Goal: Task Accomplishment & Management: Use online tool/utility

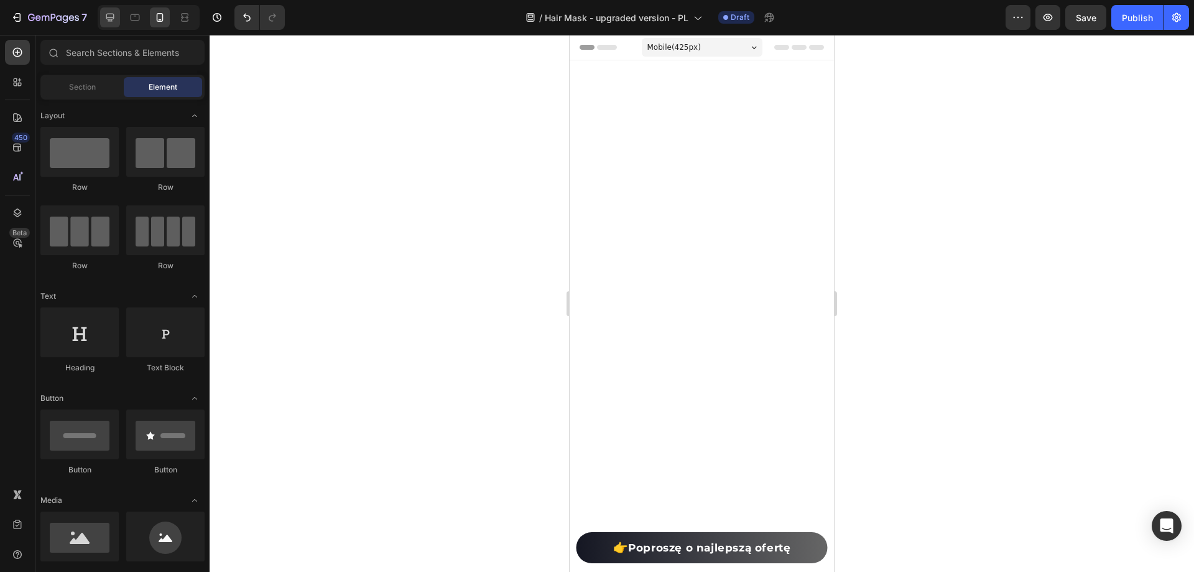
scroll to position [15101, 0]
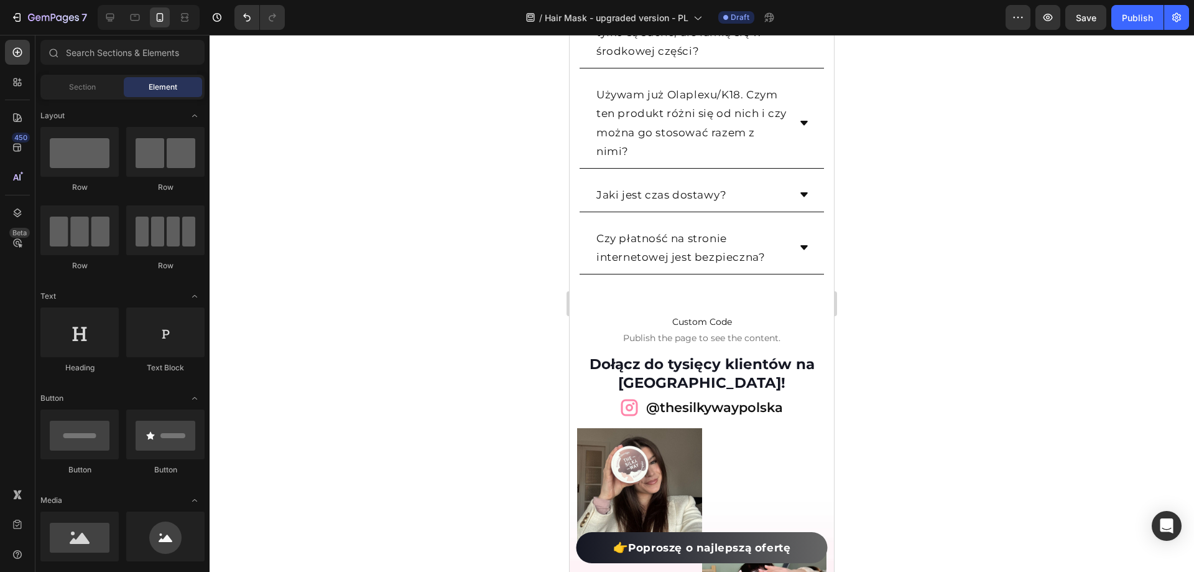
click at [212, 123] on div at bounding box center [702, 303] width 985 height 537
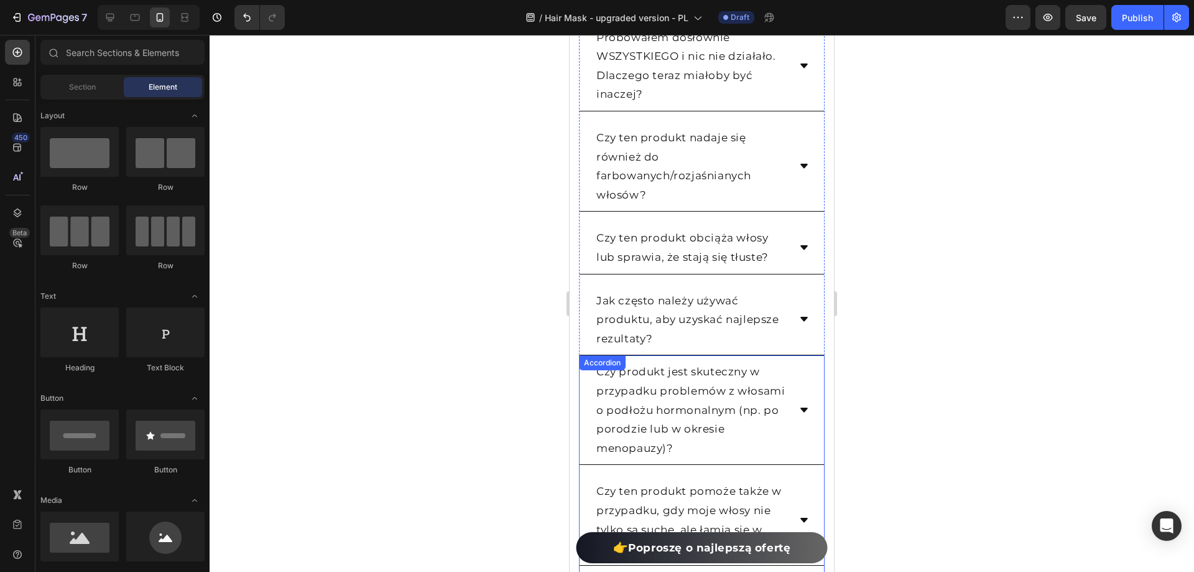
scroll to position [14603, 0]
click at [1079, 216] on div at bounding box center [702, 303] width 985 height 537
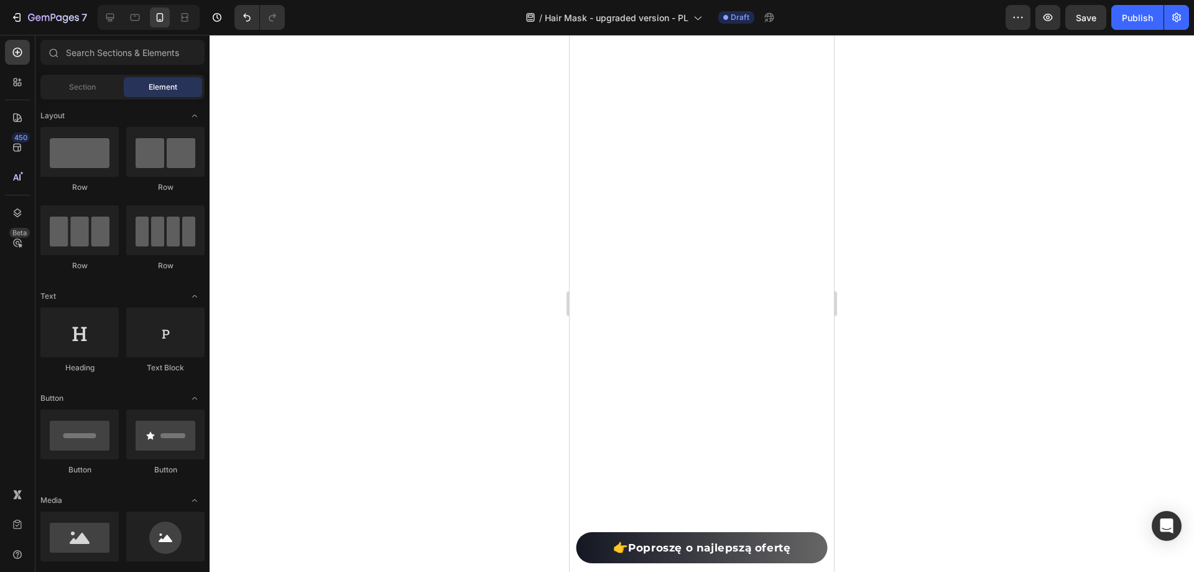
scroll to position [1807, 0]
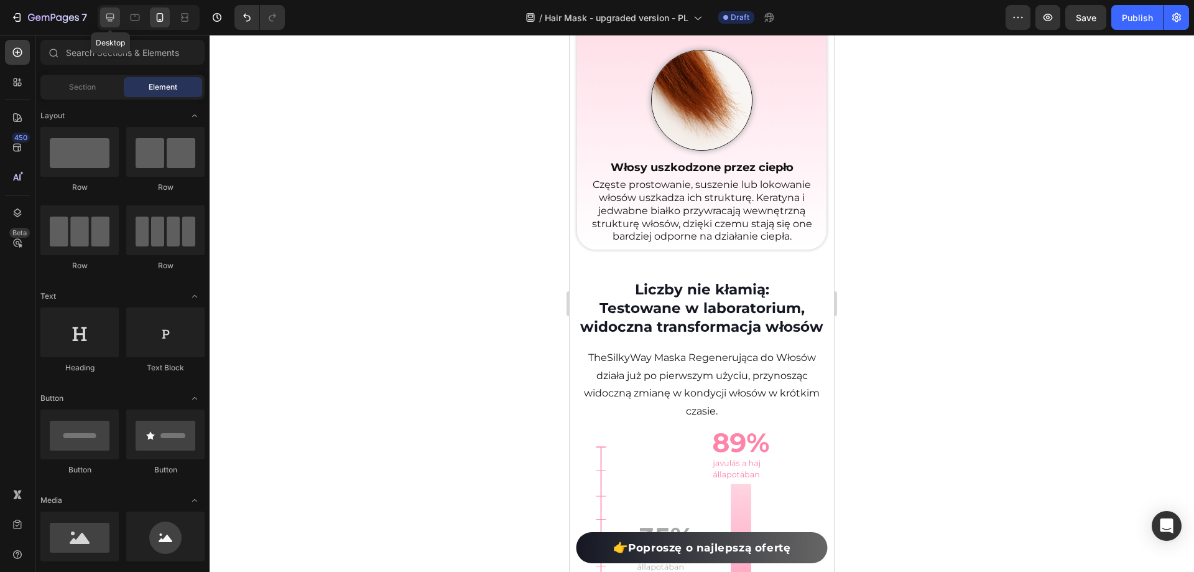
click at [116, 20] on icon at bounding box center [110, 17] width 12 height 12
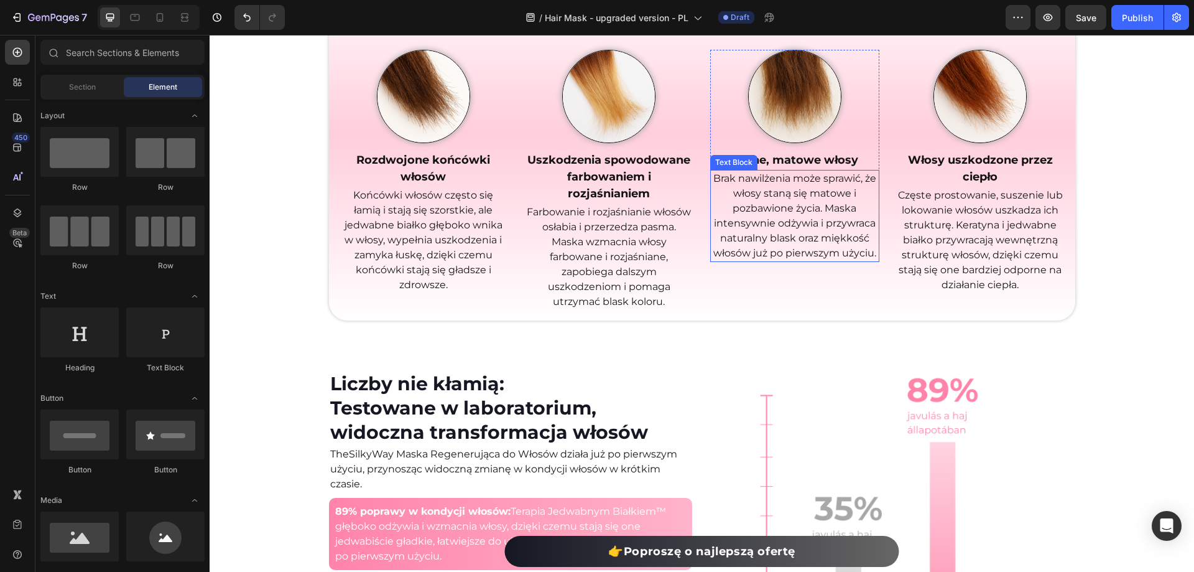
scroll to position [1618, 0]
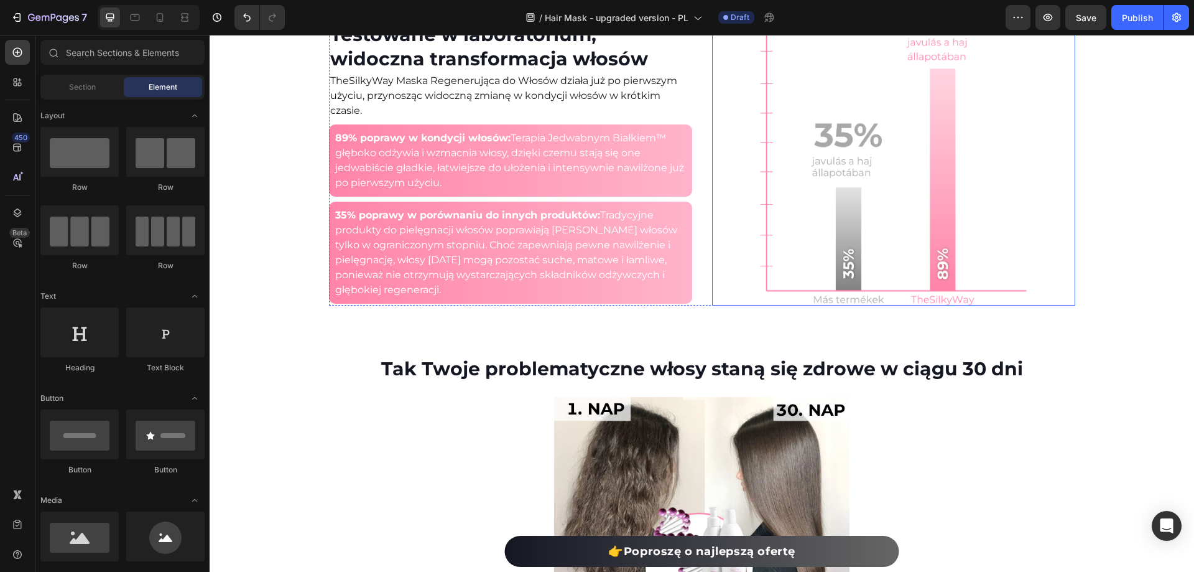
click at [864, 225] on img at bounding box center [893, 151] width 309 height 309
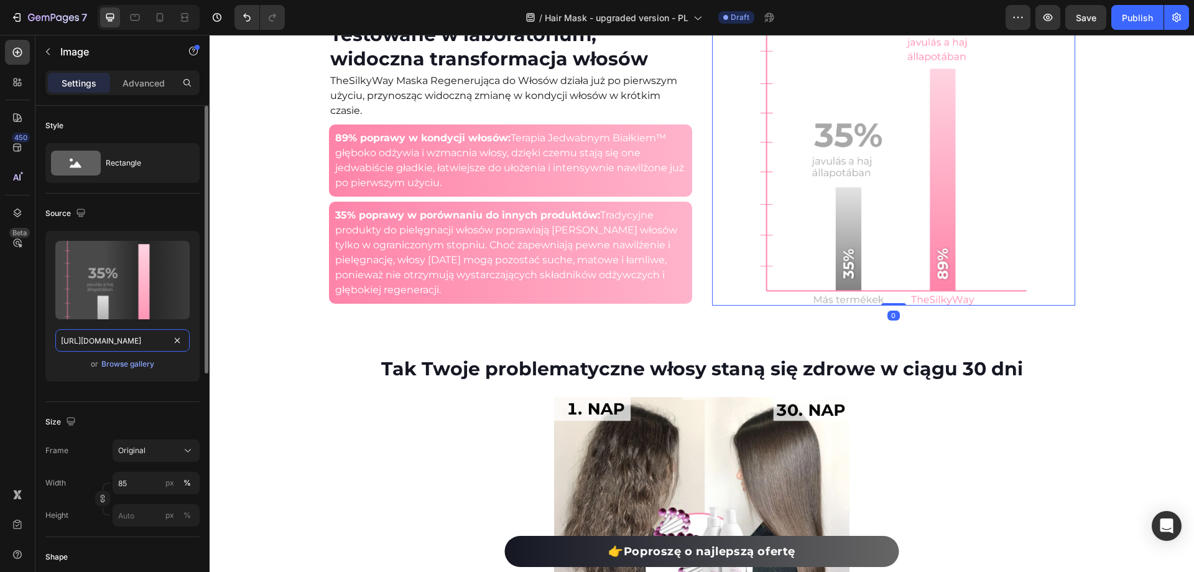
click at [119, 335] on input "[URL][DOMAIN_NAME]" at bounding box center [122, 340] width 134 height 22
paste input "532/7667/2166/files/gempages_463925036718228561-e0e3cf4f-0cac-411f-97c1-061ac2a…"
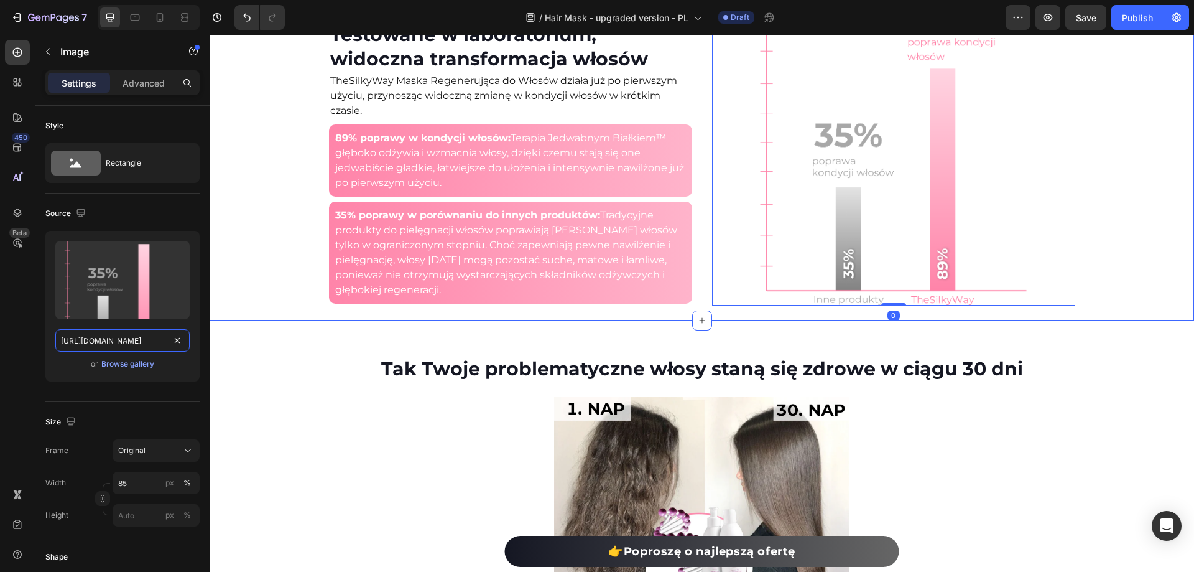
scroll to position [0, 372]
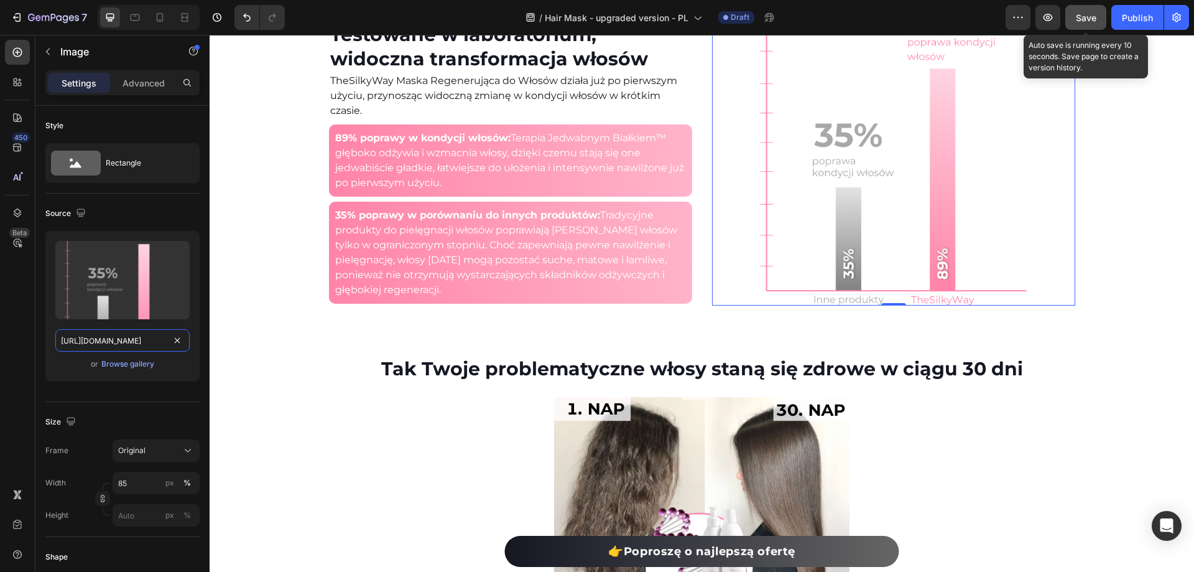
type input "[URL][DOMAIN_NAME]"
click at [1085, 16] on span "Save" at bounding box center [1086, 17] width 21 height 11
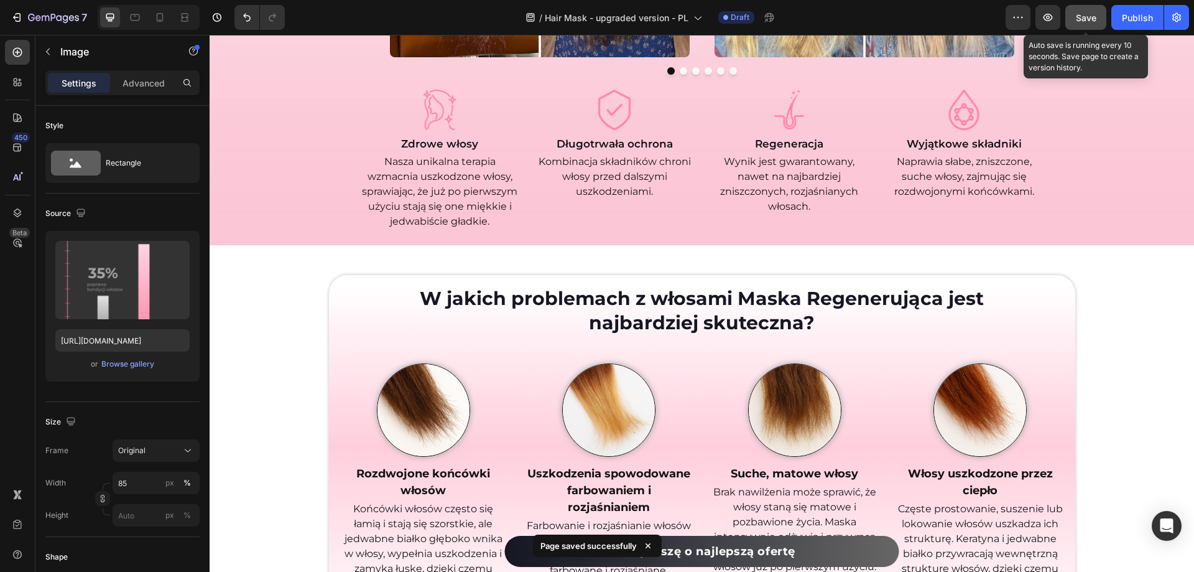
scroll to position [933, 0]
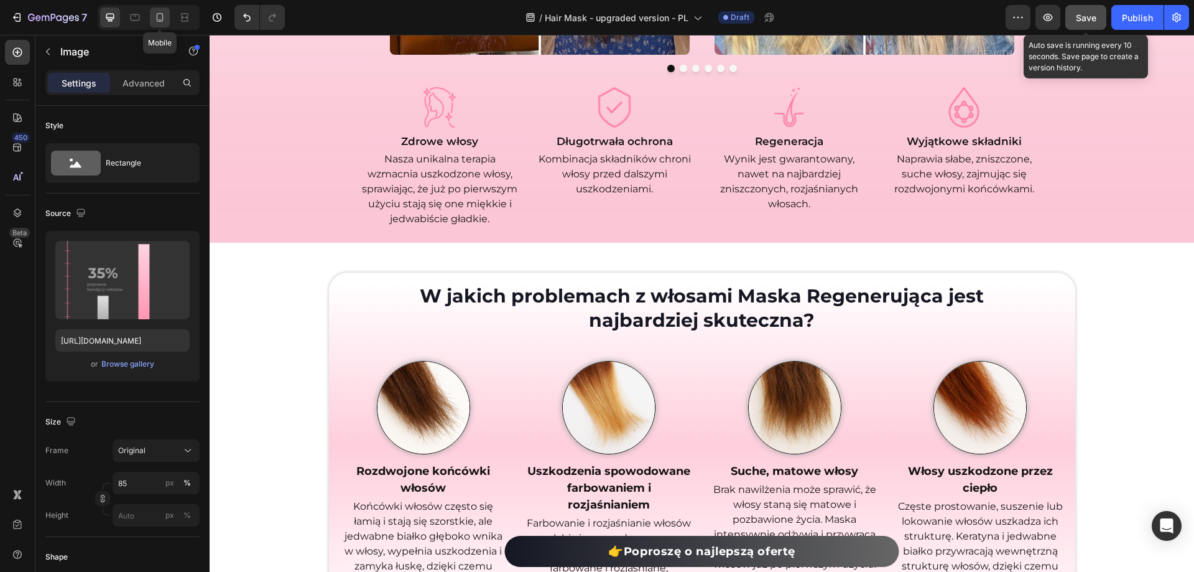
click at [164, 17] on icon at bounding box center [160, 17] width 12 height 12
type input "100"
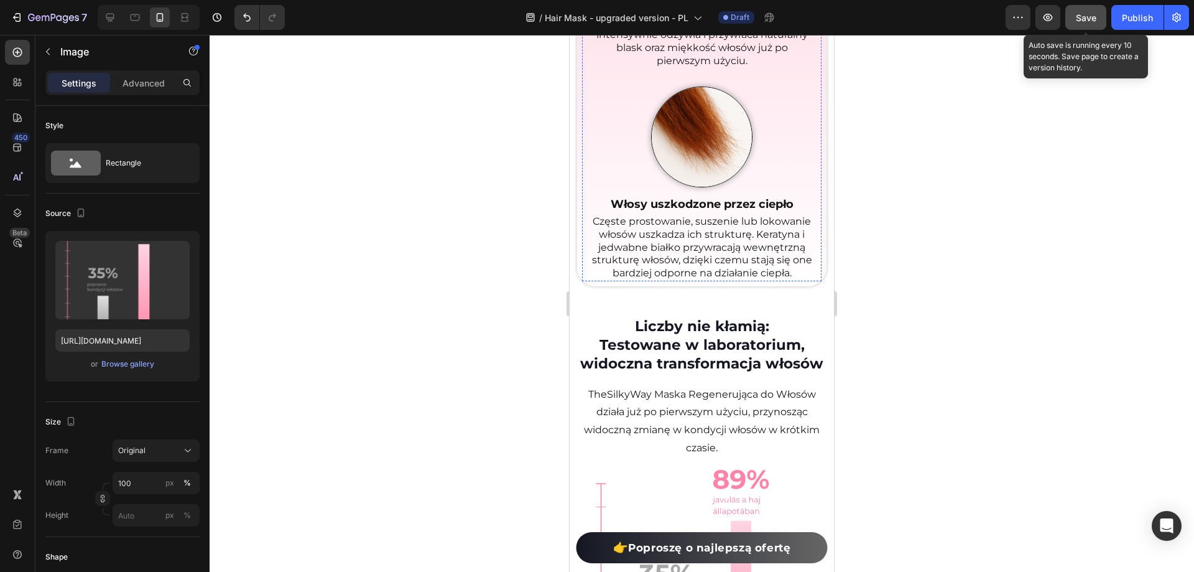
scroll to position [2818, 0]
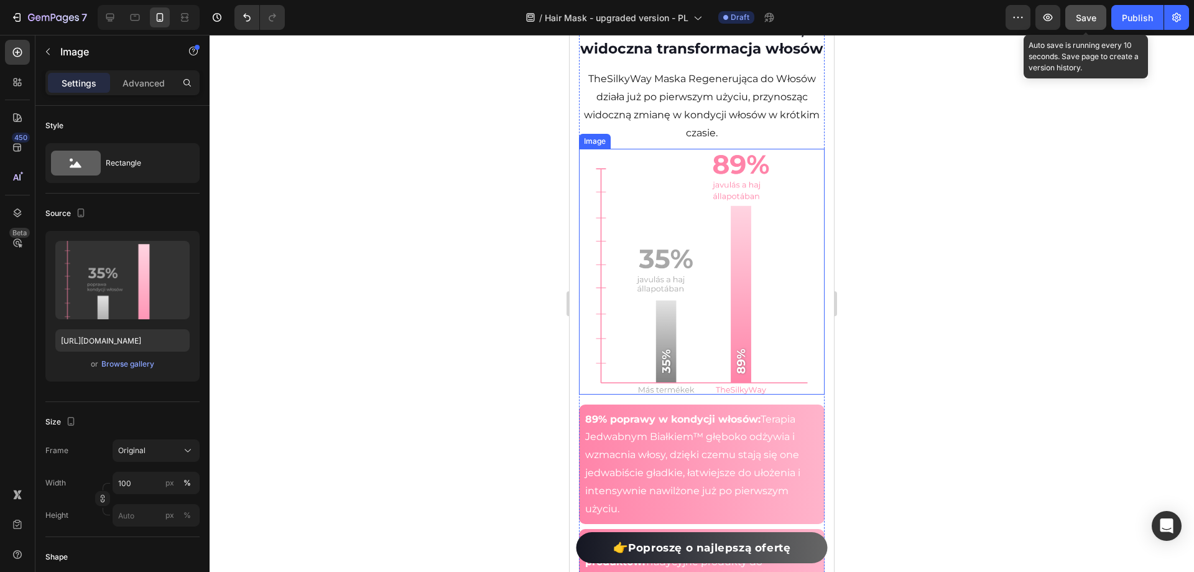
click at [660, 259] on img at bounding box center [702, 272] width 246 height 246
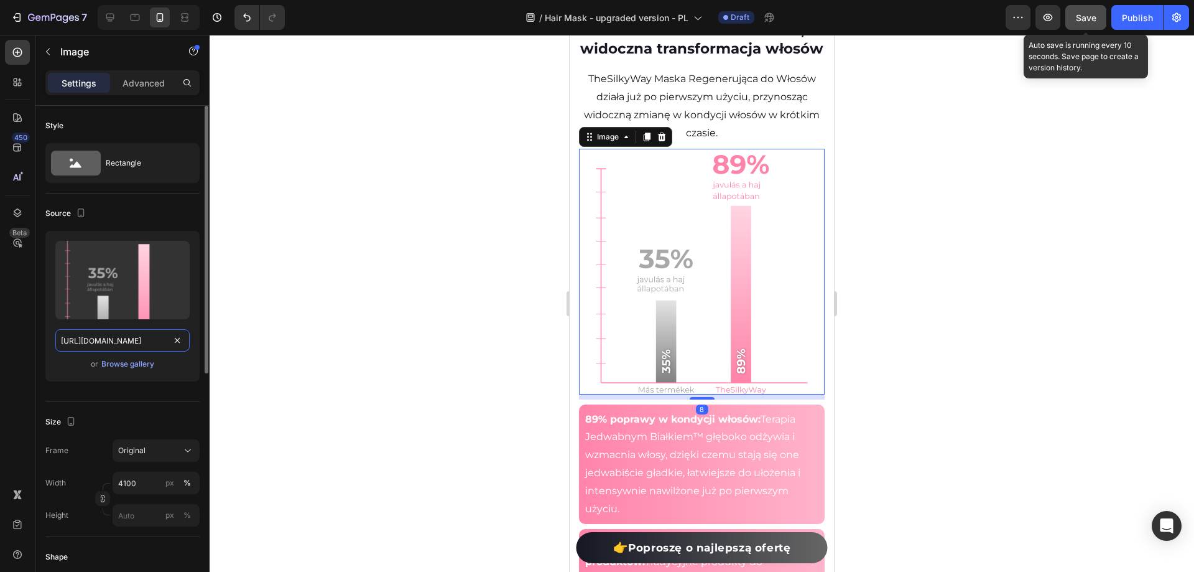
click at [106, 343] on input "[URL][DOMAIN_NAME]" at bounding box center [122, 340] width 134 height 22
paste input "532/7667/2166/files/gempages_463925036718228561-e0e3cf4f-0cac-411f-97c1-061ac2a…"
click at [1092, 16] on span "Save" at bounding box center [1086, 17] width 21 height 11
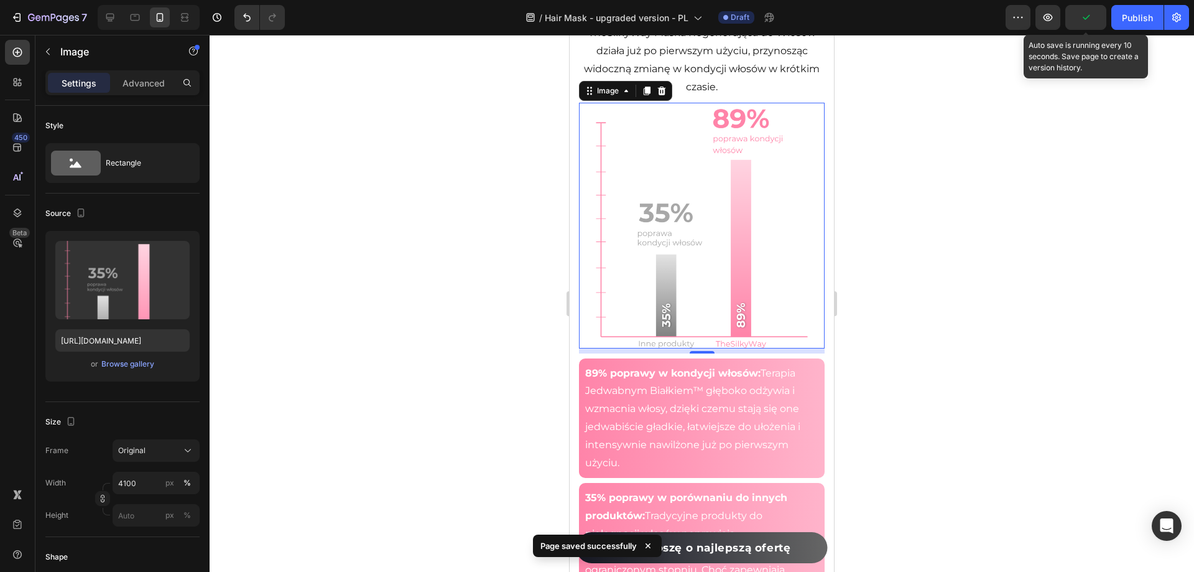
scroll to position [2943, 0]
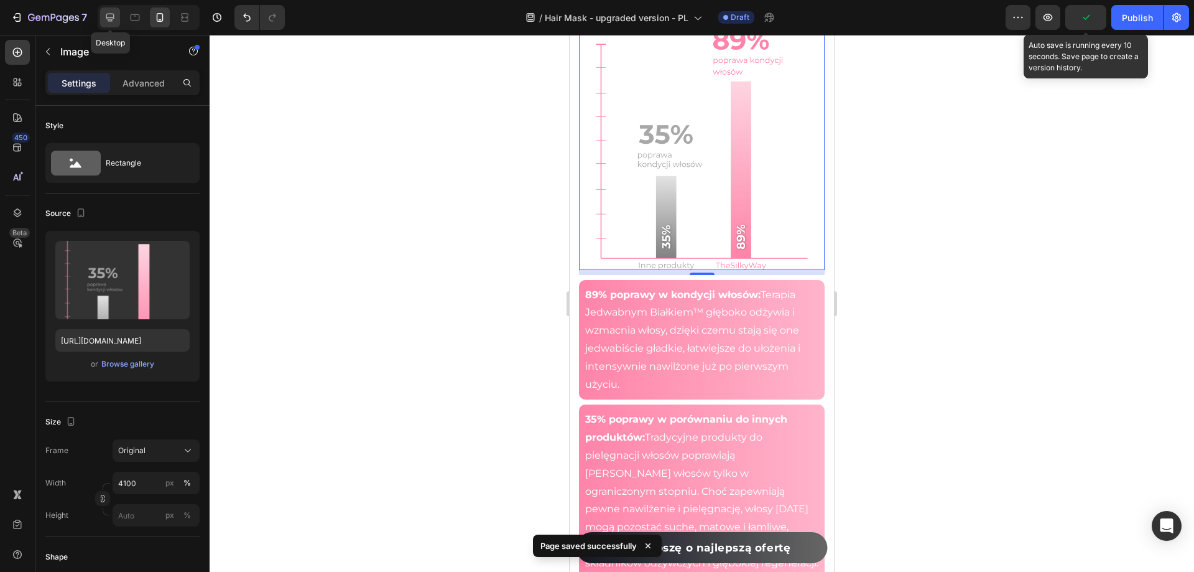
click at [108, 21] on icon at bounding box center [110, 17] width 12 height 12
type input "[URL][DOMAIN_NAME]"
type input "80"
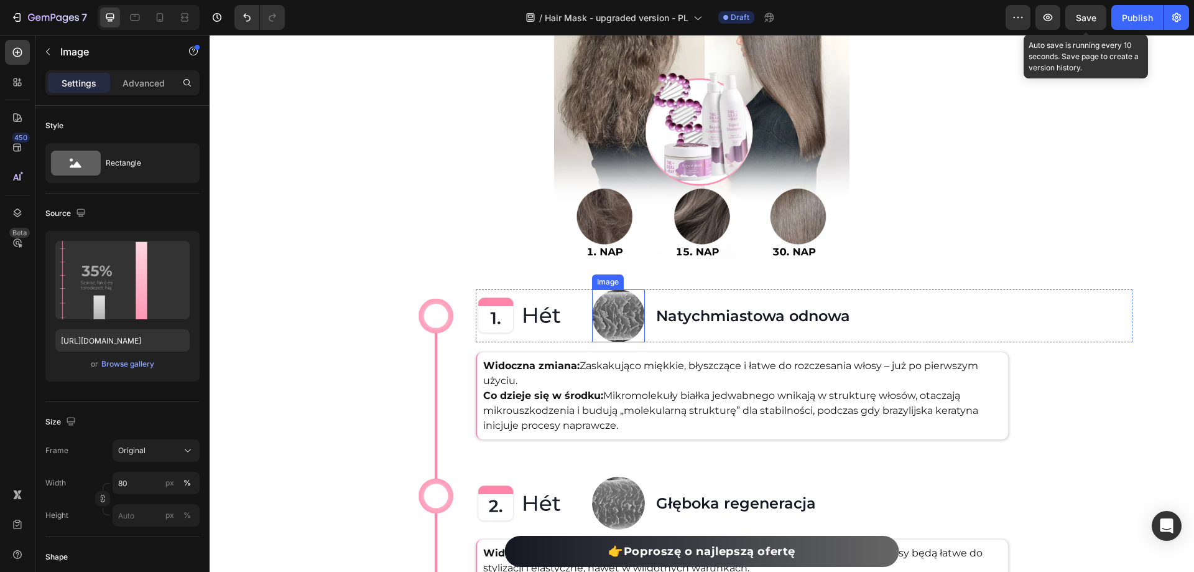
scroll to position [3526, 0]
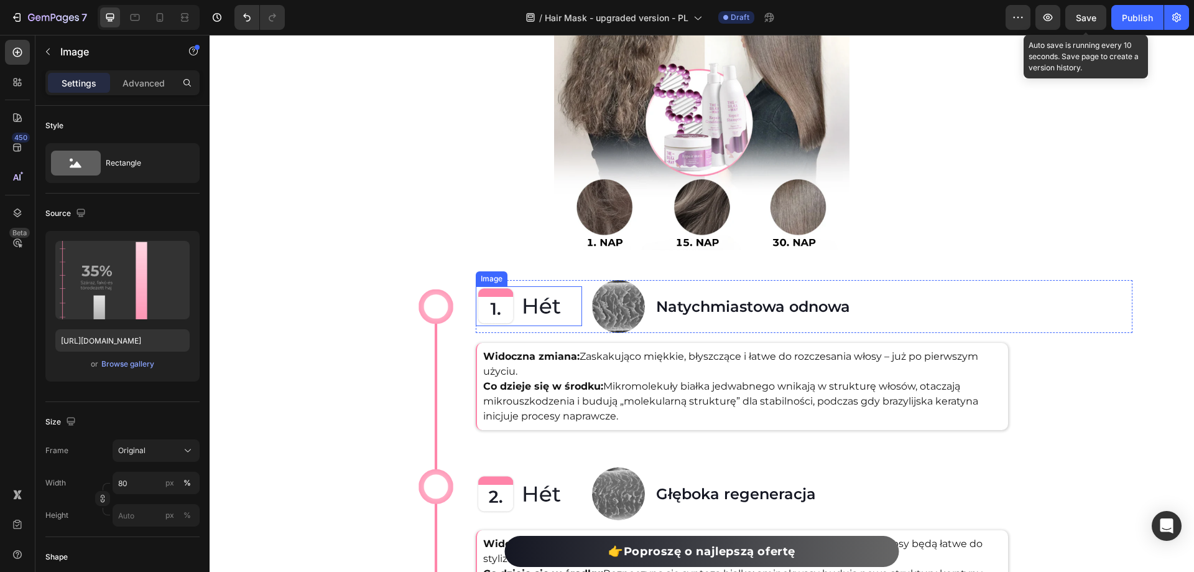
click at [523, 299] on img at bounding box center [518, 306] width 85 height 40
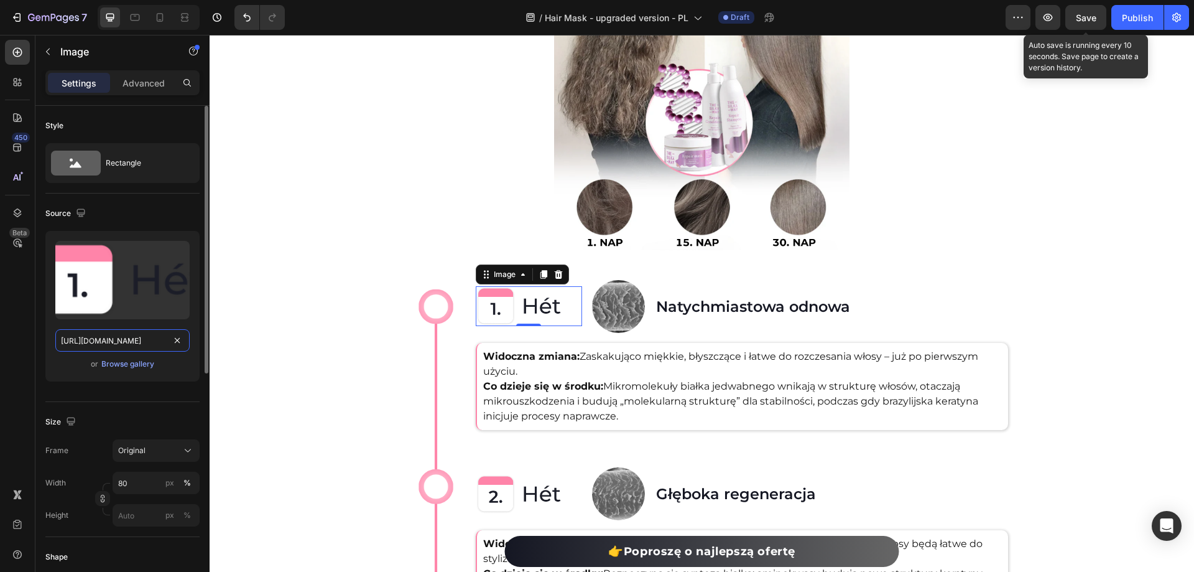
click at [119, 347] on input "[URL][DOMAIN_NAME]" at bounding box center [122, 340] width 134 height 22
paste input "532/7667/2166/files/gempages_463925036718228561-ccf2cd18-facf-427d-b410-d44a9e6…"
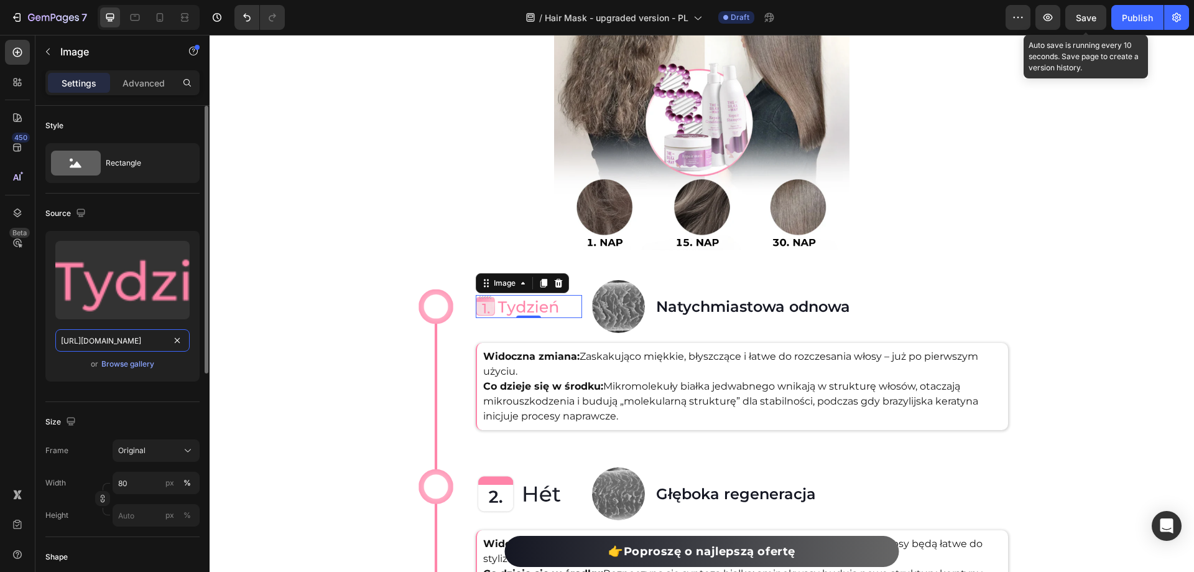
scroll to position [0, 377]
type input "[URL][DOMAIN_NAME]"
click at [519, 496] on img at bounding box center [518, 494] width 85 height 40
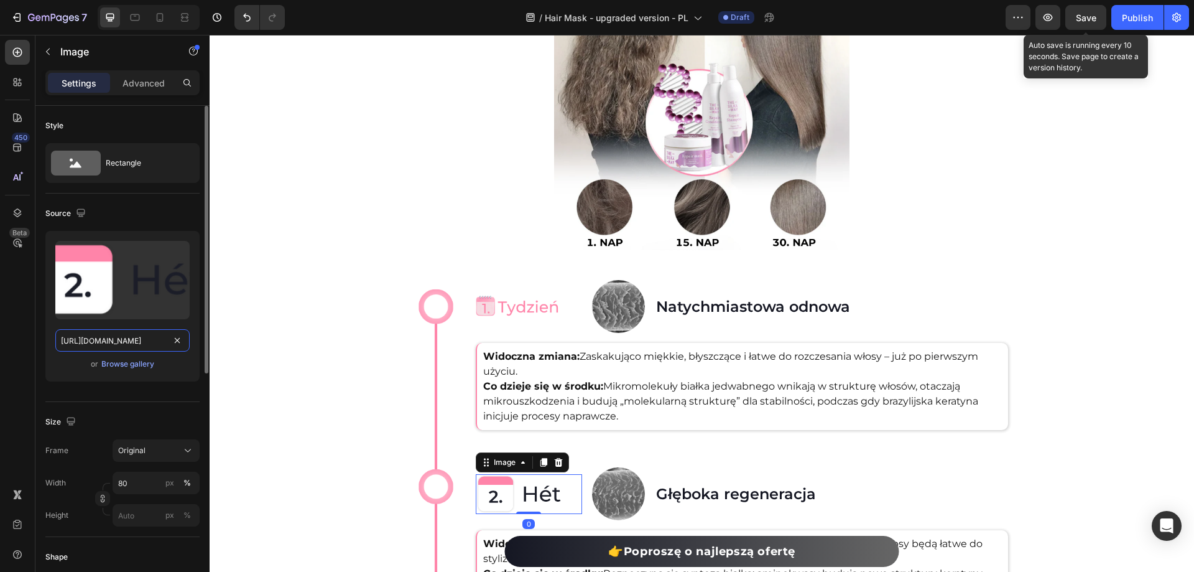
click at [124, 348] on input "[URL][DOMAIN_NAME]" at bounding box center [122, 340] width 134 height 22
paste input "532/7667/2166/files/gempages_463925036718228561-af484548-2b4d-43c5-b1bf-de744d1…"
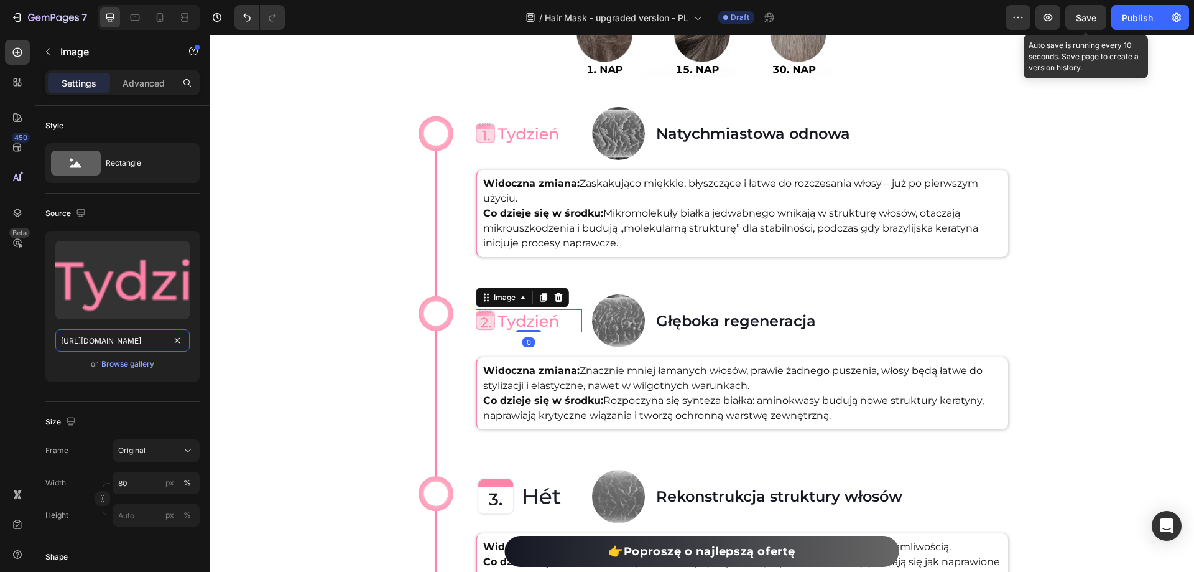
scroll to position [3713, 0]
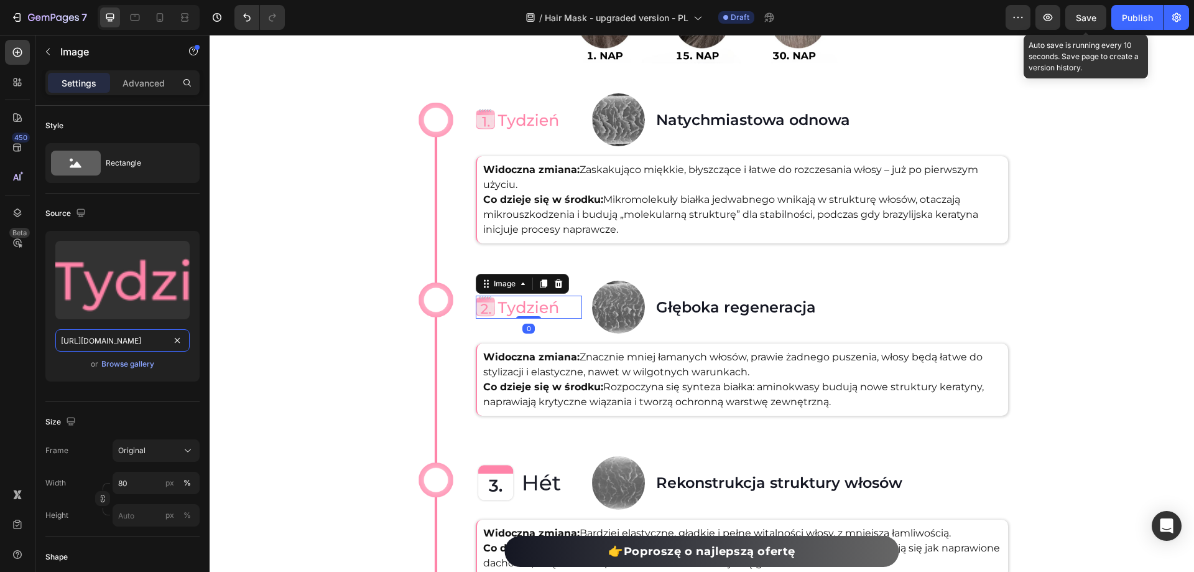
type input "[URL][DOMAIN_NAME]"
click at [500, 463] on img at bounding box center [518, 483] width 85 height 40
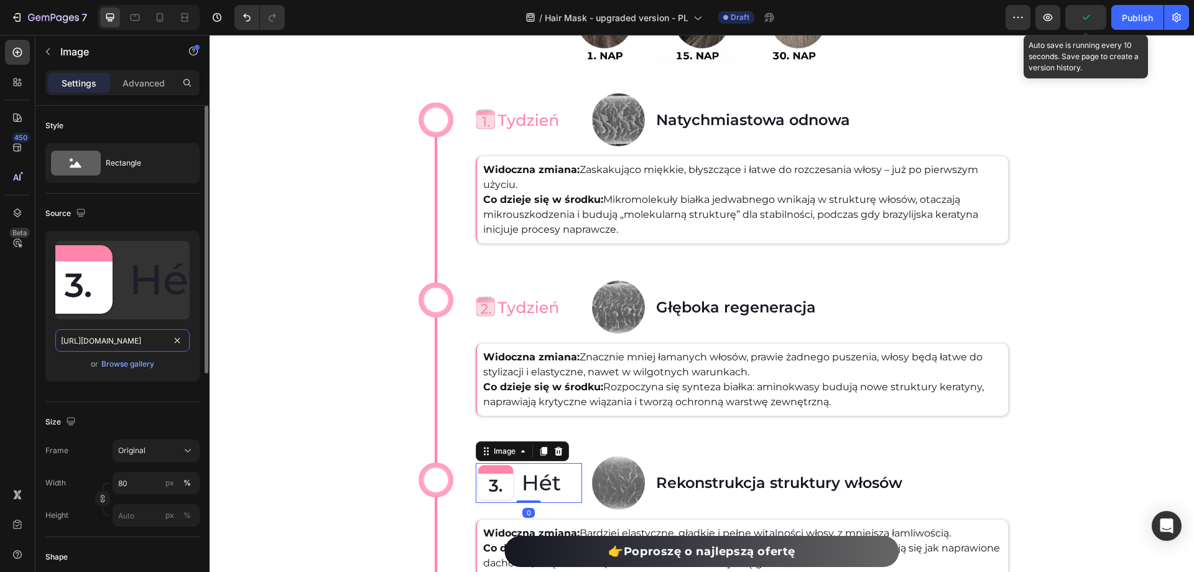
click at [85, 342] on input "[URL][DOMAIN_NAME]" at bounding box center [122, 340] width 134 height 22
paste input "[DOMAIN_NAME][URL]"
type input "[URL][DOMAIN_NAME]"
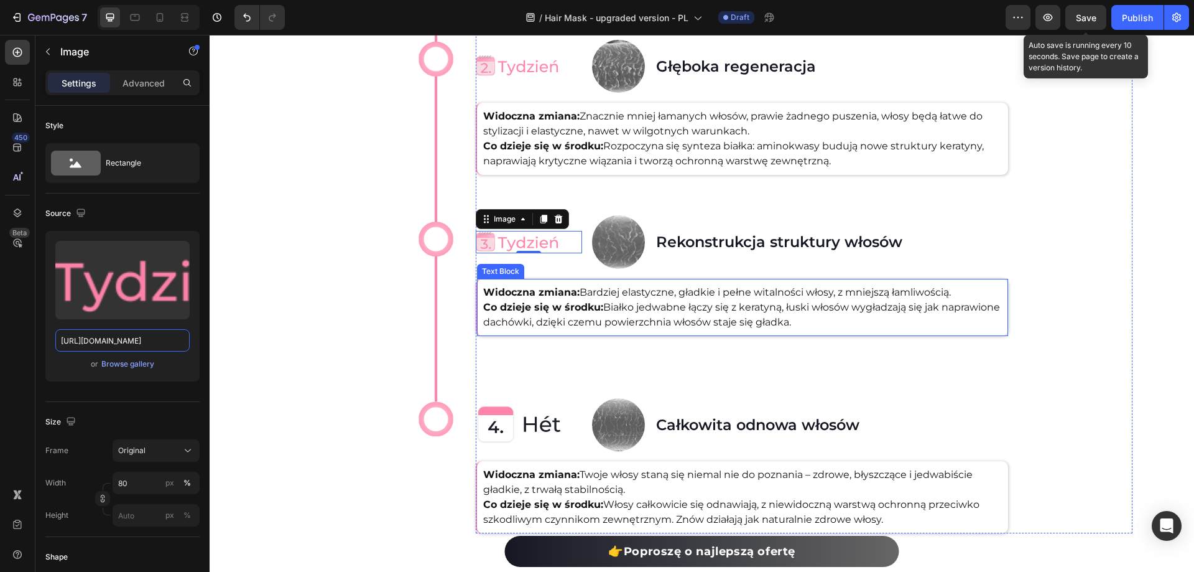
scroll to position [3962, 0]
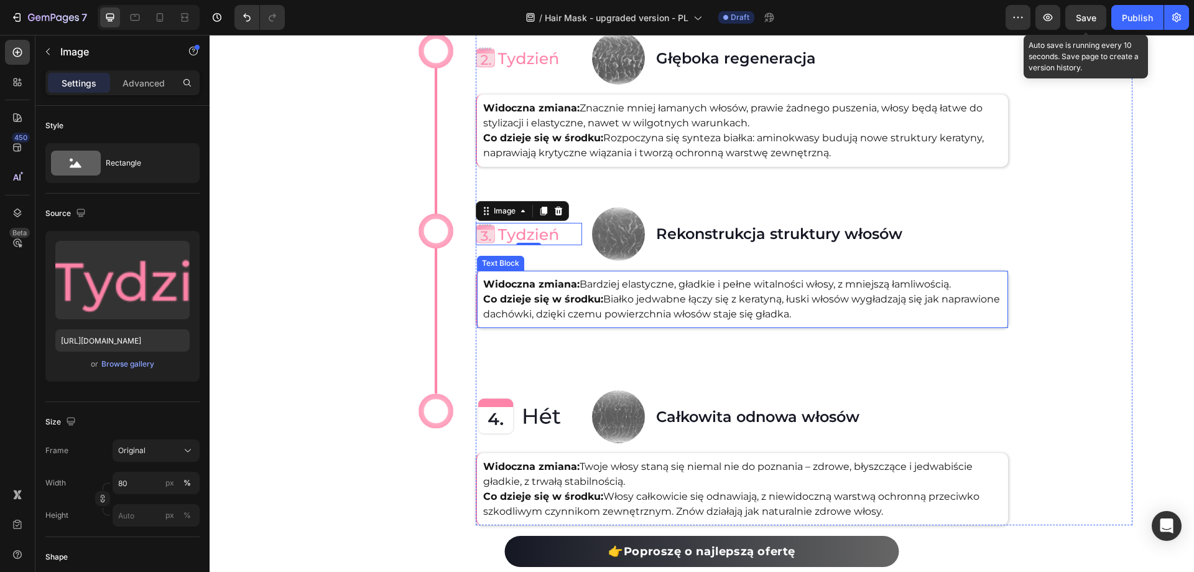
click at [523, 429] on img at bounding box center [518, 416] width 85 height 40
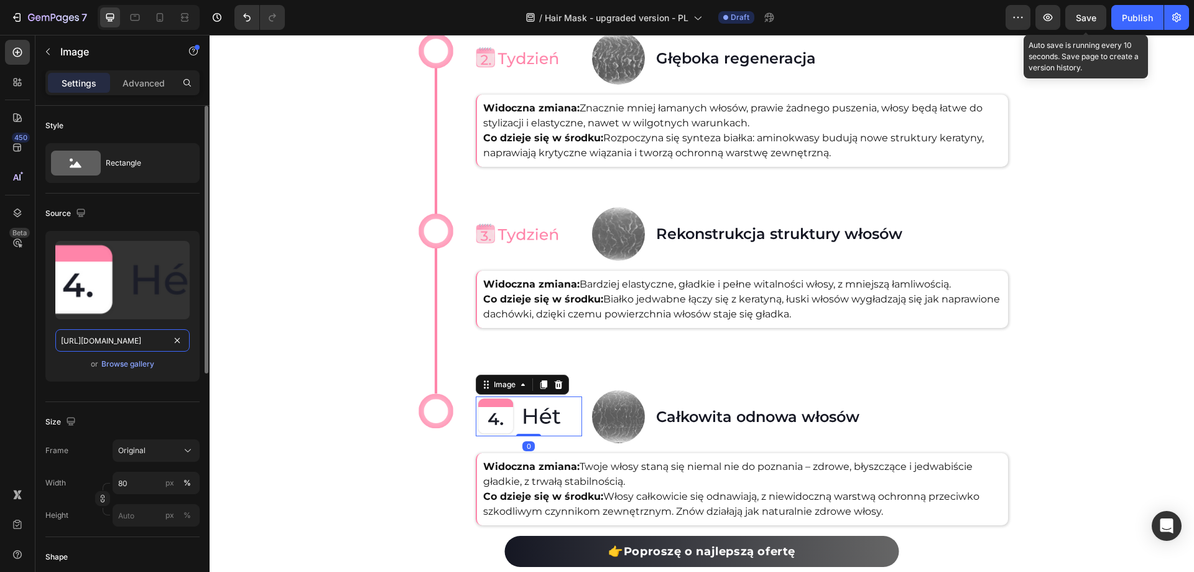
click at [124, 341] on input "[URL][DOMAIN_NAME]" at bounding box center [122, 340] width 134 height 22
paste input "532/7667/2166/files/gempages_463925036718228561-539f080d-64e5-4a86-be61-1b86b9d…"
type input "[URL][DOMAIN_NAME]"
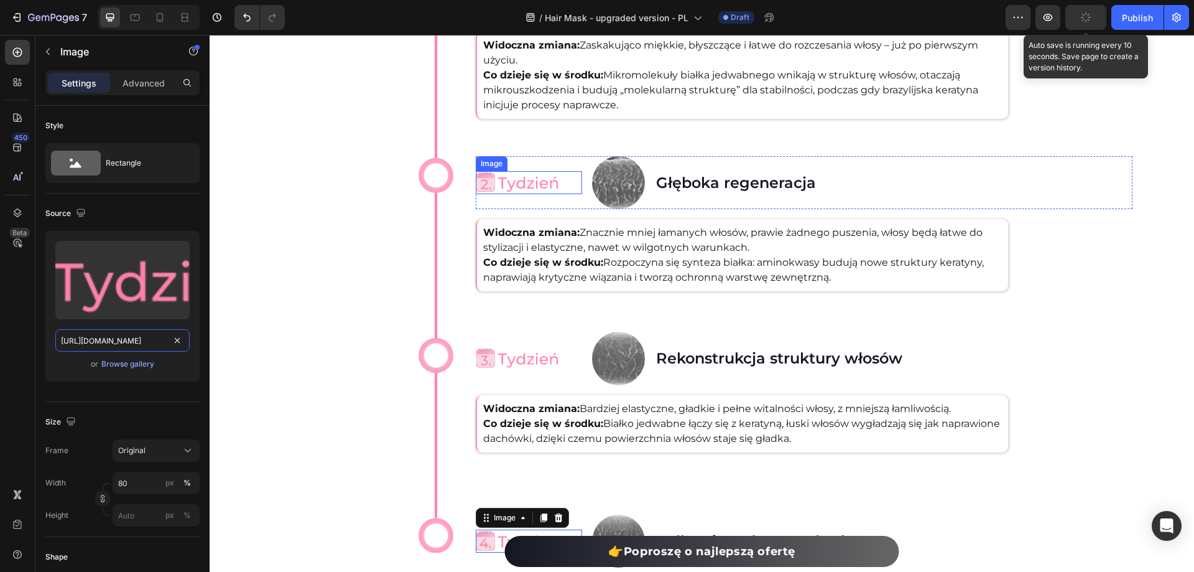
scroll to position [3713, 0]
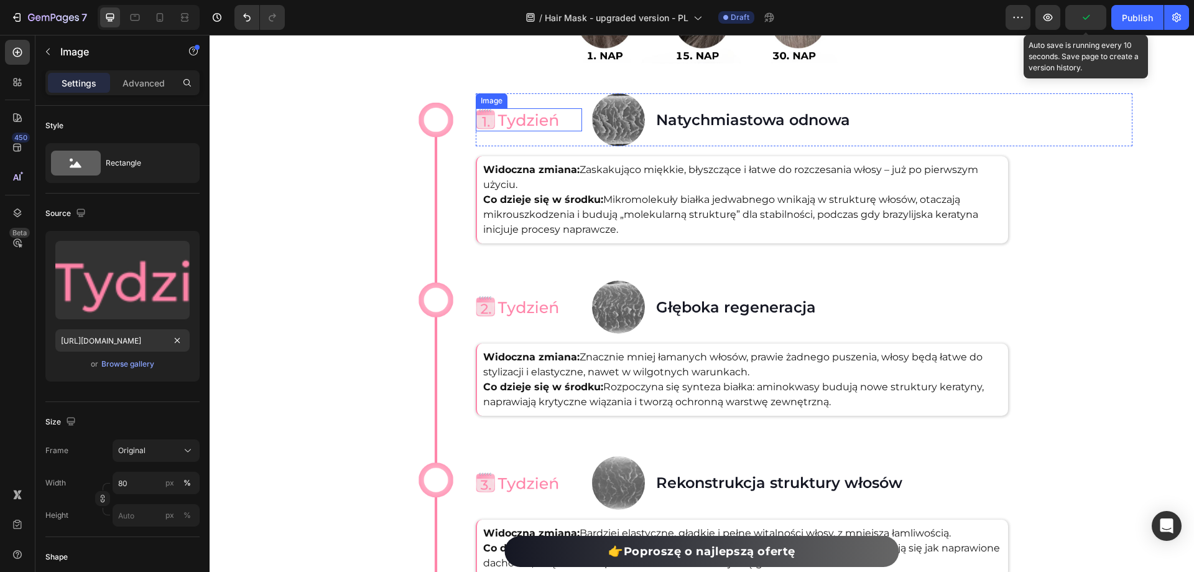
click at [510, 117] on img at bounding box center [518, 119] width 85 height 23
click at [133, 483] on input "80" at bounding box center [156, 483] width 87 height 22
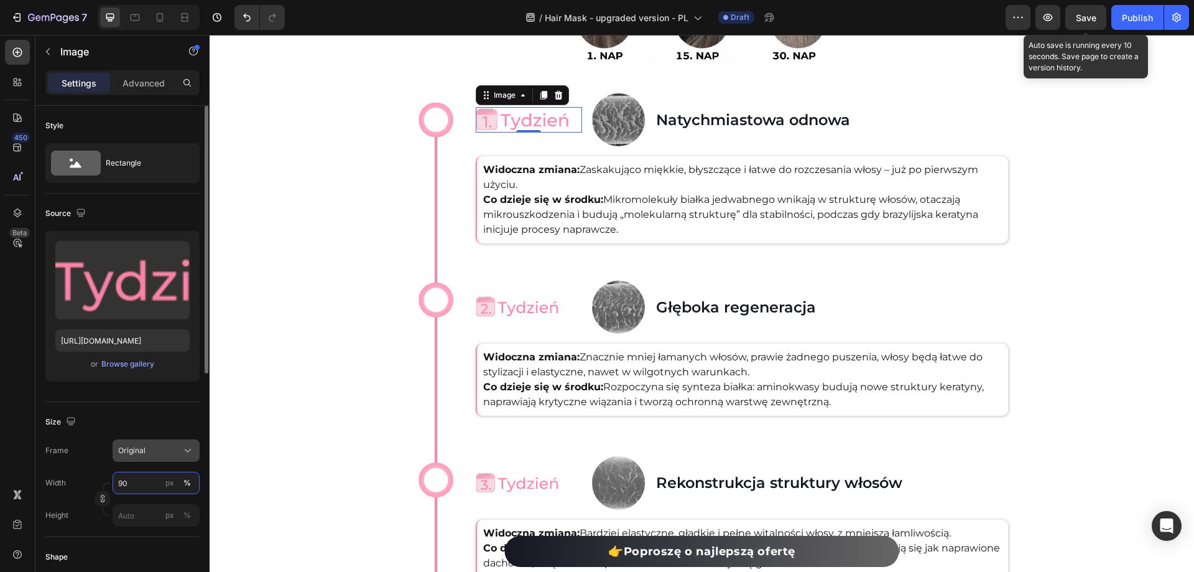
type input "9"
type input "100"
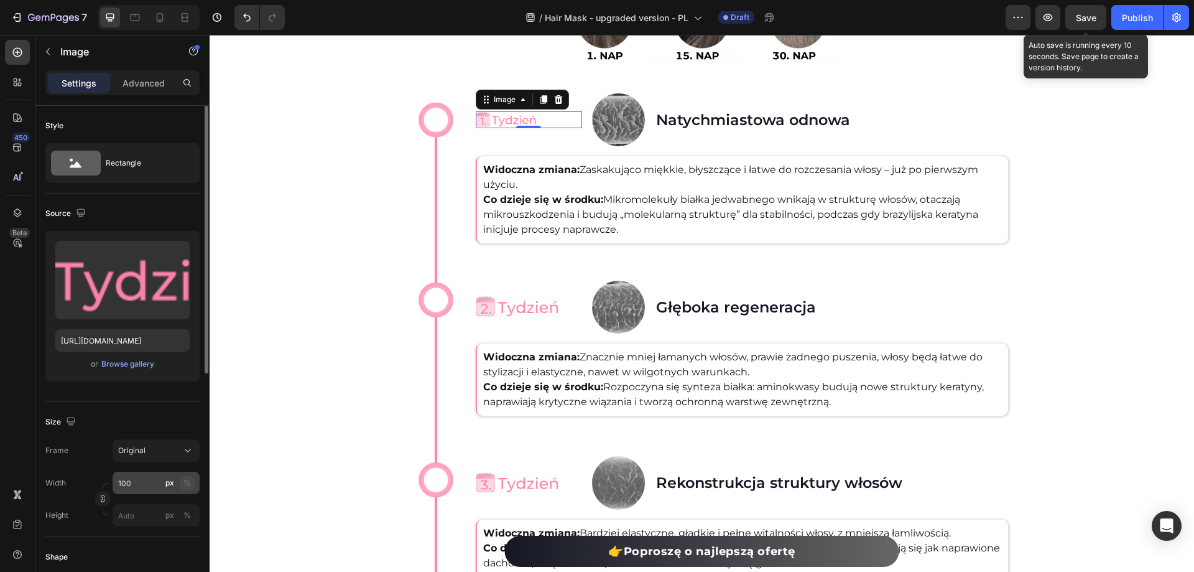
click at [187, 482] on div "%" at bounding box center [187, 482] width 7 height 11
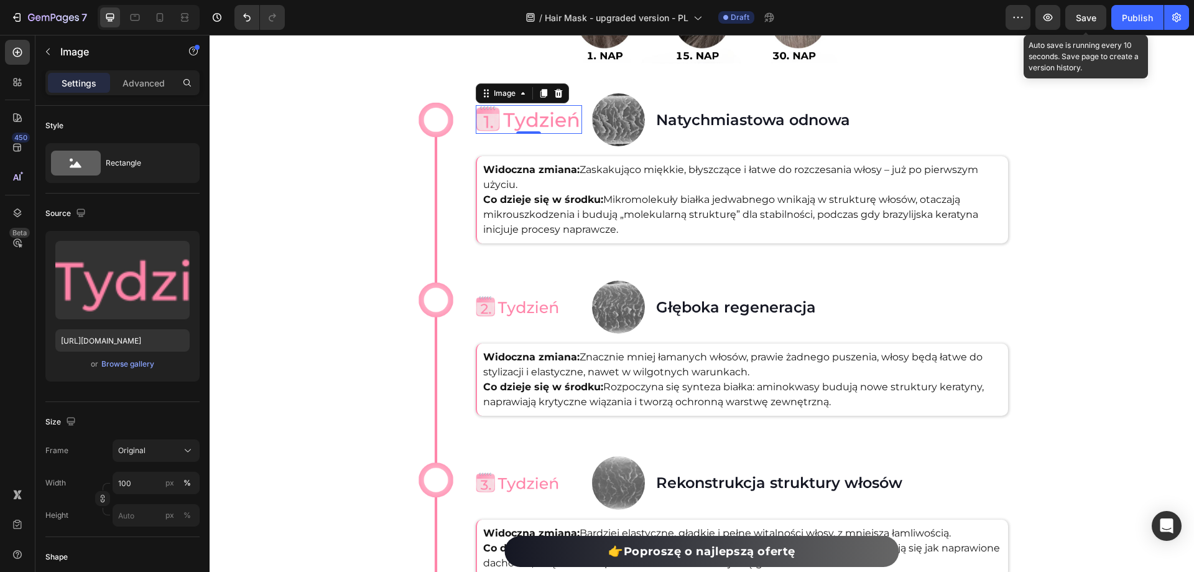
click at [0, 367] on div "450 Beta" at bounding box center [17, 303] width 35 height 537
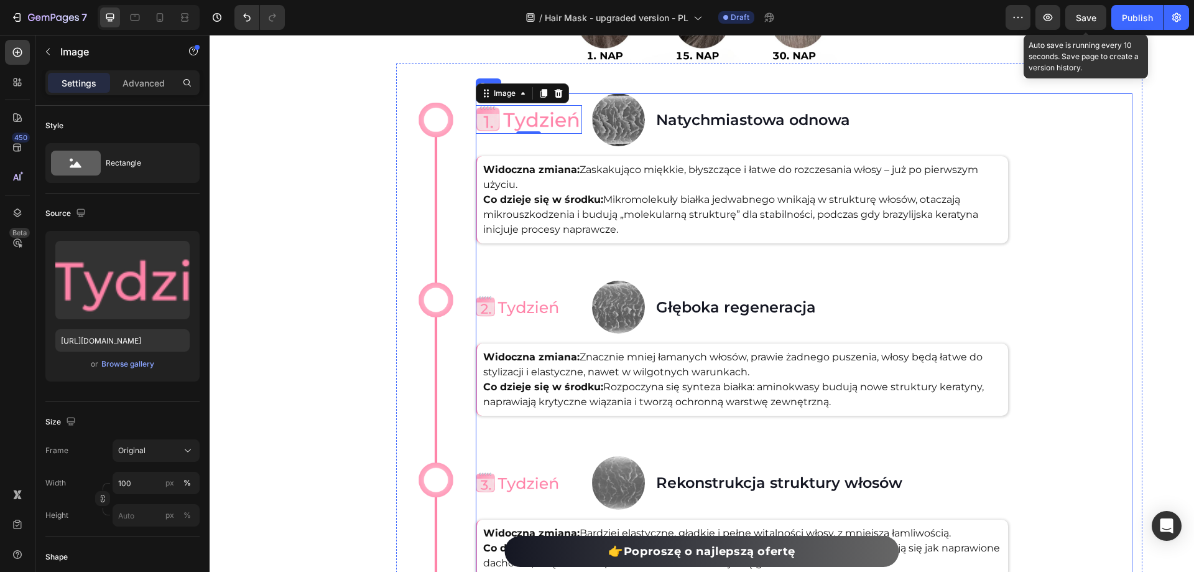
click at [699, 217] on p "Widoczna zmiana: Zaskakująco miękkie, błyszczące i łatwe do rozczesania włosy –…" at bounding box center [742, 199] width 519 height 75
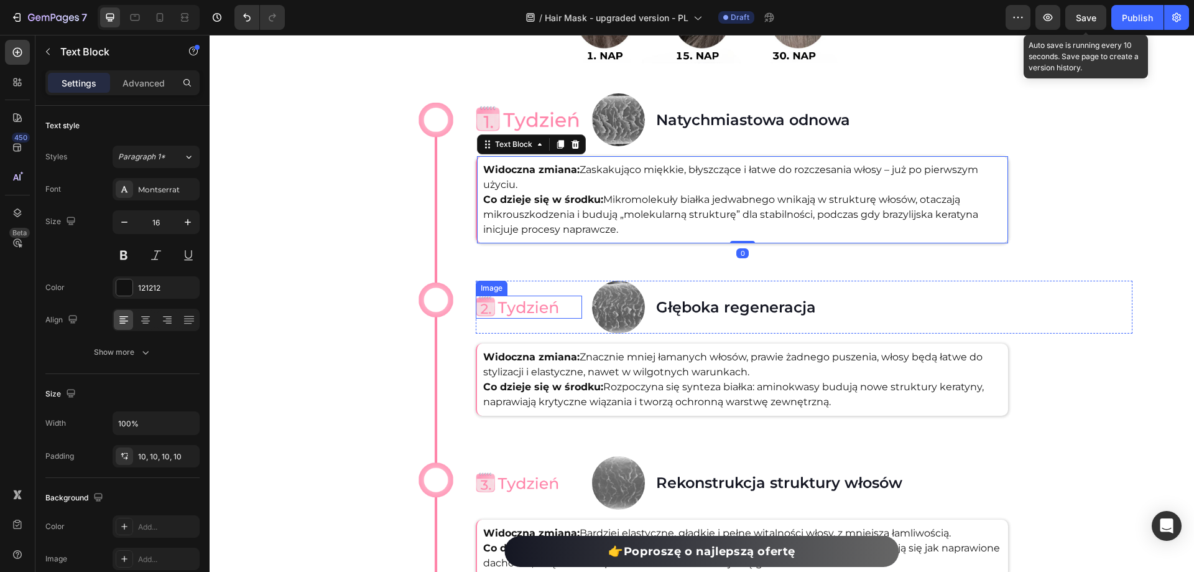
click at [551, 302] on img at bounding box center [518, 307] width 85 height 23
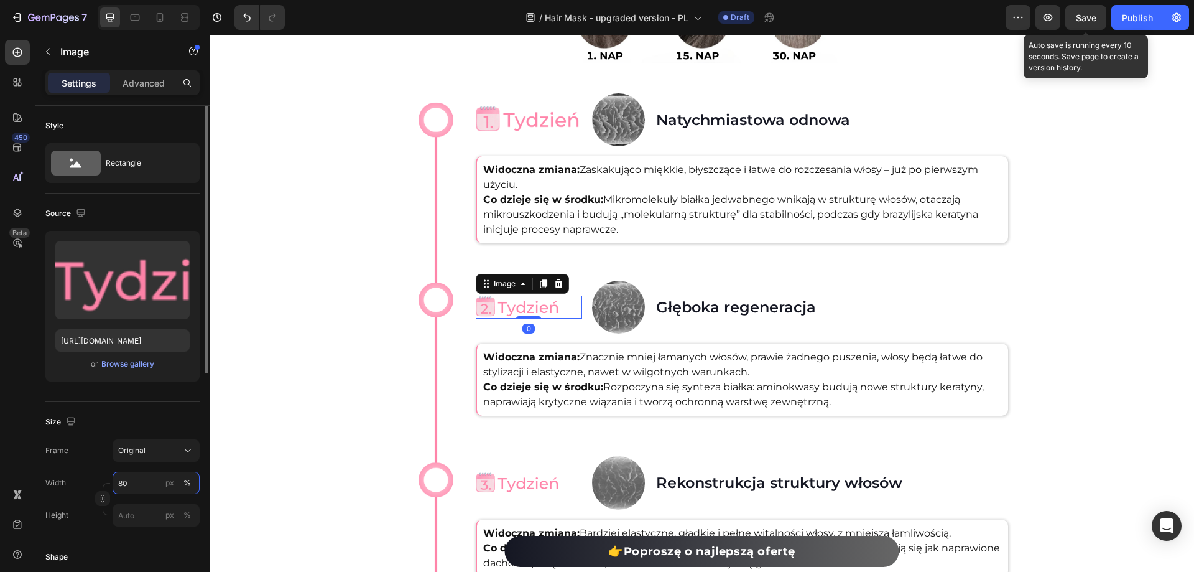
click at [150, 486] on input "80" at bounding box center [156, 483] width 87 height 22
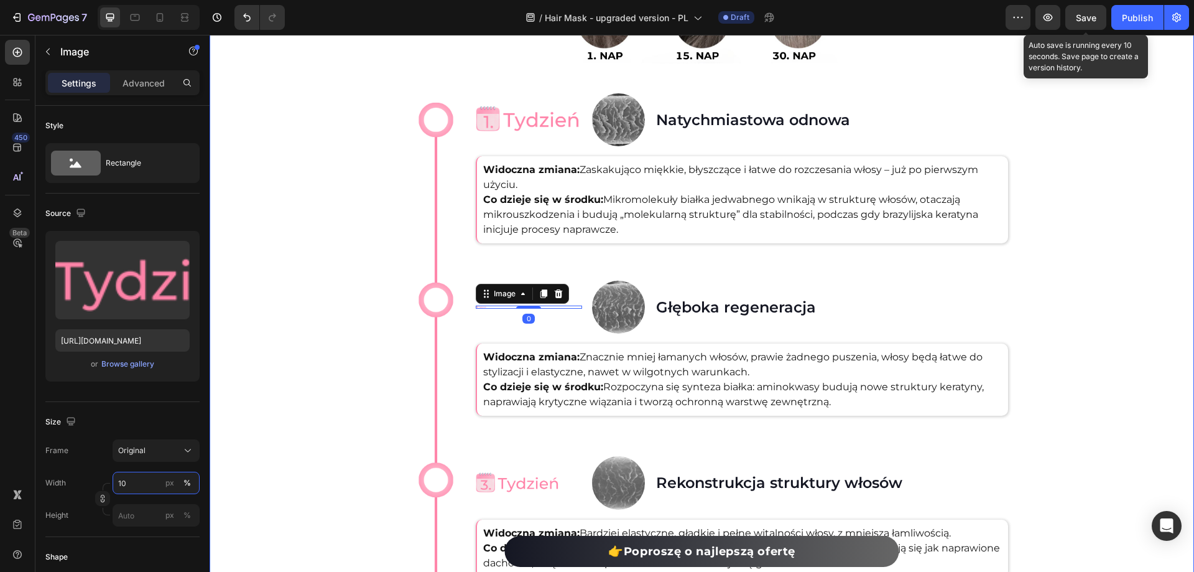
type input "100"
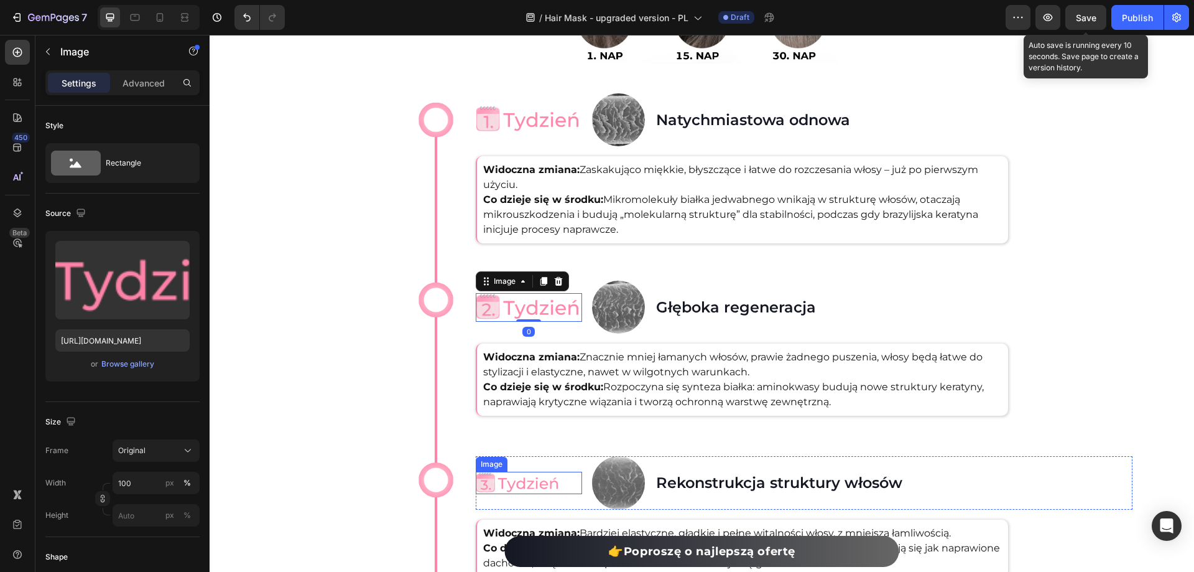
click at [518, 483] on img at bounding box center [518, 483] width 85 height 23
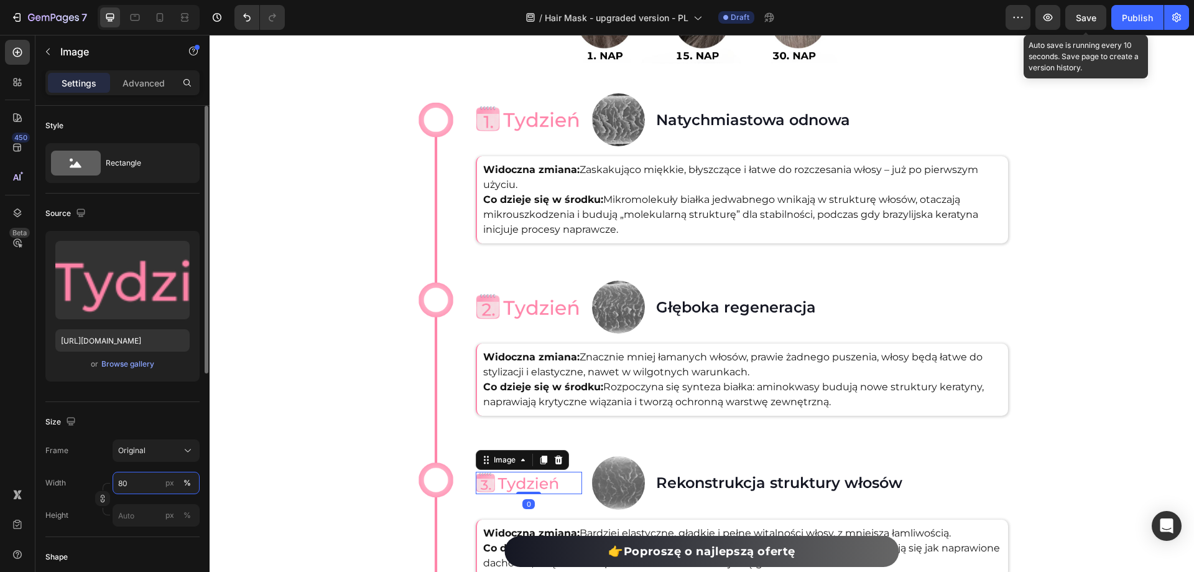
click at [147, 482] on input "80" at bounding box center [156, 483] width 87 height 22
type input "100"
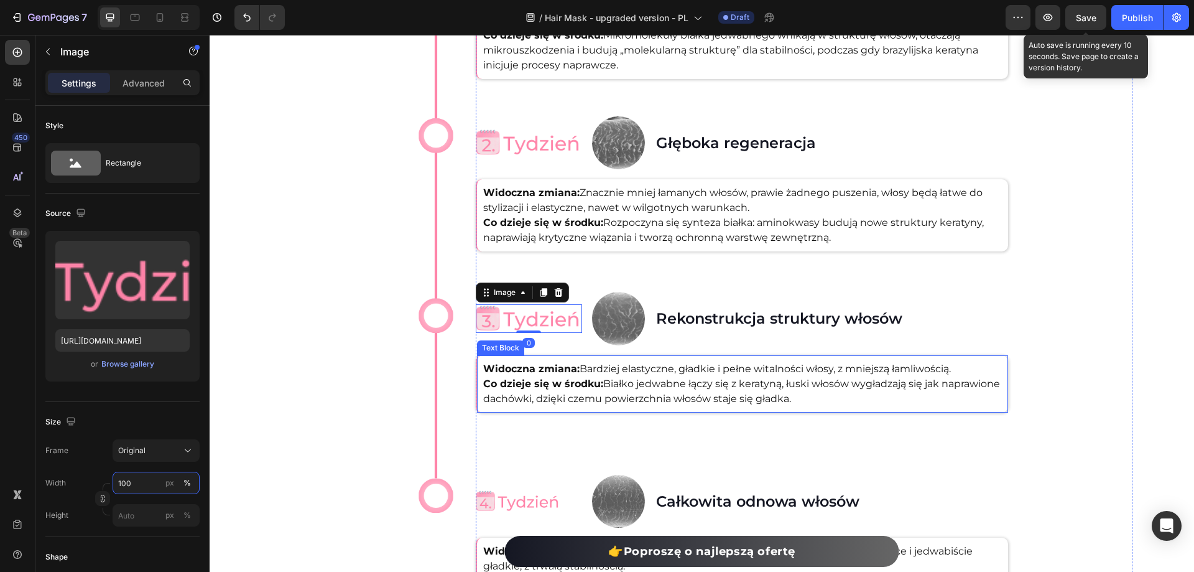
scroll to position [3899, 0]
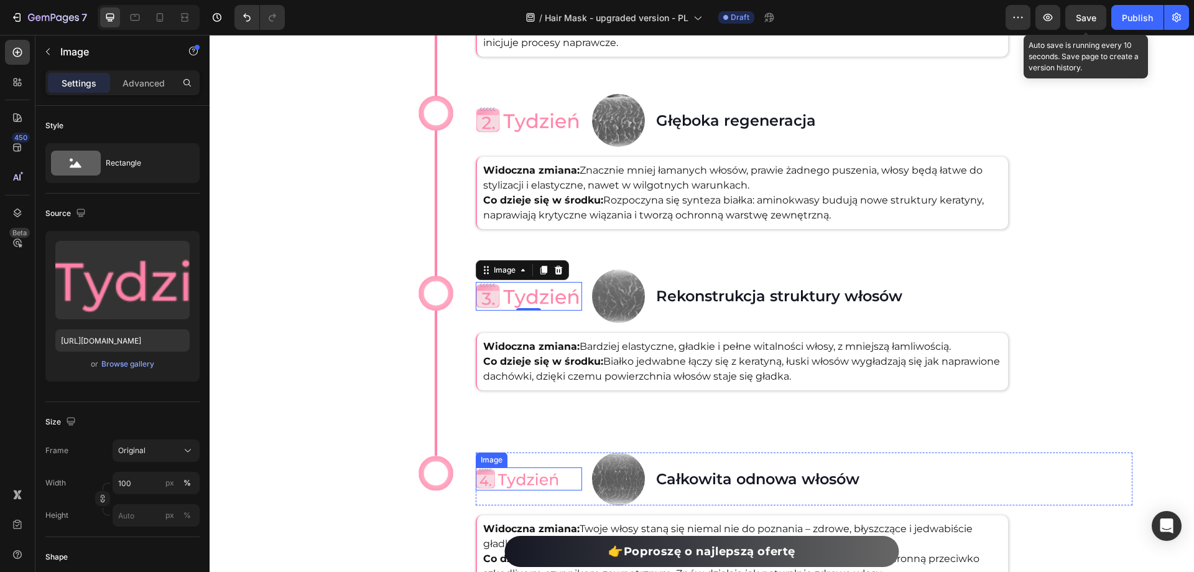
click at [516, 467] on img at bounding box center [518, 478] width 85 height 23
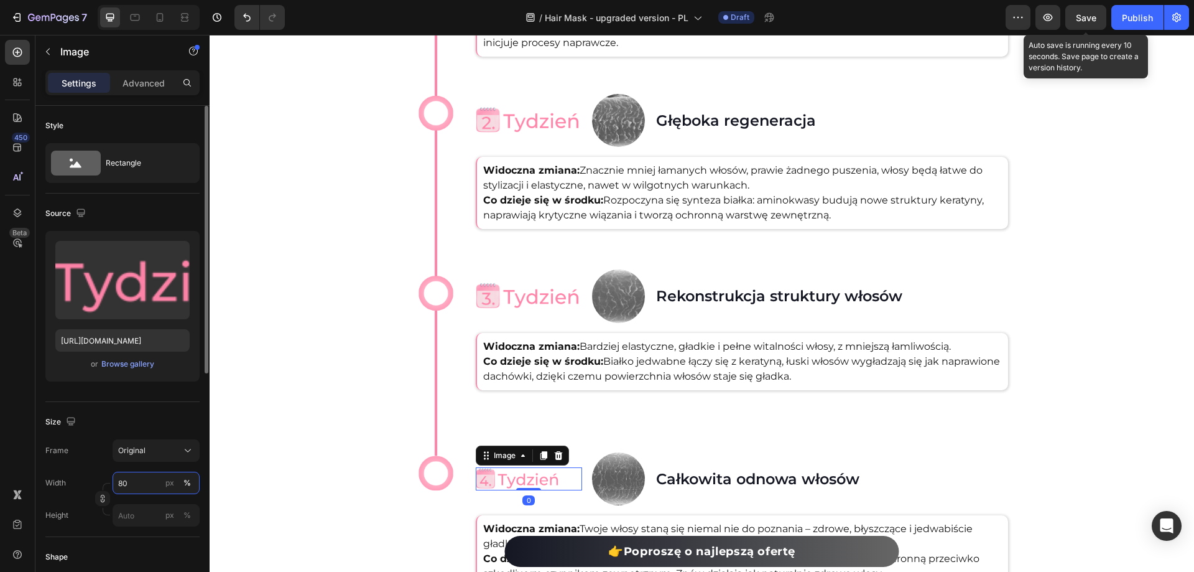
click at [133, 483] on input "80" at bounding box center [156, 483] width 87 height 22
type input "100"
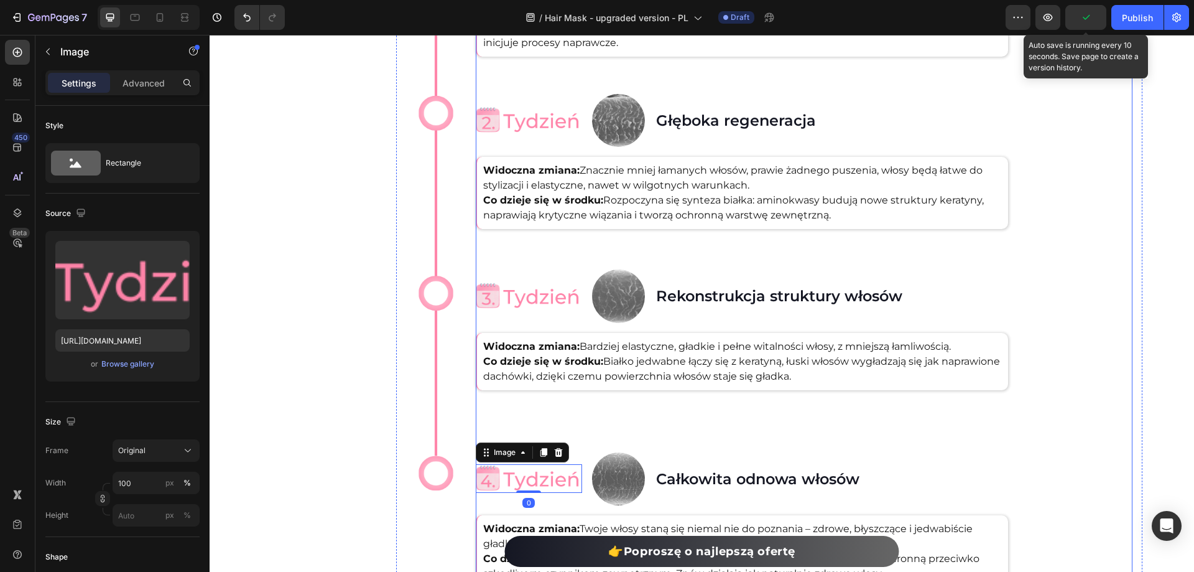
click at [610, 406] on div "Image Image Natychmiastowa odnowa Heading Row Widoczna zmiana: Zaskakująco mięk…" at bounding box center [804, 247] width 657 height 681
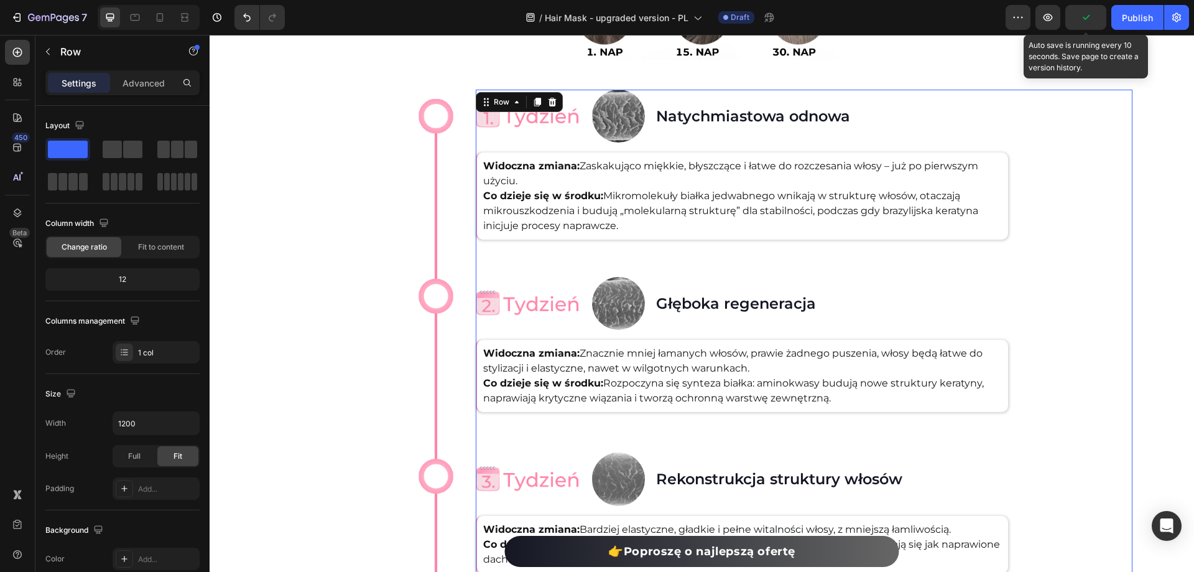
scroll to position [3713, 0]
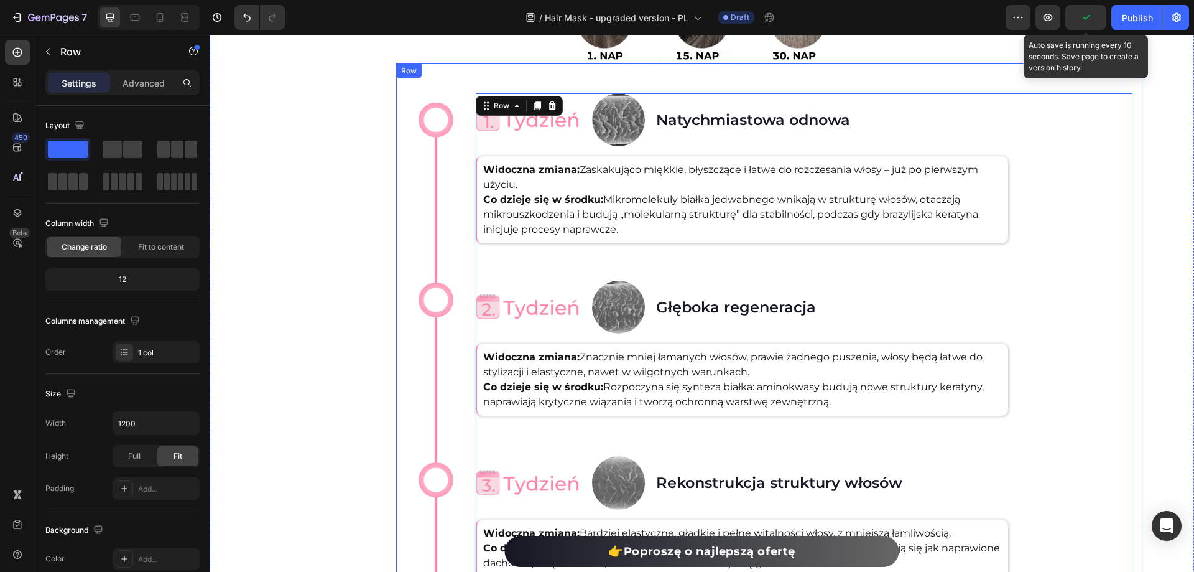
click at [287, 259] on div "Tak Twoje problematyczne włosy staną się zdrowe w ciągu 30 dni Heading Image Im…" at bounding box center [702, 247] width 985 height 1074
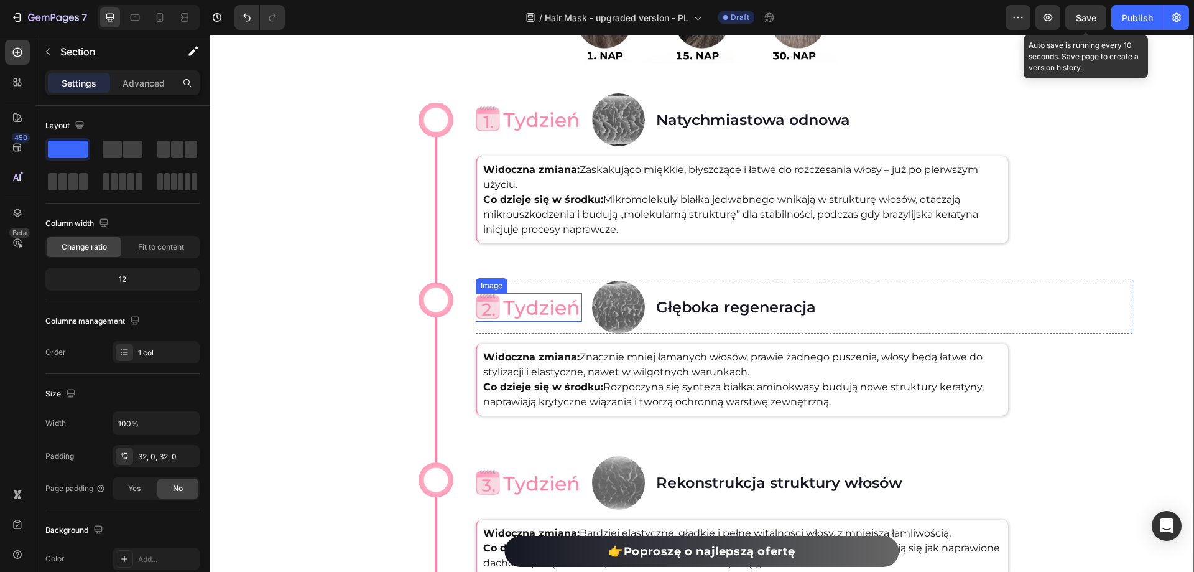
click at [517, 303] on img at bounding box center [529, 307] width 106 height 29
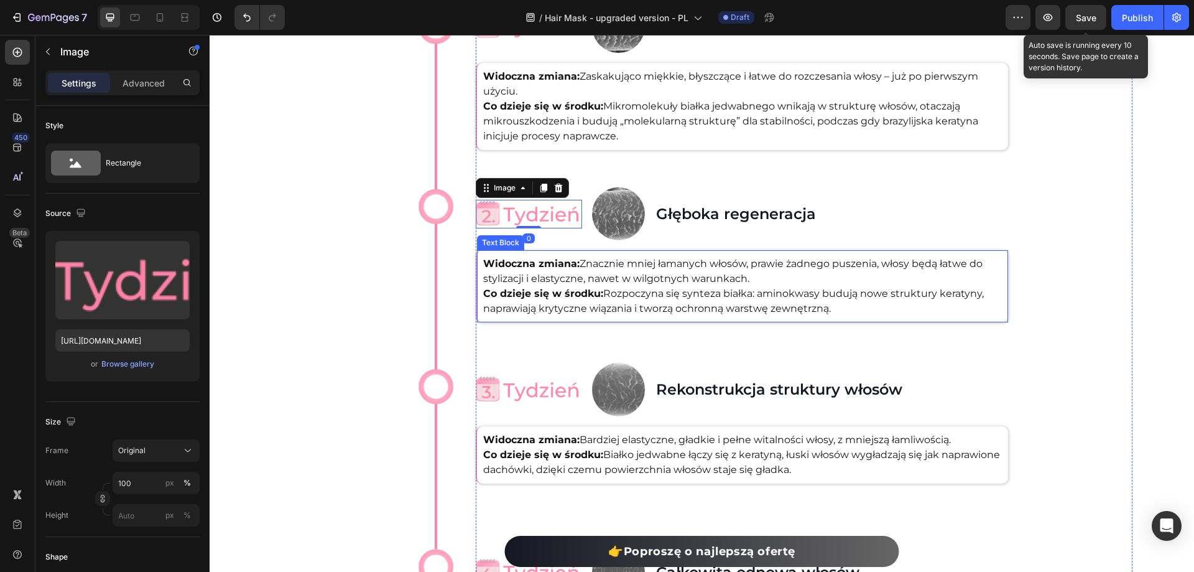
scroll to position [3962, 0]
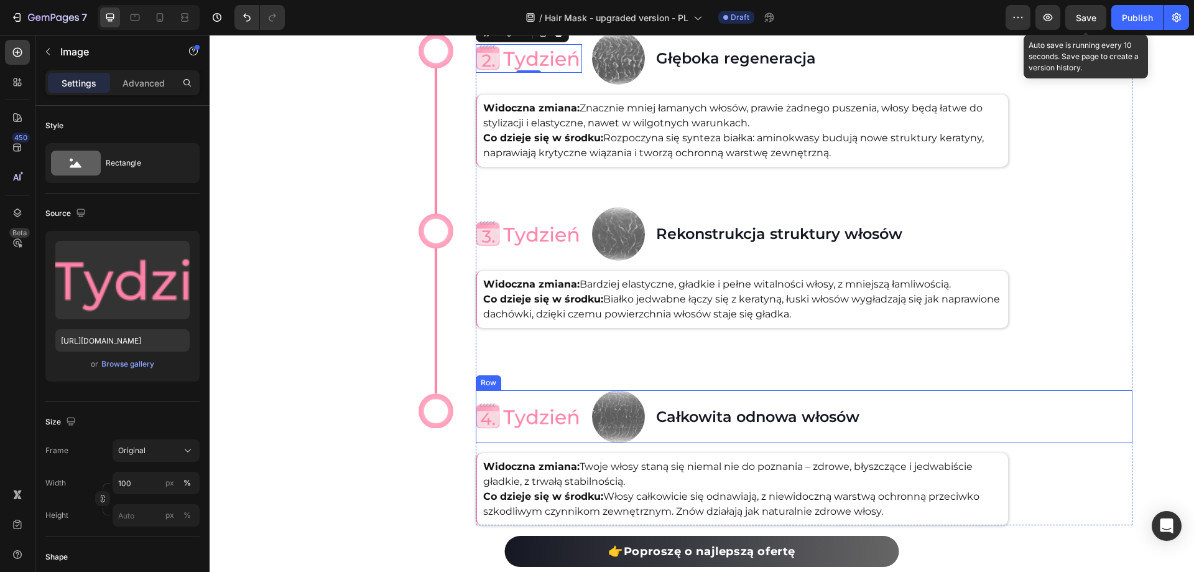
click at [935, 428] on div "Całkowita odnowa włosów Heading" at bounding box center [894, 416] width 478 height 53
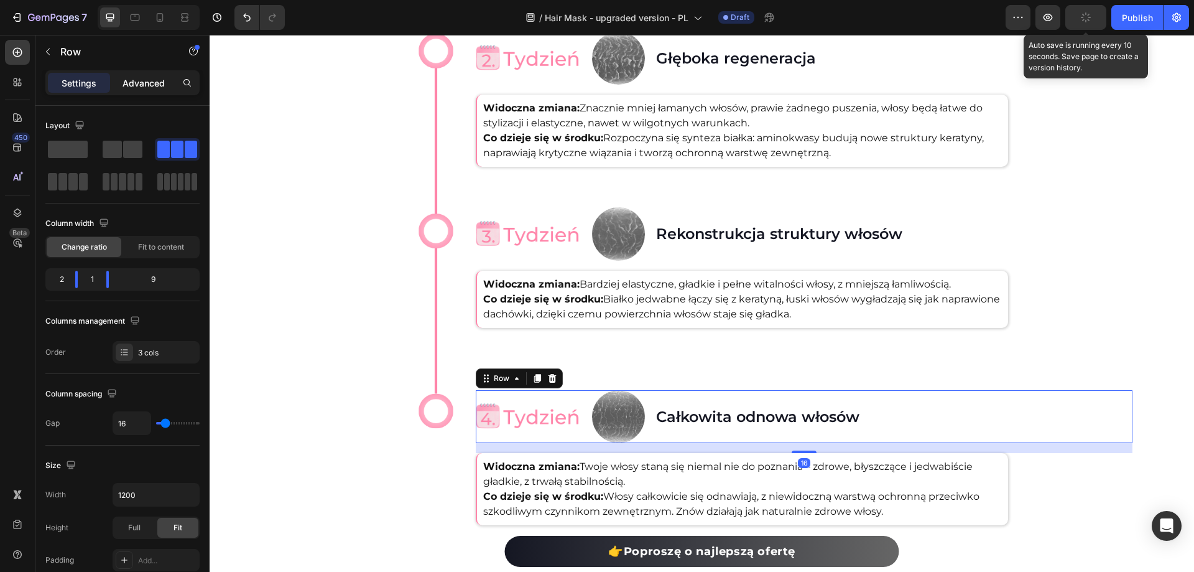
click at [149, 90] on div "Advanced" at bounding box center [144, 83] width 62 height 20
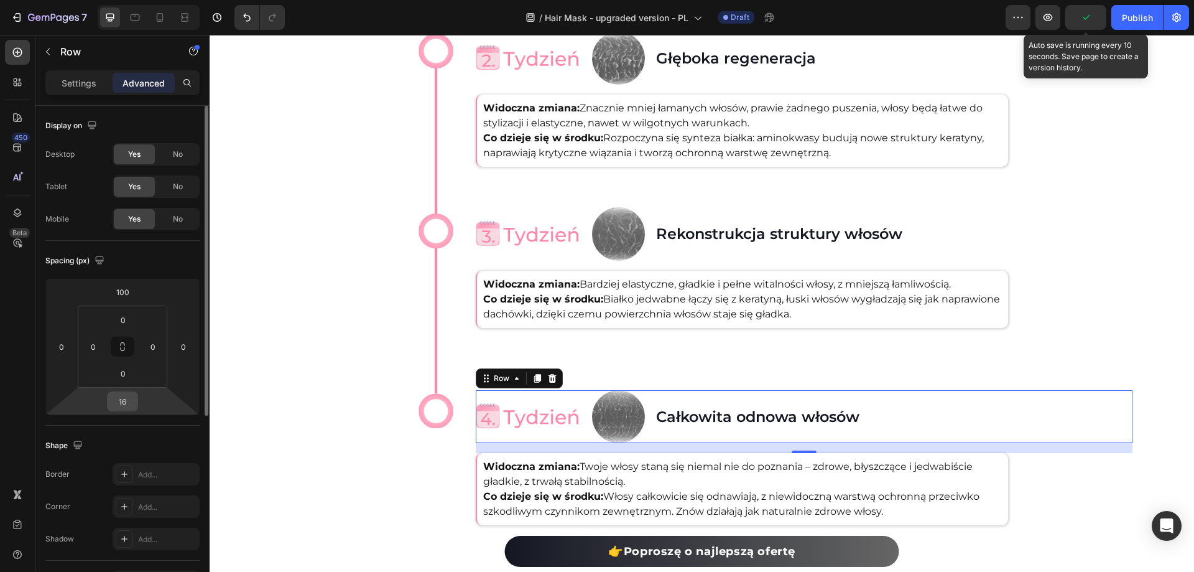
click at [123, 399] on input "16" at bounding box center [122, 401] width 25 height 19
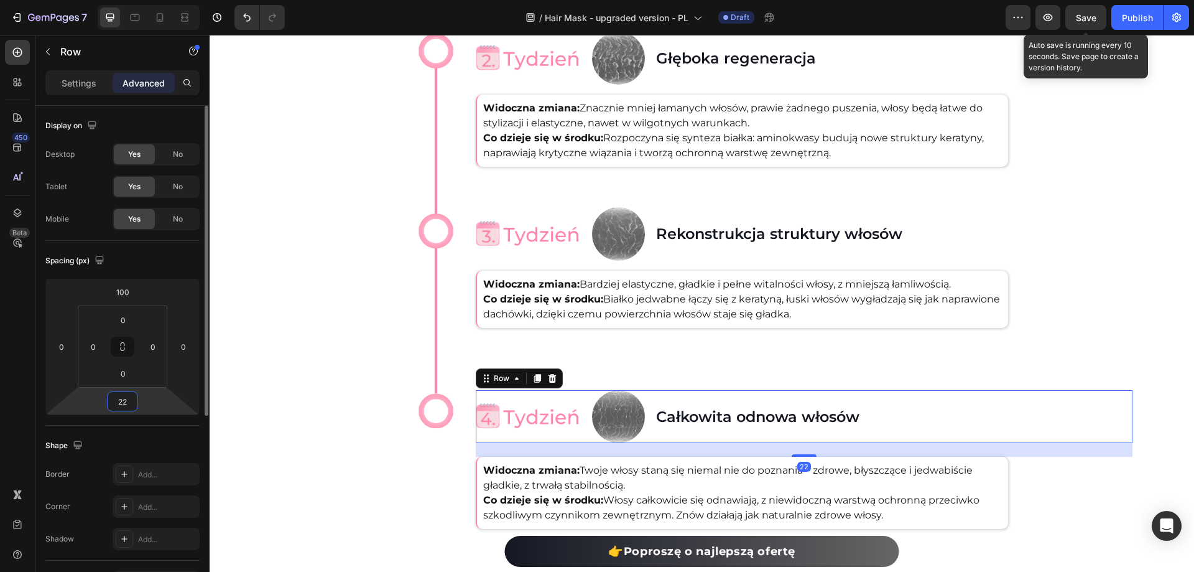
click at [124, 401] on input "22" at bounding box center [122, 401] width 25 height 19
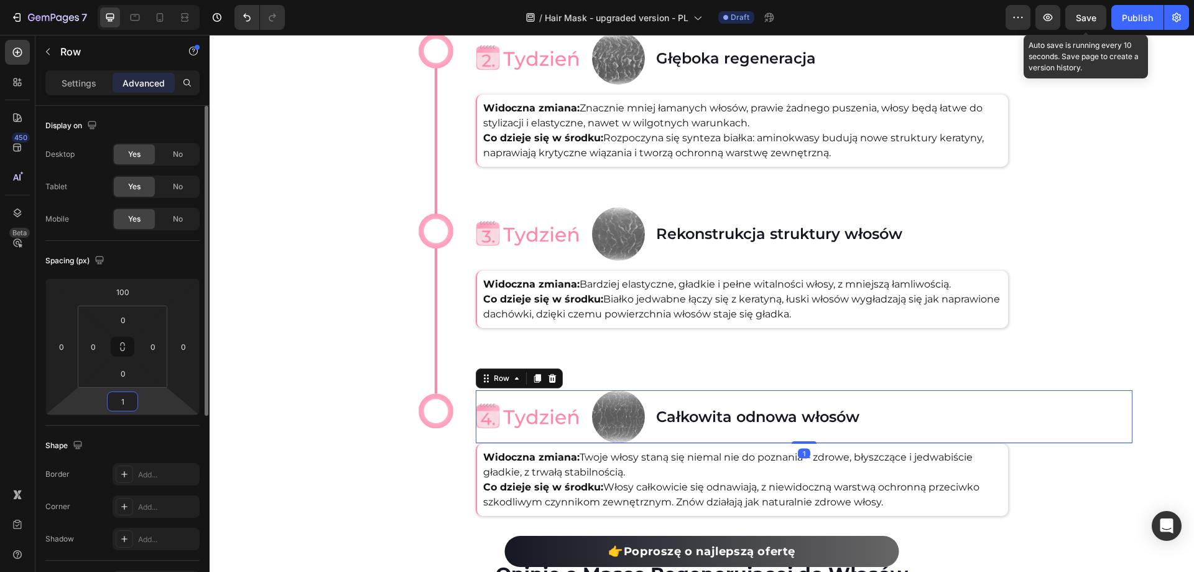
type input "16"
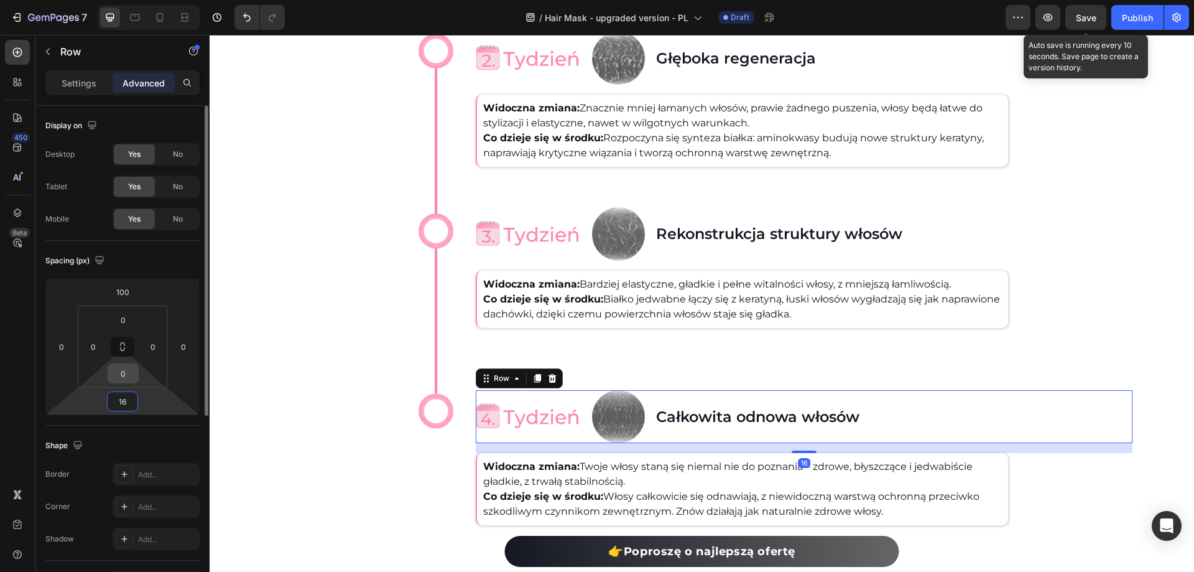
click at [128, 374] on input "0" at bounding box center [123, 373] width 25 height 19
type input "020"
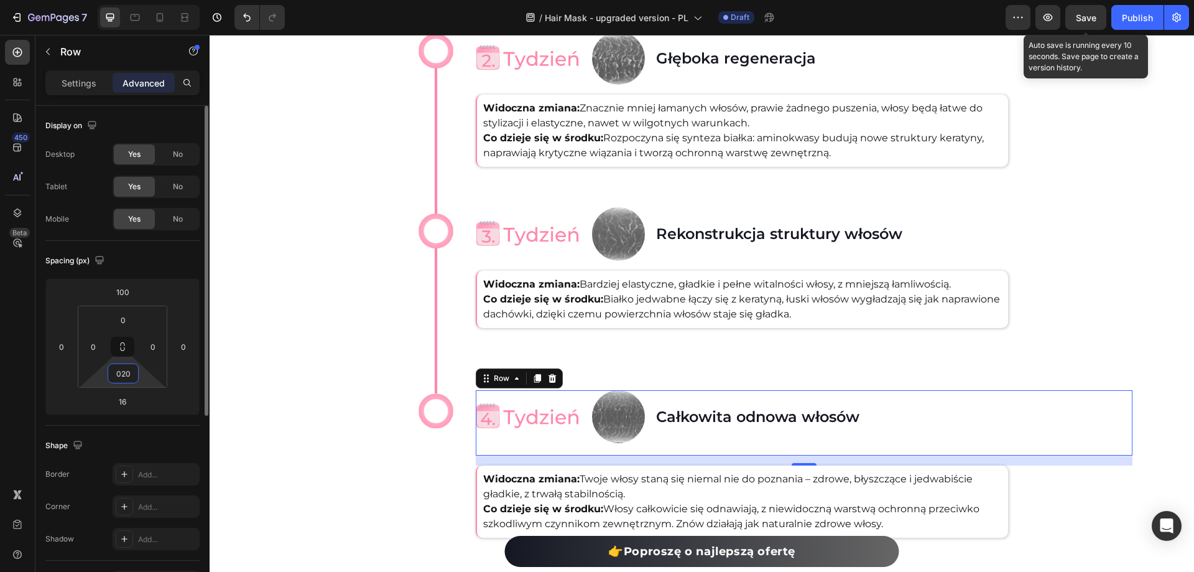
click at [128, 374] on input "020" at bounding box center [123, 373] width 25 height 19
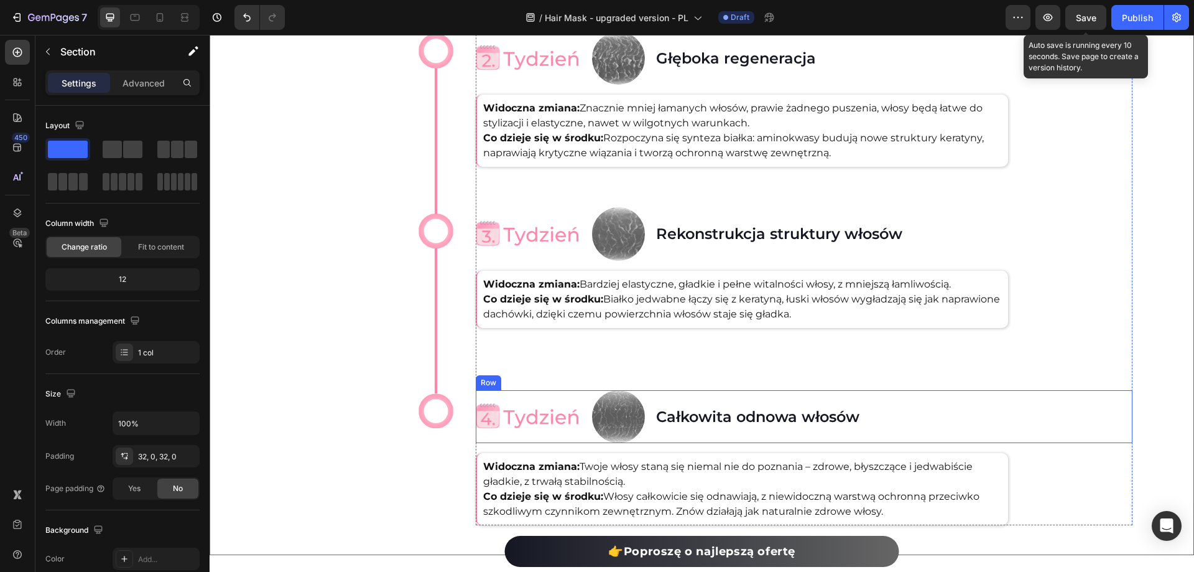
click at [508, 434] on div "Image" at bounding box center [529, 416] width 106 height 53
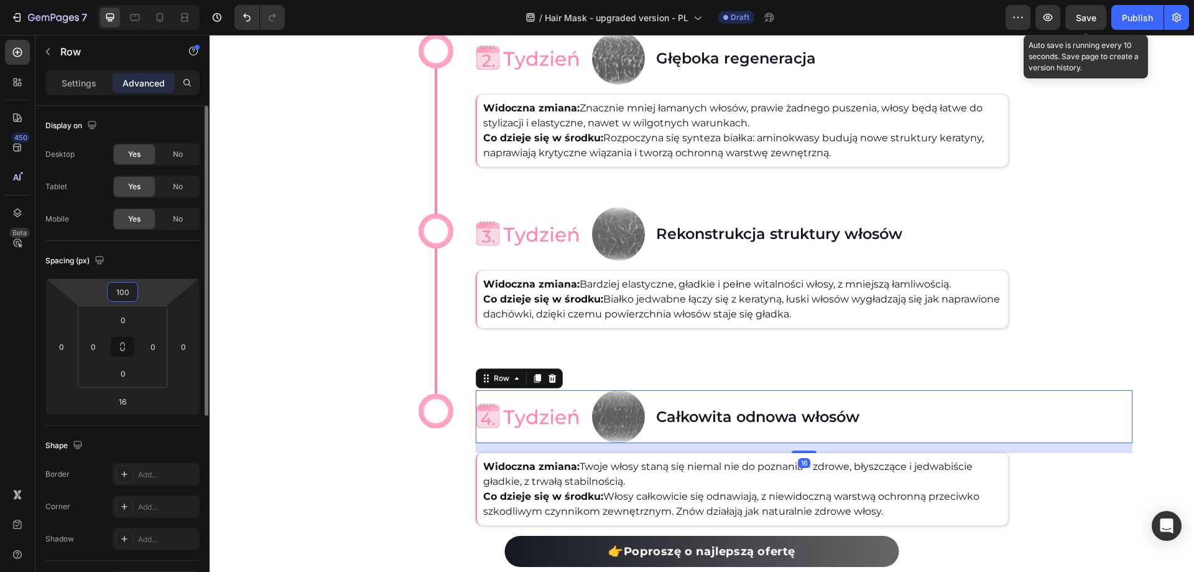
click at [133, 295] on input "100" at bounding box center [122, 291] width 25 height 19
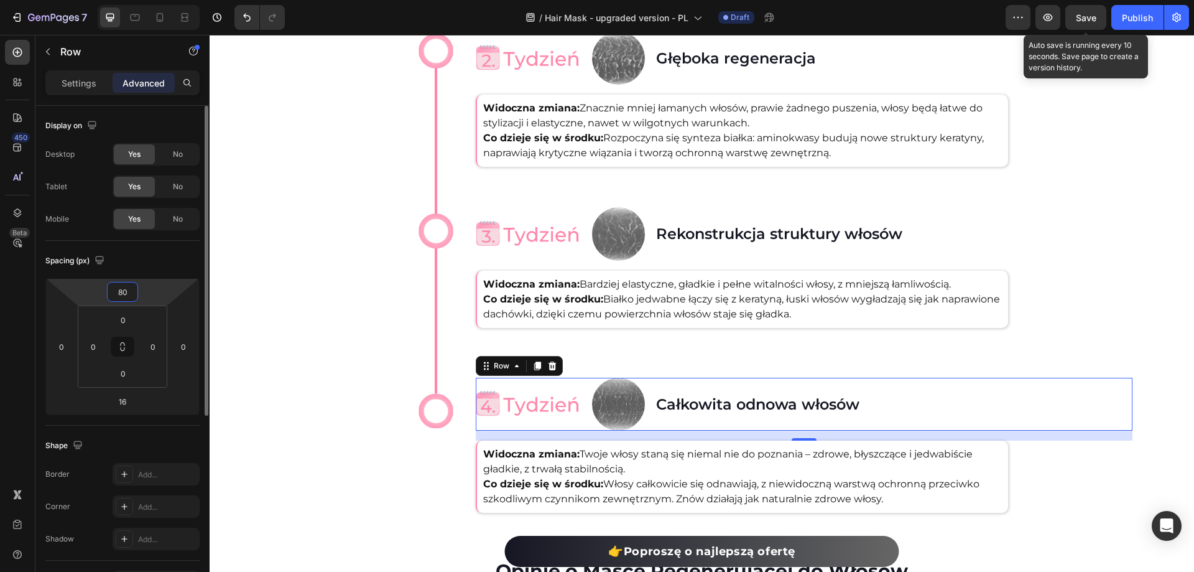
type input "8"
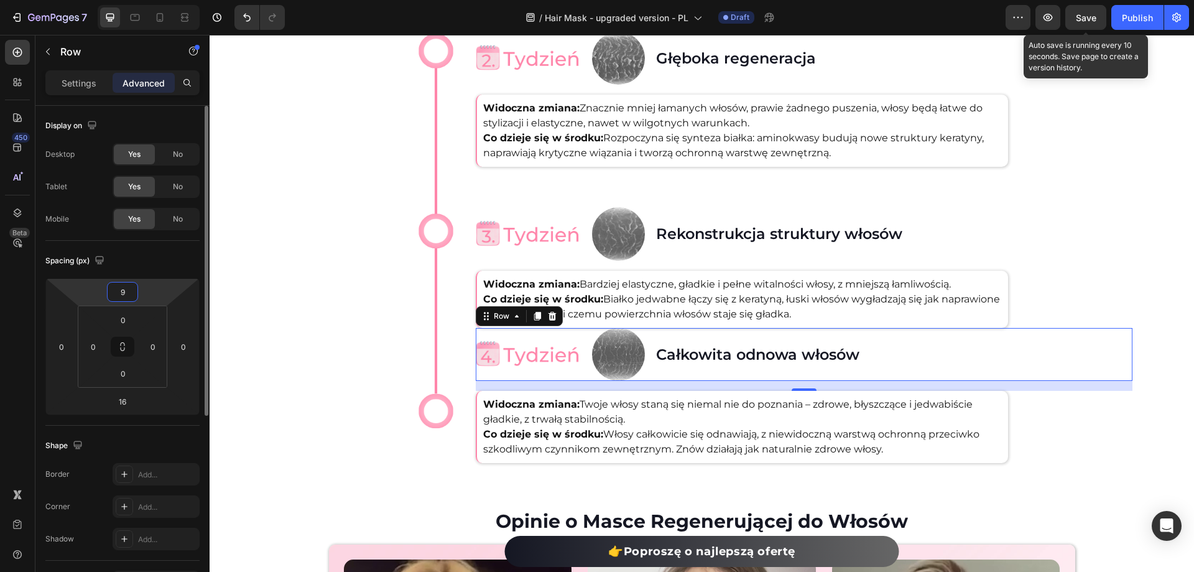
type input "90"
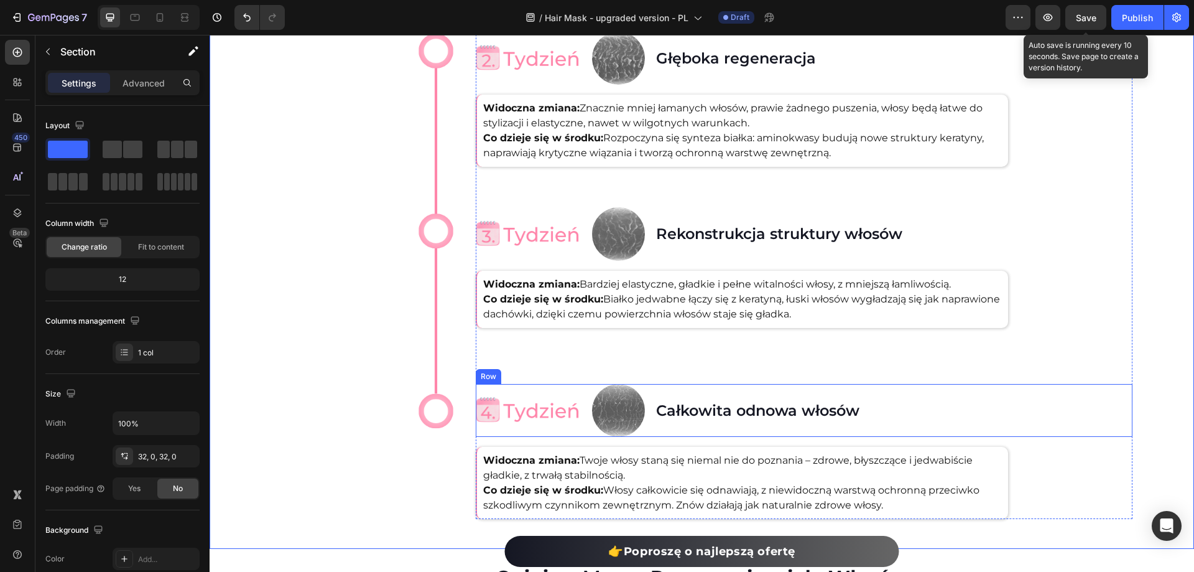
click at [538, 388] on div "Image" at bounding box center [529, 410] width 106 height 53
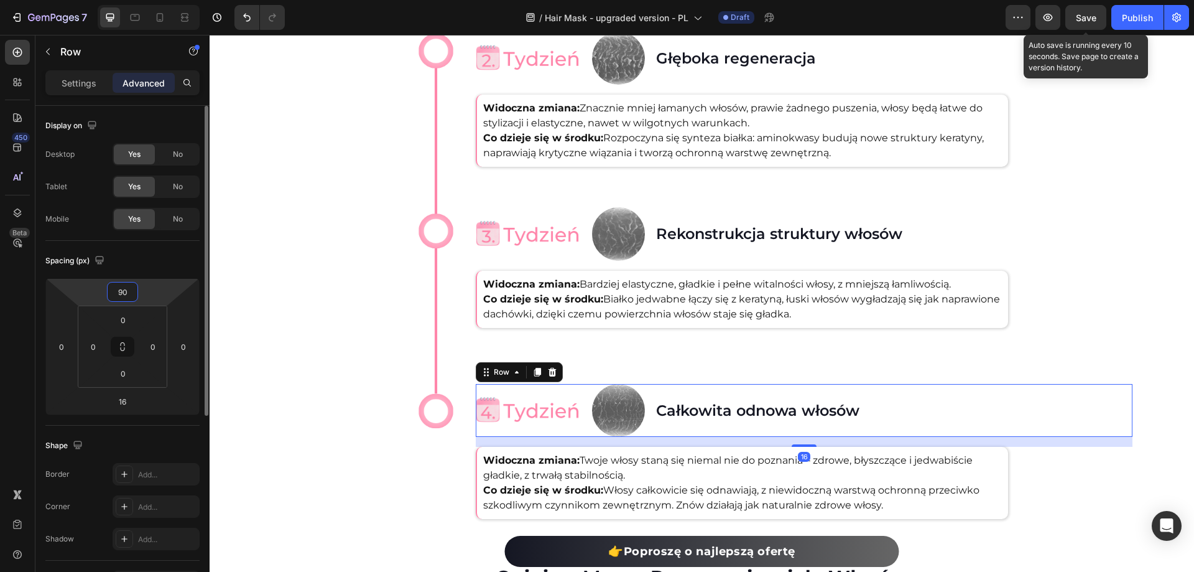
click at [128, 287] on input "90" at bounding box center [122, 291] width 25 height 19
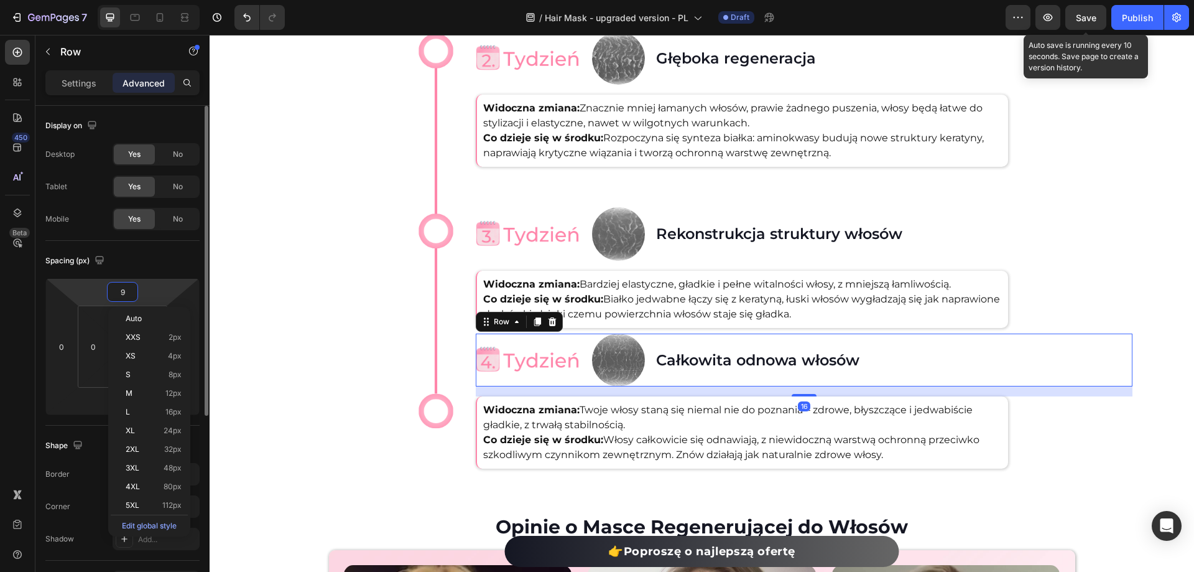
type input "95"
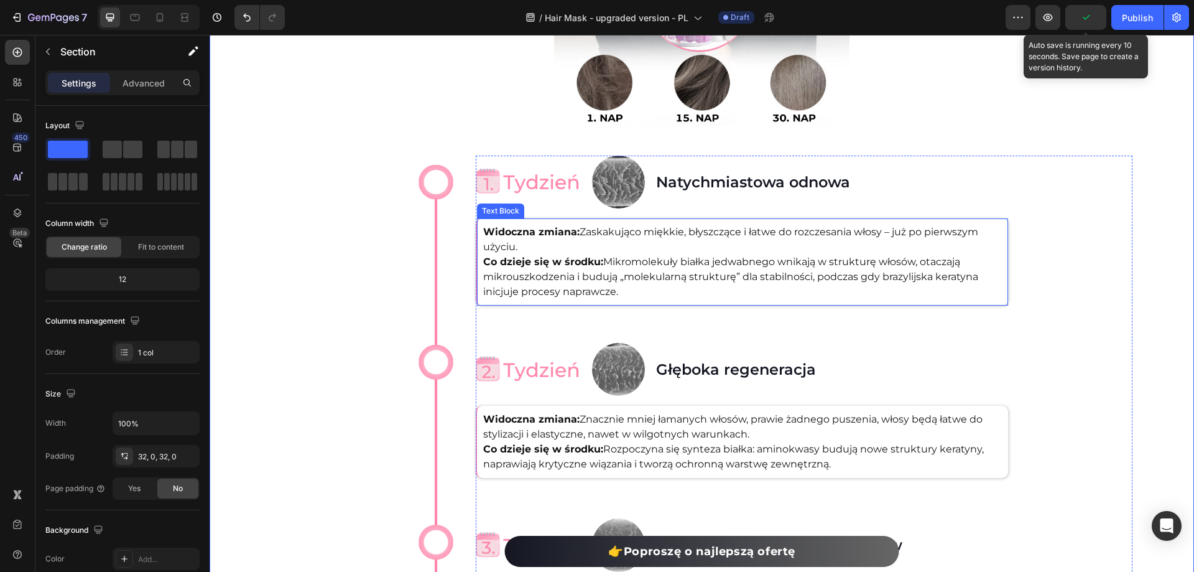
scroll to position [3775, 0]
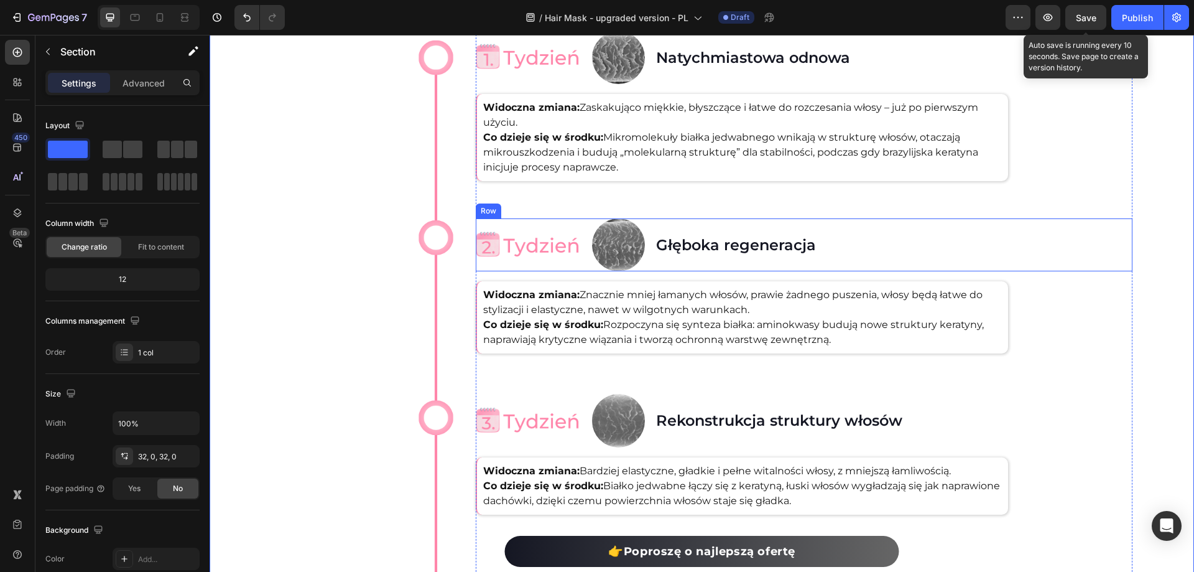
click at [515, 266] on div "Image" at bounding box center [529, 244] width 106 height 53
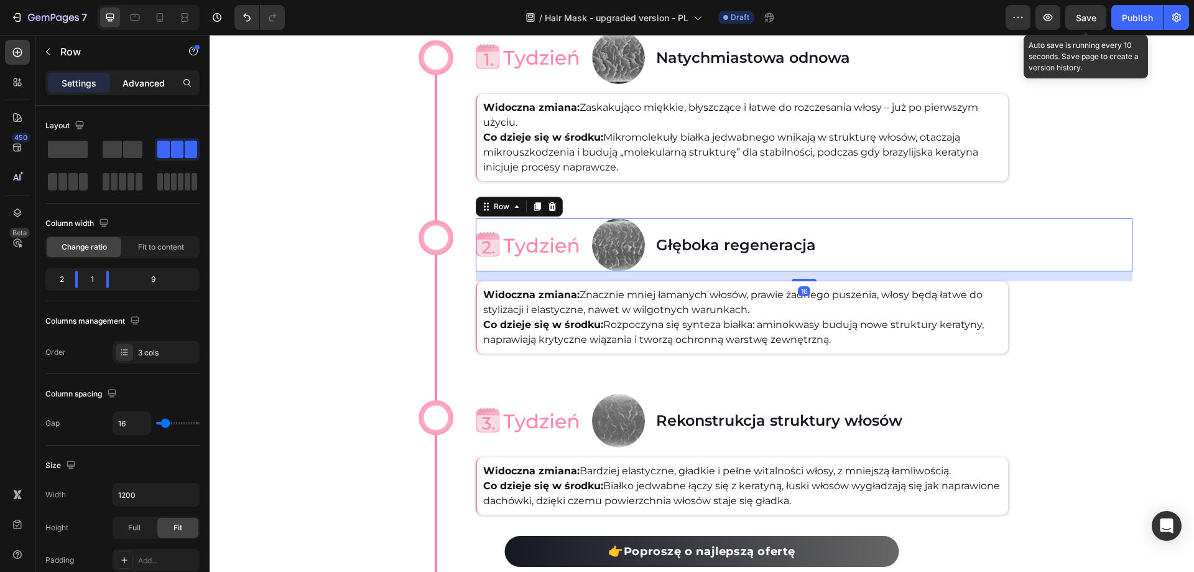
click at [143, 81] on p "Advanced" at bounding box center [144, 83] width 42 height 13
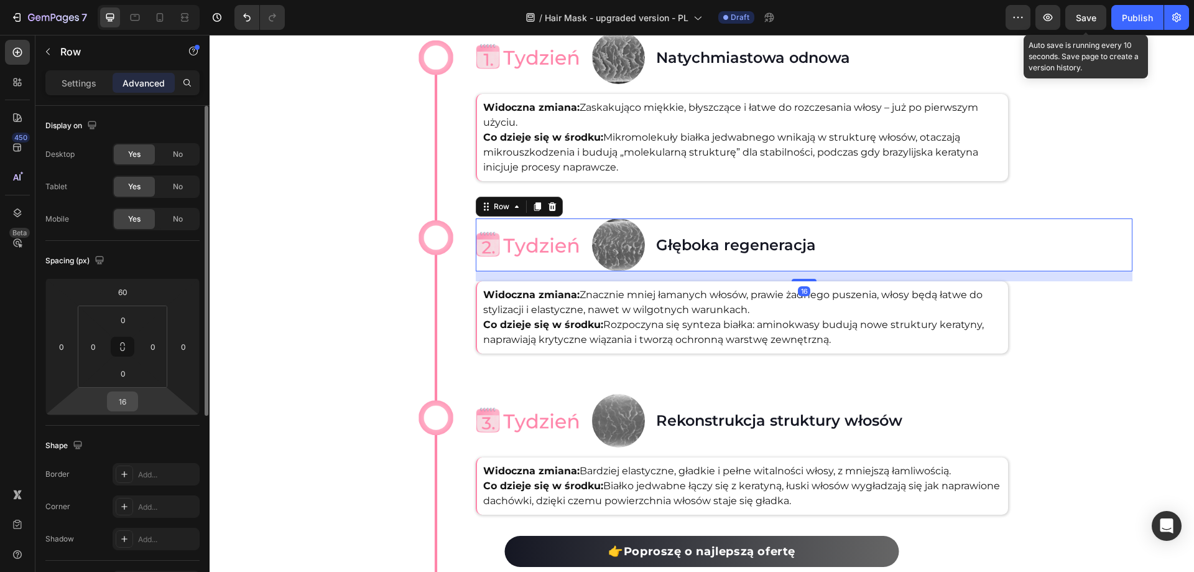
click at [126, 396] on input "16" at bounding box center [122, 401] width 25 height 19
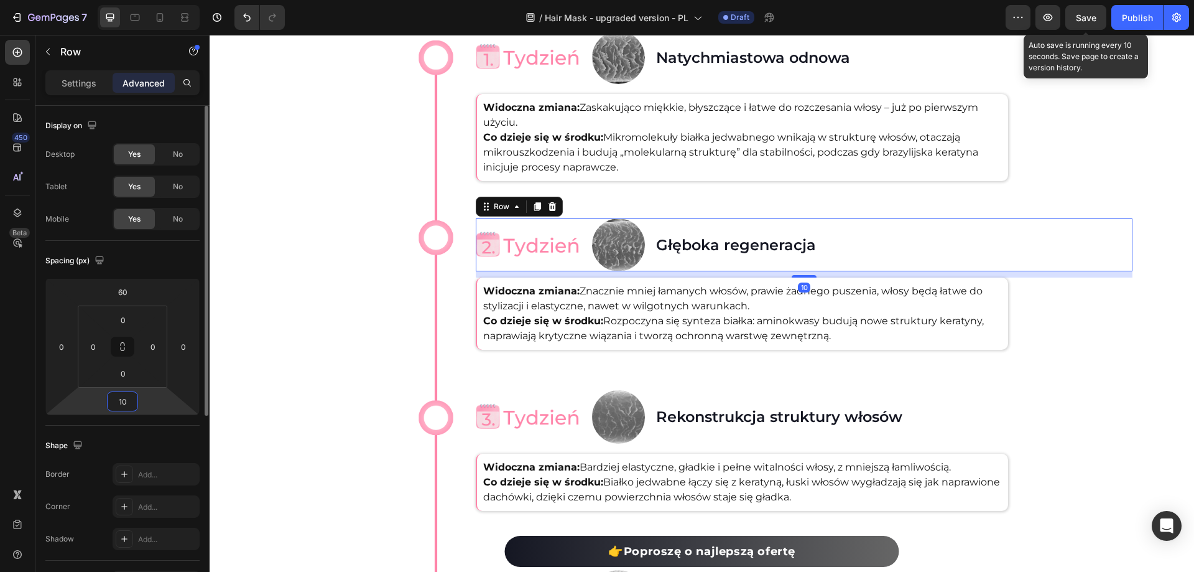
click at [126, 396] on input "10" at bounding box center [122, 401] width 25 height 19
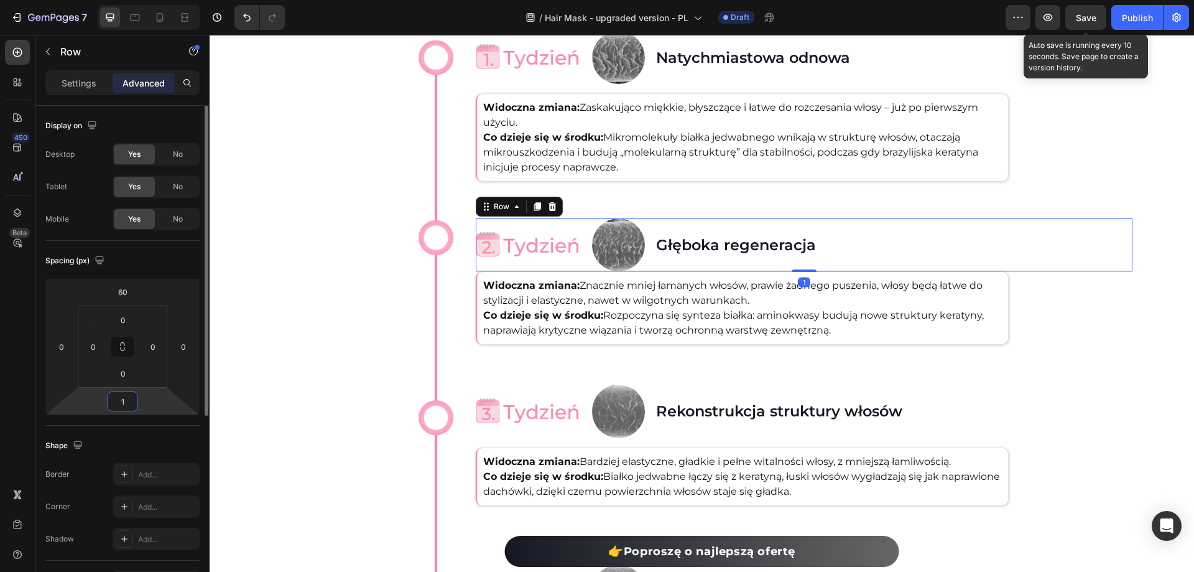
type input "16"
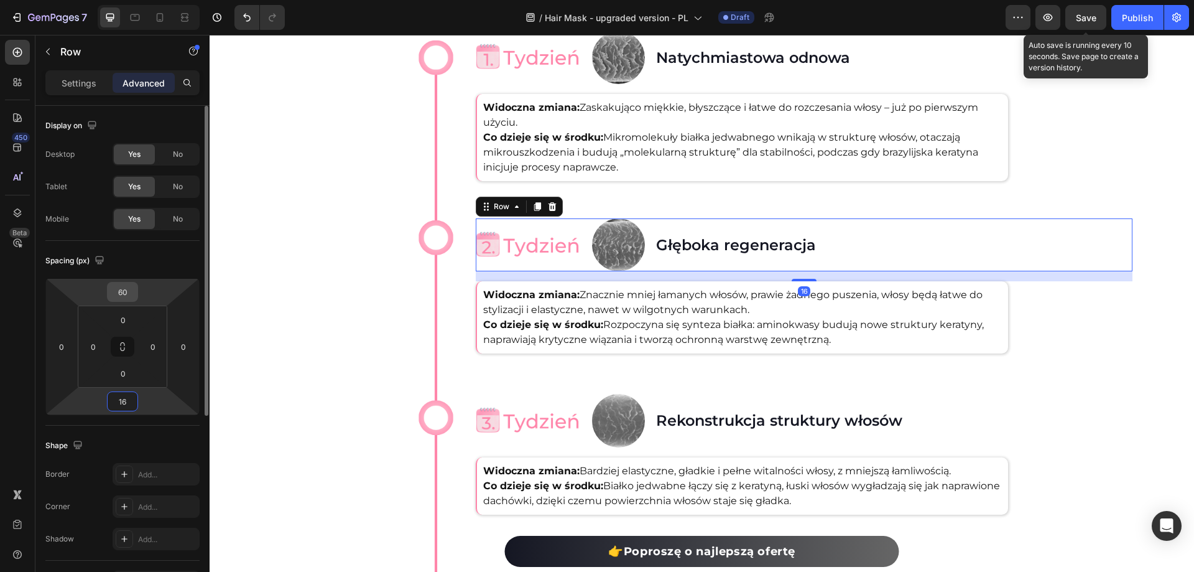
click at [131, 291] on input "60" at bounding box center [122, 291] width 25 height 19
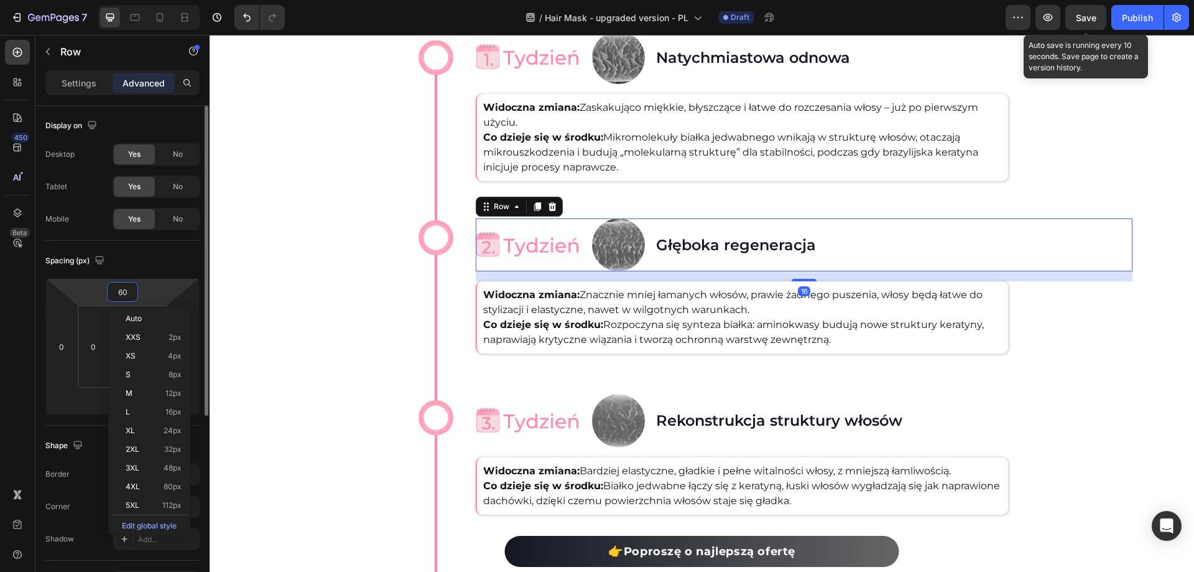
click at [131, 291] on input "60" at bounding box center [122, 291] width 25 height 19
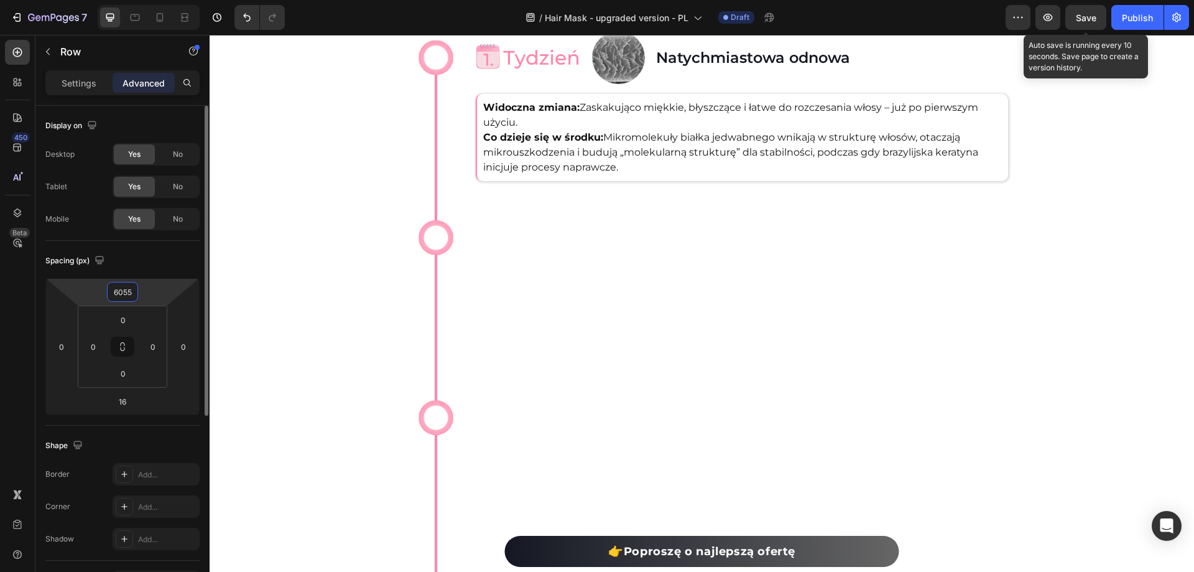
click at [131, 291] on input "6055" at bounding box center [122, 291] width 25 height 19
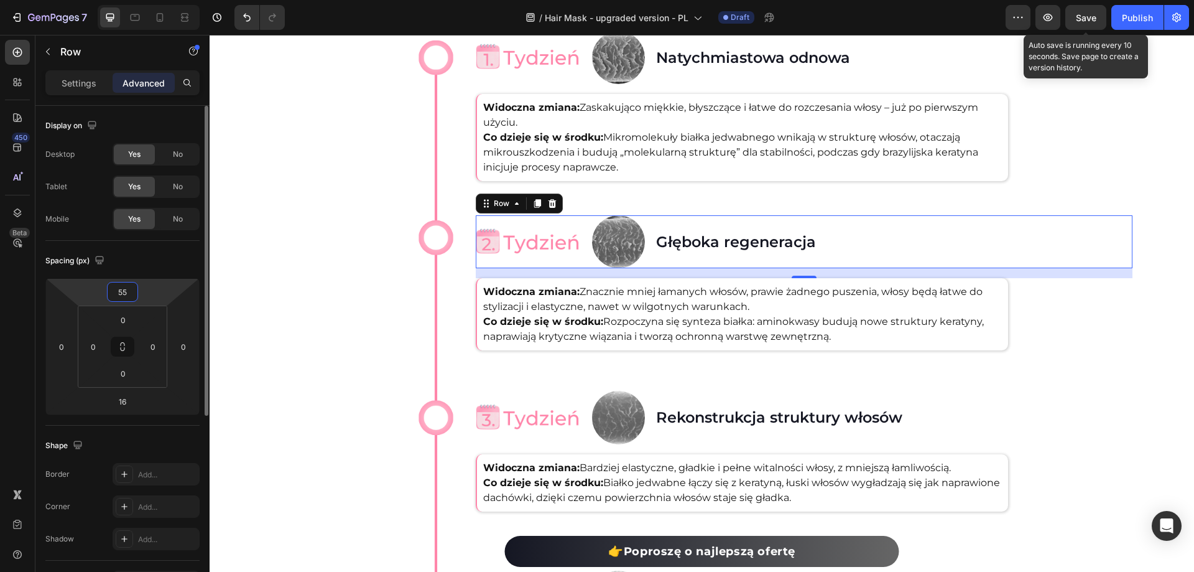
click at [131, 291] on input "55" at bounding box center [122, 291] width 25 height 19
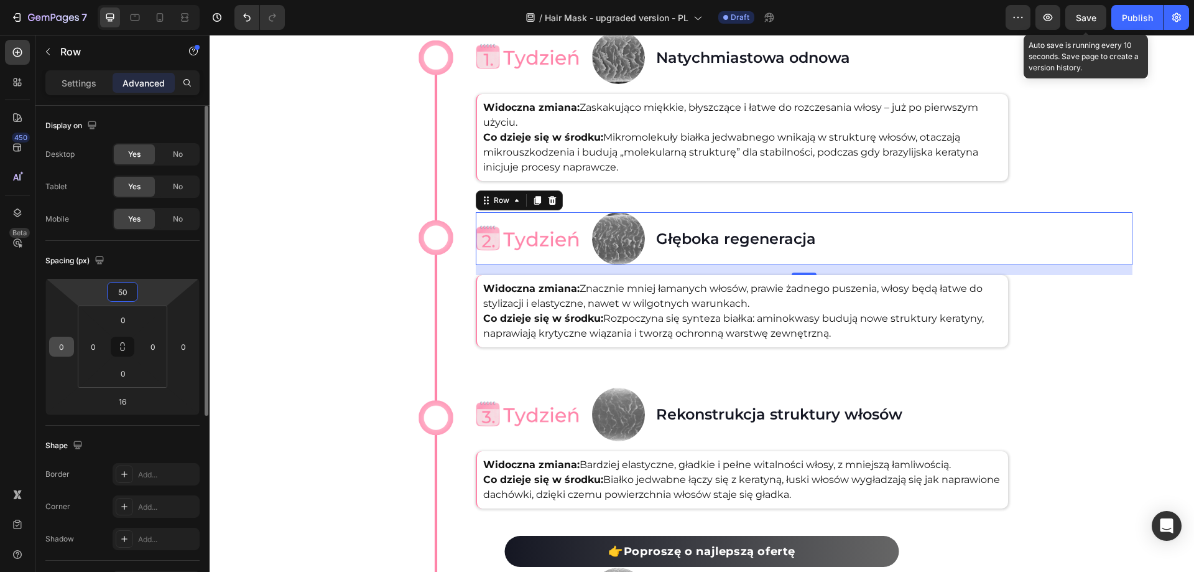
type input "50"
click at [0, 355] on div "450 Beta" at bounding box center [17, 303] width 35 height 537
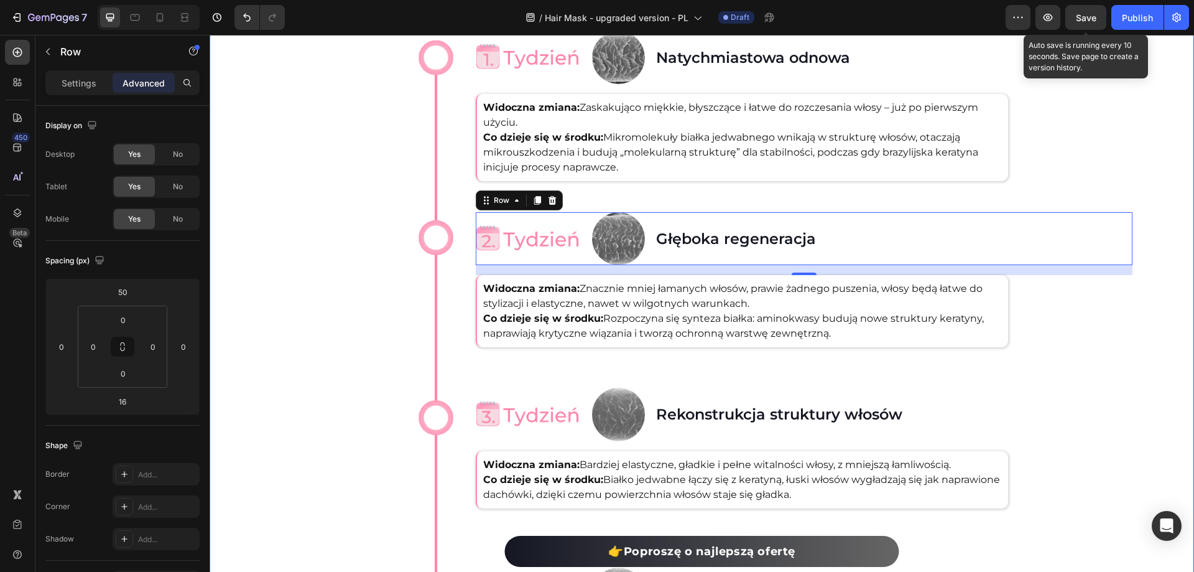
click at [314, 285] on div "Tak Twoje problematyczne włosy staną się zdrowe w ciągu 30 dni Heading Image Im…" at bounding box center [702, 180] width 985 height 1064
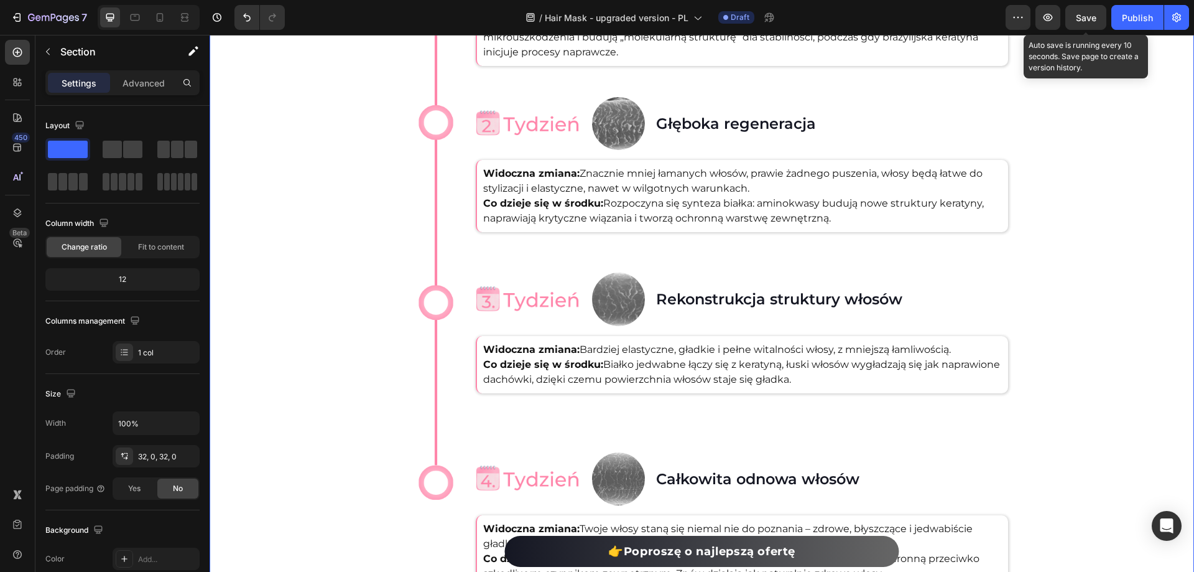
scroll to position [3899, 0]
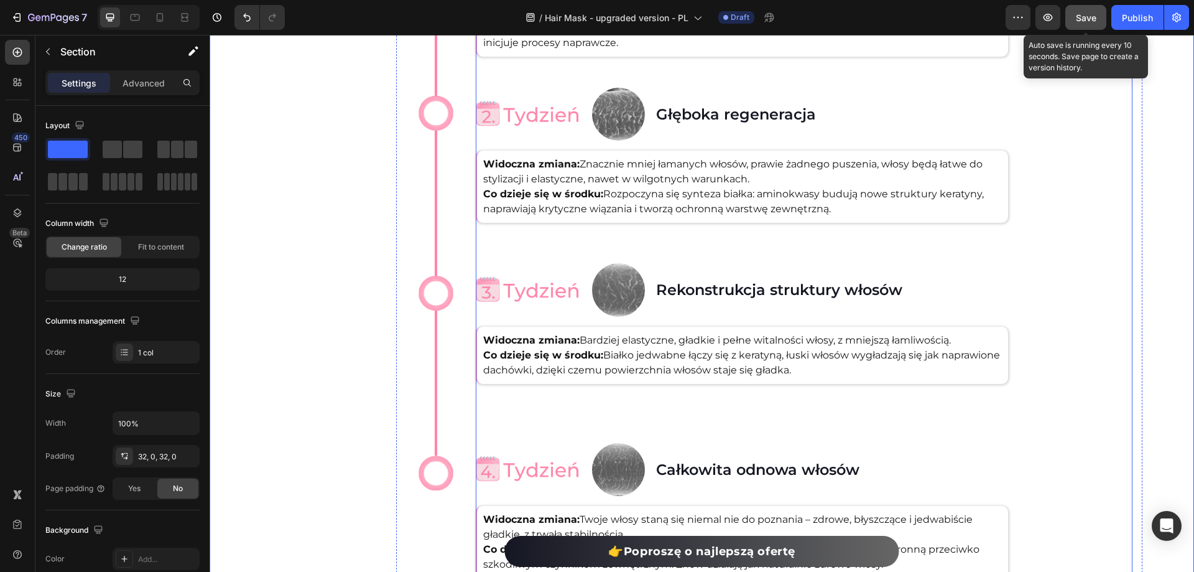
click at [1101, 27] on button "Save" at bounding box center [1086, 17] width 41 height 25
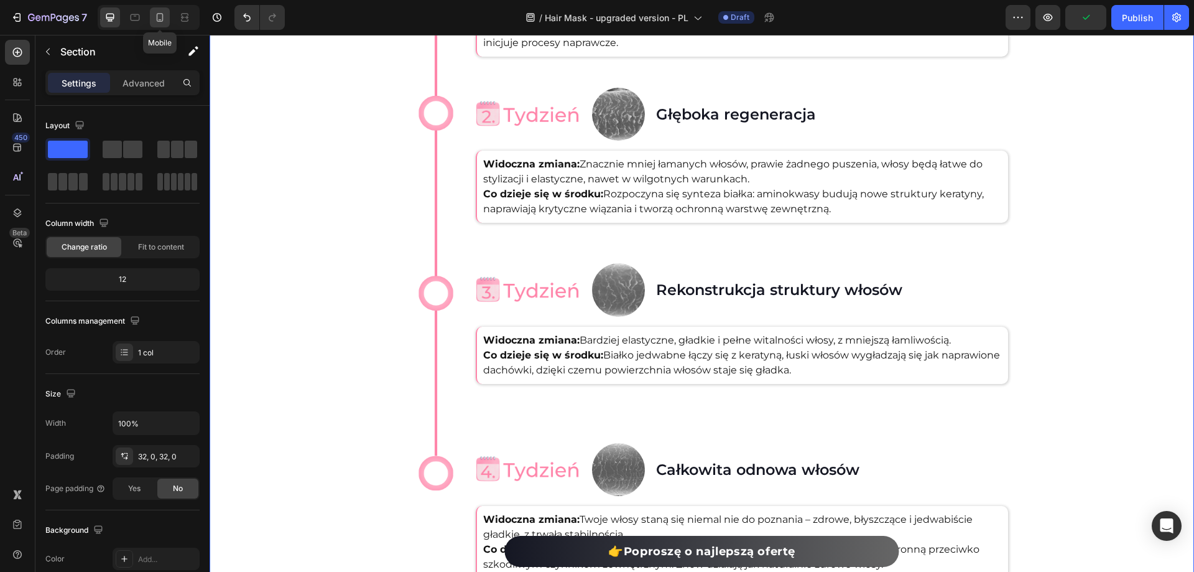
click at [160, 16] on icon at bounding box center [160, 17] width 12 height 12
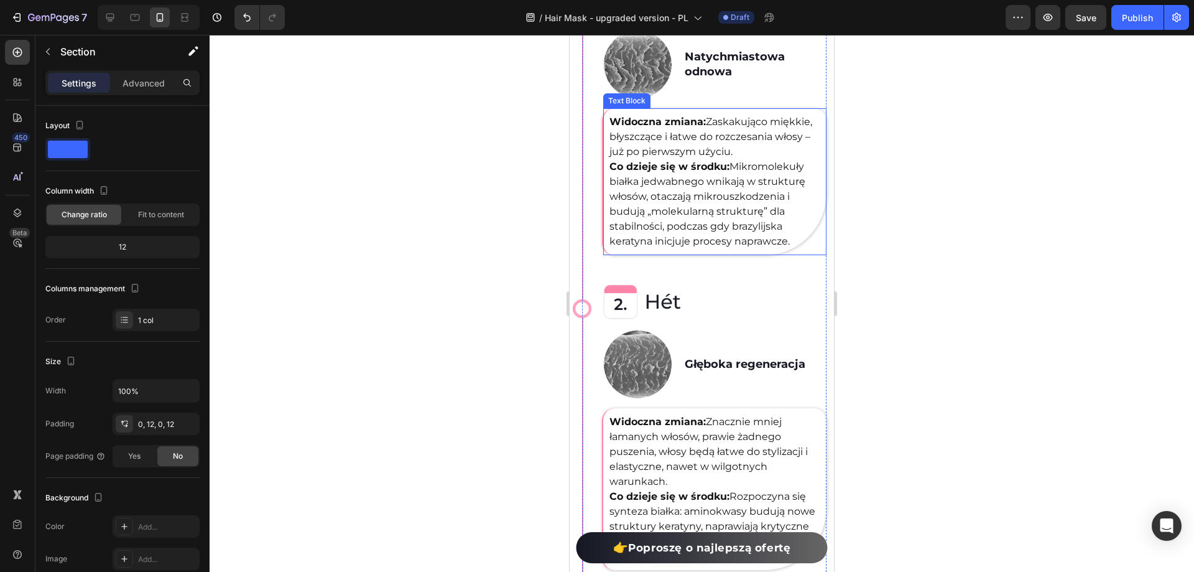
scroll to position [3716, 0]
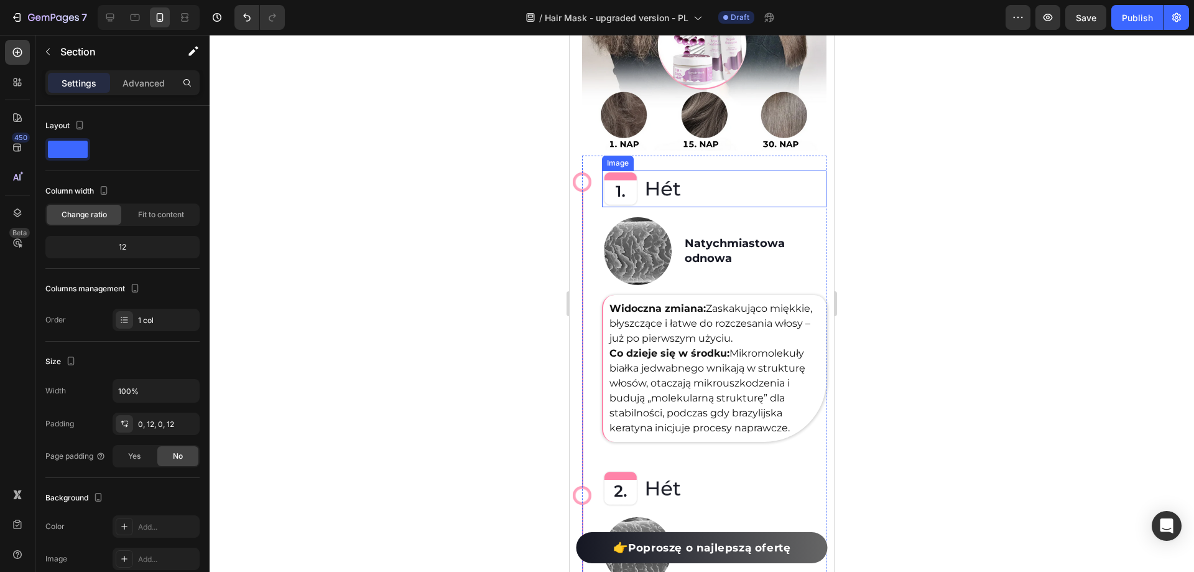
click at [647, 189] on img at bounding box center [641, 188] width 78 height 37
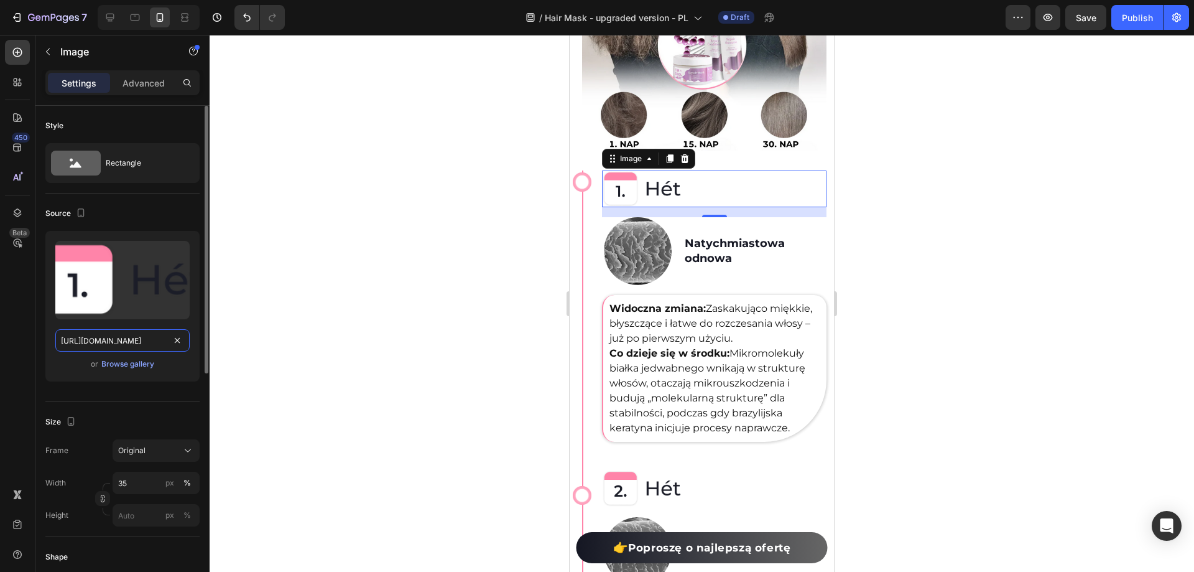
click at [115, 338] on input "[URL][DOMAIN_NAME]" at bounding box center [122, 340] width 134 height 22
paste input "532/7667/2166/files/gempages_463925036718228561-ccf2cd18-facf-427d-b410-d44a9e6…"
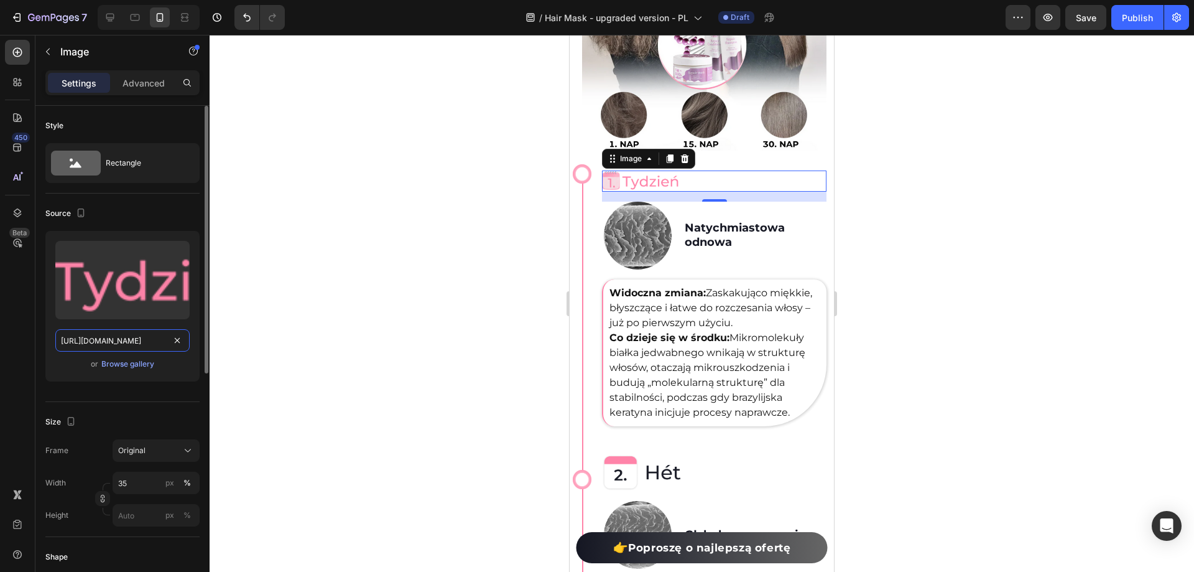
scroll to position [0, 377]
type input "[URL][DOMAIN_NAME]"
click at [648, 473] on img at bounding box center [641, 472] width 78 height 37
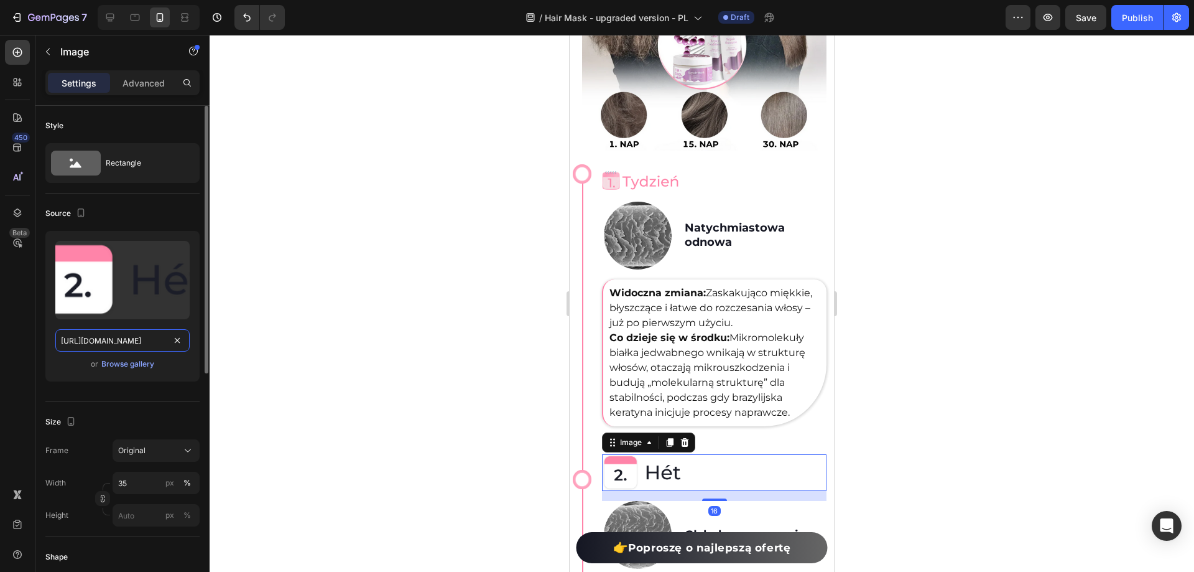
click at [134, 340] on input "[URL][DOMAIN_NAME]" at bounding box center [122, 340] width 134 height 22
paste input "532/7667/2166/files/gempages_463925036718228561-af484548-2b4d-43c5-b1bf-de744d1…"
type input "[URL][DOMAIN_NAME]"
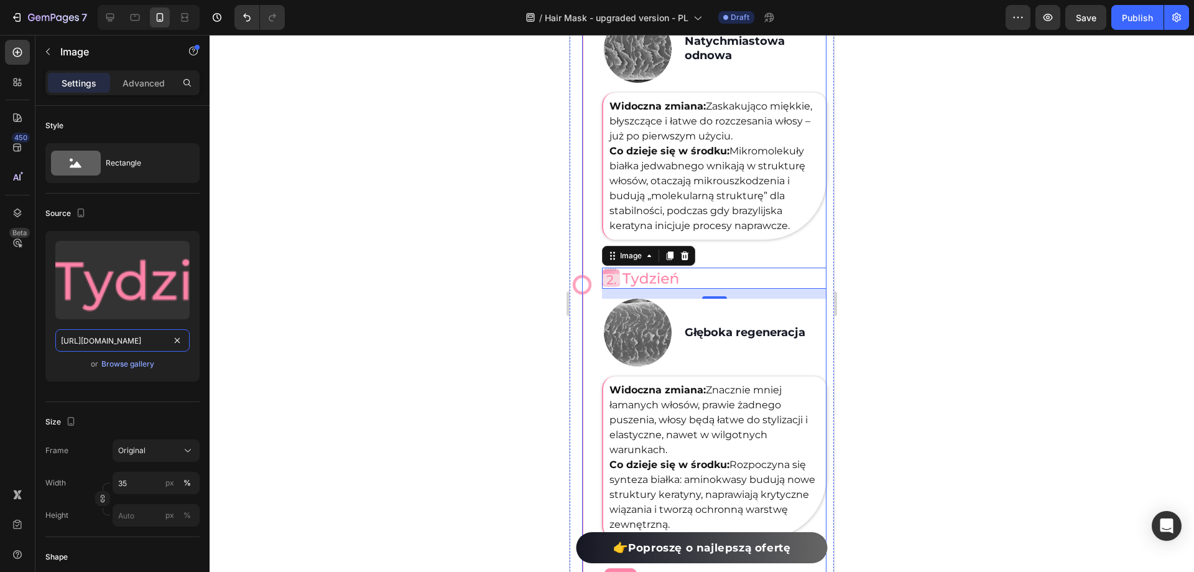
scroll to position [4027, 0]
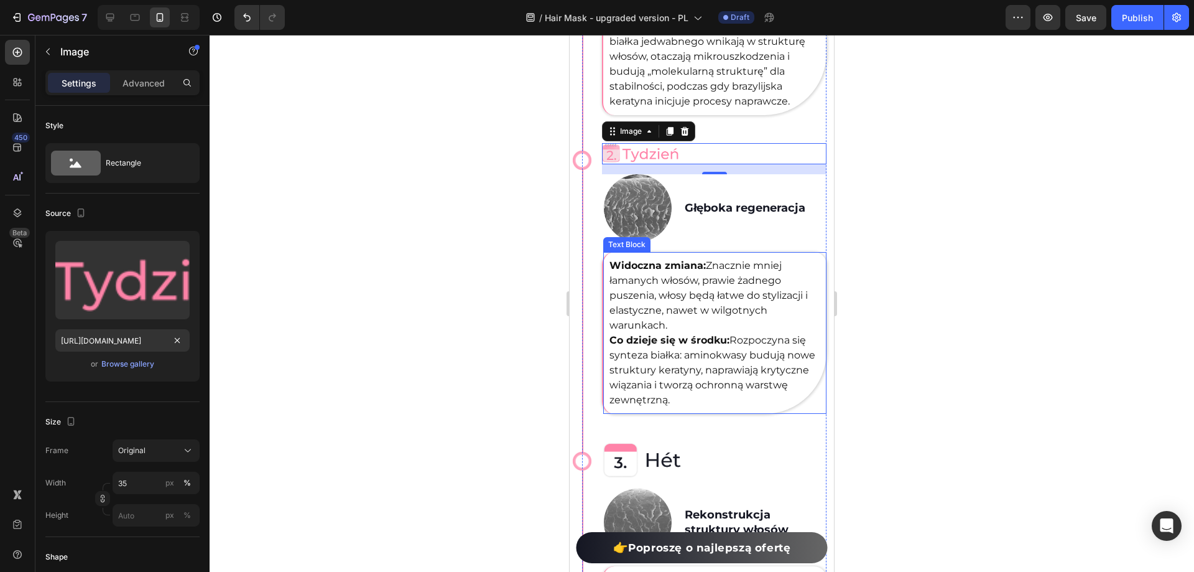
click at [647, 449] on img at bounding box center [641, 460] width 78 height 37
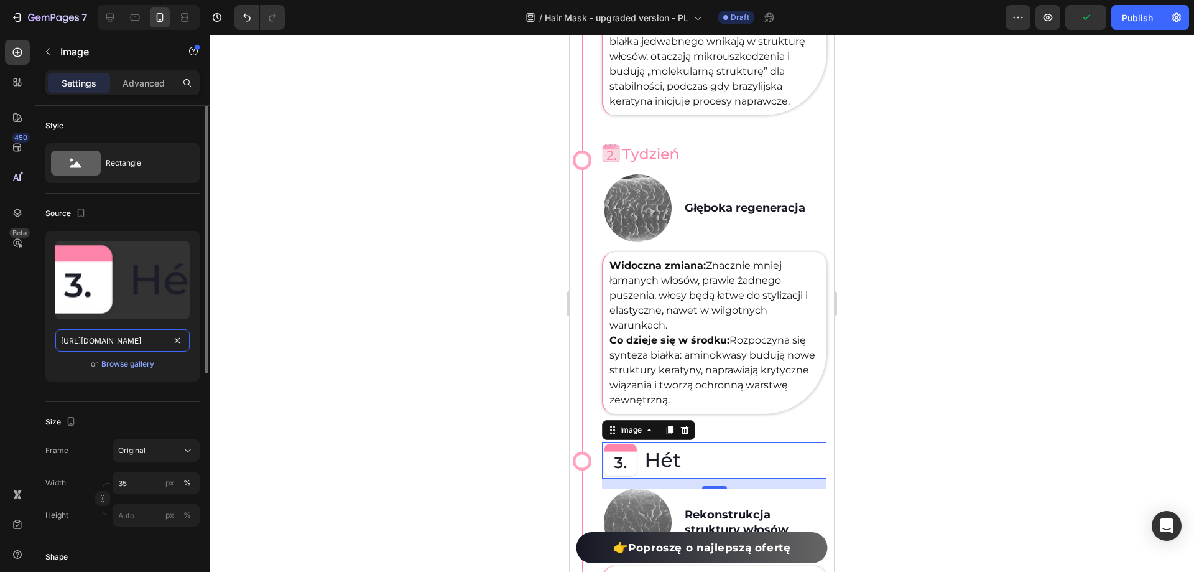
click at [131, 338] on input "[URL][DOMAIN_NAME]" at bounding box center [122, 340] width 134 height 22
paste input "532/7667/2166/files/gempages_463925036718228561-5cba7809-7e0d-4f77-8cd2-a479a9c…"
type input "[URL][DOMAIN_NAME]"
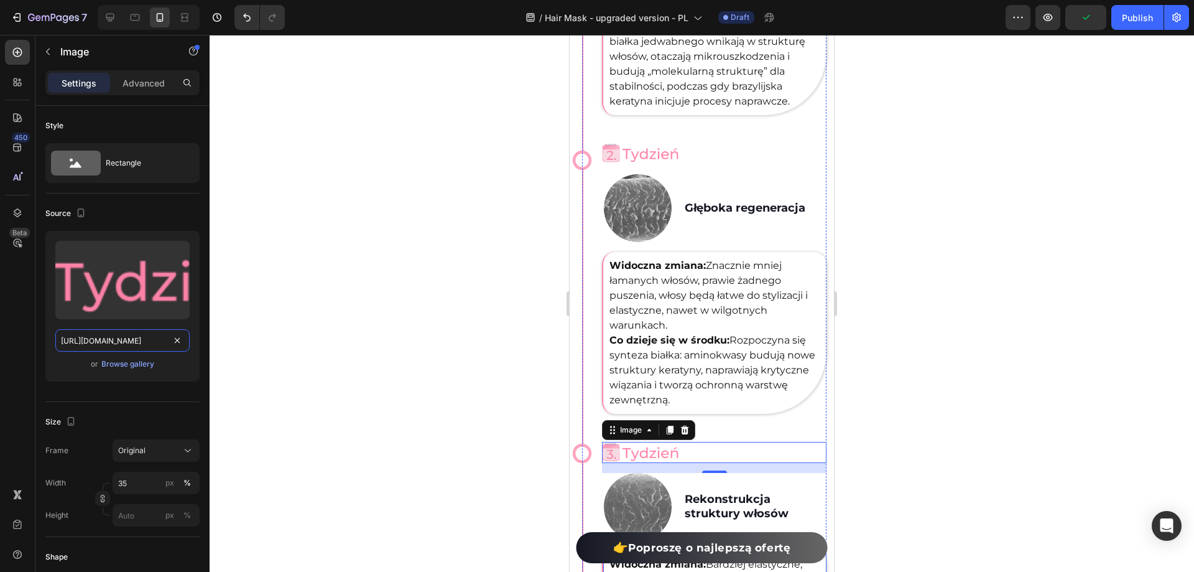
scroll to position [4276, 0]
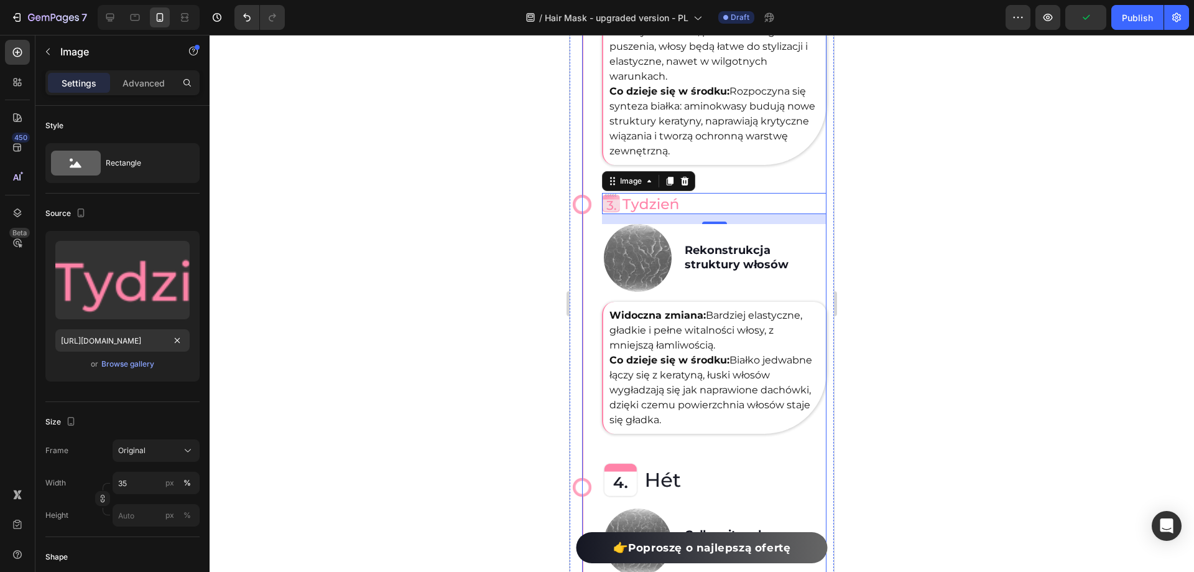
click at [654, 480] on img at bounding box center [641, 480] width 78 height 37
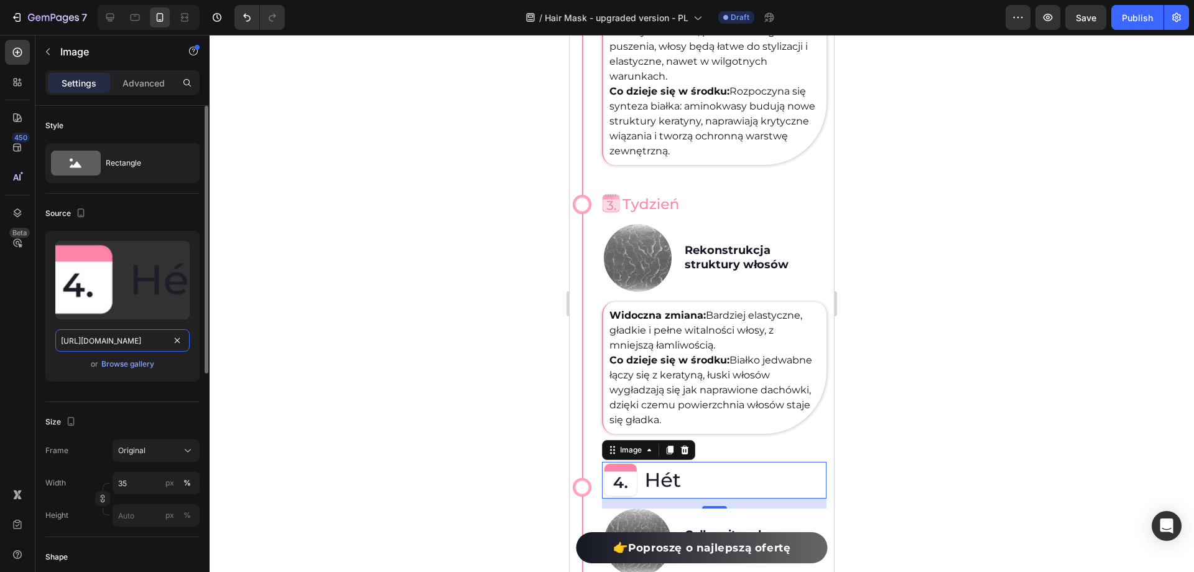
click at [111, 338] on input "[URL][DOMAIN_NAME]" at bounding box center [122, 340] width 134 height 22
paste input "532/7667/2166/files/gempages_463925036718228561-539f080d-64e5-4a86-be61-1b86b9d…"
type input "[URL][DOMAIN_NAME]"
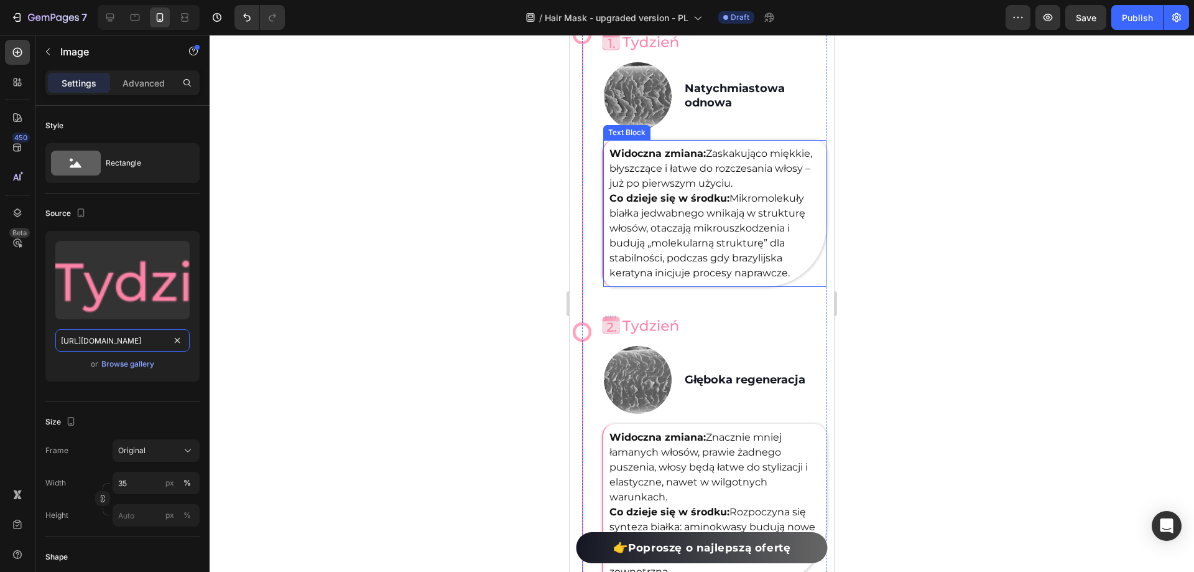
scroll to position [3778, 0]
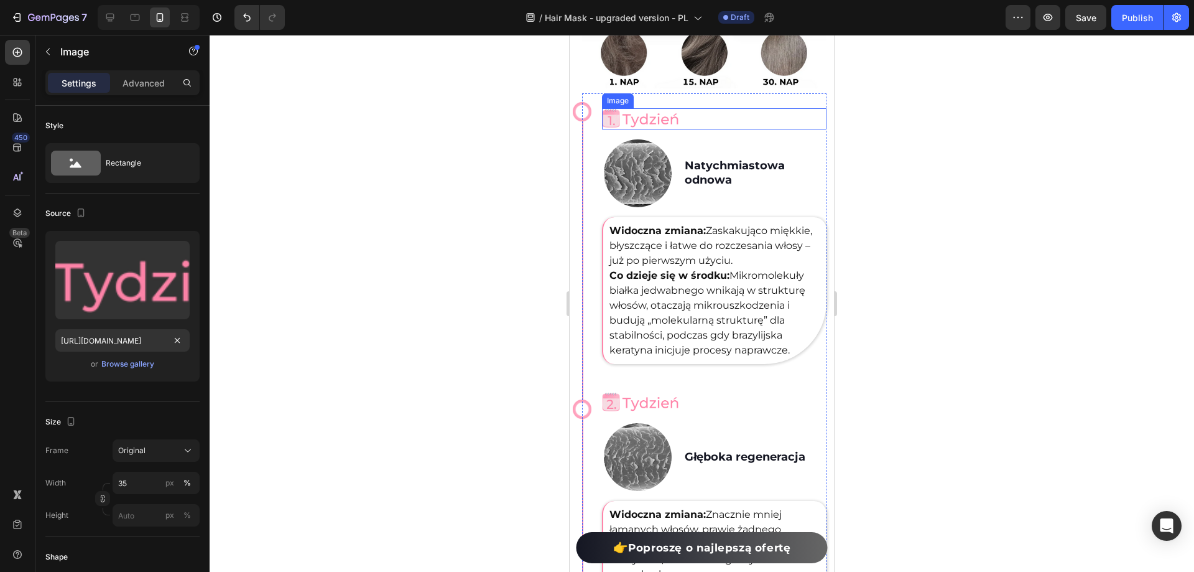
click at [617, 108] on img at bounding box center [641, 118] width 78 height 21
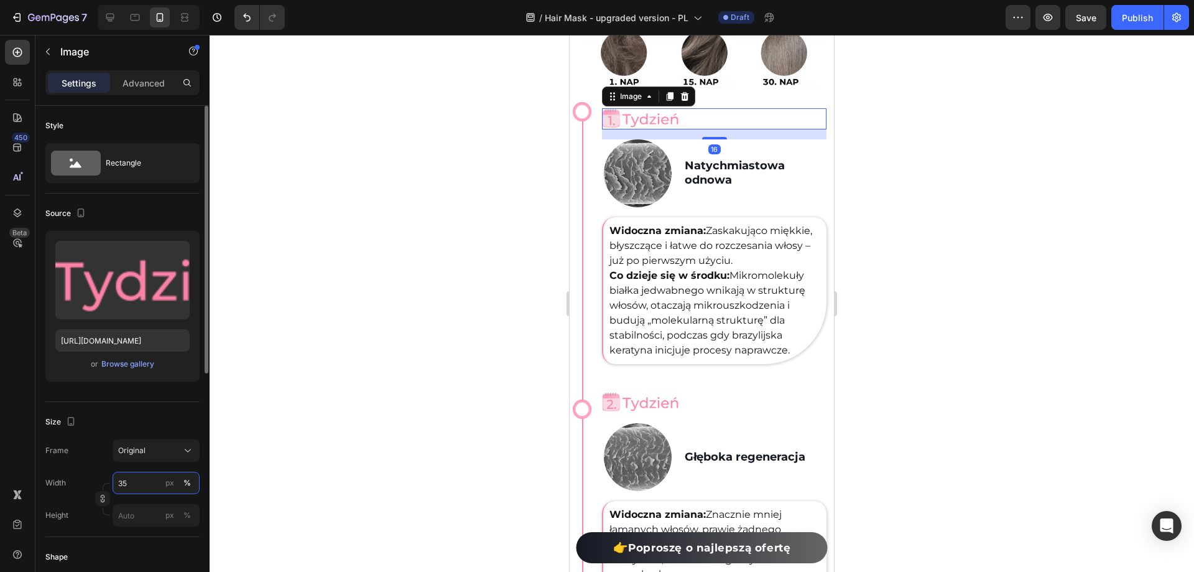
click at [154, 482] on input "35" at bounding box center [156, 483] width 87 height 22
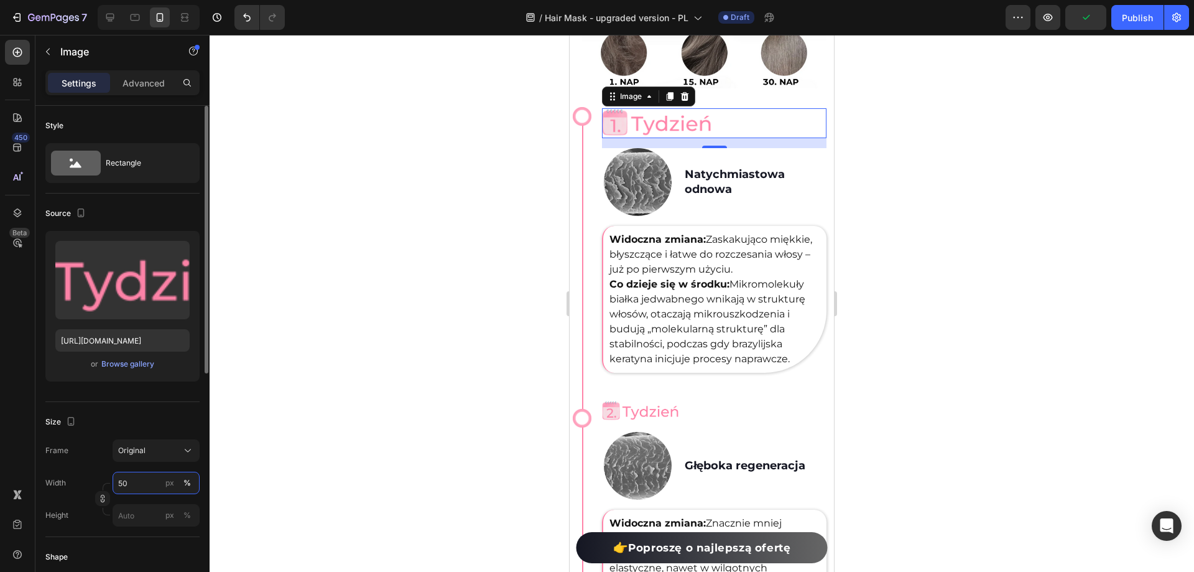
click at [151, 488] on input "50" at bounding box center [156, 483] width 87 height 22
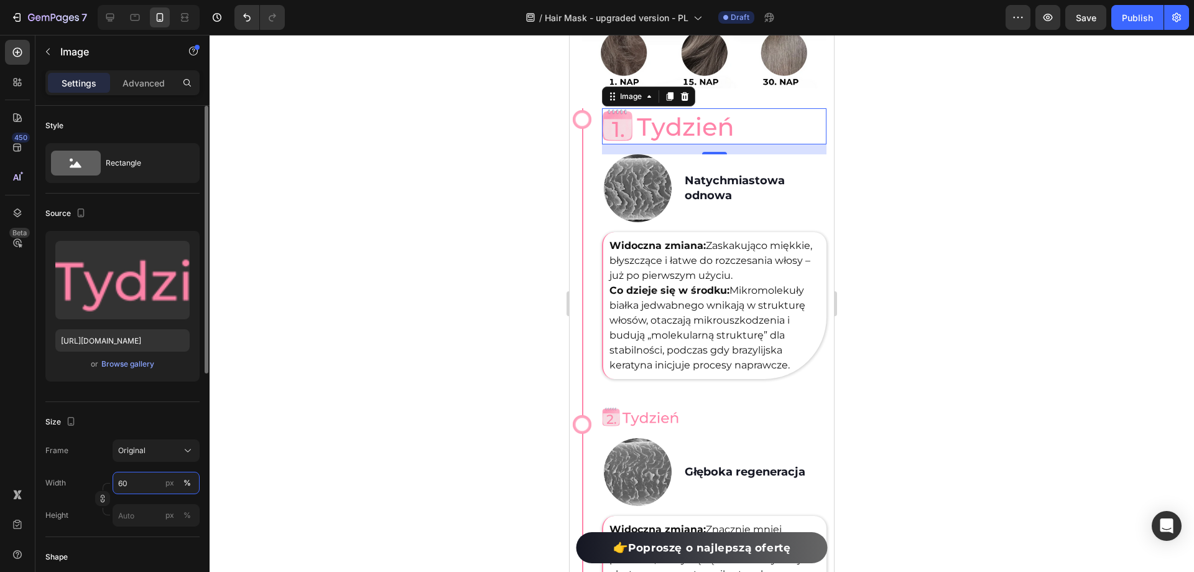
click at [151, 488] on input "60" at bounding box center [156, 483] width 87 height 22
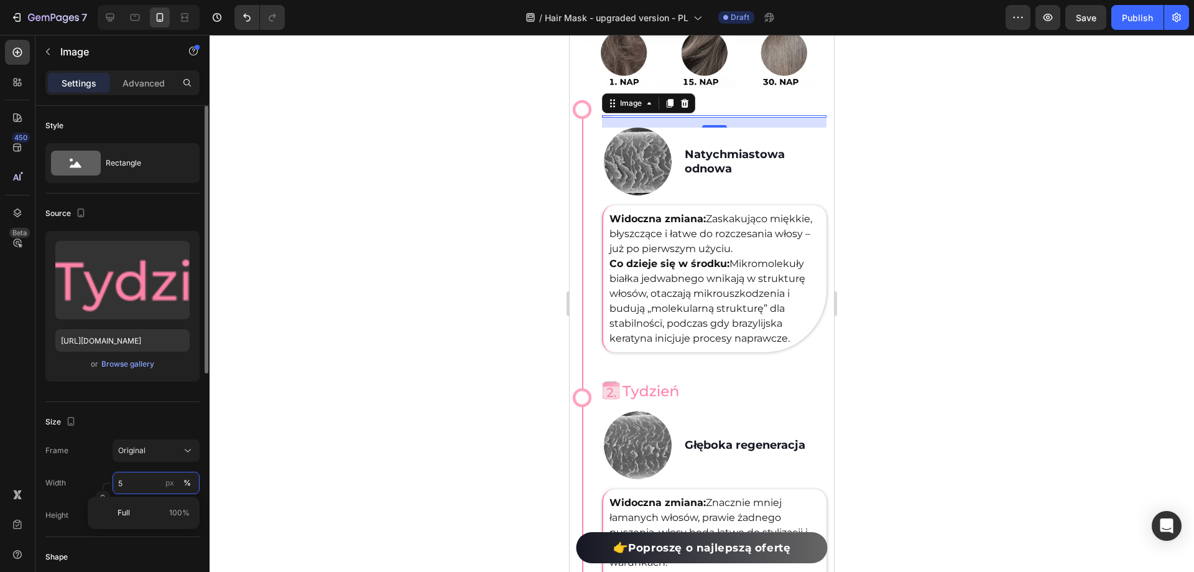
type input "55"
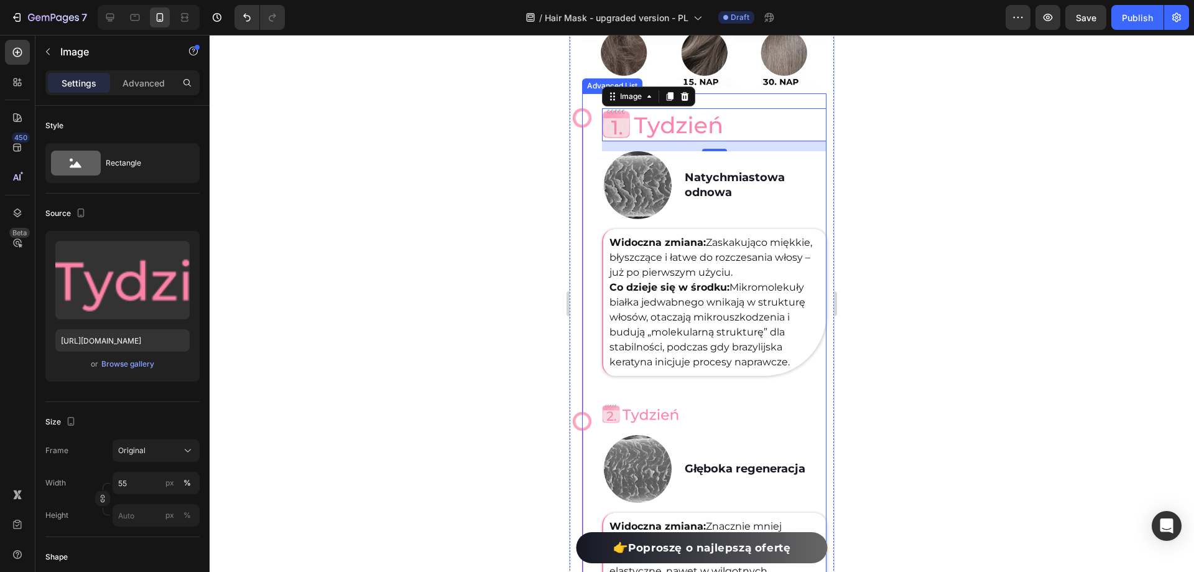
click at [644, 414] on img at bounding box center [641, 414] width 78 height 21
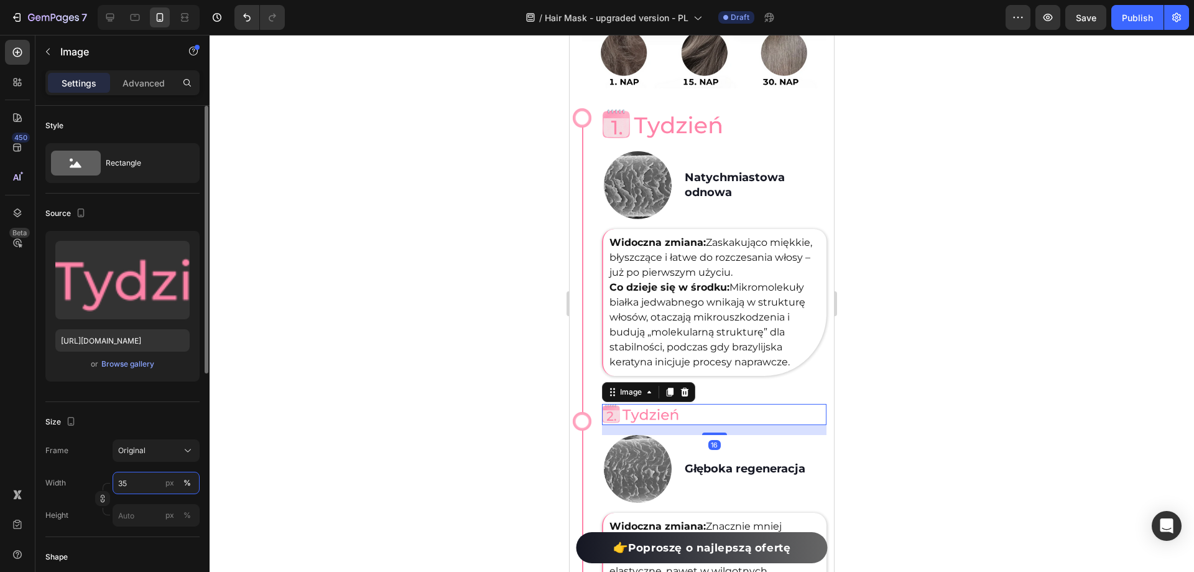
click at [141, 481] on input "35" at bounding box center [156, 483] width 87 height 22
type input "55"
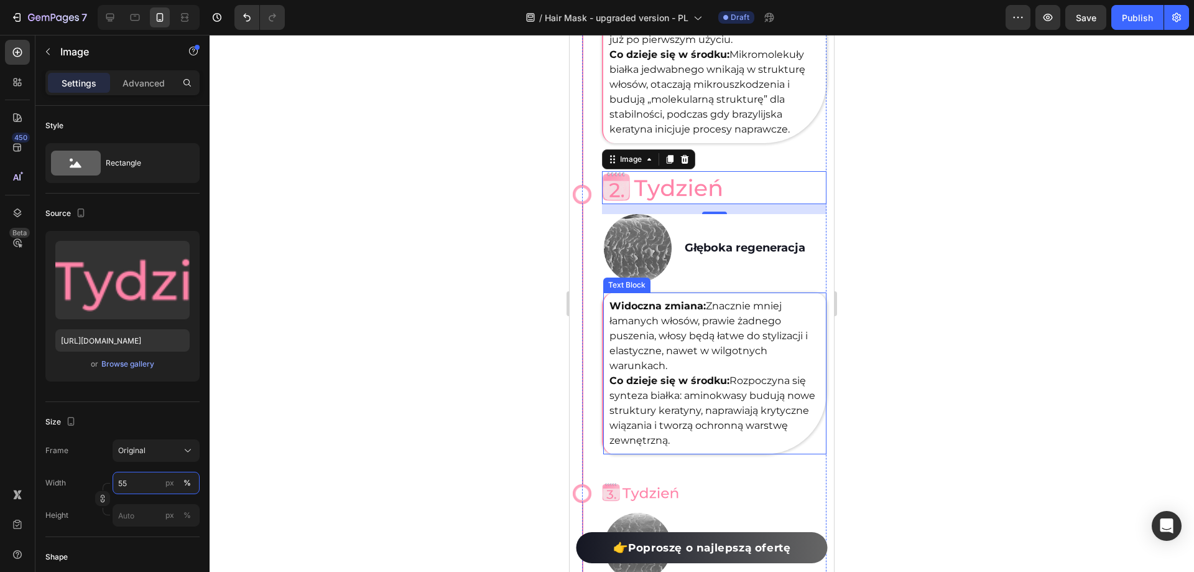
scroll to position [4027, 0]
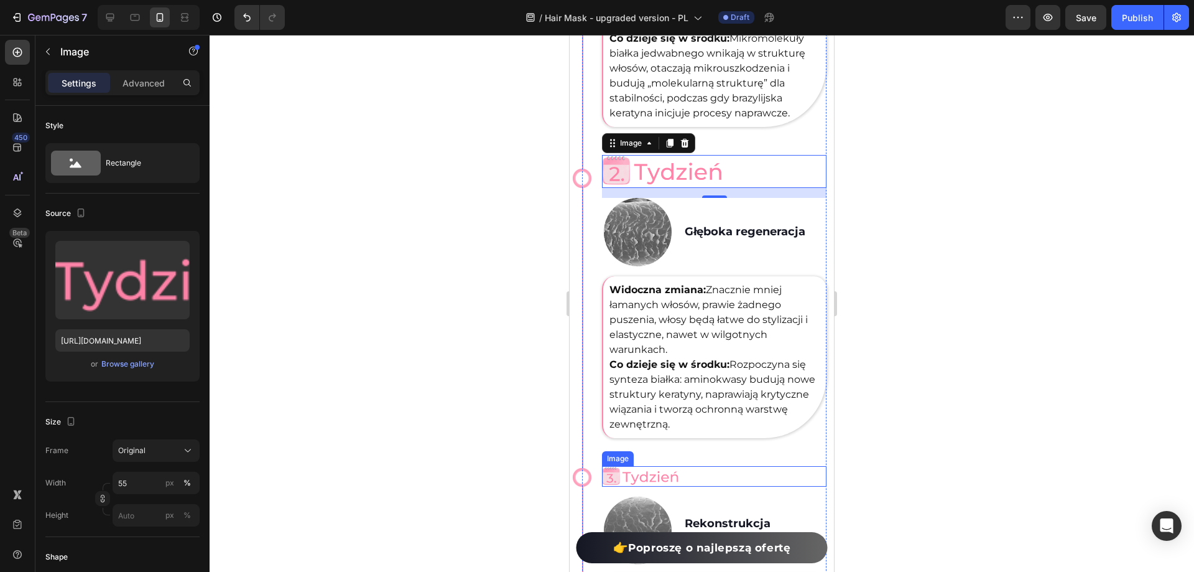
click at [648, 476] on img at bounding box center [641, 476] width 78 height 21
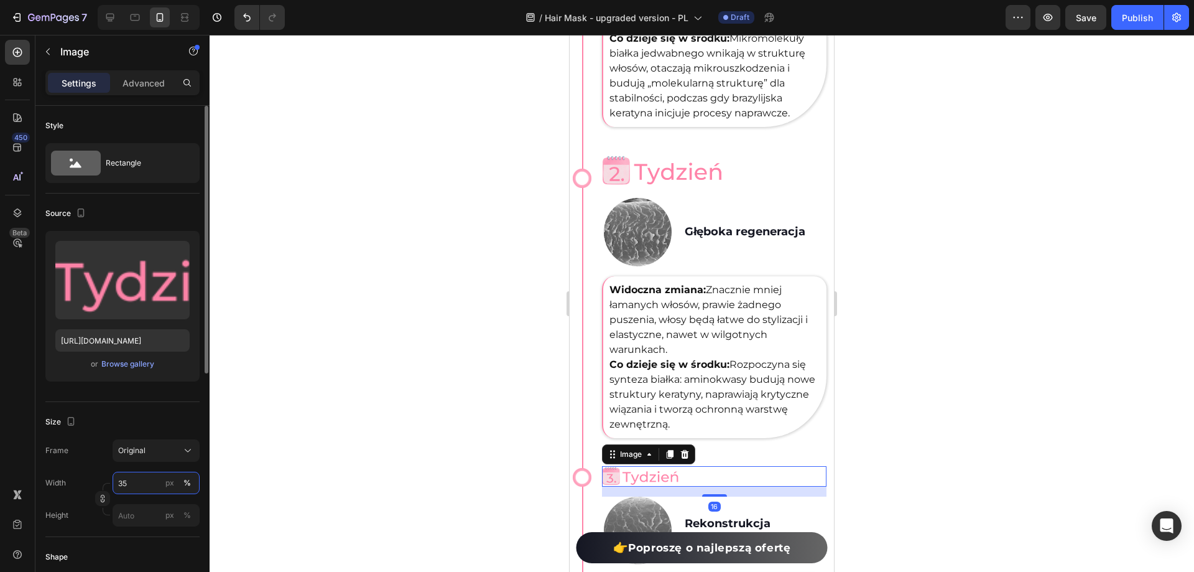
click at [139, 474] on input "35" at bounding box center [156, 483] width 87 height 22
type input "55"
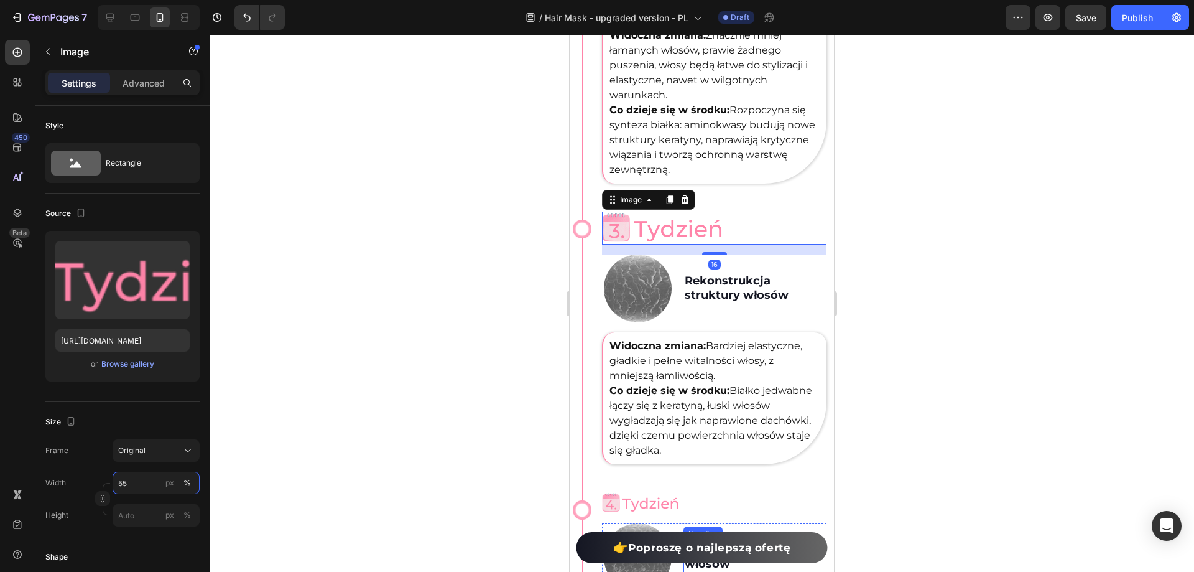
scroll to position [4400, 0]
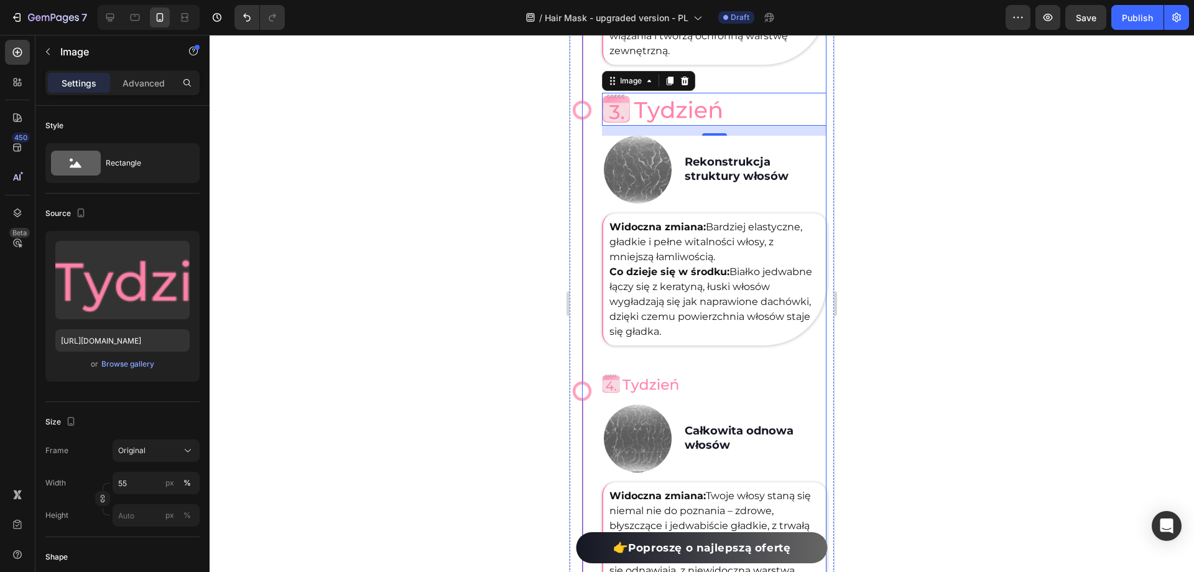
click at [636, 378] on img at bounding box center [641, 383] width 78 height 21
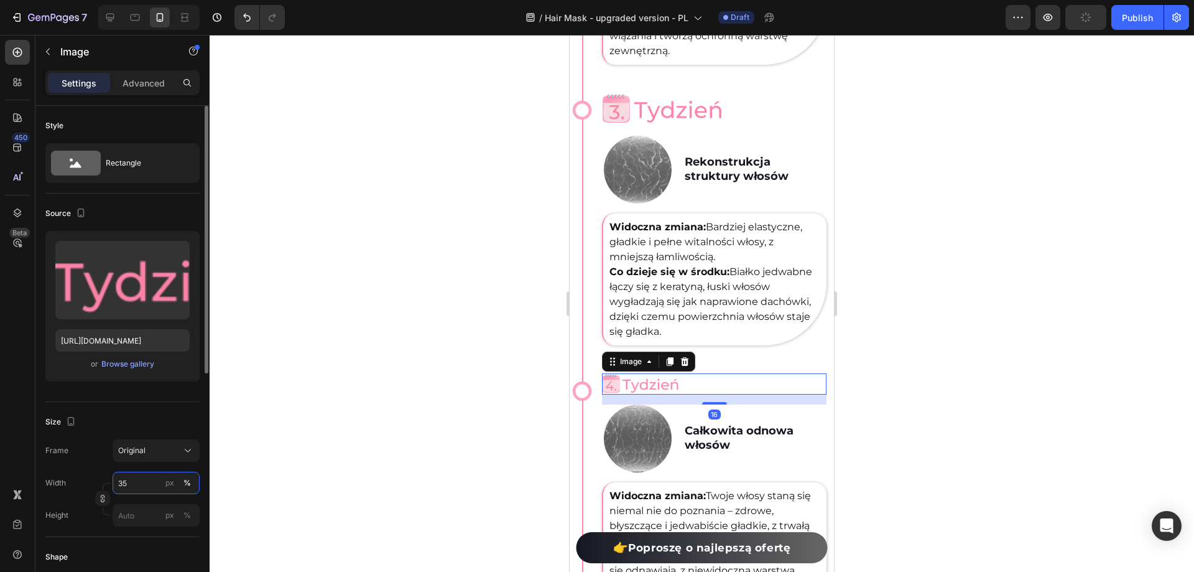
click at [133, 483] on input "35" at bounding box center [156, 483] width 87 height 22
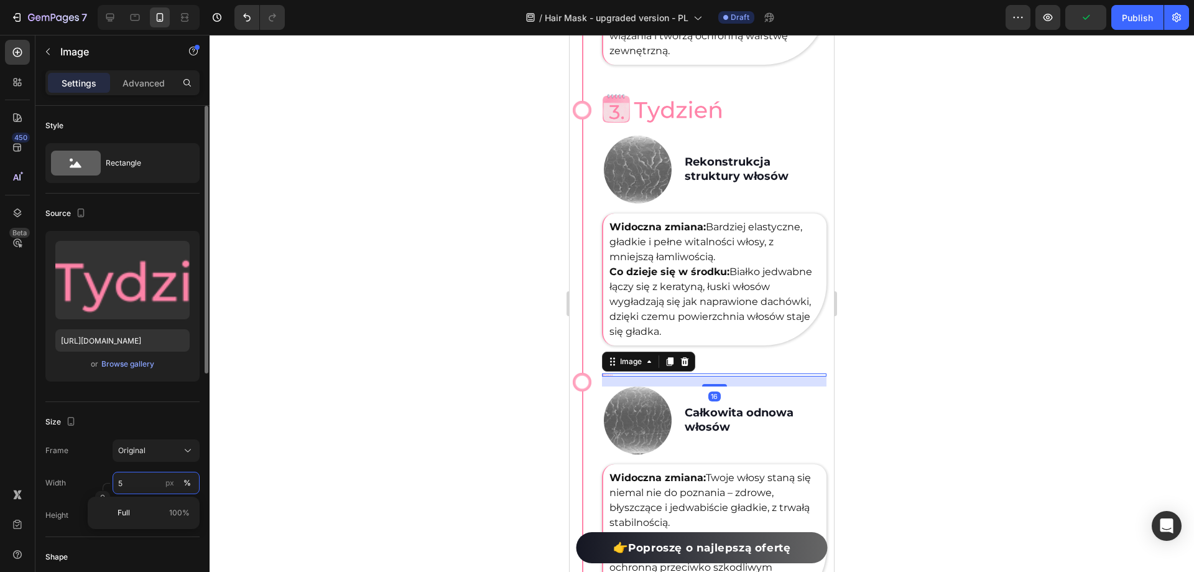
type input "55"
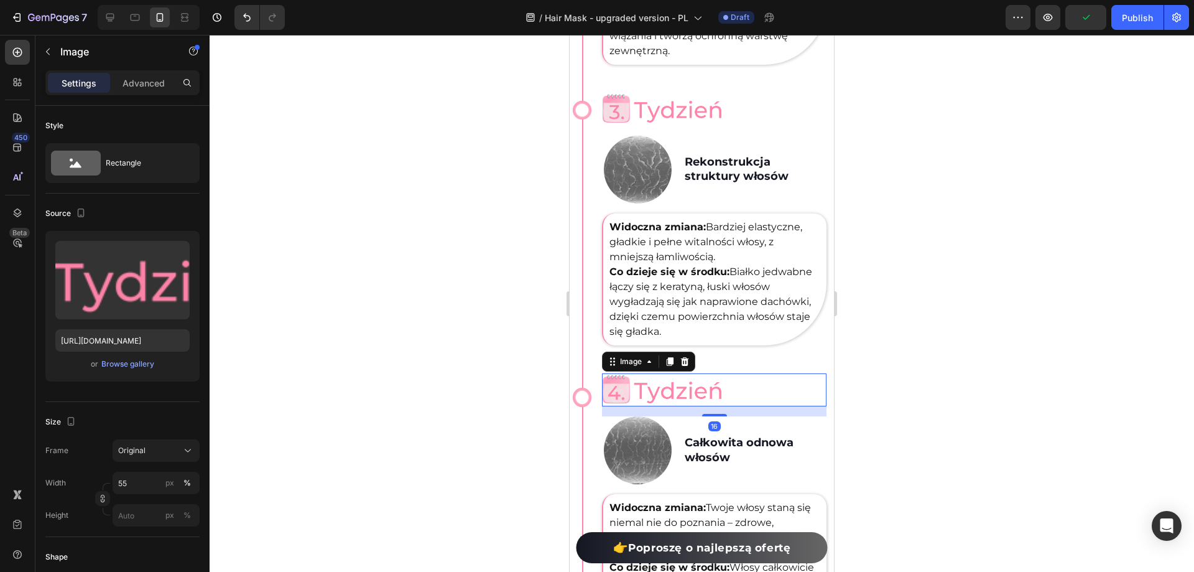
click at [1015, 361] on div at bounding box center [702, 303] width 985 height 537
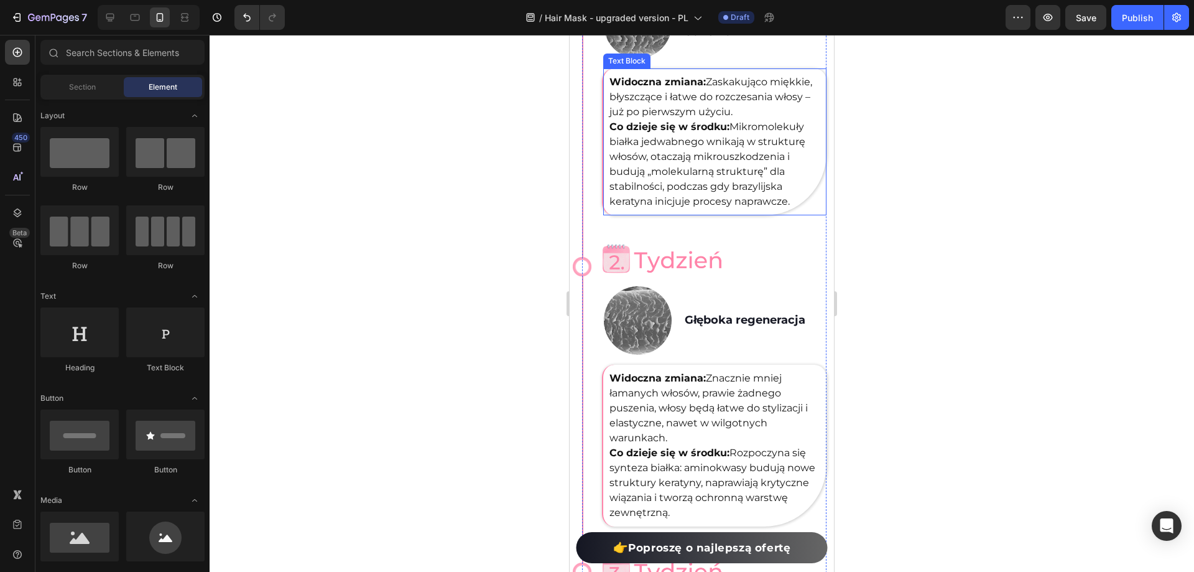
scroll to position [3965, 0]
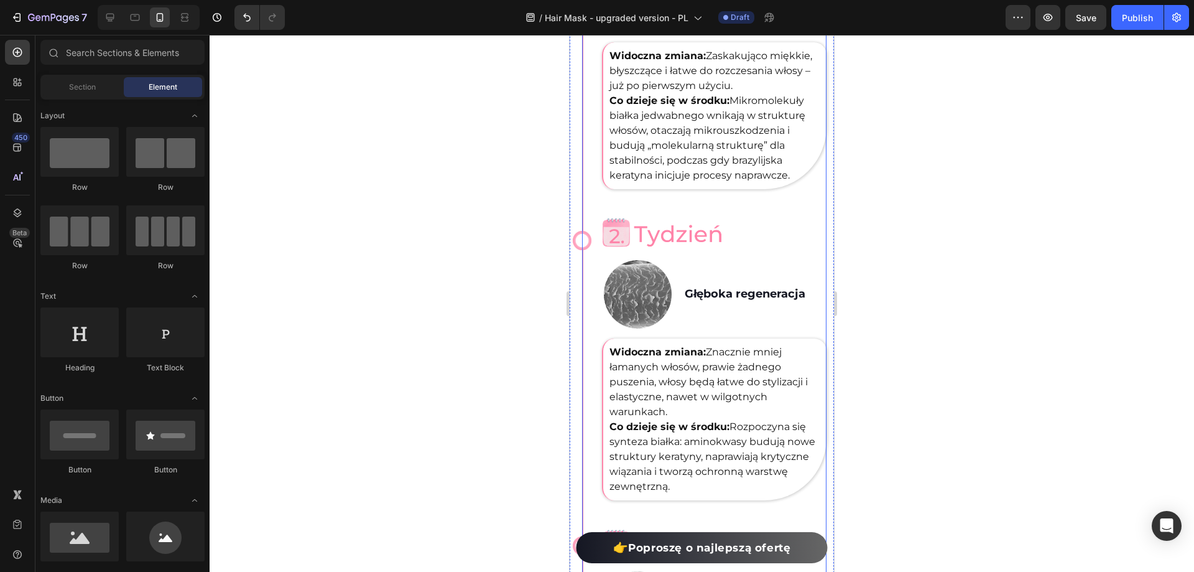
click at [768, 243] on div at bounding box center [714, 233] width 225 height 33
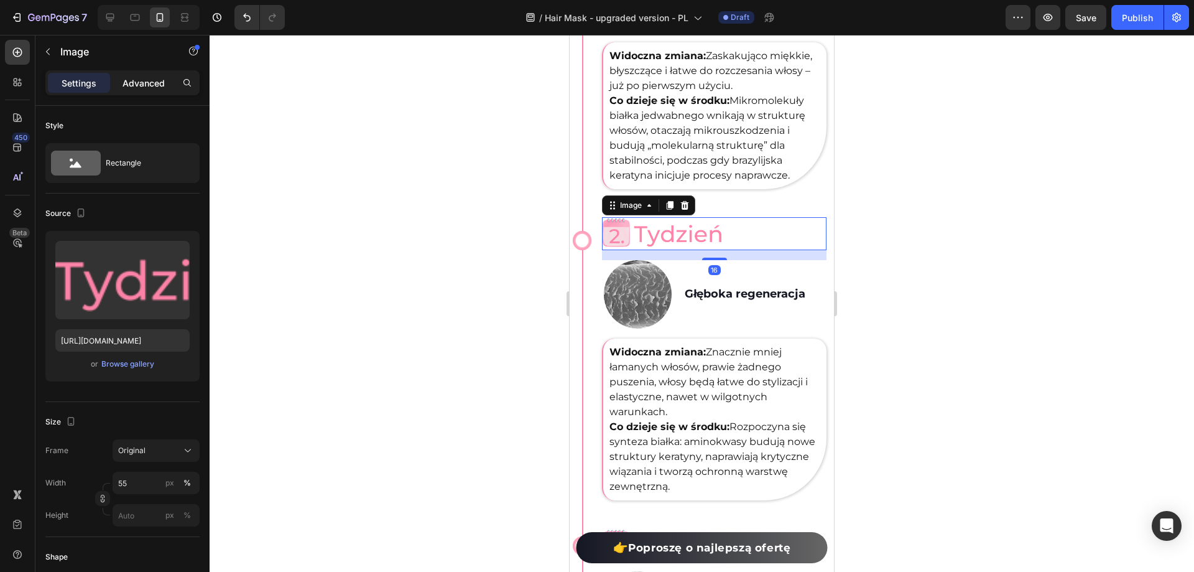
click at [128, 81] on p "Advanced" at bounding box center [144, 83] width 42 height 13
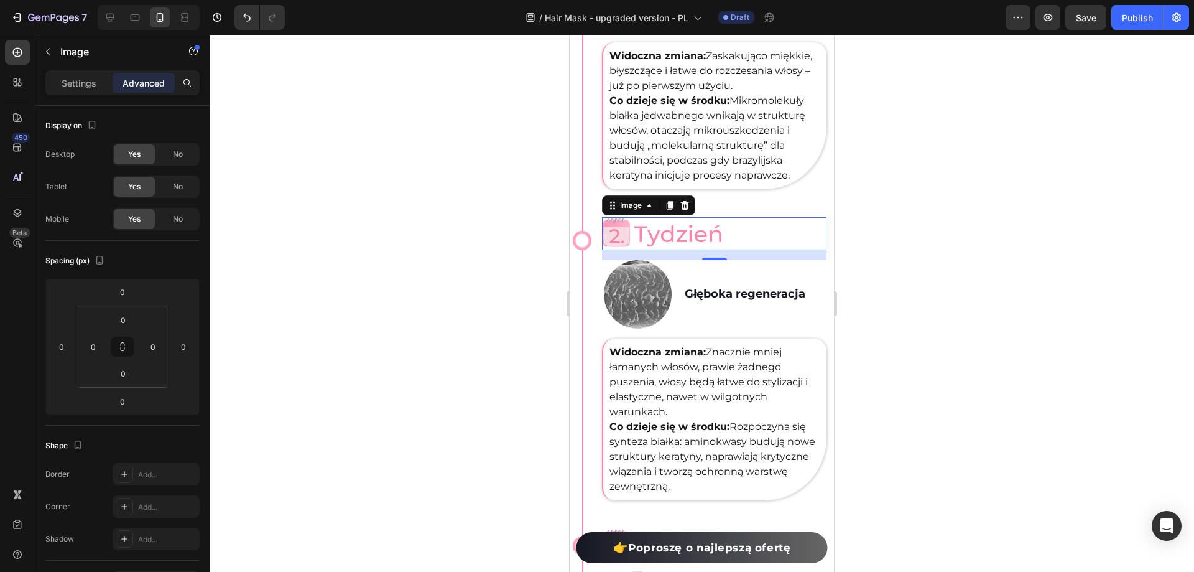
click at [819, 236] on div "Tak Twoje problematyczne włosy staną się zdrowe w ciągu 30 dni Heading Image Im…" at bounding box center [702, 325] width 264 height 1504
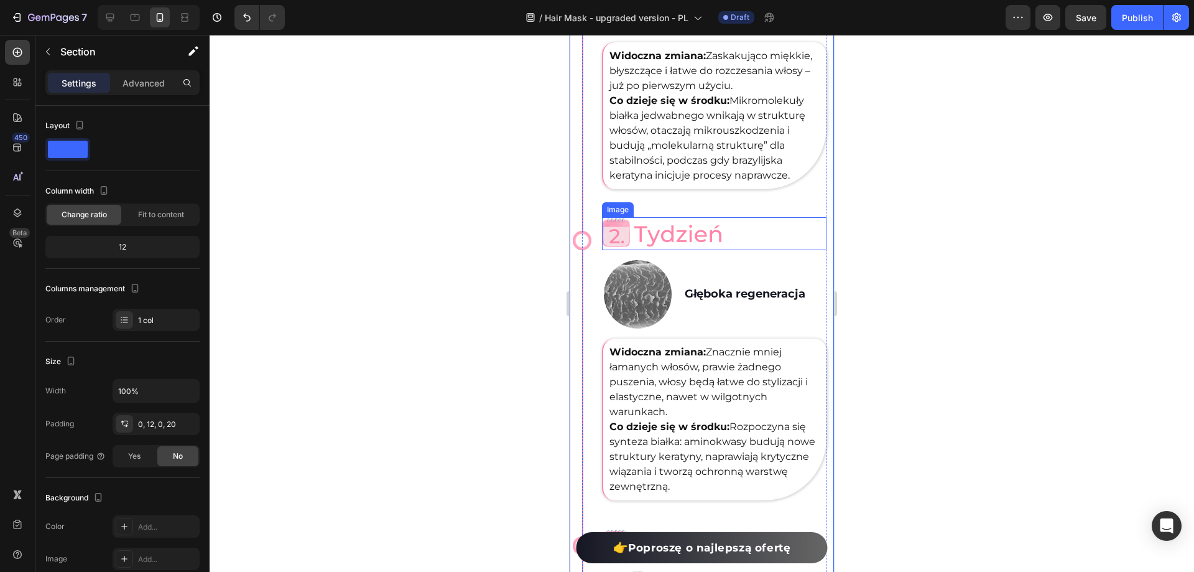
click at [766, 246] on div at bounding box center [714, 233] width 225 height 33
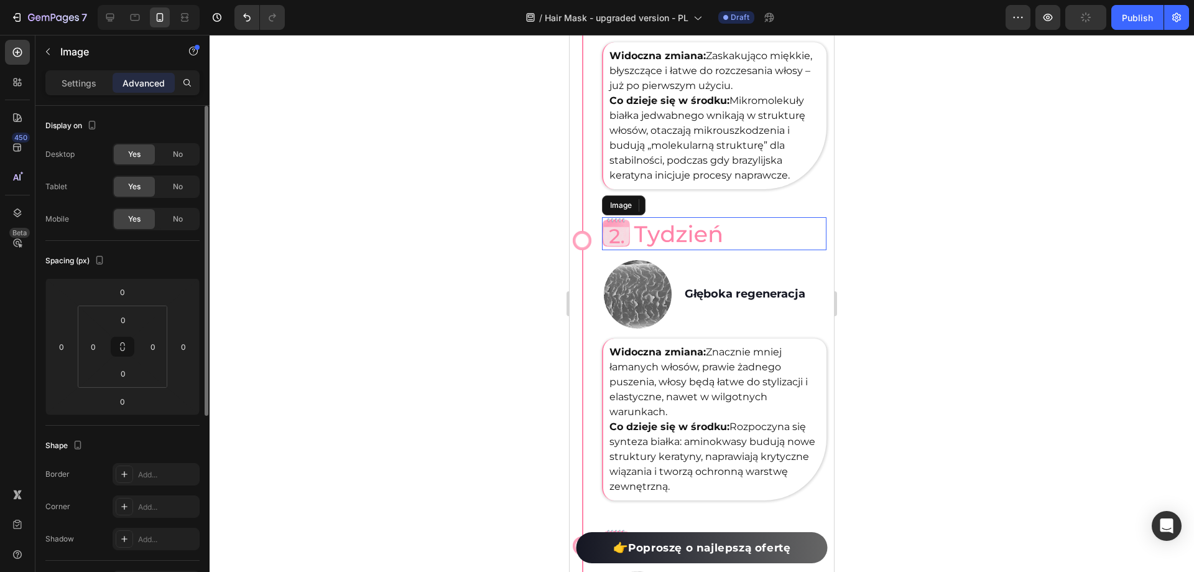
click at [144, 87] on p "Advanced" at bounding box center [144, 83] width 42 height 13
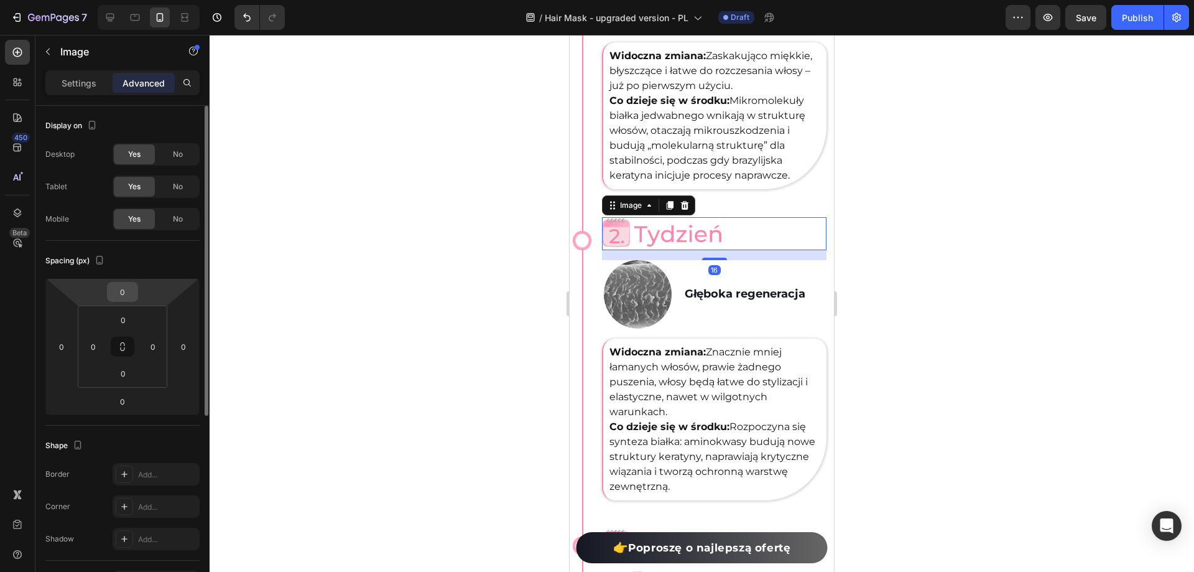
click at [129, 292] on input "0" at bounding box center [122, 291] width 25 height 19
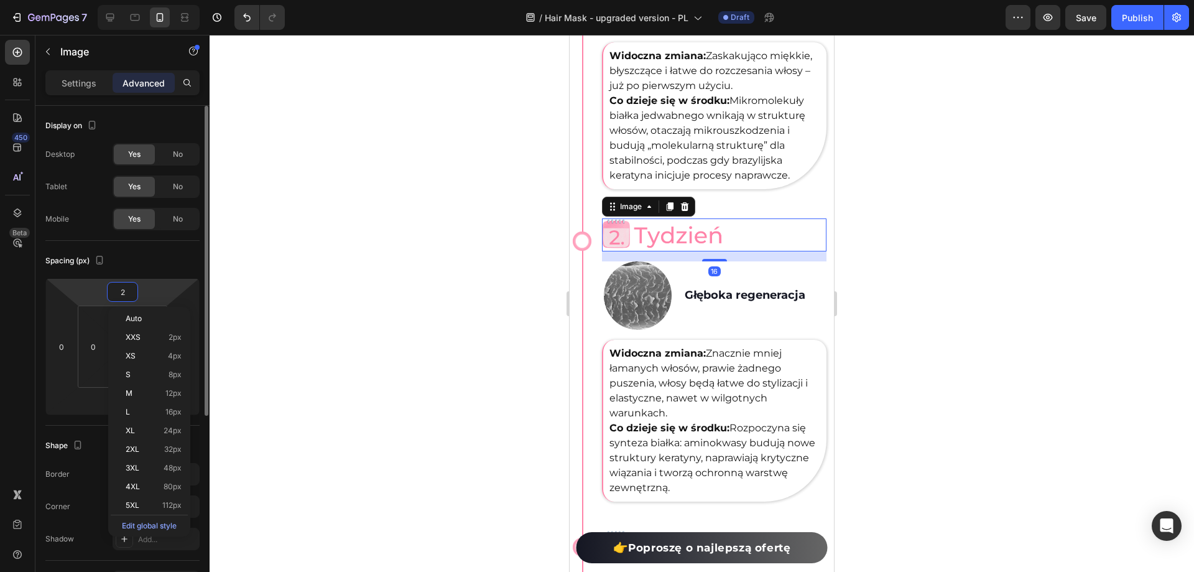
type input "20"
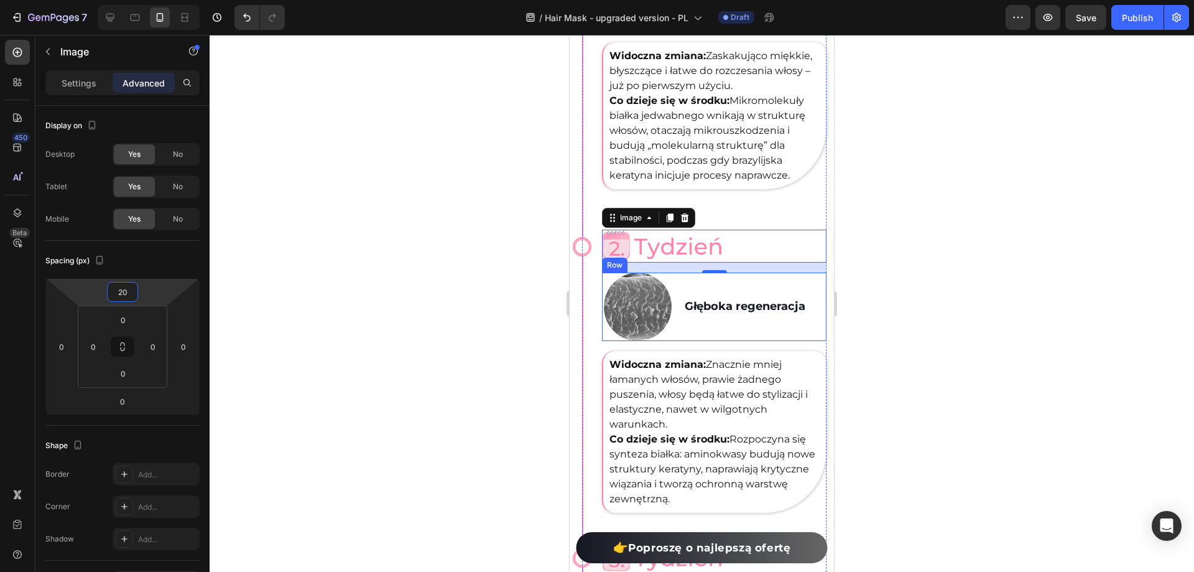
click at [1082, 237] on div at bounding box center [702, 303] width 985 height 537
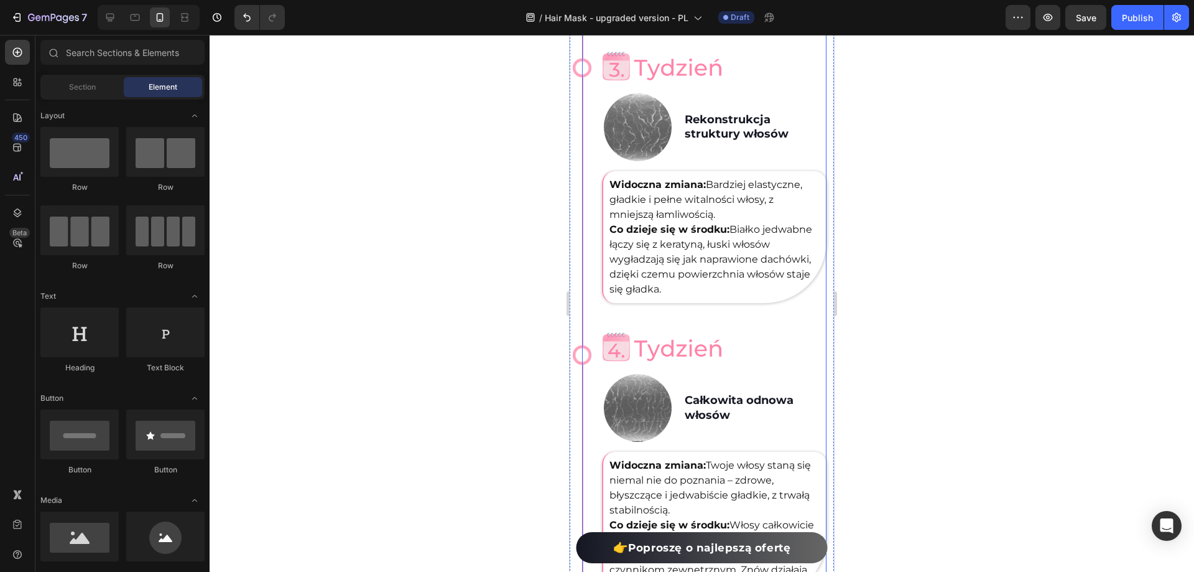
scroll to position [4462, 0]
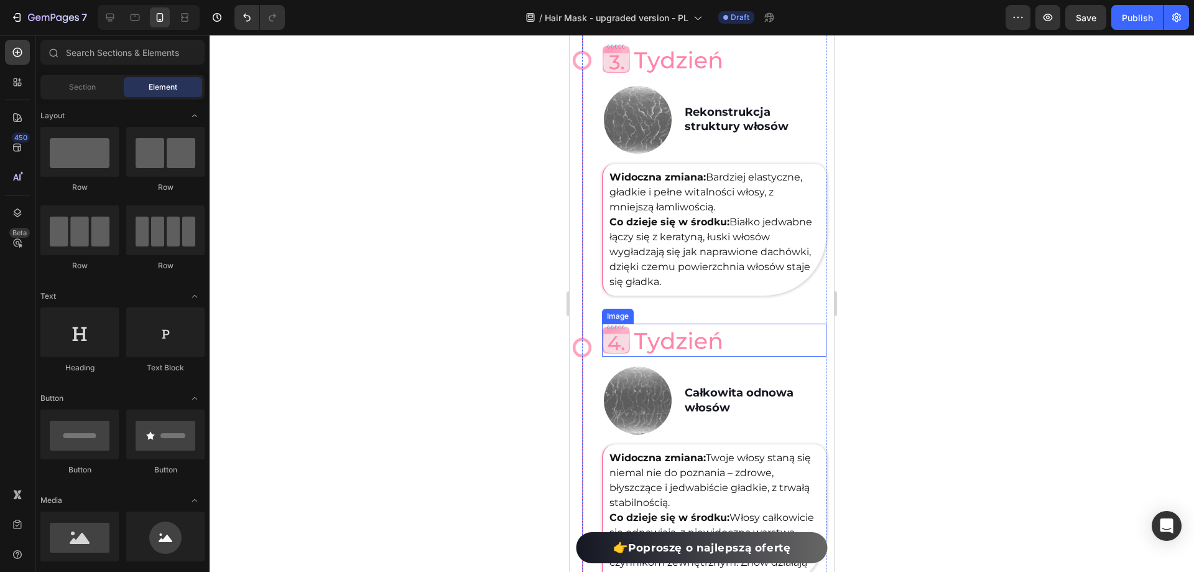
click at [764, 332] on div at bounding box center [714, 340] width 225 height 33
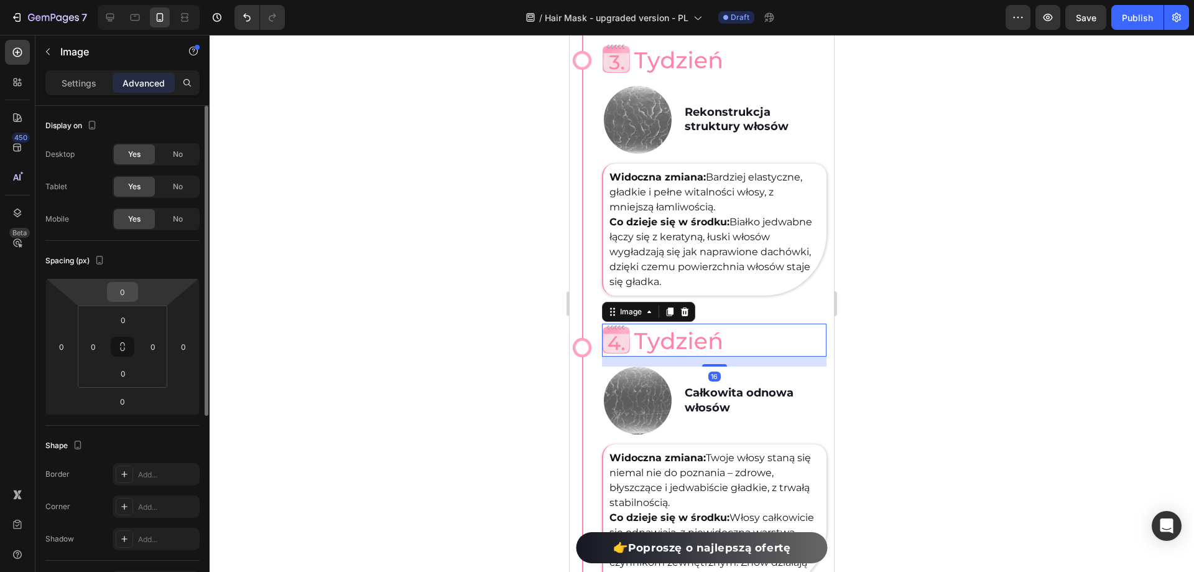
click at [129, 289] on input "0" at bounding box center [122, 291] width 25 height 19
click at [128, 291] on input "0" at bounding box center [122, 291] width 25 height 19
click at [127, 292] on input "0" at bounding box center [122, 291] width 25 height 19
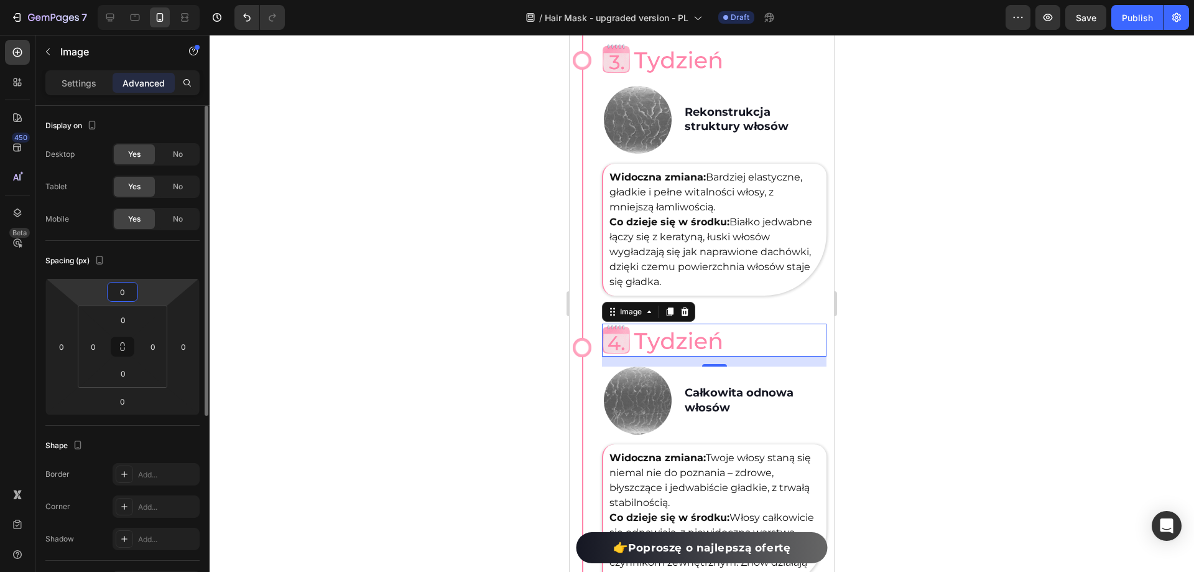
click at [127, 292] on input "0" at bounding box center [122, 291] width 25 height 19
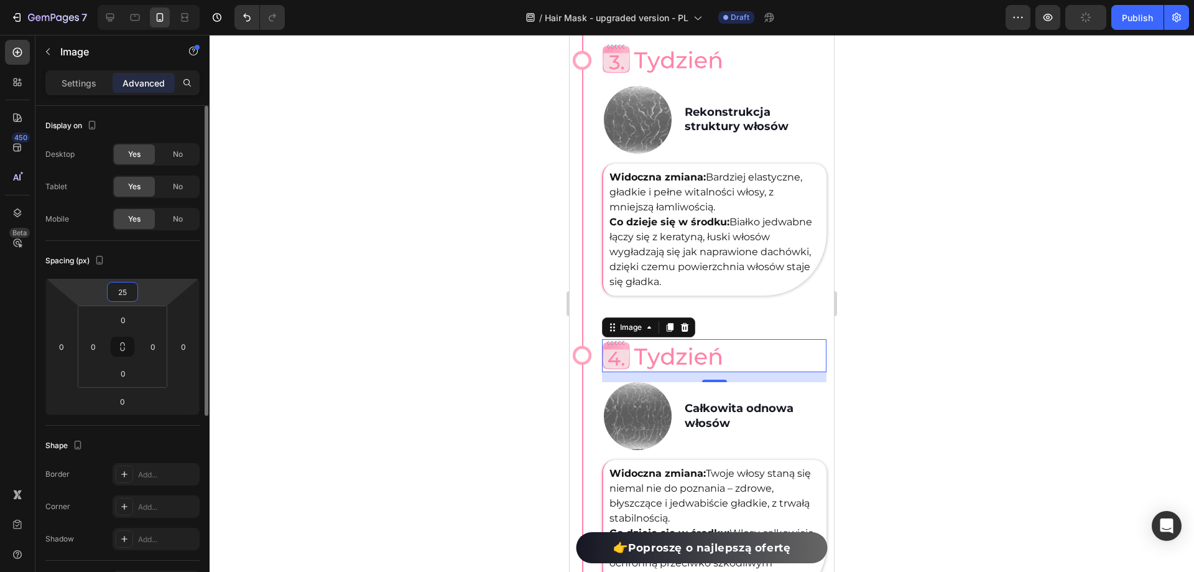
click at [124, 294] on input "25" at bounding box center [122, 291] width 25 height 19
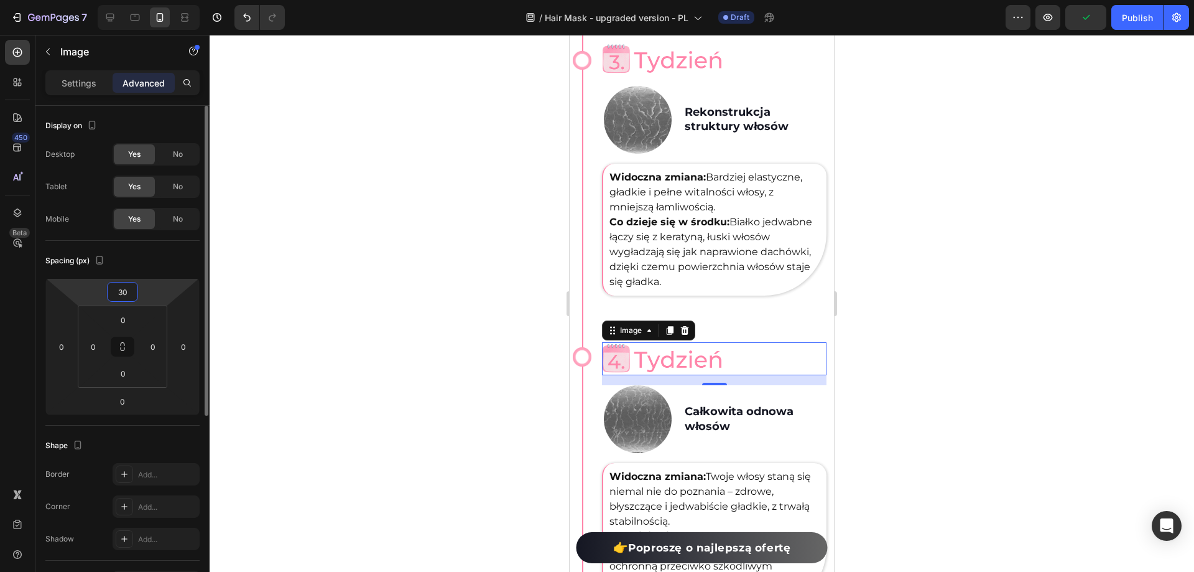
click at [124, 294] on input "30" at bounding box center [122, 291] width 25 height 19
type input "40"
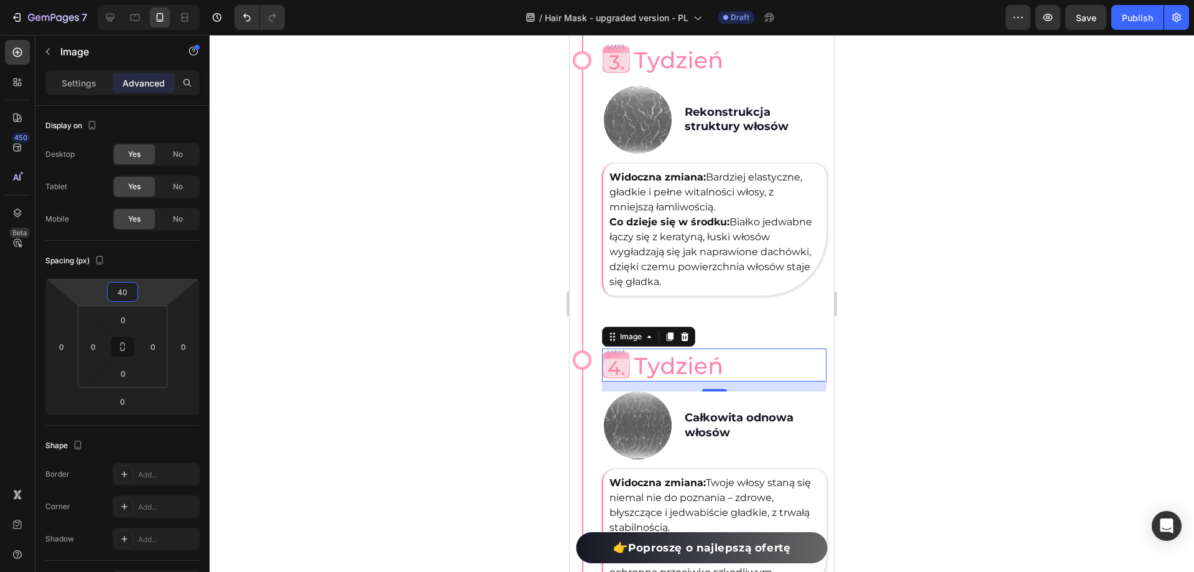
click at [899, 289] on div at bounding box center [702, 303] width 985 height 537
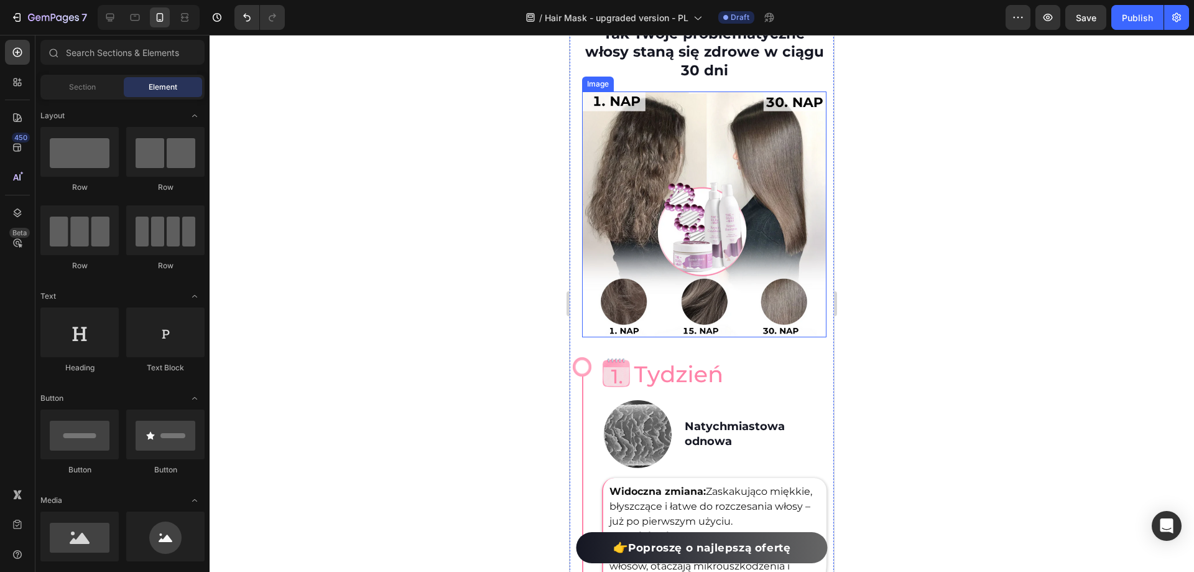
scroll to position [3467, 0]
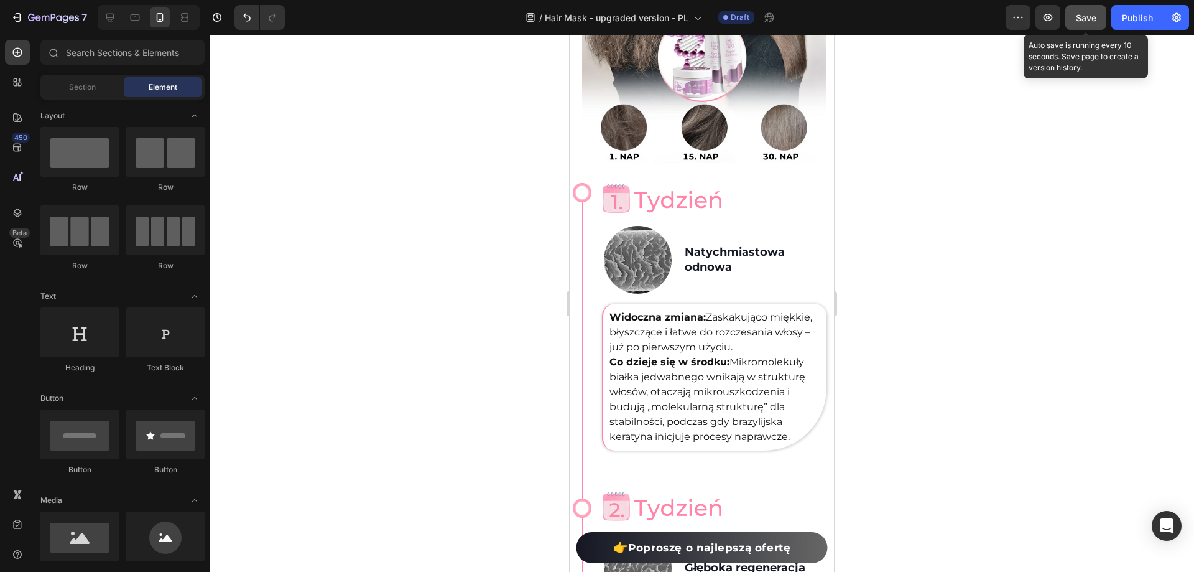
click at [1089, 17] on span "Save" at bounding box center [1086, 17] width 21 height 11
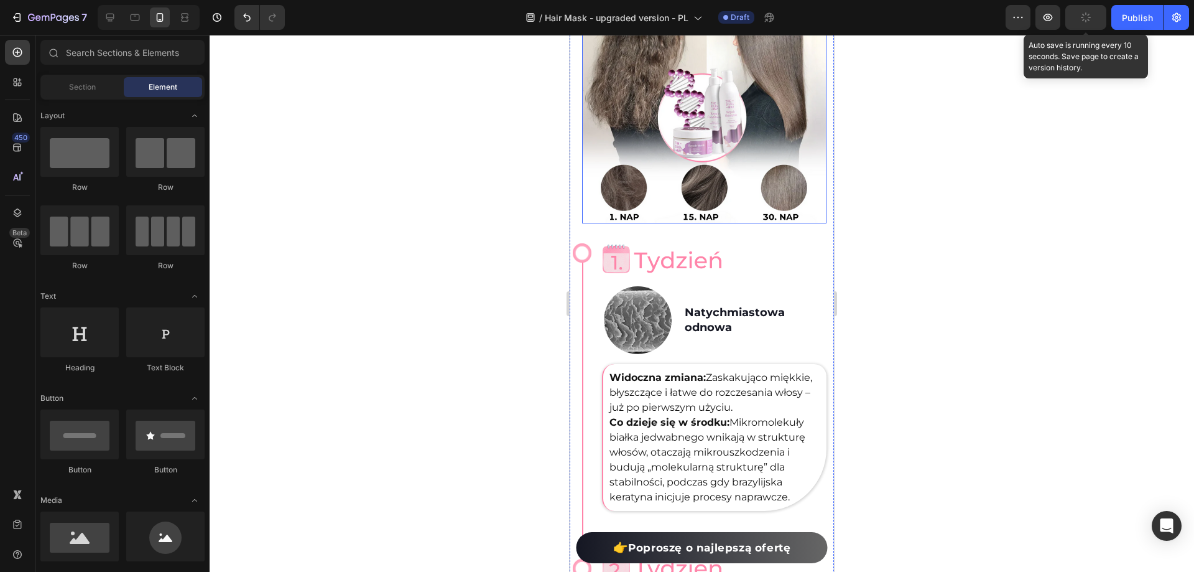
scroll to position [3405, 0]
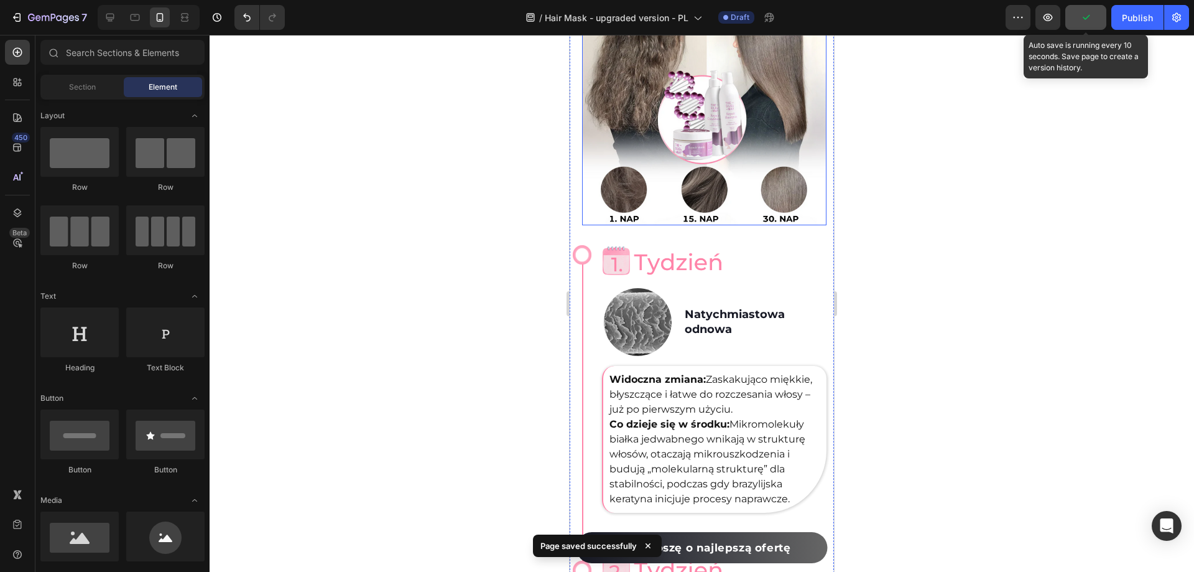
click at [626, 192] on img at bounding box center [704, 102] width 244 height 246
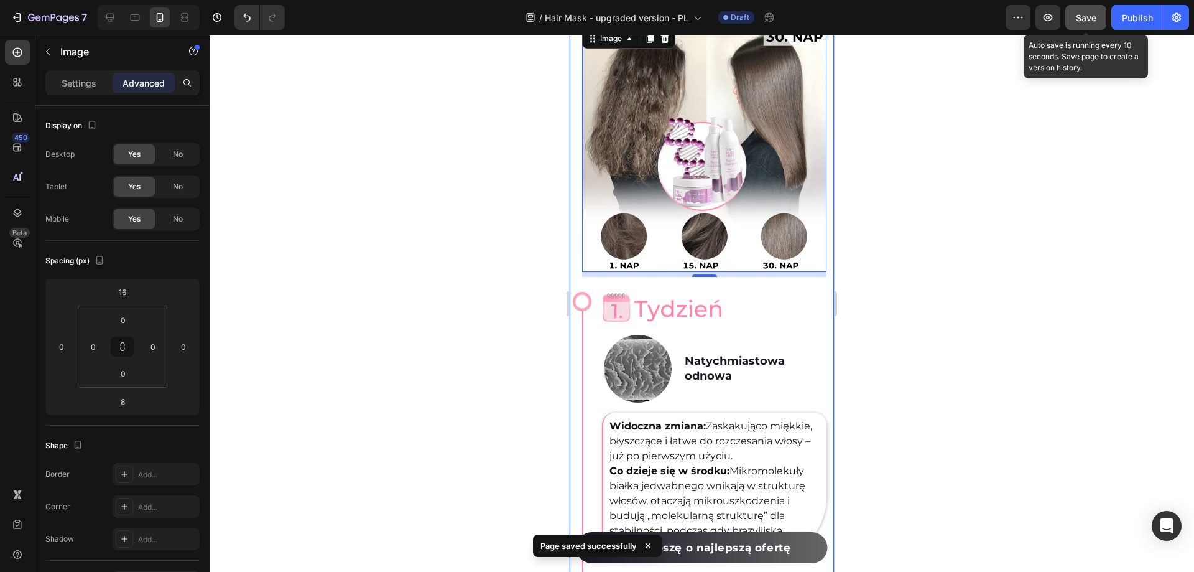
scroll to position [3343, 0]
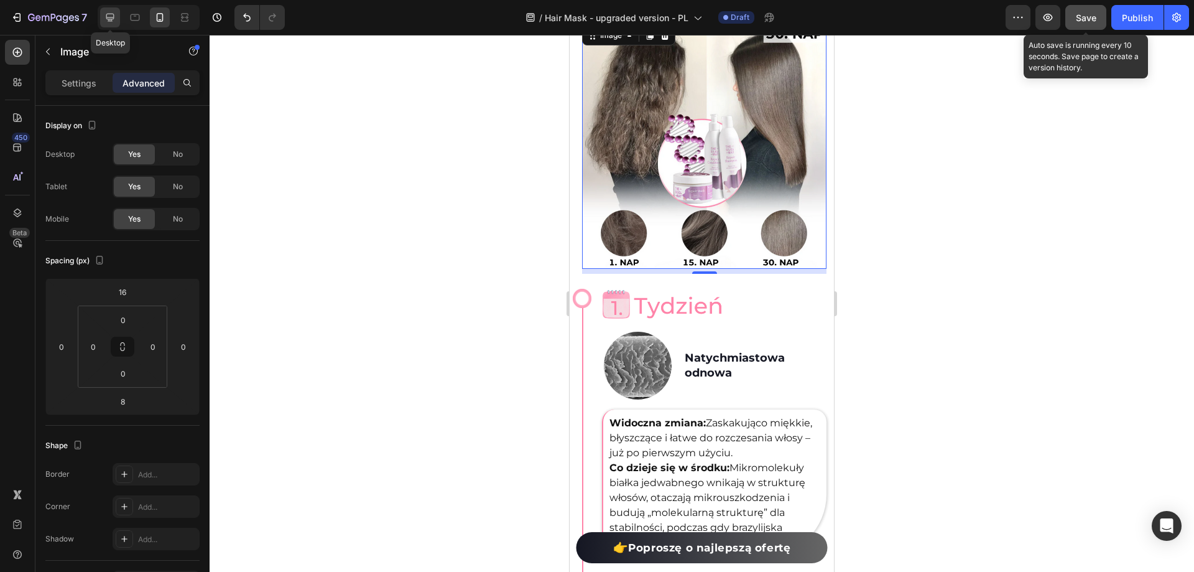
click at [116, 19] on icon at bounding box center [110, 17] width 12 height 12
type input "0"
type input "48"
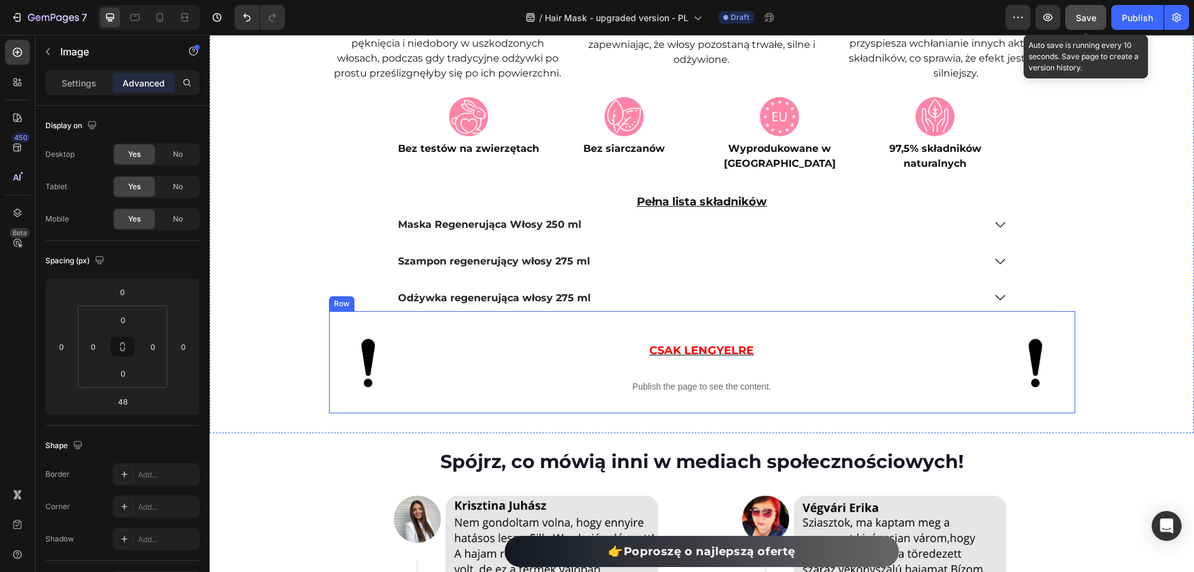
scroll to position [5340, 0]
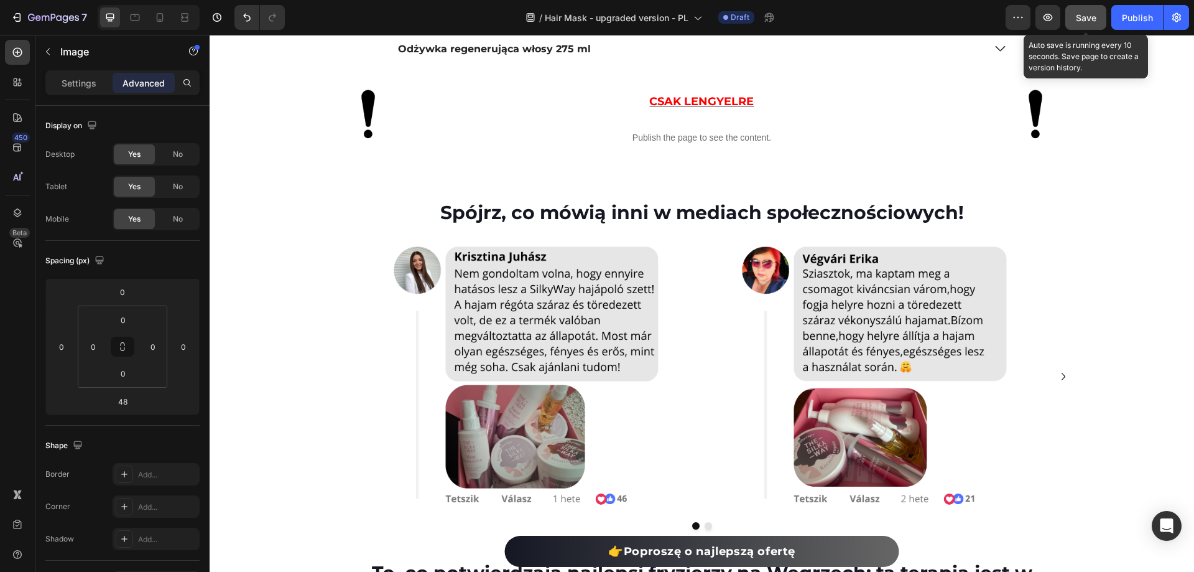
click at [489, 450] on img at bounding box center [528, 376] width 271 height 271
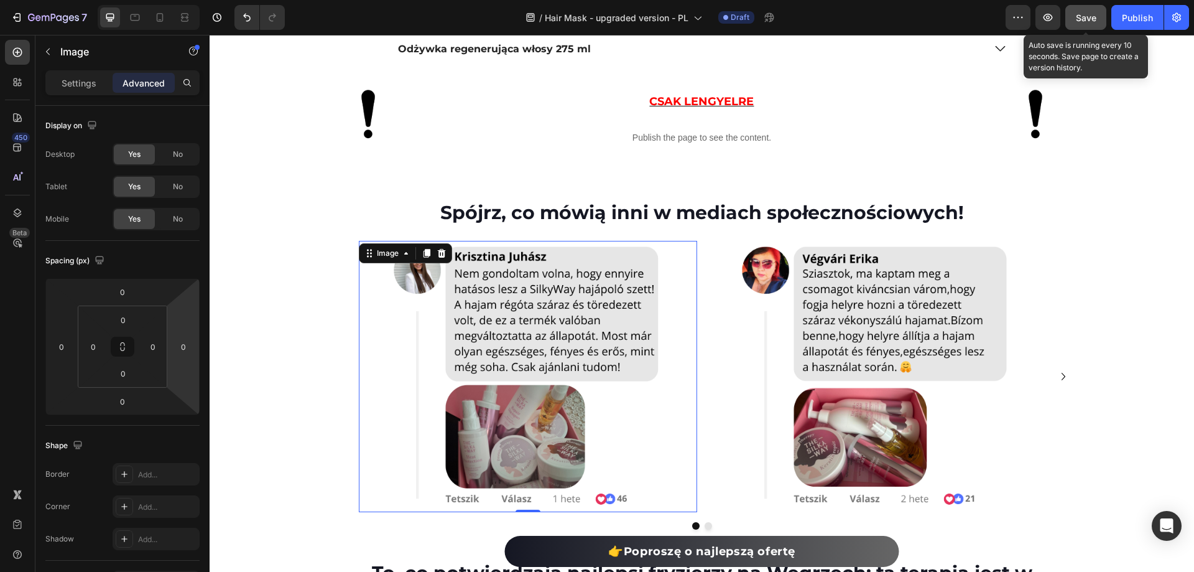
click at [528, 345] on img at bounding box center [528, 376] width 271 height 271
click at [86, 86] on p "Settings" at bounding box center [79, 83] width 35 height 13
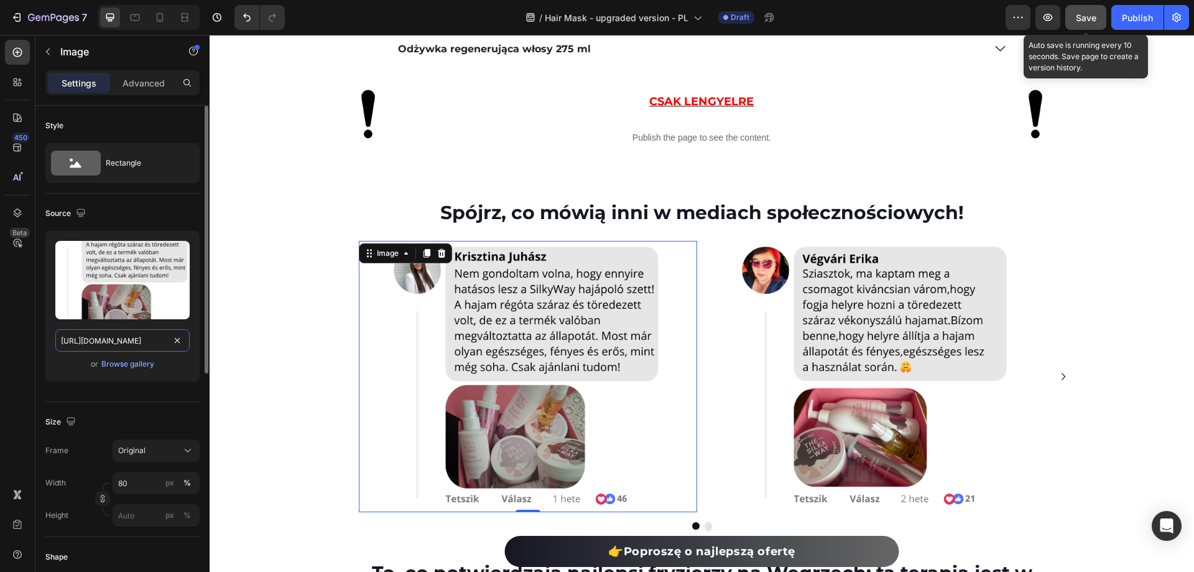
click at [118, 346] on input "[URL][DOMAIN_NAME]" at bounding box center [122, 340] width 134 height 22
paste input "532/7667/2166/files/gempages_463925036718228561-5c3362d7-bdc4-4682-bcc0-dac9d92…"
type input "[URL][DOMAIN_NAME]"
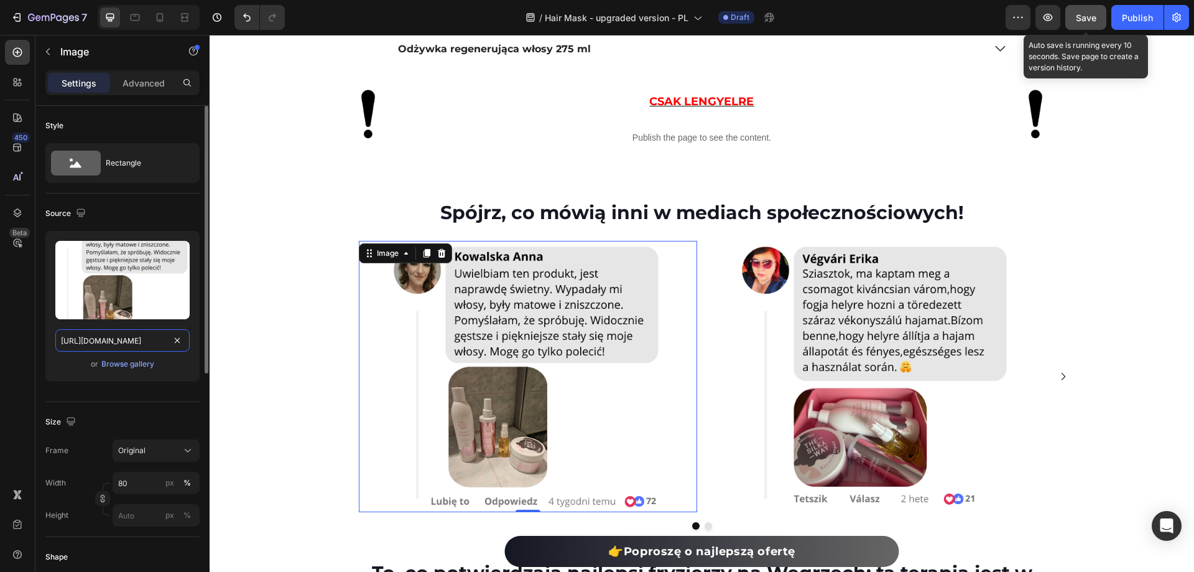
scroll to position [0, 388]
click at [817, 363] on img at bounding box center [876, 376] width 271 height 271
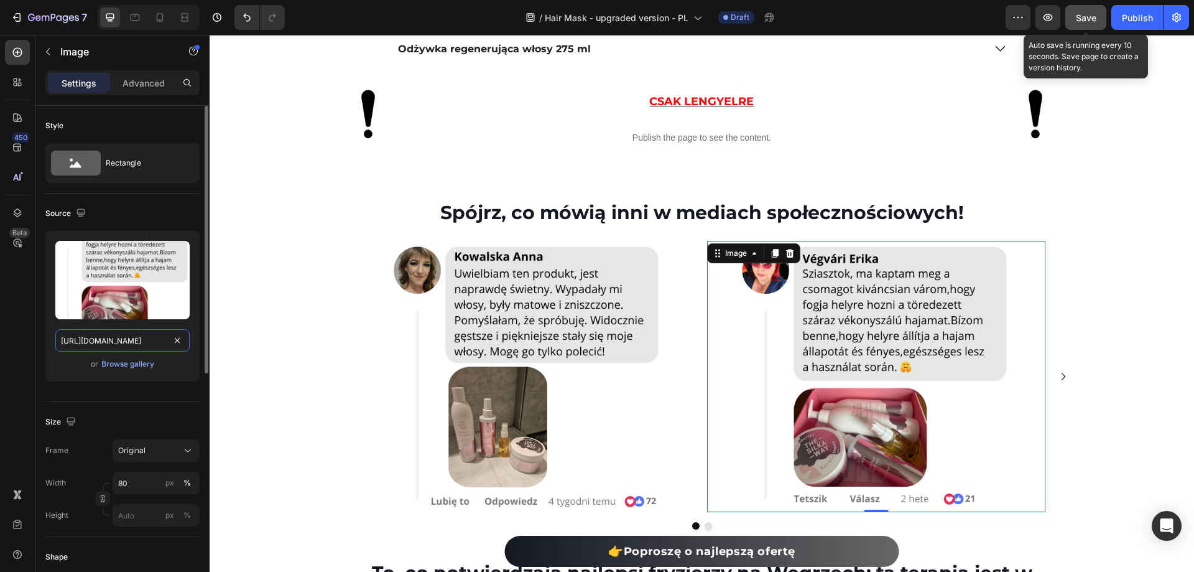
click at [132, 340] on input "[URL][DOMAIN_NAME]" at bounding box center [122, 340] width 134 height 22
paste input "532/7667/2166/files/gempages_463925036718228561-ba943b98-7025-4a4a-a9d3-018bbc9…"
type input "[URL][DOMAIN_NAME]"
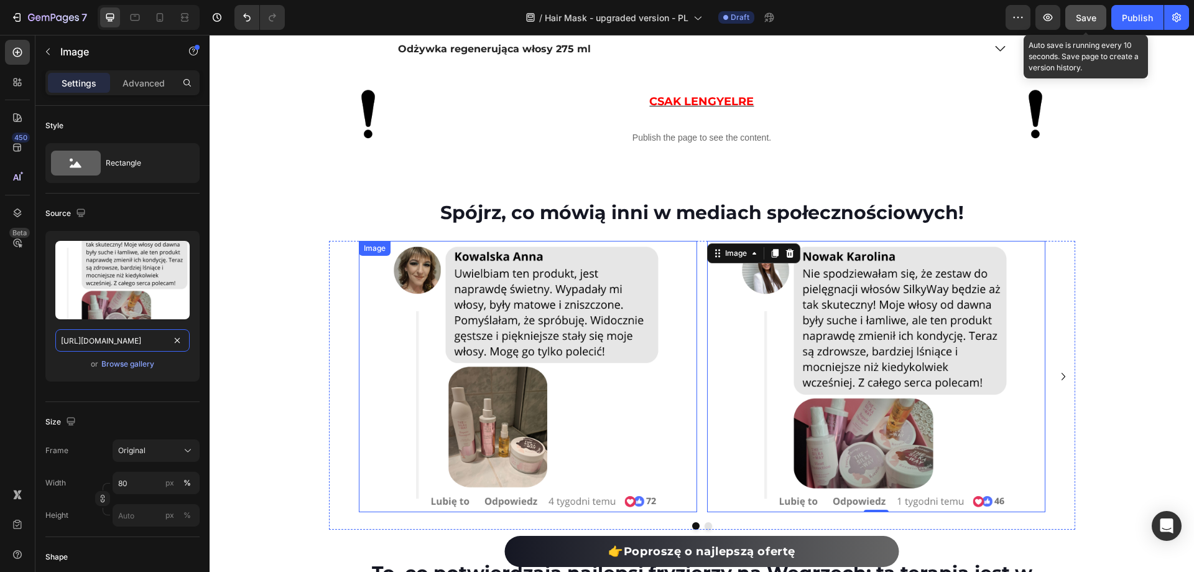
scroll to position [0, 385]
click at [1060, 375] on icon "Carousel Next Arrow" at bounding box center [1063, 376] width 15 height 15
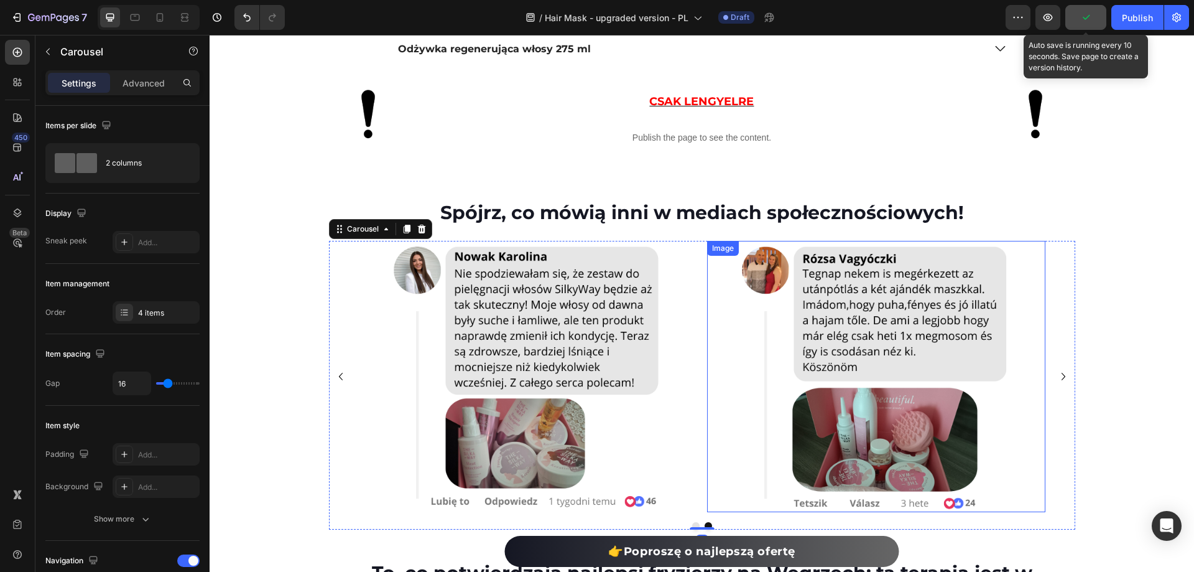
click at [491, 330] on img at bounding box center [528, 376] width 271 height 271
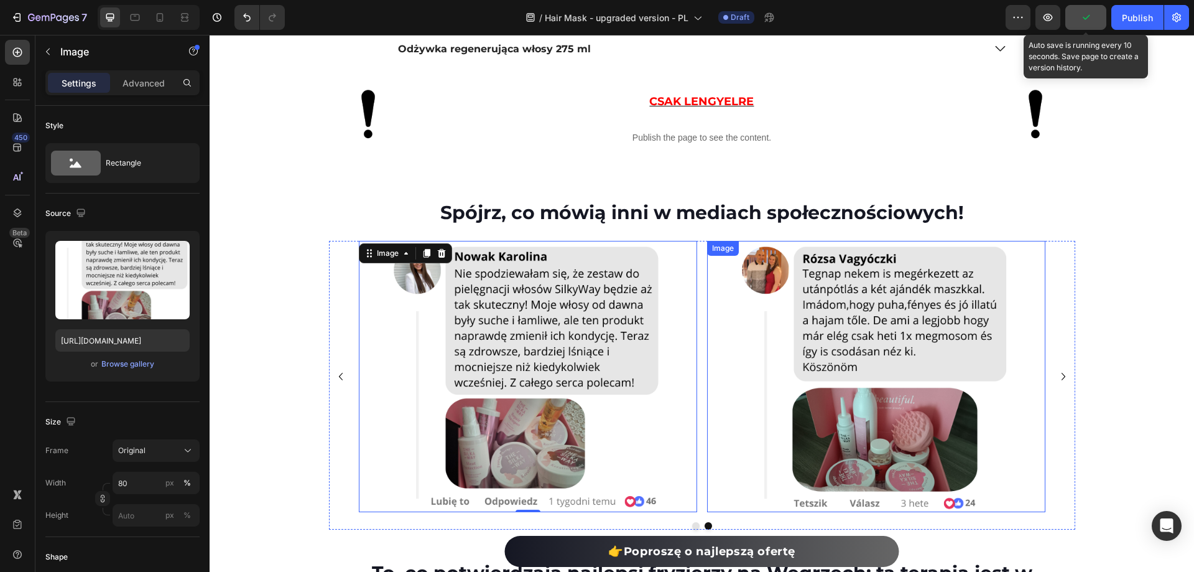
click at [949, 324] on img at bounding box center [876, 376] width 271 height 271
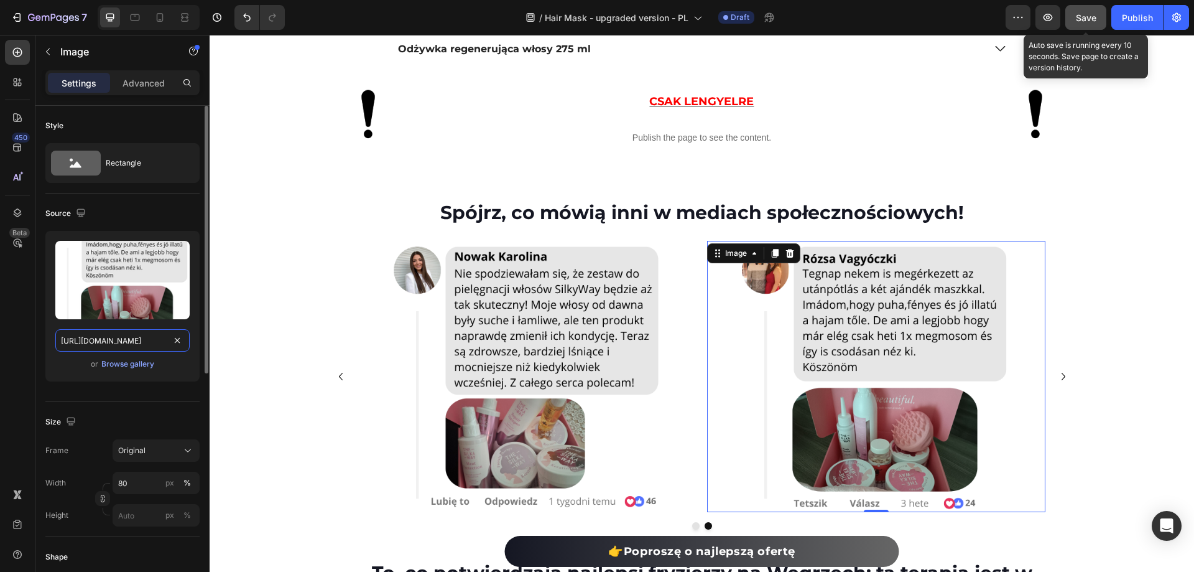
click at [118, 337] on input "[URL][DOMAIN_NAME]" at bounding box center [122, 340] width 134 height 22
paste input "532/7667/2166/files/gempages_463925036718228561-6a1ffb8c-4b98-46c3-980f-01fcc17…"
type input "[URL][DOMAIN_NAME]"
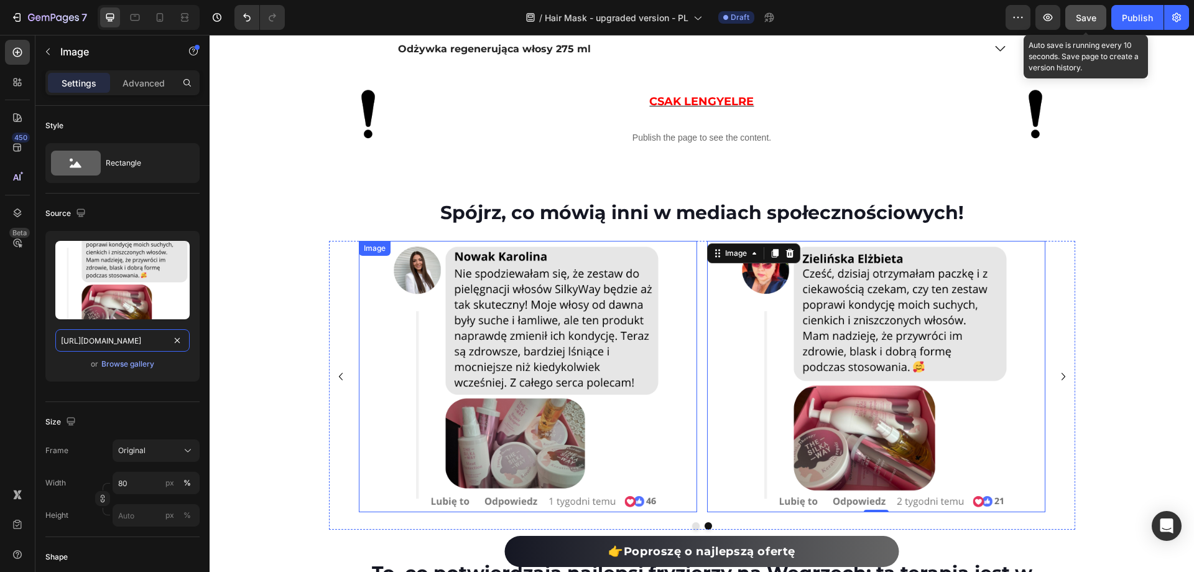
scroll to position [0, 373]
click at [1056, 374] on icon "Carousel Next Arrow" at bounding box center [1063, 376] width 15 height 15
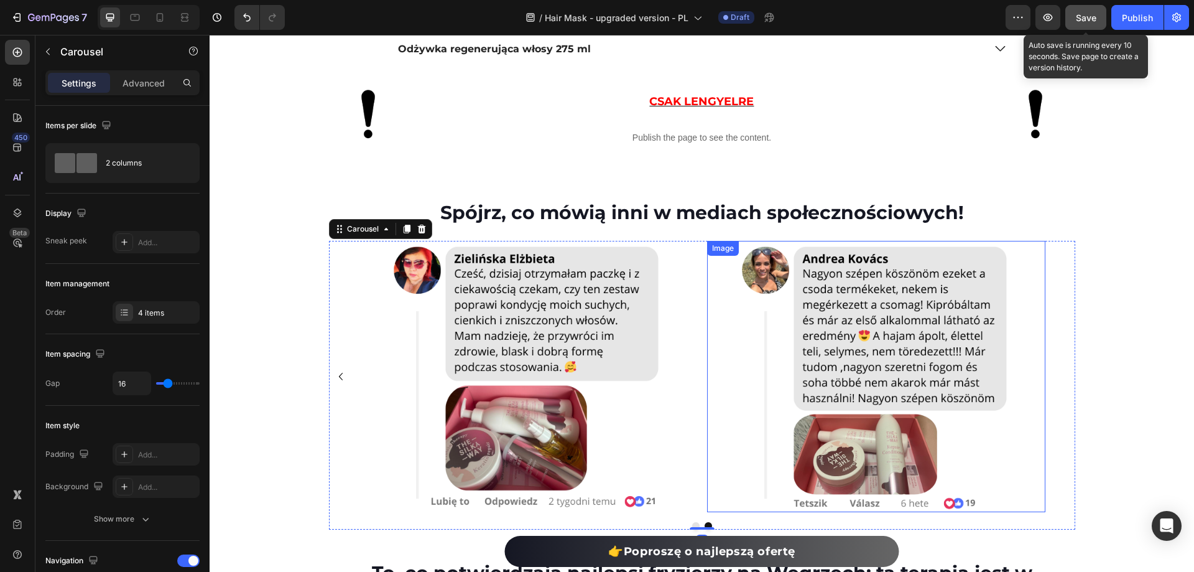
click at [933, 342] on img at bounding box center [876, 376] width 271 height 271
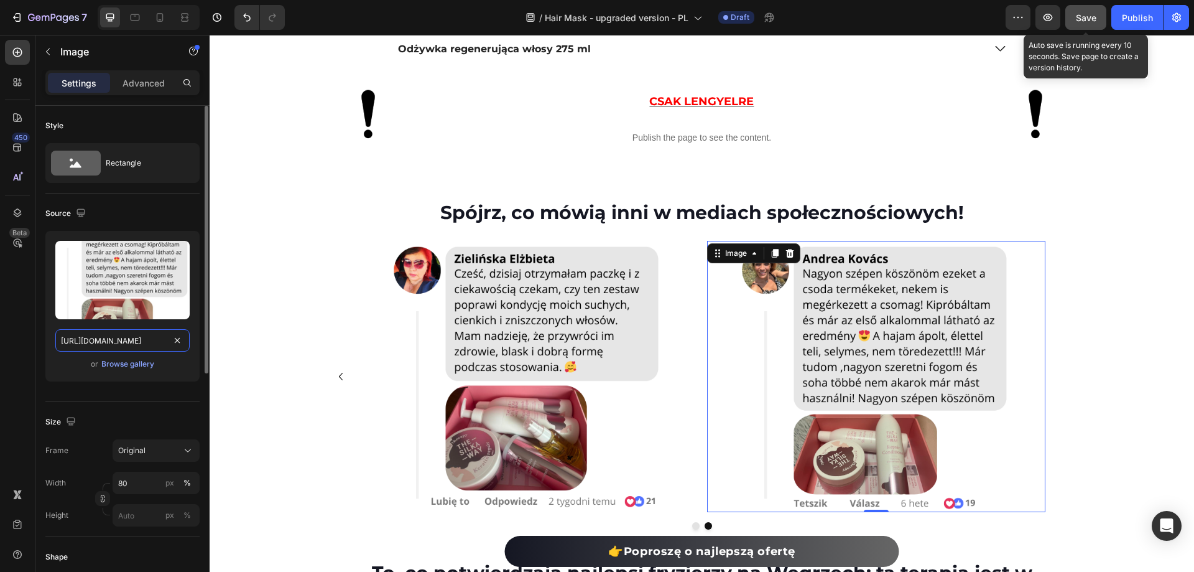
click at [117, 333] on input "[URL][DOMAIN_NAME]" at bounding box center [122, 340] width 134 height 22
paste input "532/7667/2166/files/gempages_463925036718228561-02affdad-9a3b-4d3d-95fc-953dbb2…"
type input "[URL][DOMAIN_NAME]"
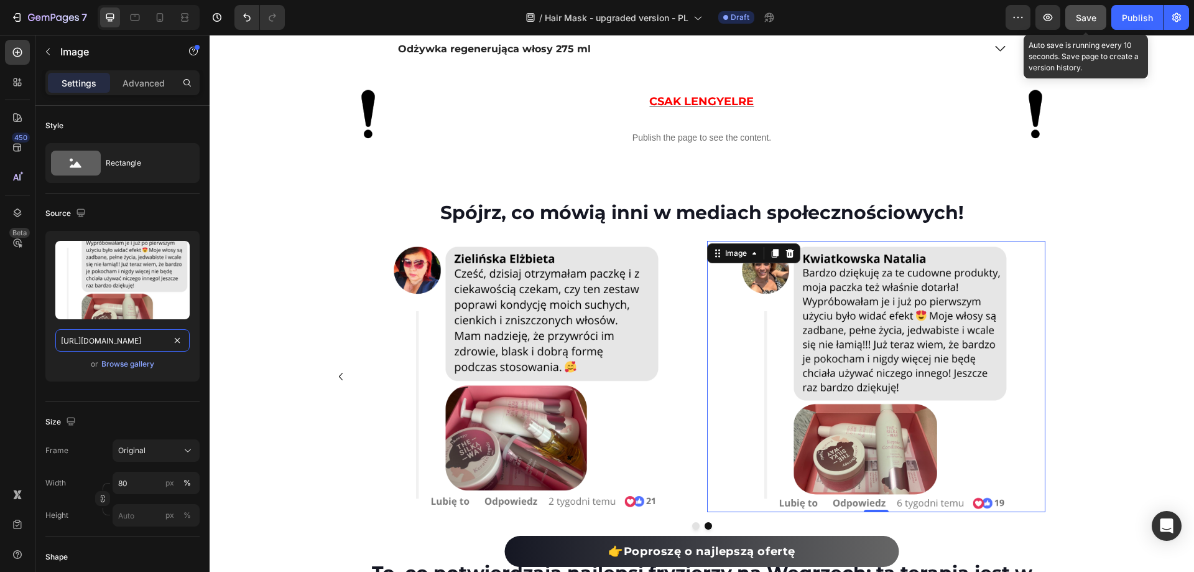
scroll to position [0, 380]
click at [1064, 374] on div "Image Image Image Image 0" at bounding box center [702, 376] width 747 height 271
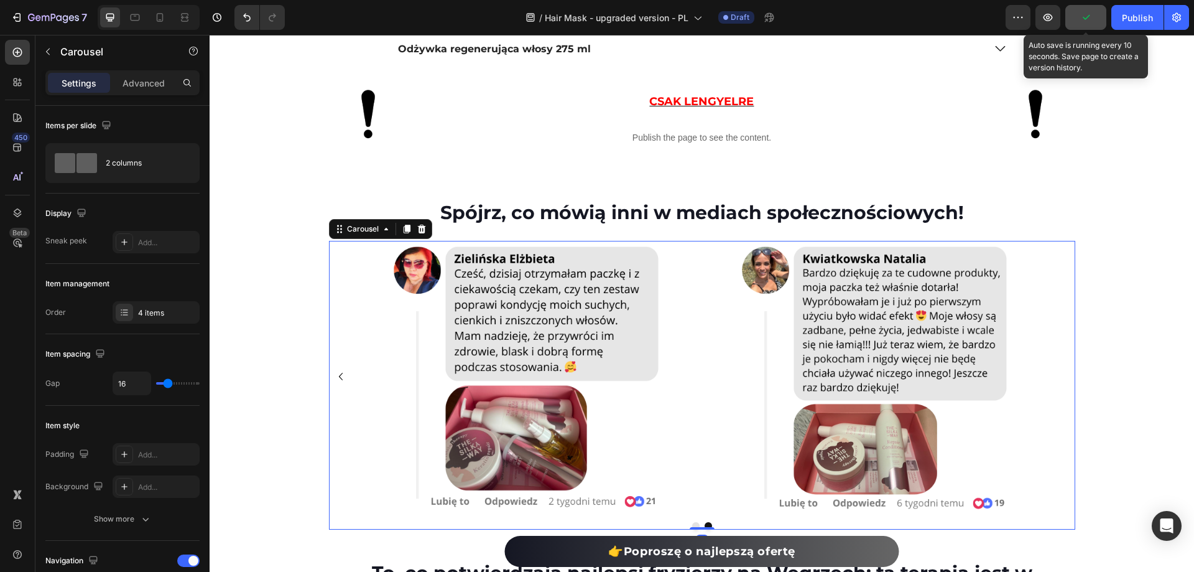
click at [340, 380] on icon "Carousel Back Arrow" at bounding box center [340, 376] width 15 height 15
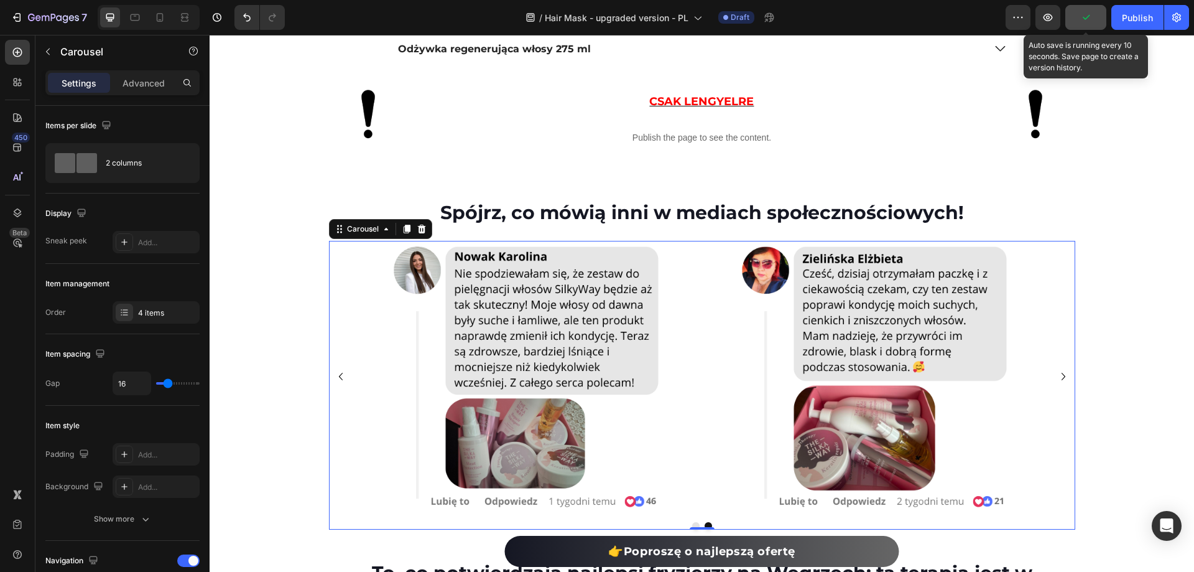
click at [340, 380] on icon "Carousel Back Arrow" at bounding box center [340, 376] width 15 height 15
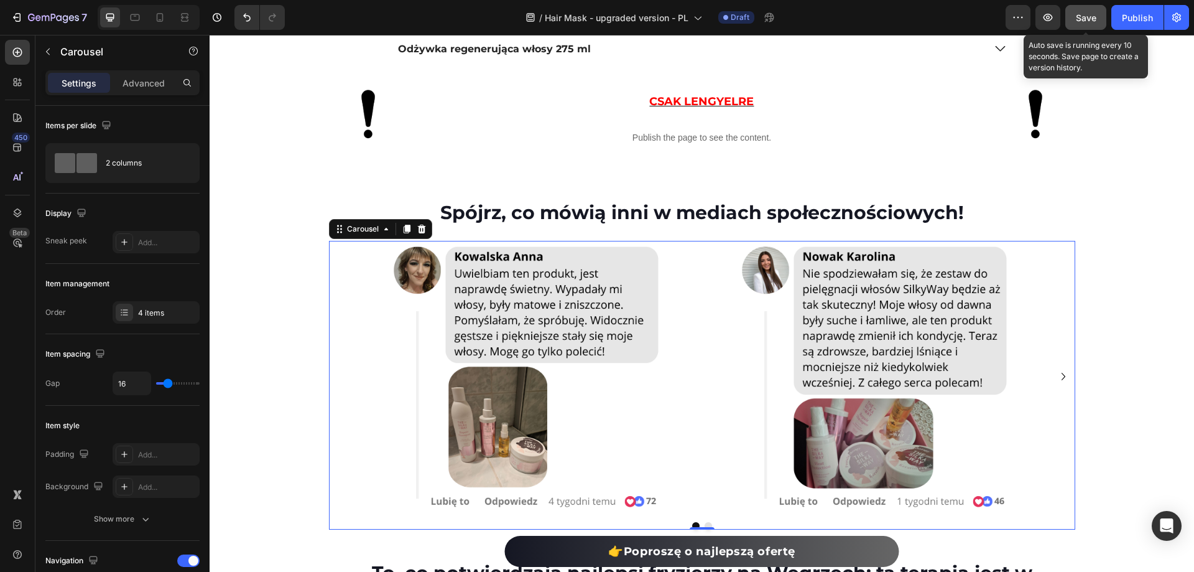
click at [1099, 14] on button "Save" at bounding box center [1086, 17] width 41 height 25
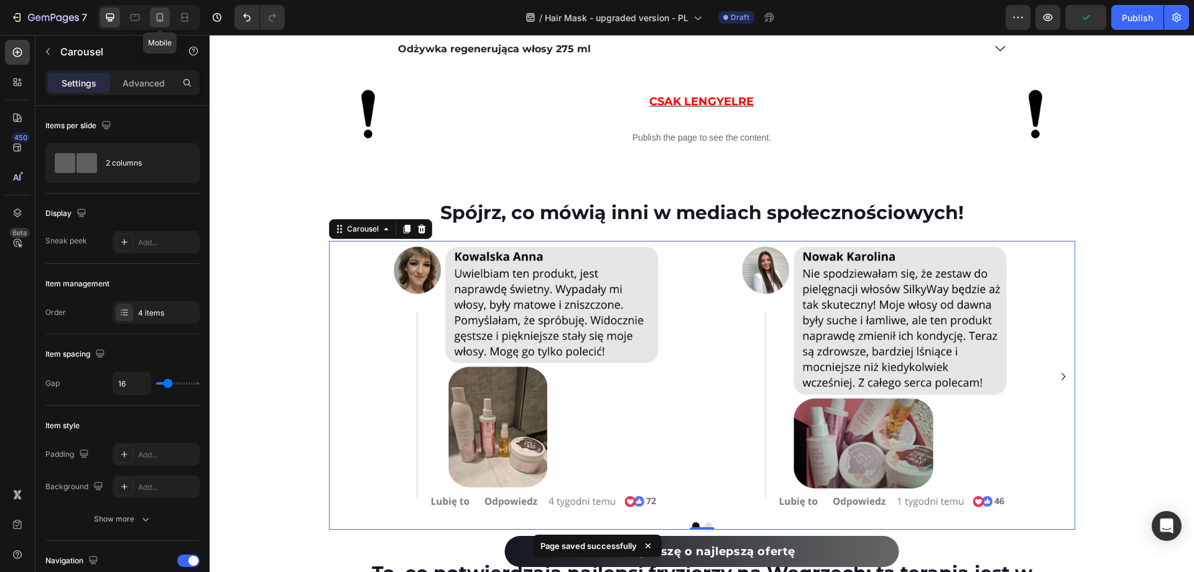
click at [159, 18] on icon at bounding box center [160, 17] width 12 height 12
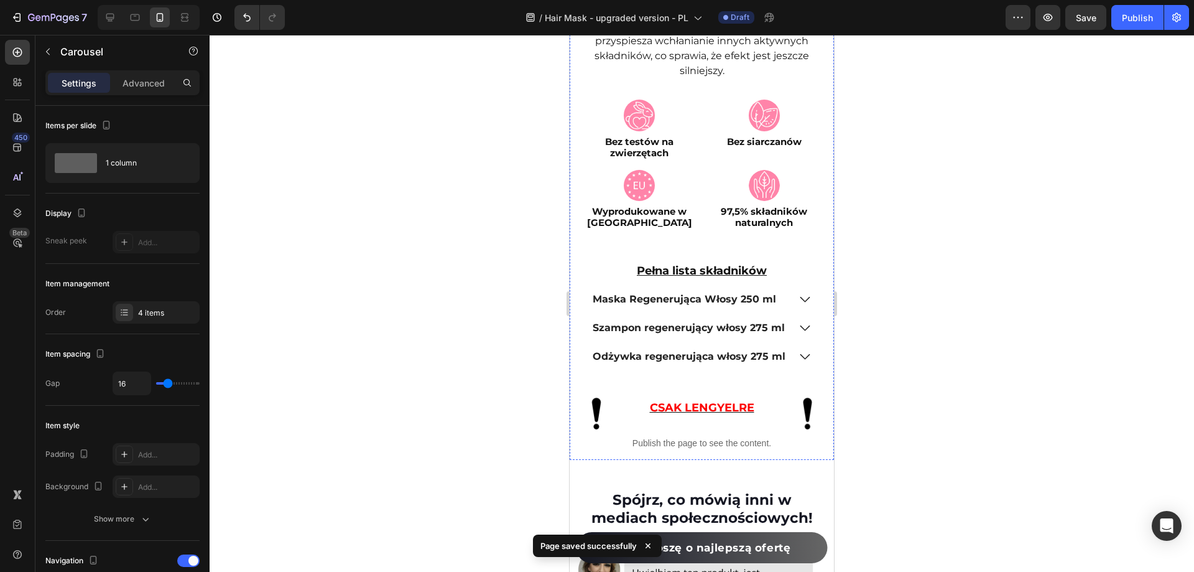
scroll to position [6986, 0]
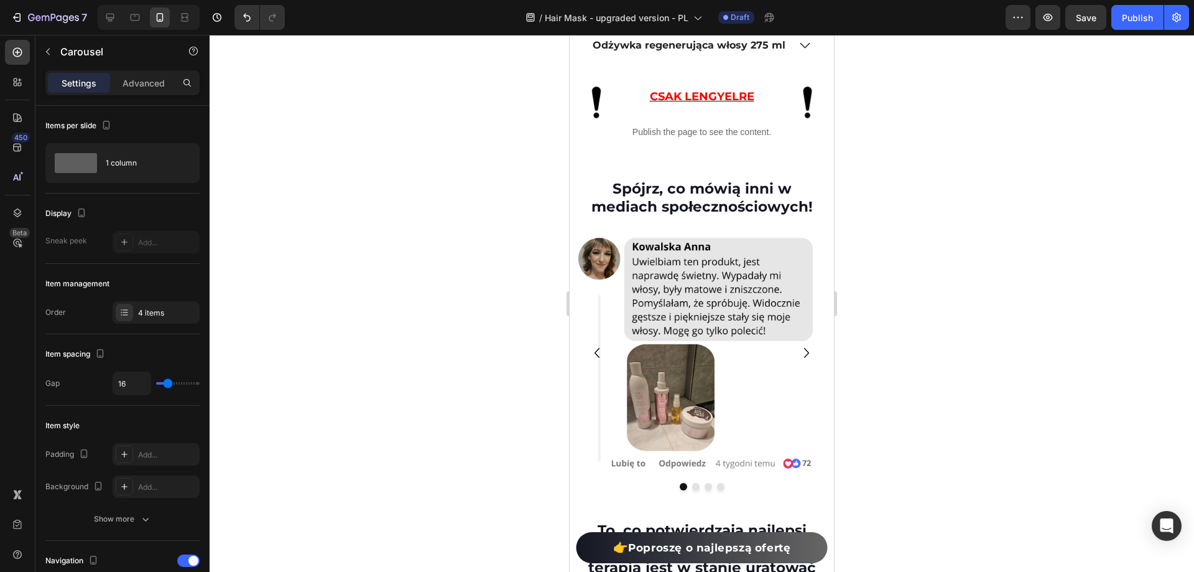
click at [797, 353] on icon "Carousel Next Arrow" at bounding box center [807, 353] width 20 height 22
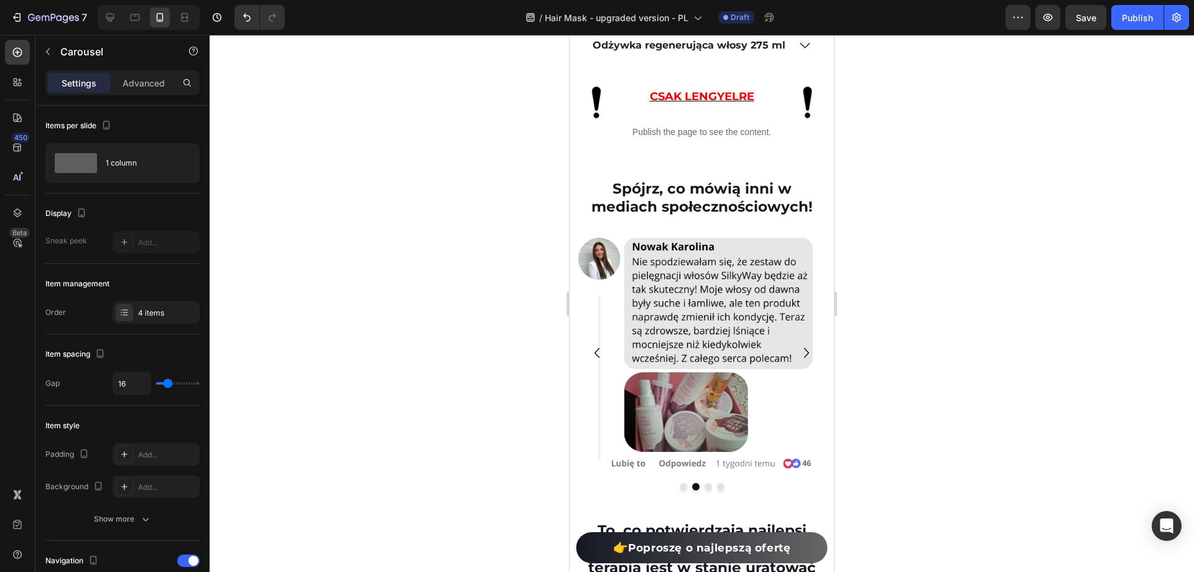
click at [797, 353] on icon "Carousel Next Arrow" at bounding box center [807, 353] width 20 height 22
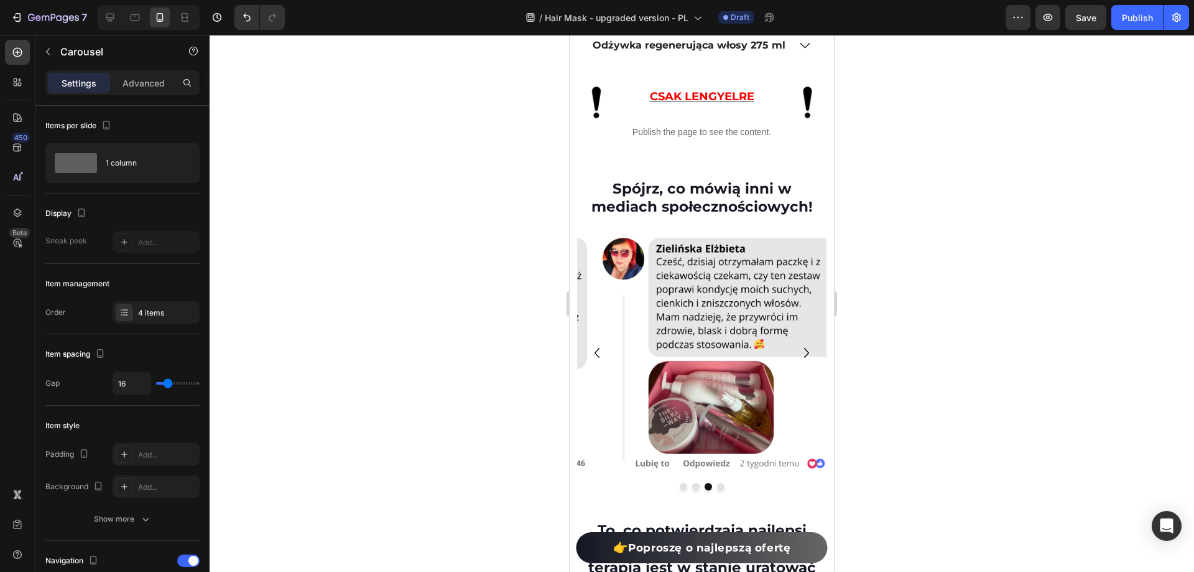
click at [797, 353] on icon "Carousel Next Arrow" at bounding box center [807, 353] width 20 height 22
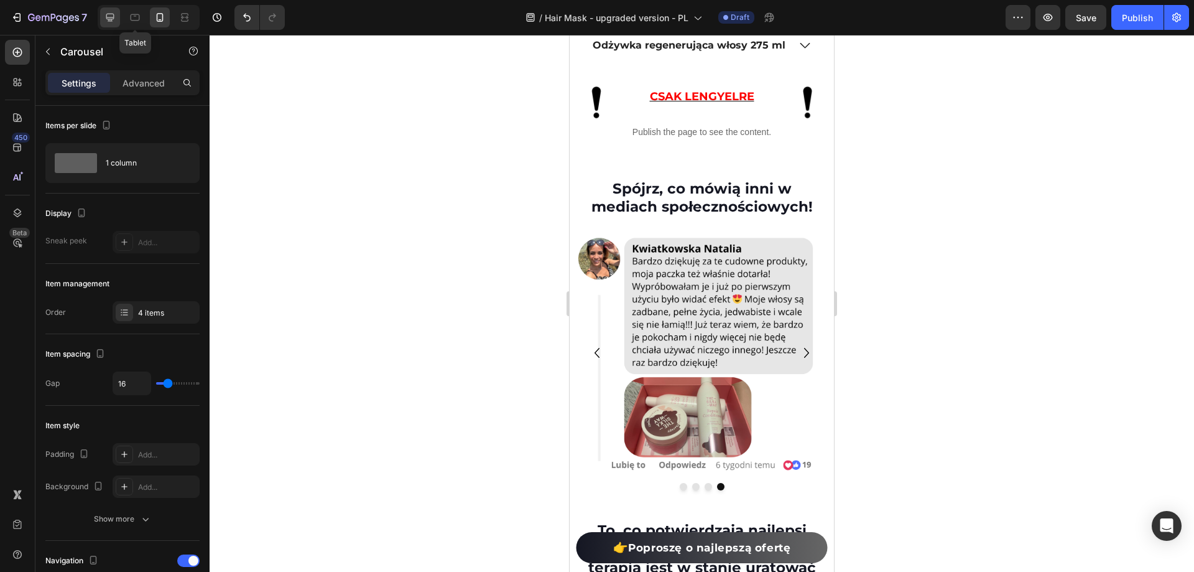
click at [111, 15] on icon at bounding box center [110, 17] width 12 height 12
type input "24"
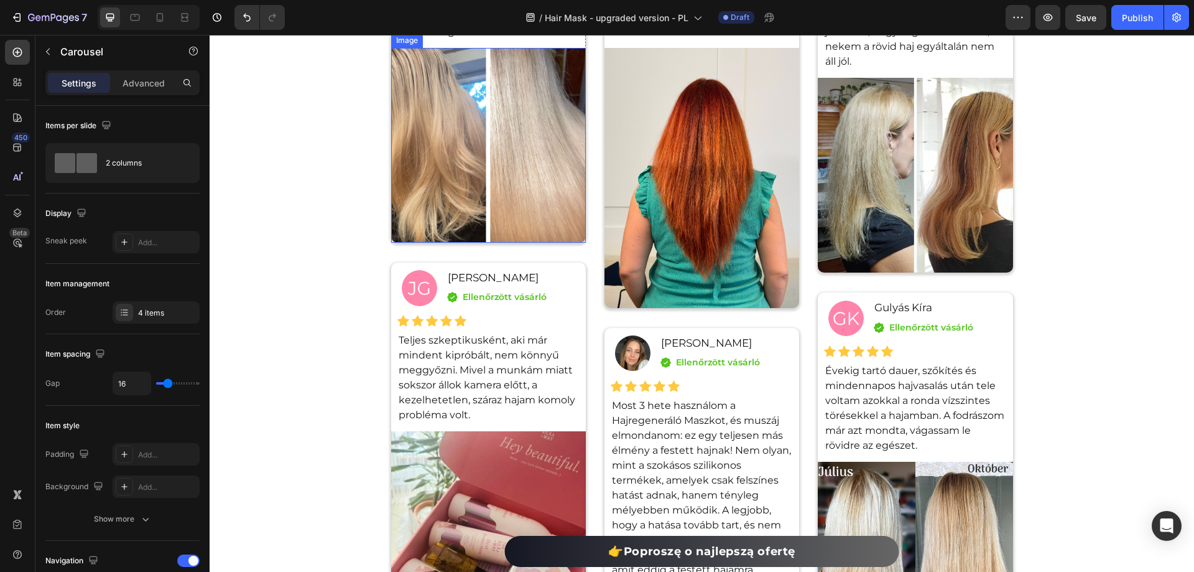
scroll to position [9058, 0]
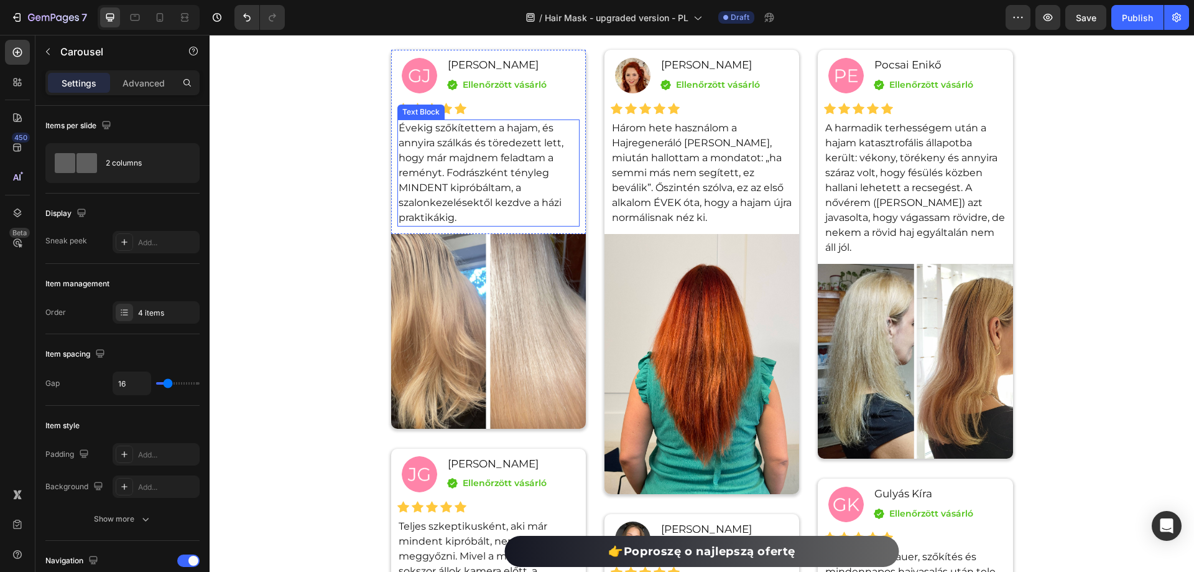
click at [478, 179] on p "Évekig szőkítettem a hajam, és annyira szálkás és töredezett lett, hogy már maj…" at bounding box center [489, 173] width 180 height 105
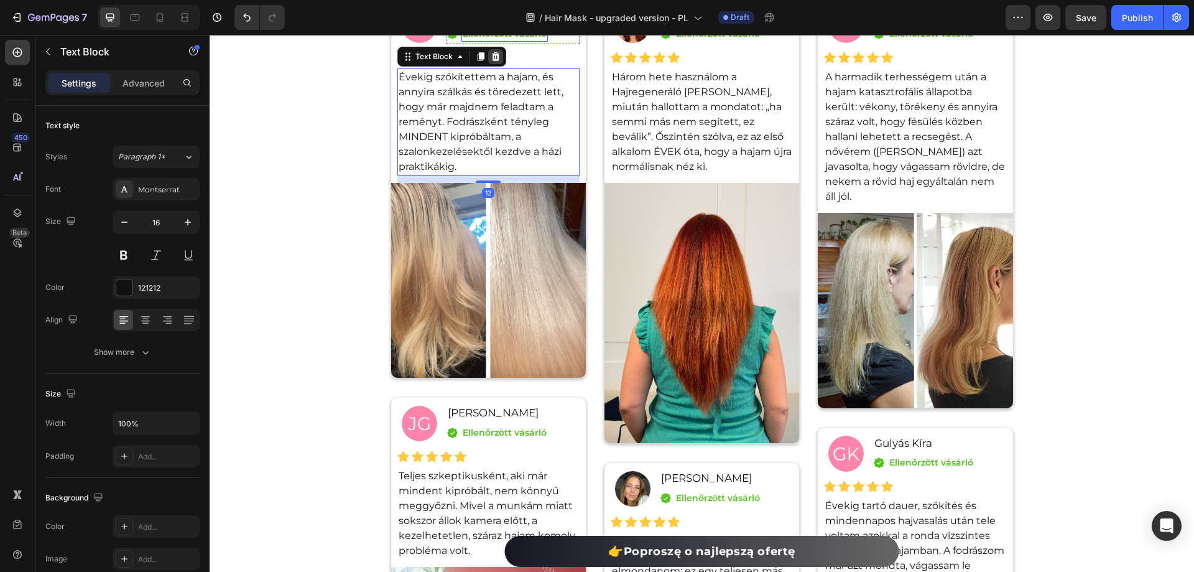
scroll to position [8934, 0]
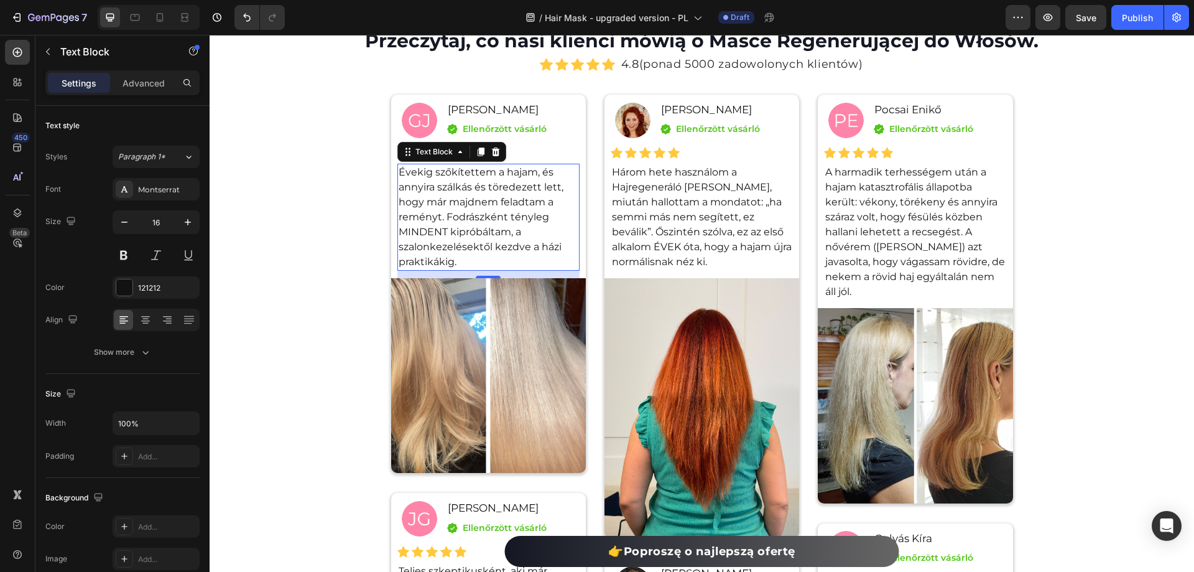
click at [503, 269] on p "Évekig szőkítettem a hajam, és annyira szálkás és töredezett lett, hogy már maj…" at bounding box center [489, 217] width 180 height 105
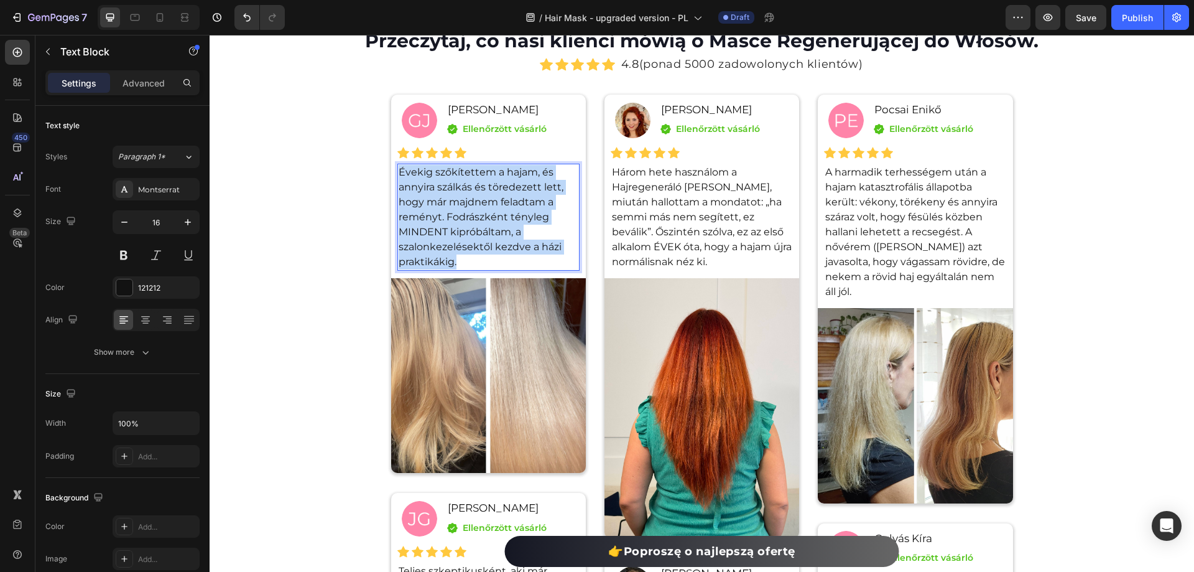
click at [503, 269] on p "Évekig szőkítettem a hajam, és annyira szálkás és töredezett lett, hogy már maj…" at bounding box center [489, 217] width 180 height 105
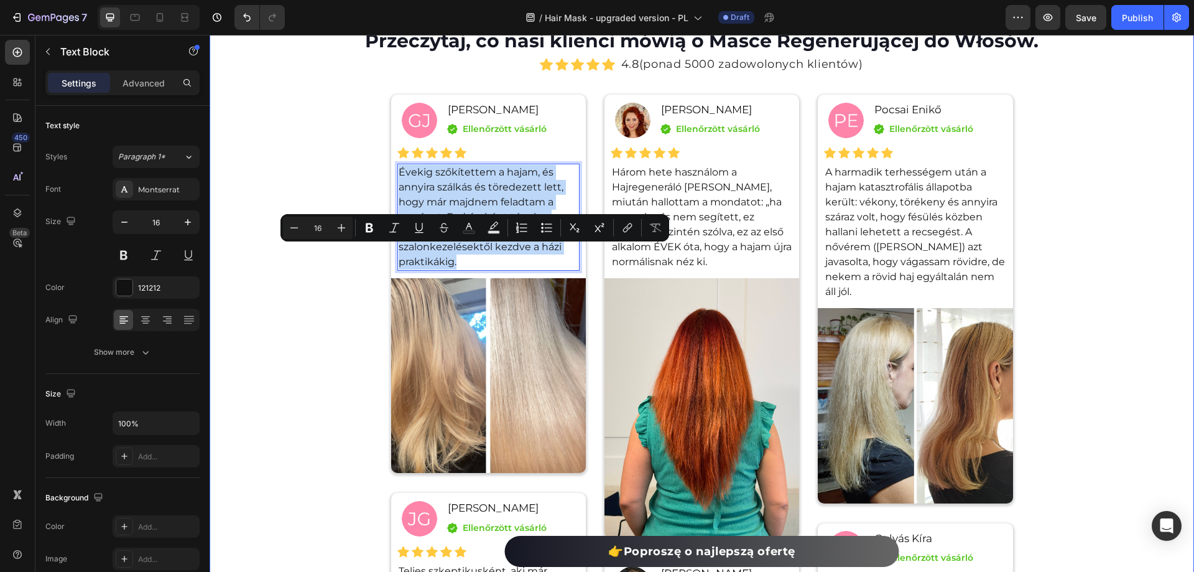
copy p "Évekig szőkítettem a hajam, és annyira szálkás és töredezett lett, hogy már maj…"
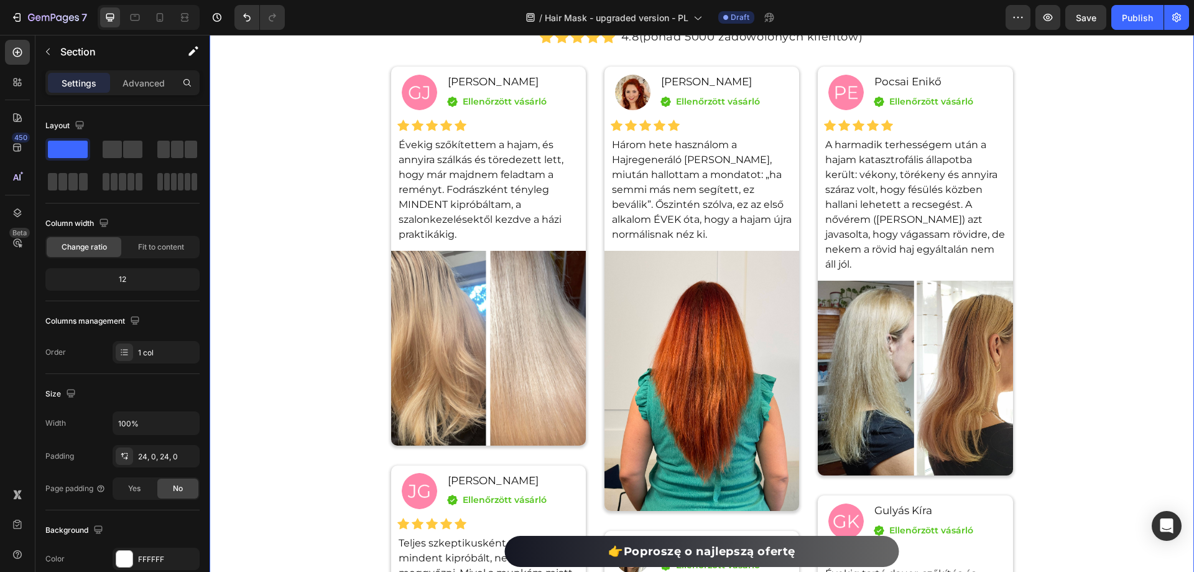
scroll to position [8996, 0]
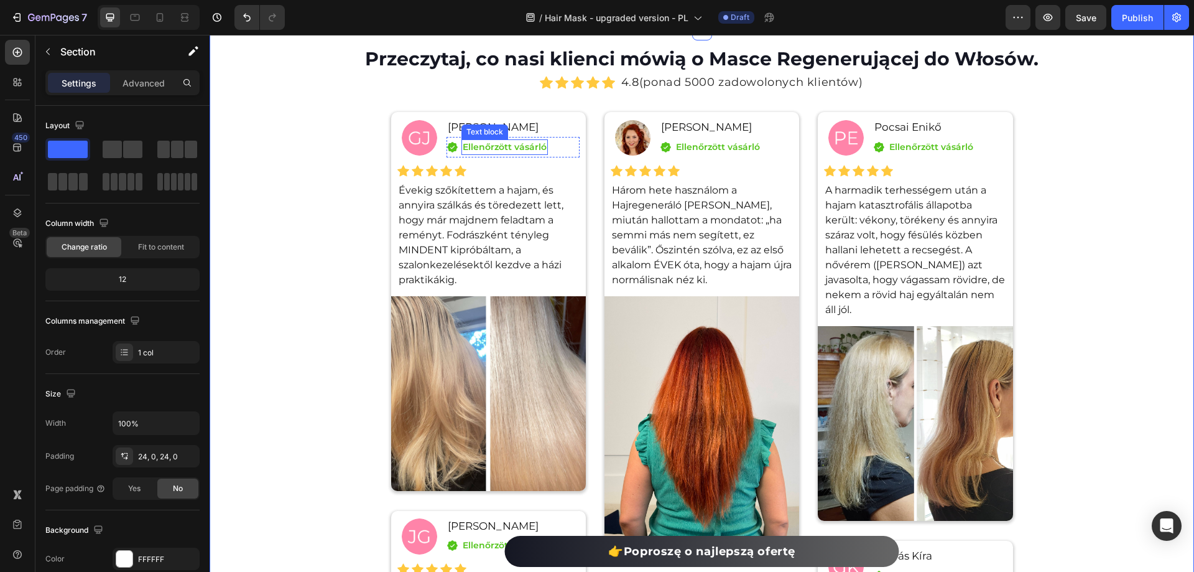
click at [496, 147] on p "Ellenőrzött vásárló" at bounding box center [505, 147] width 84 height 13
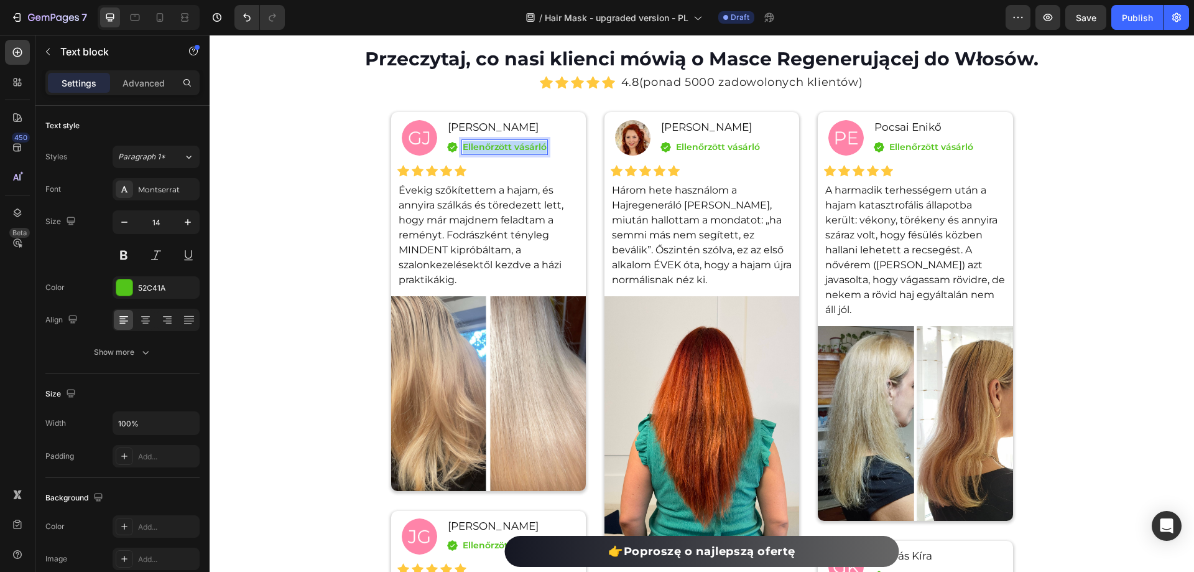
click at [496, 147] on p "Ellenőrzött vásárló" at bounding box center [505, 147] width 84 height 13
click at [724, 144] on p "Ellenőrzött vásárló" at bounding box center [718, 147] width 84 height 13
click at [919, 145] on p "Ellenőrzött vásárló" at bounding box center [932, 147] width 84 height 13
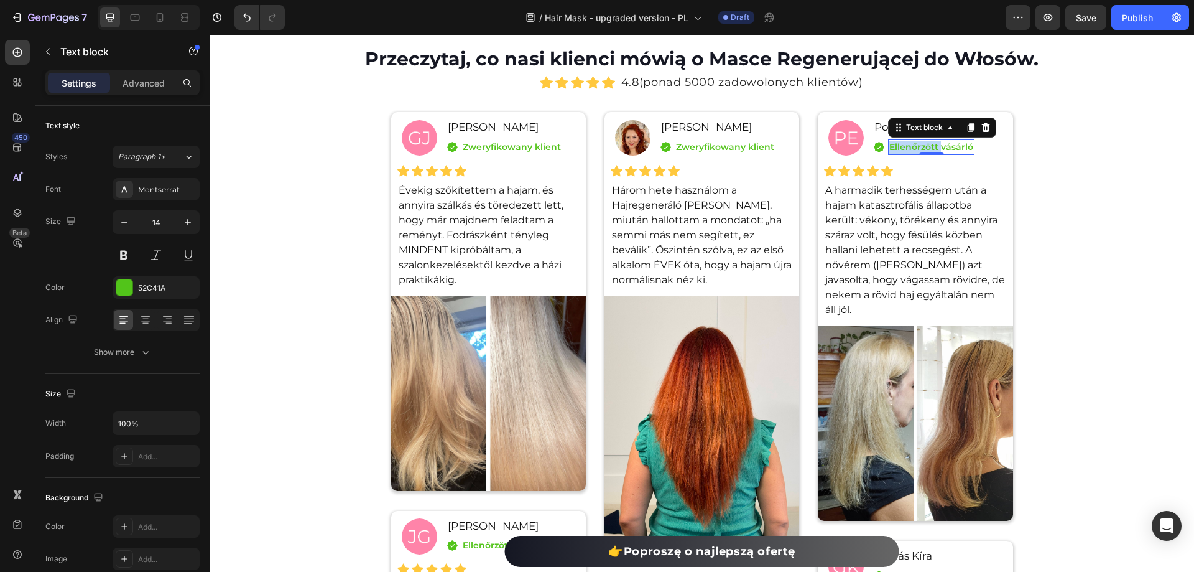
click at [919, 145] on p "Ellenőrzött vásárló" at bounding box center [932, 147] width 84 height 13
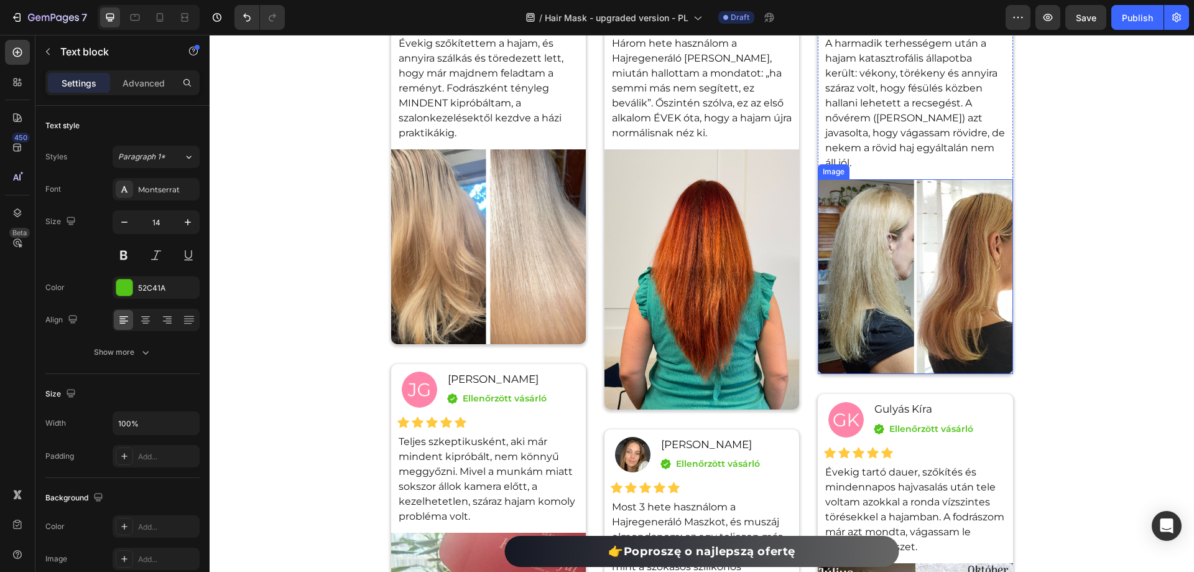
scroll to position [9245, 0]
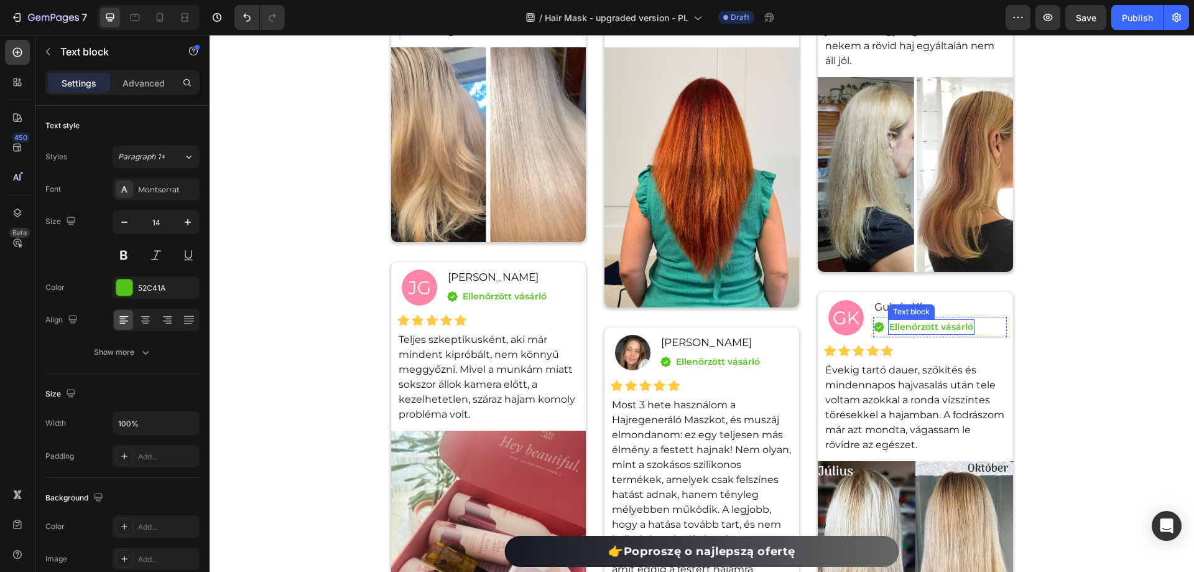
click at [920, 320] on p "Ellenőrzött vásárló" at bounding box center [932, 326] width 84 height 13
click at [717, 368] on p "Ellenőrzött vásárló" at bounding box center [718, 361] width 84 height 13
click at [210, 35] on div at bounding box center [210, 35] width 0 height 0
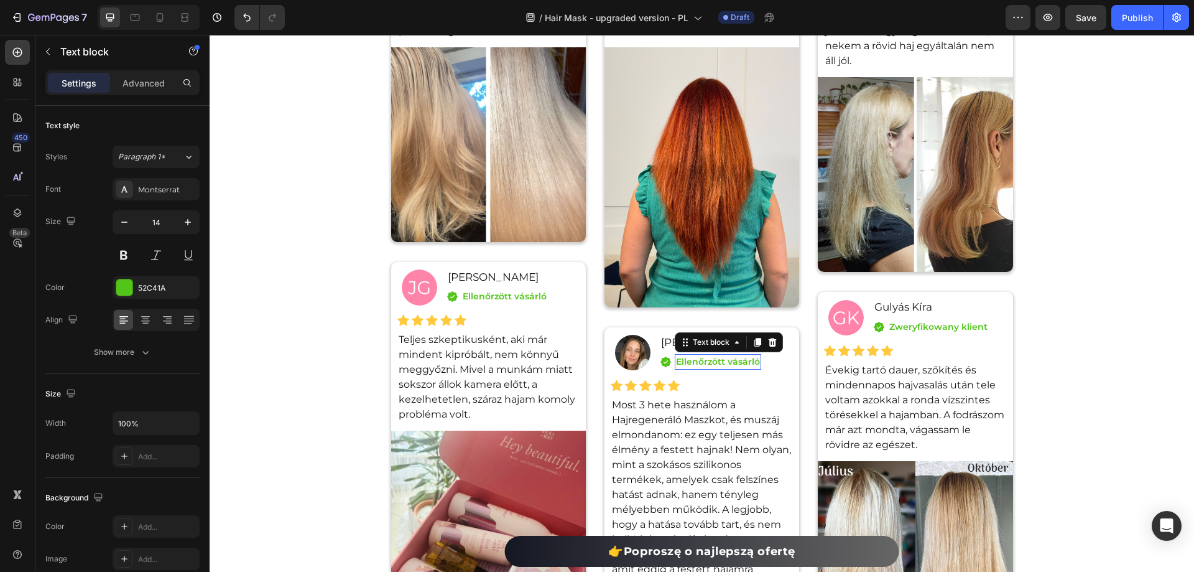
click at [210, 35] on div at bounding box center [210, 35] width 0 height 0
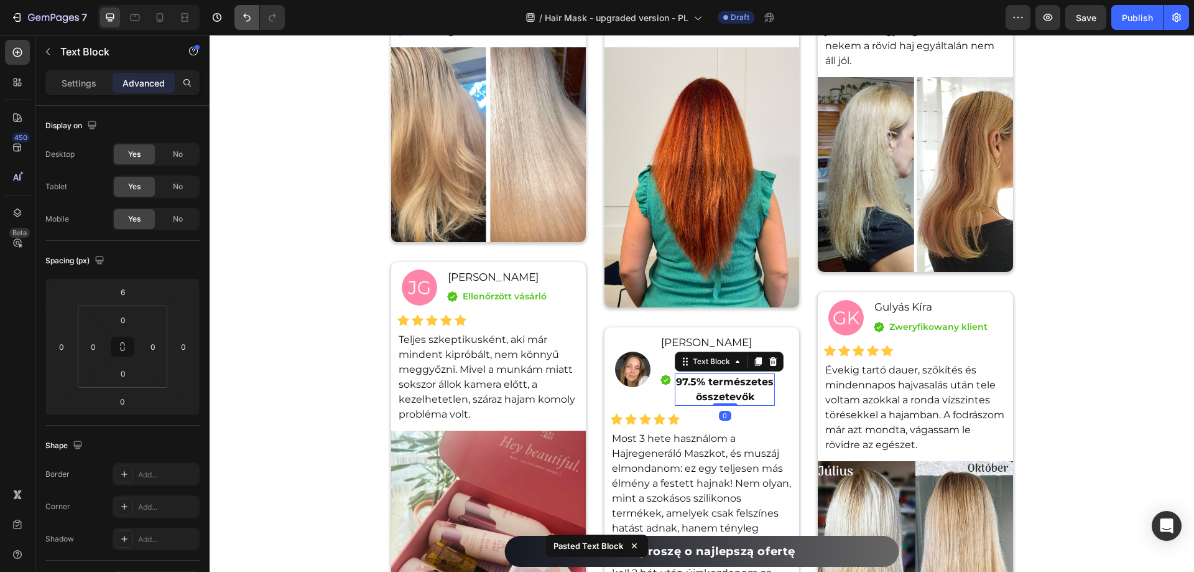
click at [327, 24] on div "/ Hair Mask - upgraded version - PL Draft" at bounding box center [650, 17] width 711 height 25
click at [249, 21] on icon "Undo/Redo" at bounding box center [247, 17] width 12 height 12
click at [251, 21] on icon "Undo/Redo" at bounding box center [247, 17] width 12 height 12
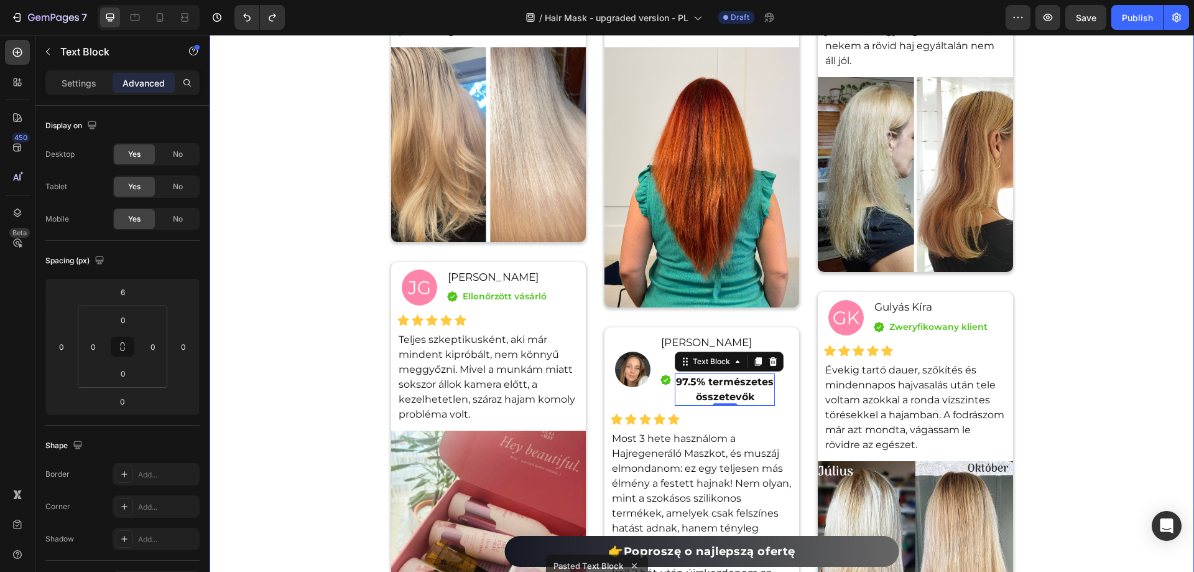
click at [351, 135] on div "Przeczytaj, co nasi klienci mówią o Masce Regenerującej do Włosów. Heading Icon…" at bounding box center [702, 374] width 985 height 1154
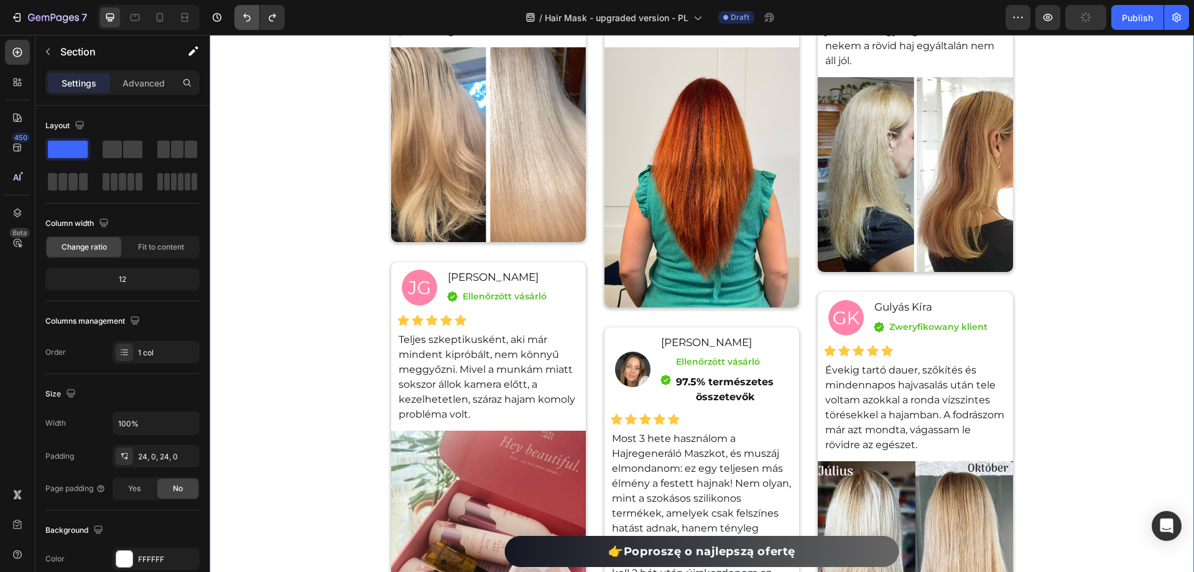
click at [244, 13] on icon "Undo/Redo" at bounding box center [247, 17] width 12 height 12
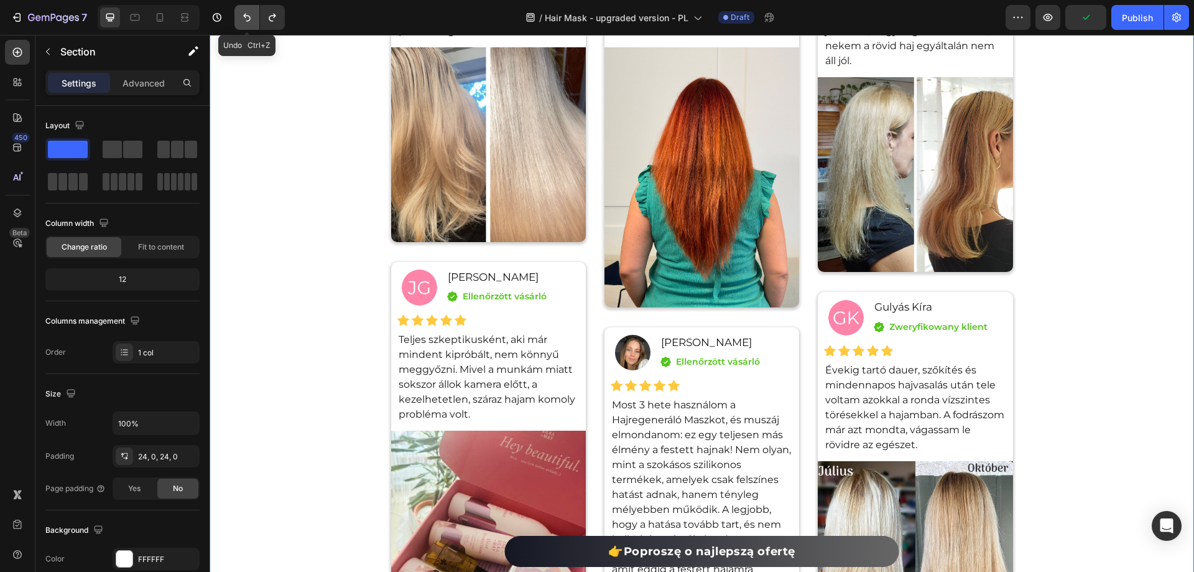
click at [244, 13] on icon "Undo/Redo" at bounding box center [247, 17] width 12 height 12
click at [715, 363] on p "Ellenőrzött vásárló" at bounding box center [718, 361] width 84 height 13
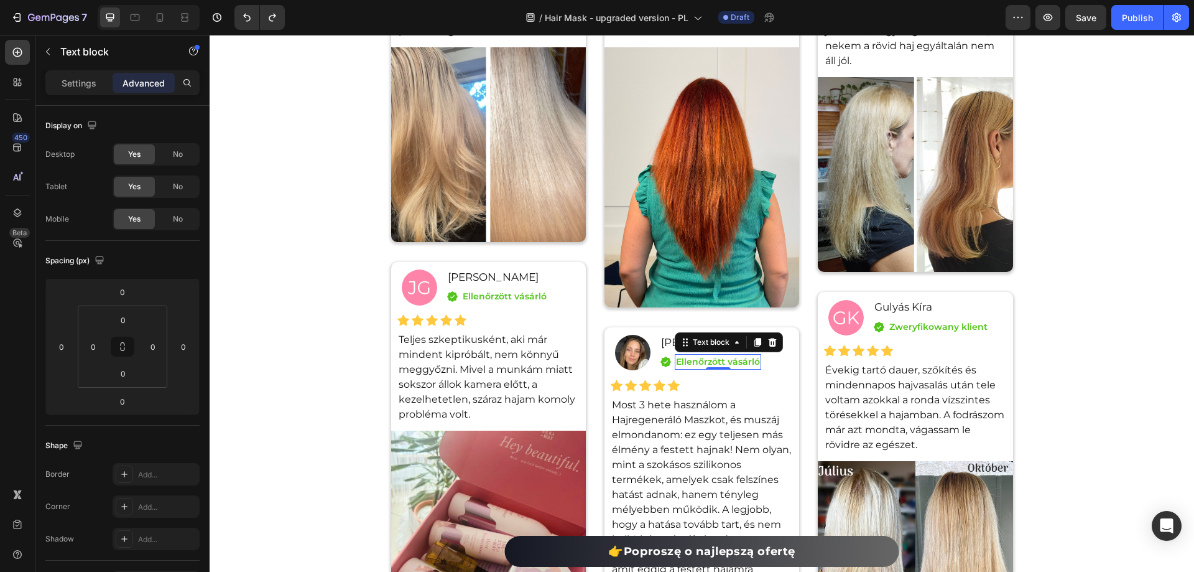
click at [715, 363] on p "Ellenőrzött vásárló" at bounding box center [718, 361] width 84 height 13
click at [491, 292] on p "Ellenőrzött vásárló" at bounding box center [505, 296] width 84 height 13
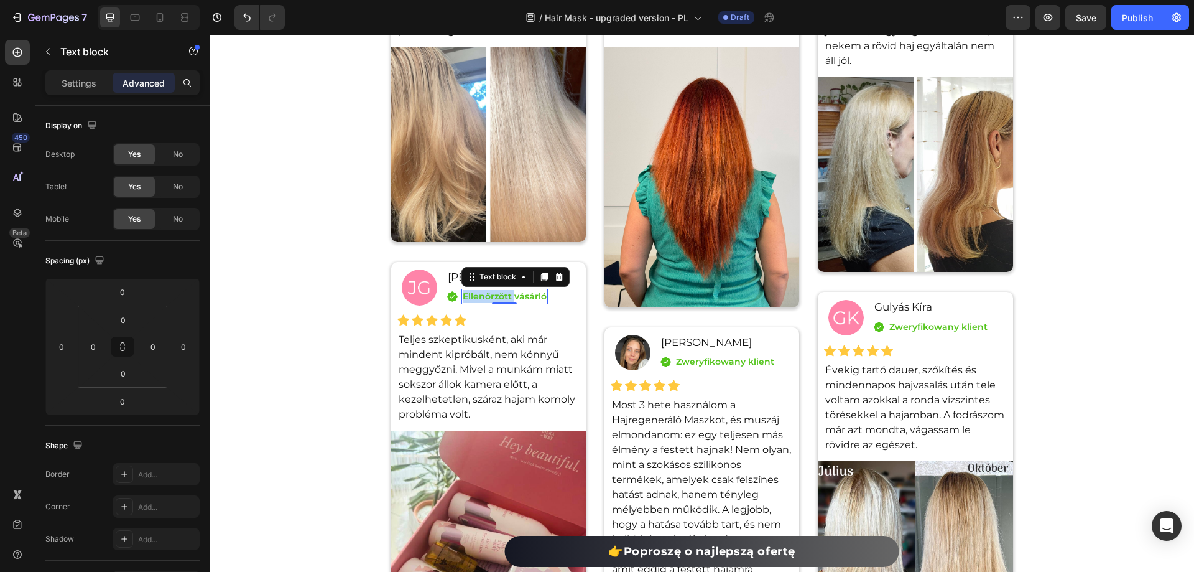
click at [491, 292] on p "Ellenőrzött vásárló" at bounding box center [505, 296] width 84 height 13
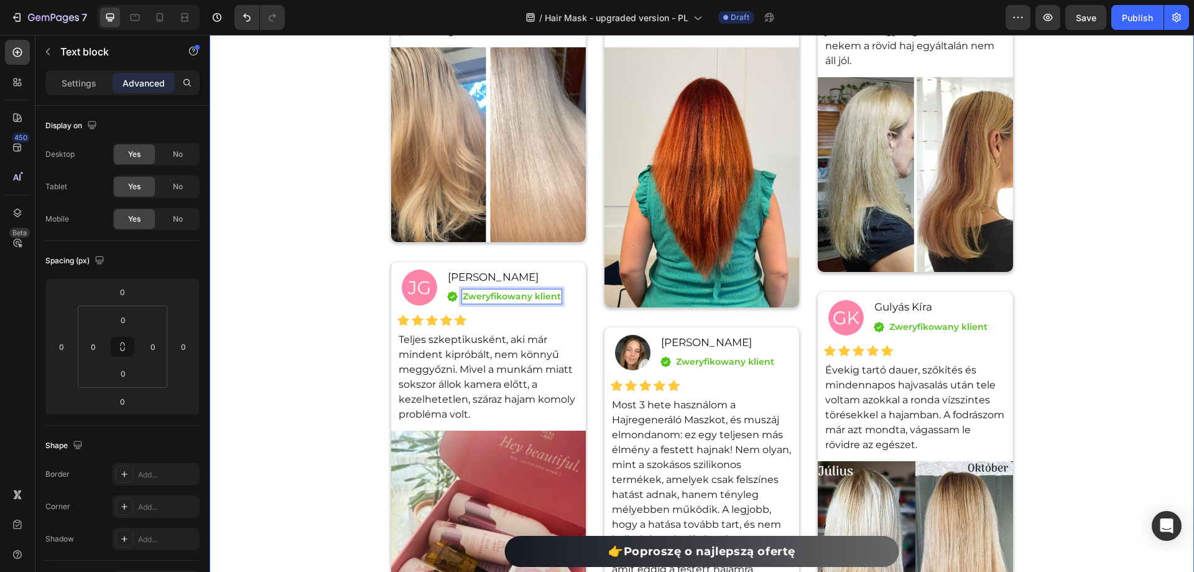
click at [327, 168] on div "Przeczytaj, co nasi klienci mówią o Masce Regenerującej do Włosów. Heading Icon…" at bounding box center [702, 357] width 985 height 1120
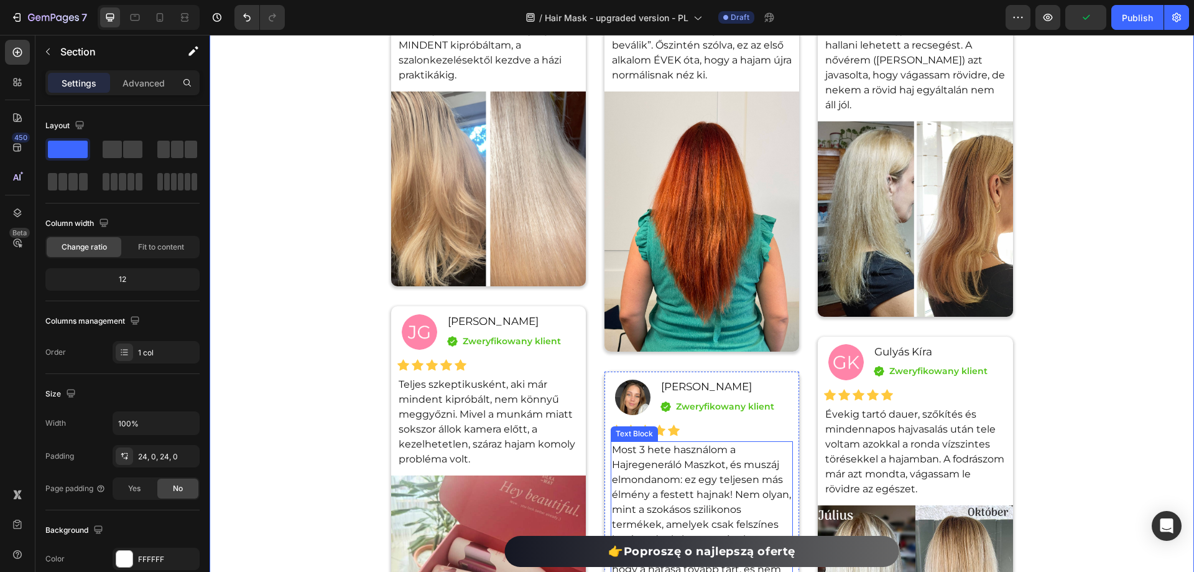
scroll to position [8934, 0]
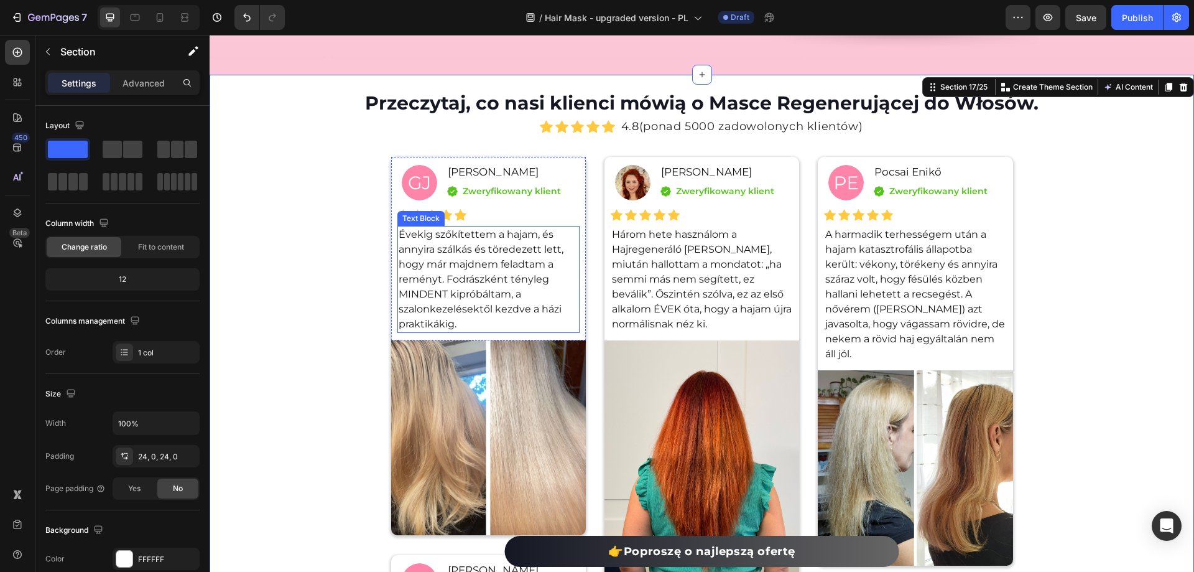
click at [457, 332] on p "Évekig szőkítettem a hajam, és annyira szálkás és töredezett lett, hogy már maj…" at bounding box center [489, 279] width 180 height 105
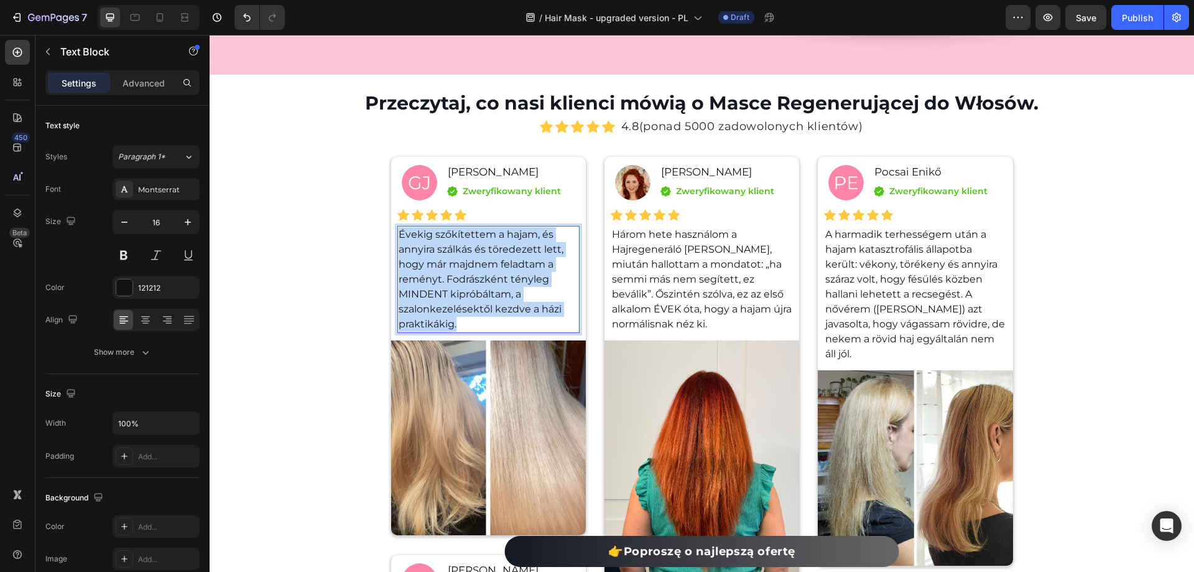
click at [457, 332] on p "Évekig szőkítettem a hajam, és annyira szálkás és töredezett lett, hogy már maj…" at bounding box center [489, 279] width 180 height 105
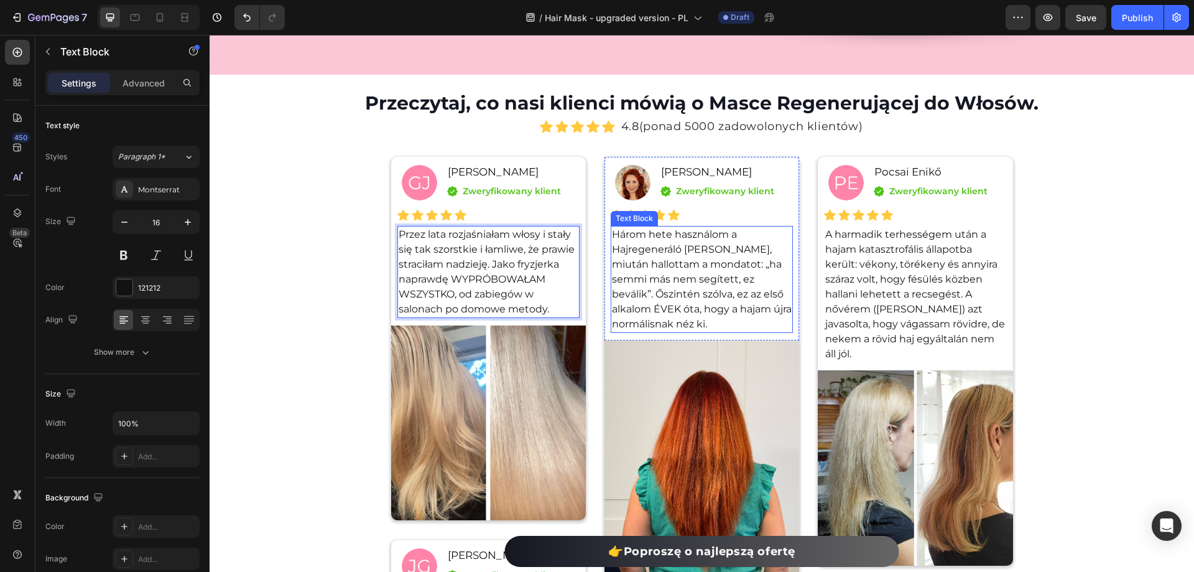
click at [669, 332] on p "Három hete használom a Hajregeneráló [PERSON_NAME], miután hallottam a mondatot…" at bounding box center [702, 279] width 180 height 105
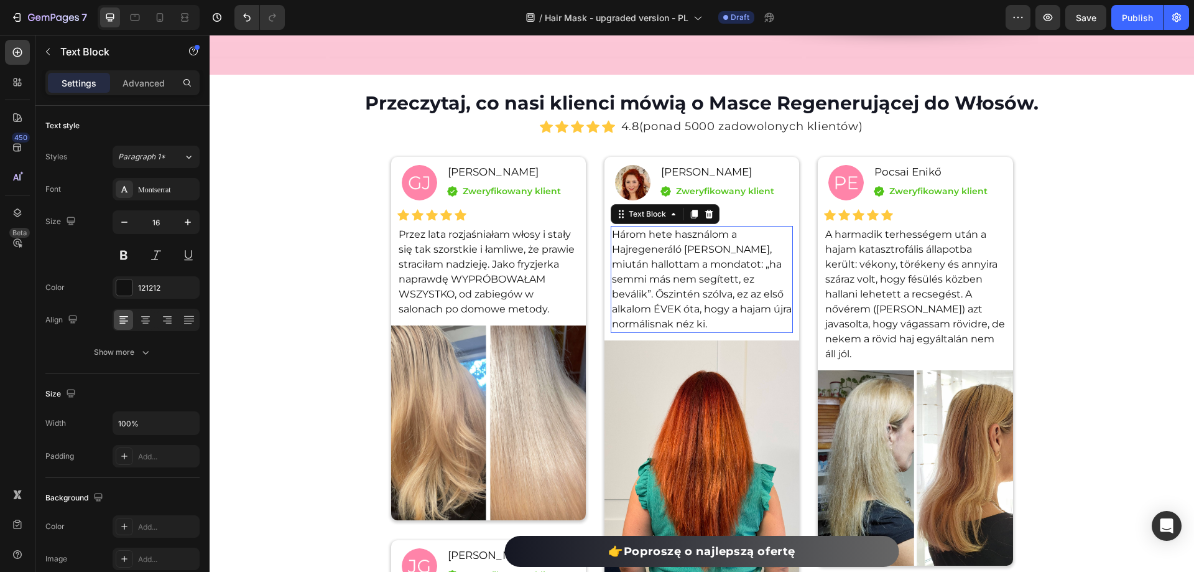
click at [669, 332] on p "Három hete használom a Hajregeneráló [PERSON_NAME], miután hallottam a mondatot…" at bounding box center [702, 279] width 180 height 105
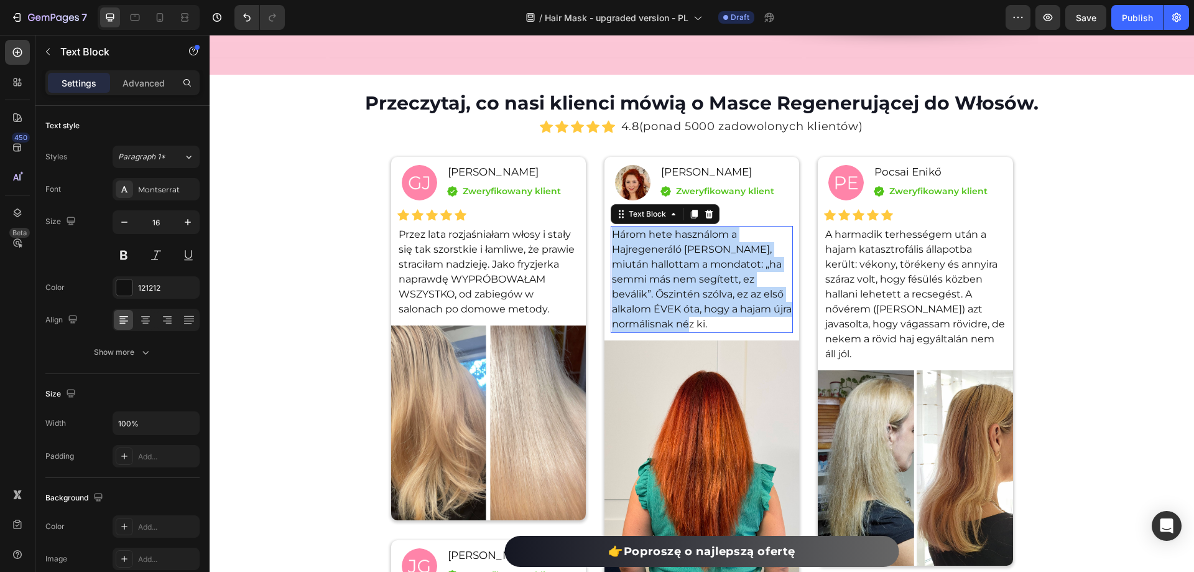
click at [669, 332] on p "Három hete használom a Hajregeneráló [PERSON_NAME], miután hallottam a mondatot…" at bounding box center [702, 279] width 180 height 105
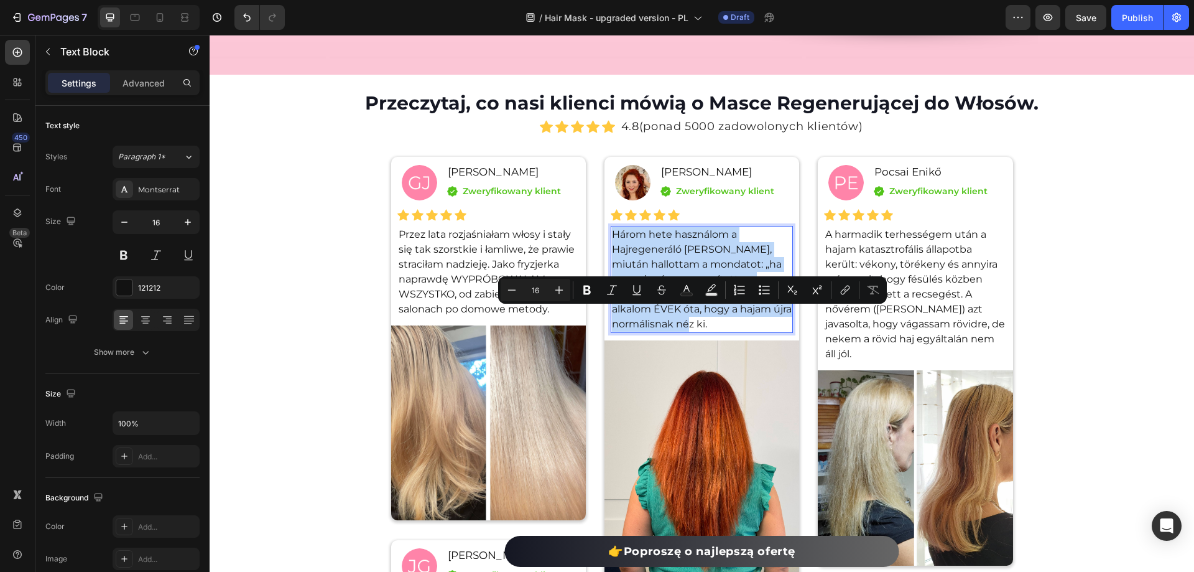
copy p "Három hete használom a Hajregeneráló [PERSON_NAME], miután hallottam a mondatot…"
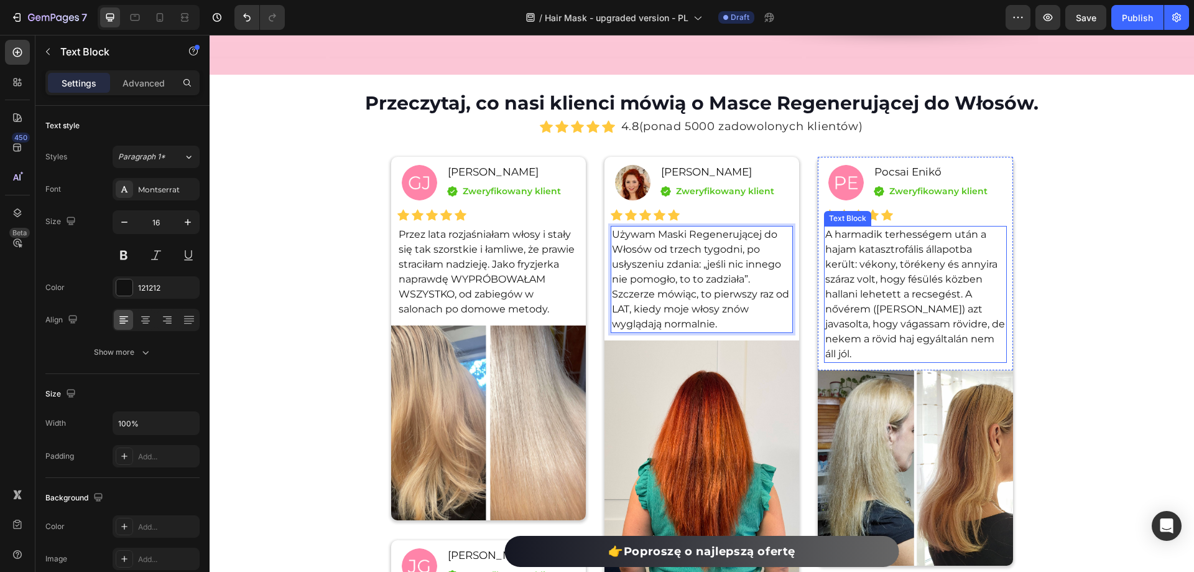
click at [879, 361] on p "A harmadik terhességem után a hajam katasztrofális állapotba került: vékony, tö…" at bounding box center [916, 294] width 180 height 134
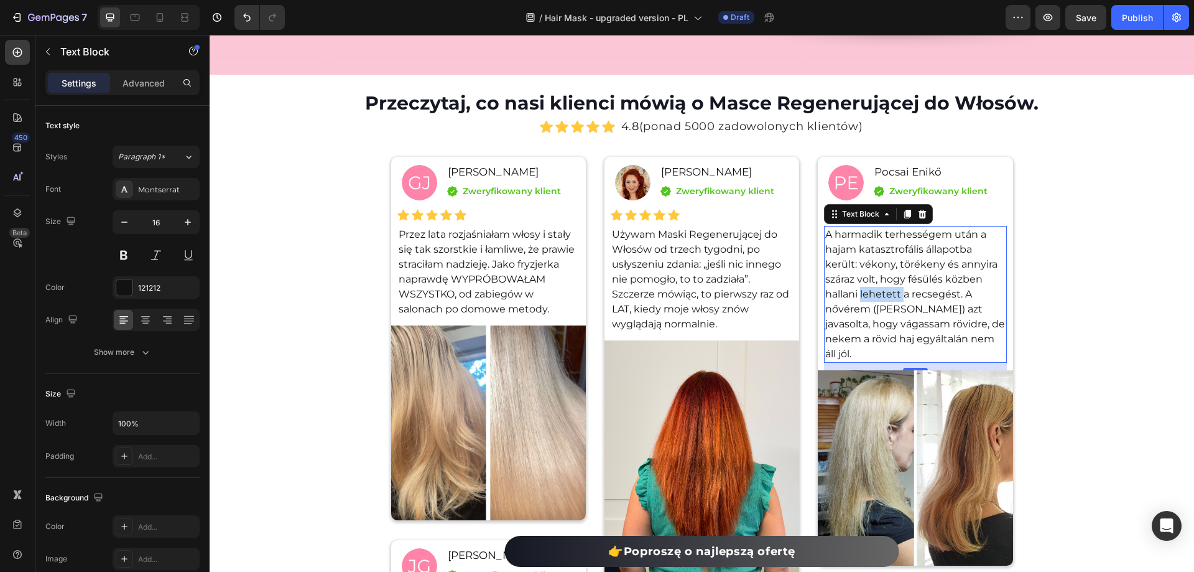
click at [879, 361] on p "A harmadik terhességem után a hajam katasztrofális állapotba került: vékony, tö…" at bounding box center [916, 294] width 180 height 134
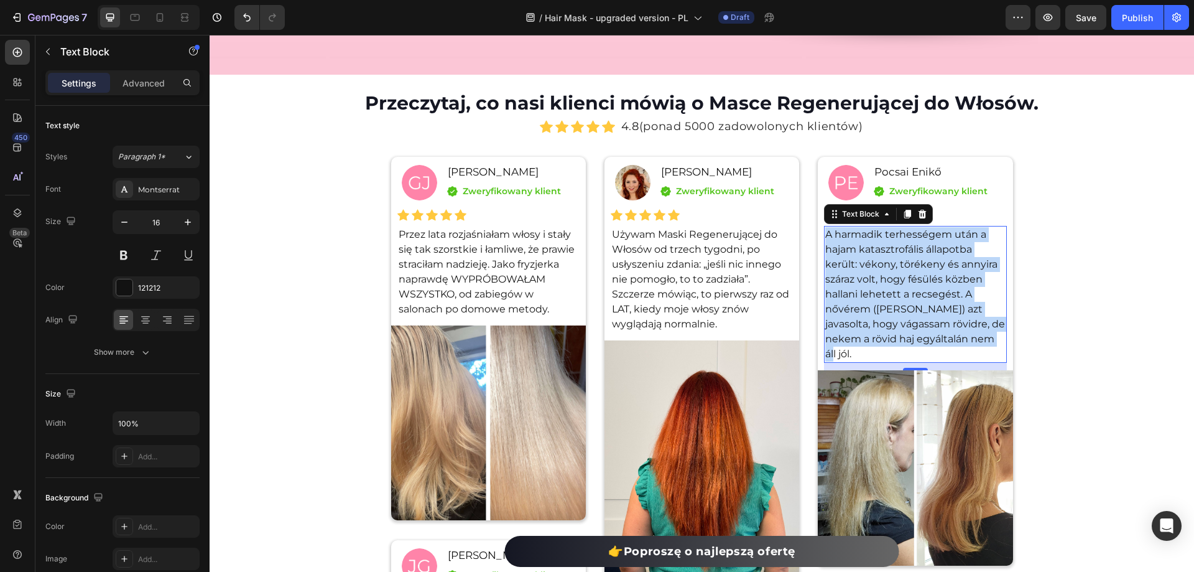
click at [879, 361] on p "A harmadik terhességem után a hajam katasztrofális állapotba került: vékony, tö…" at bounding box center [916, 294] width 180 height 134
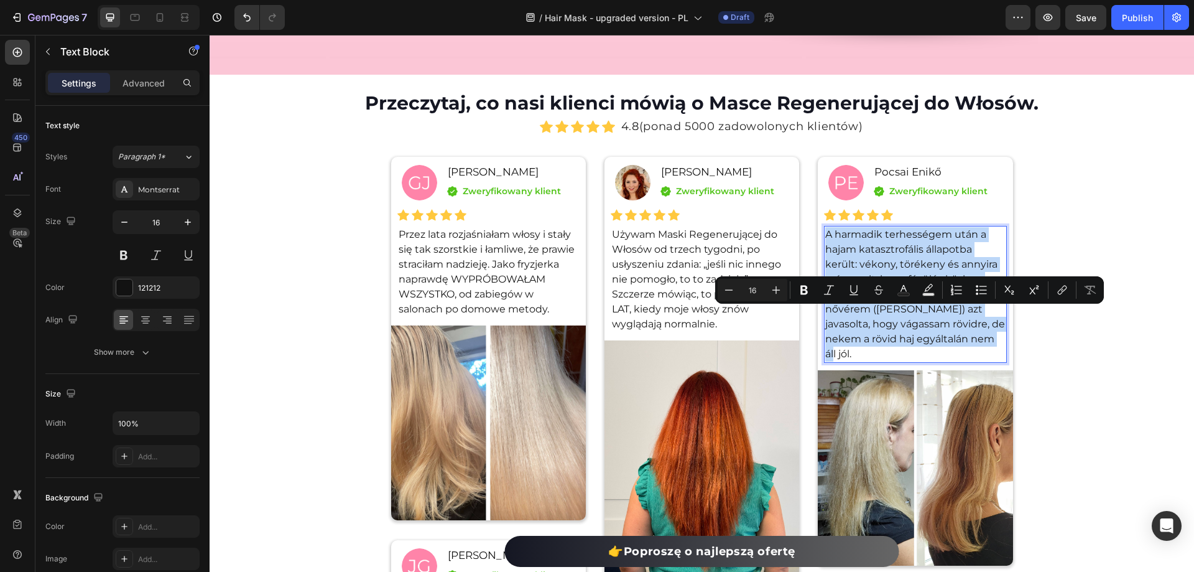
copy p "A harmadik terhességem után a hajam katasztrofális állapotba került: vékony, tö…"
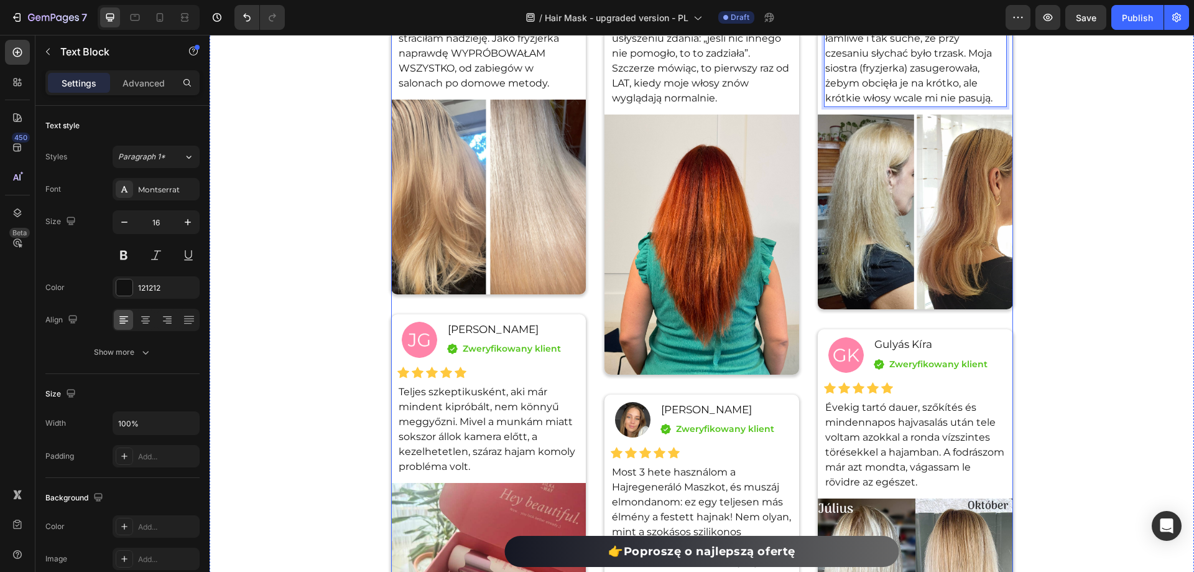
scroll to position [9369, 0]
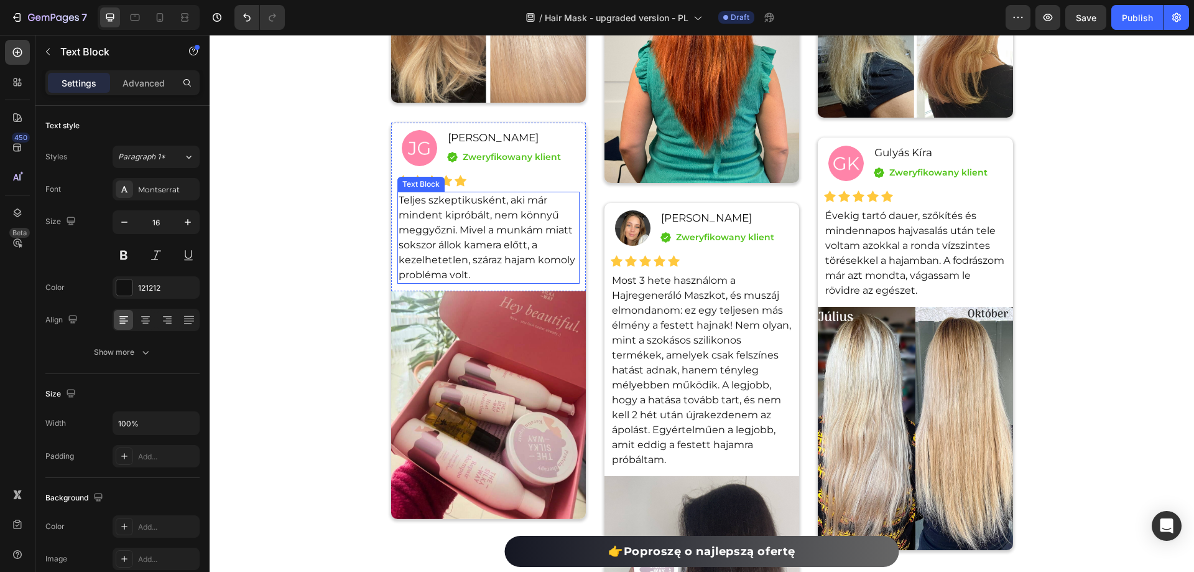
click at [470, 208] on p "Teljes szkeptikusként, aki már mindent kipróbált, nem könnyű meggyőzni. Mivel a…" at bounding box center [489, 238] width 180 height 90
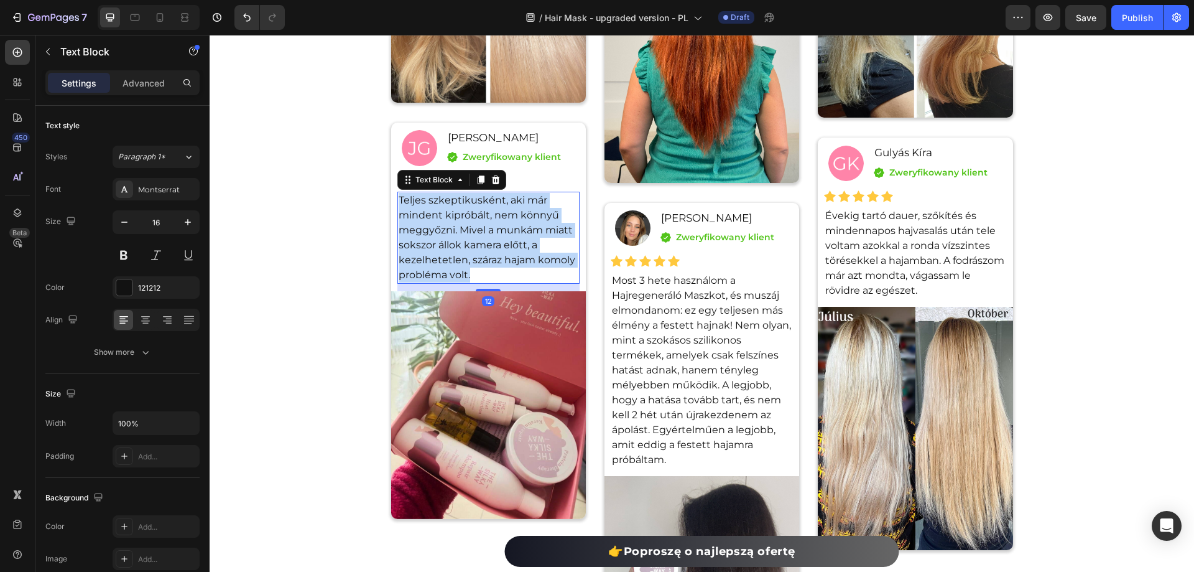
click at [470, 208] on p "Teljes szkeptikusként, aki már mindent kipróbált, nem könnyű meggyőzni. Mivel a…" at bounding box center [489, 238] width 180 height 90
copy p "Teljes szkeptikusként, aki már mindent kipróbált, nem könnyű meggyőzni. Mivel a…"
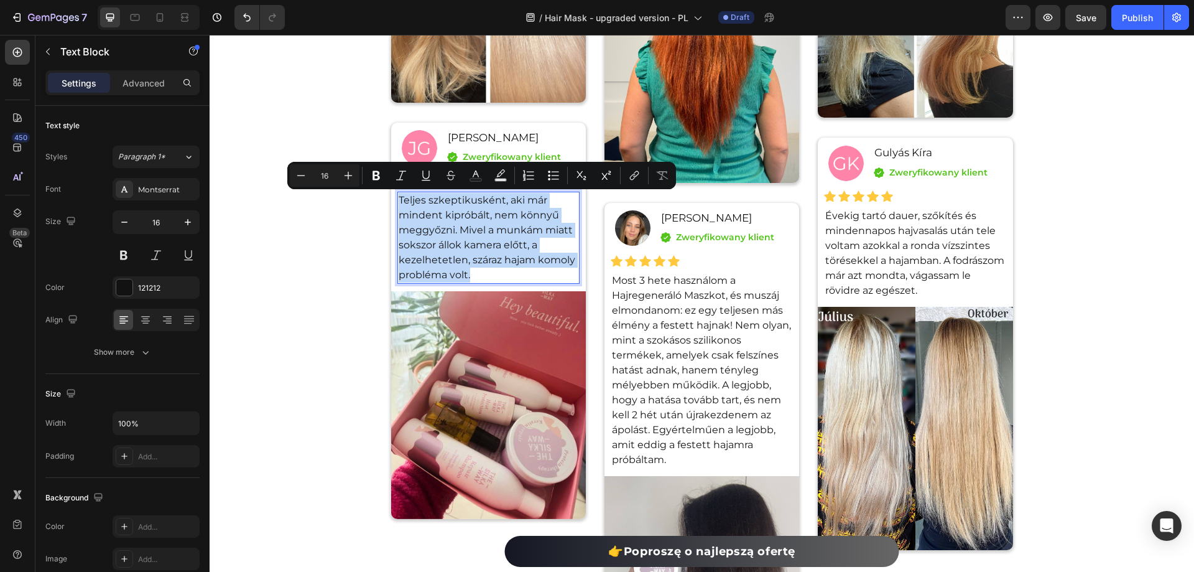
copy p "Teljes szkeptikusként, aki már mindent kipróbált, nem könnyű meggyőzni. Mivel a…"
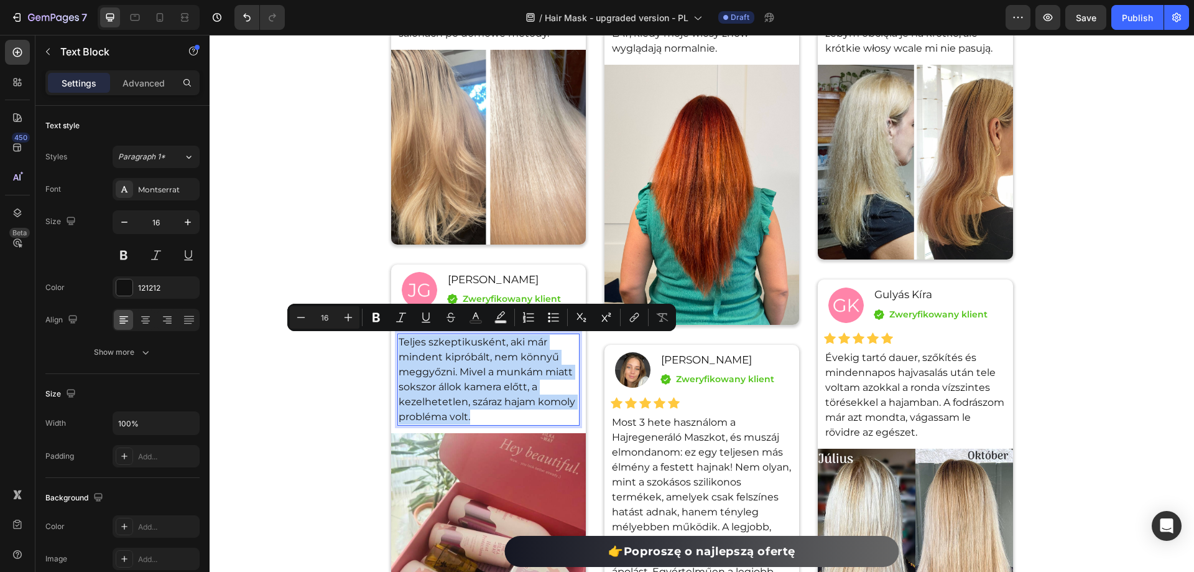
scroll to position [9245, 0]
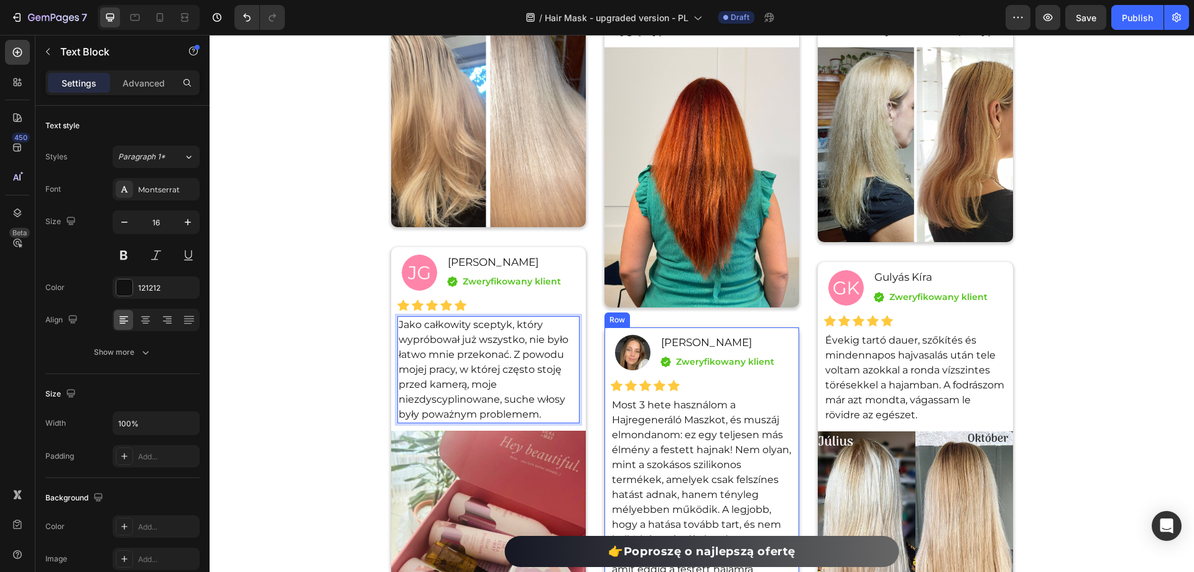
click at [658, 431] on p "Most 3 hete használom a Hajregeneráló Maszkot, és muszáj elmondanom: ez egy tel…" at bounding box center [702, 495] width 180 height 194
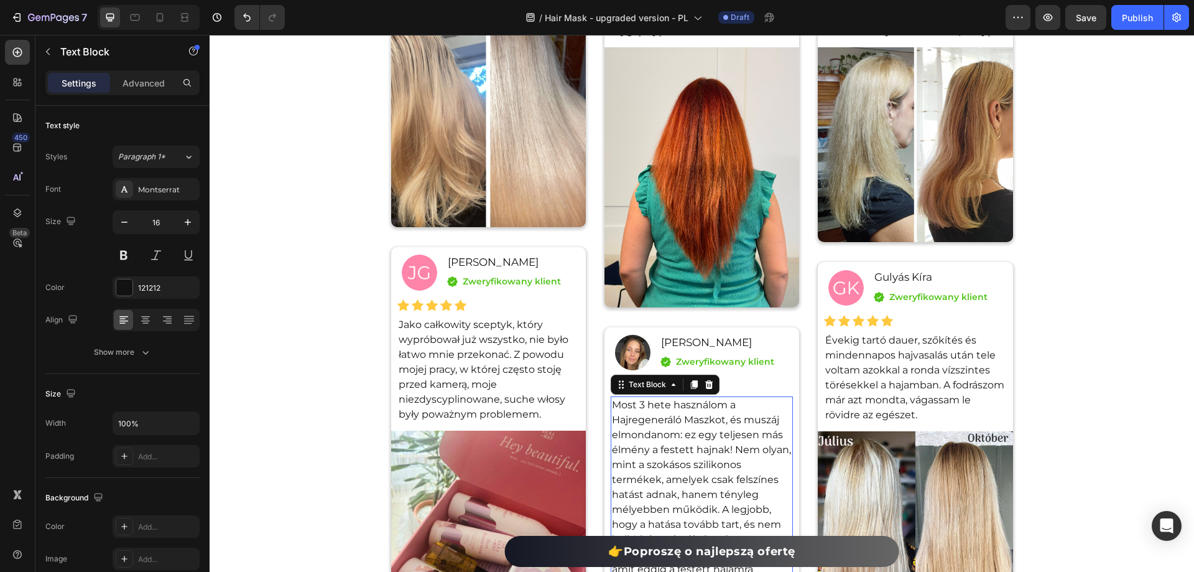
scroll to position [9431, 0]
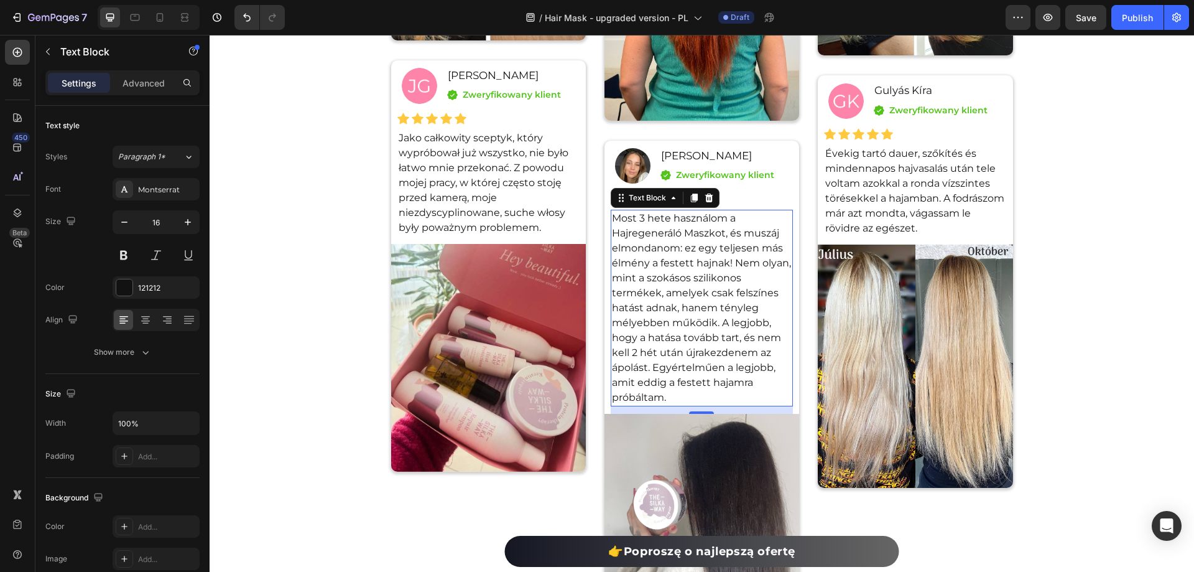
click at [682, 332] on p "Most 3 hete használom a Hajregeneráló Maszkot, és muszáj elmondanom: ez egy tel…" at bounding box center [702, 308] width 180 height 194
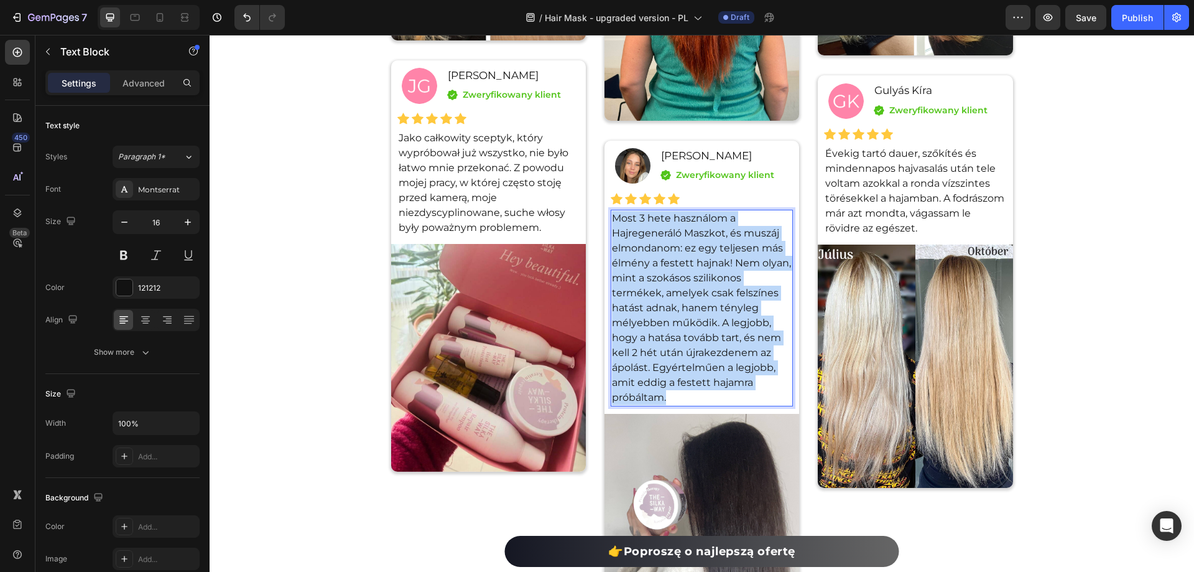
click at [682, 332] on p "Most 3 hete használom a Hajregeneráló Maszkot, és muszáj elmondanom: ez egy tel…" at bounding box center [702, 308] width 180 height 194
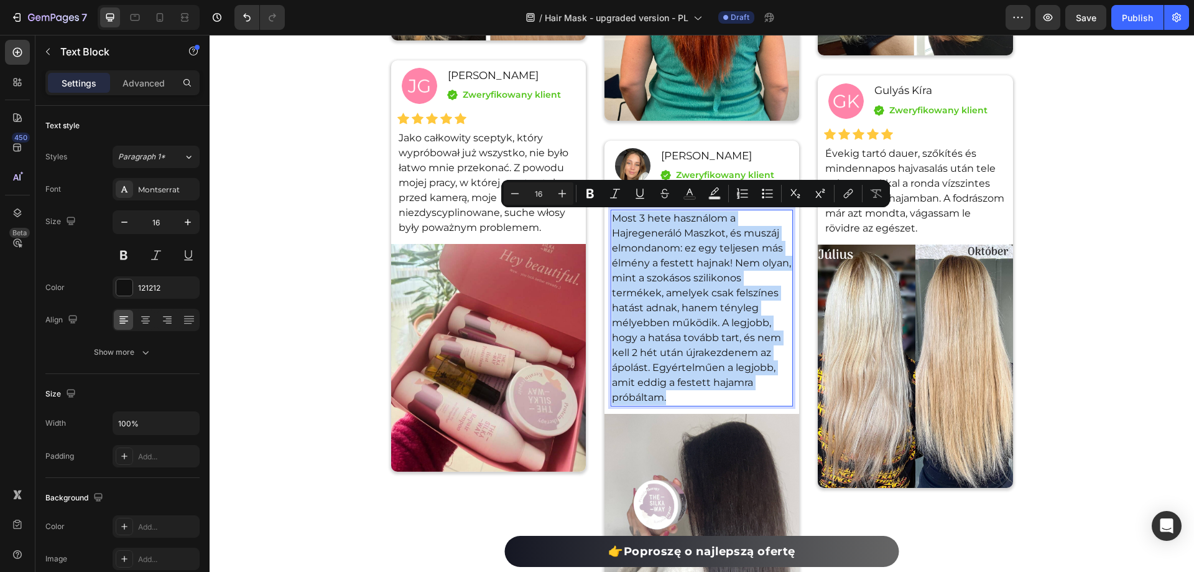
copy p "Most 3 hete használom a Hajregeneráló Maszkot, és muszáj elmondanom: ez egy tel…"
click at [578, 81] on div "Image [PERSON_NAME] Text Block Icon Zweryfikowany klient Text block Icon List R…" at bounding box center [488, 152] width 195 height 184
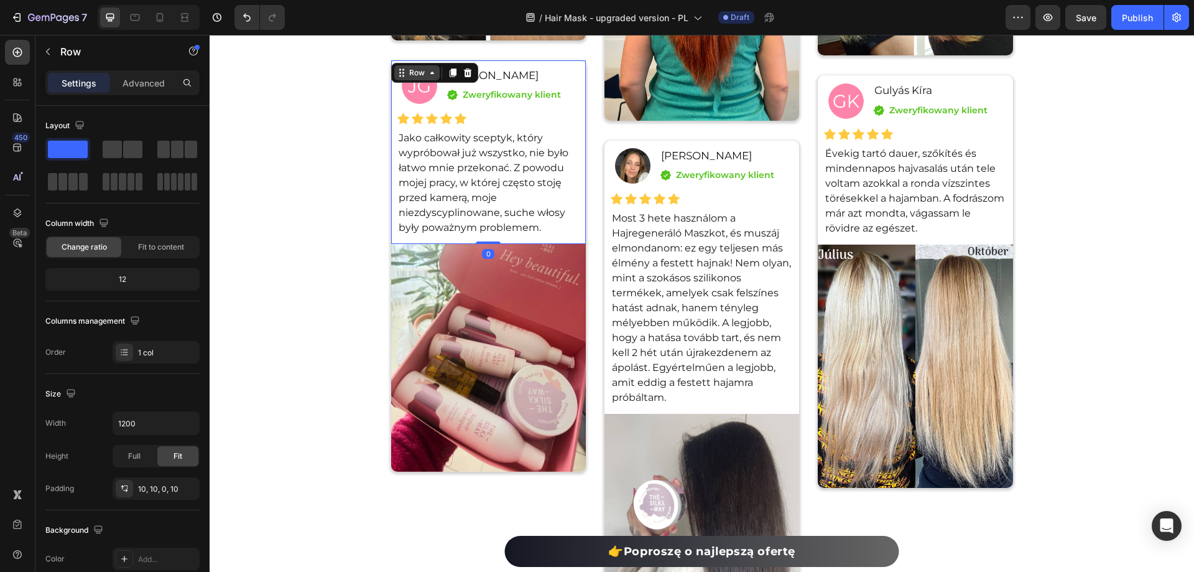
click at [411, 75] on div "Row" at bounding box center [417, 72] width 21 height 11
click at [534, 106] on div "Image [PERSON_NAME] Text Block Icon Zweryfikowany klient Text block Icon List R…" at bounding box center [489, 156] width 182 height 178
click at [486, 112] on div "Image [PERSON_NAME] Text Block Icon Zweryfikowany klient Text block Icon List R…" at bounding box center [489, 156] width 182 height 178
click at [544, 68] on p "[PERSON_NAME]" at bounding box center [513, 76] width 131 height 16
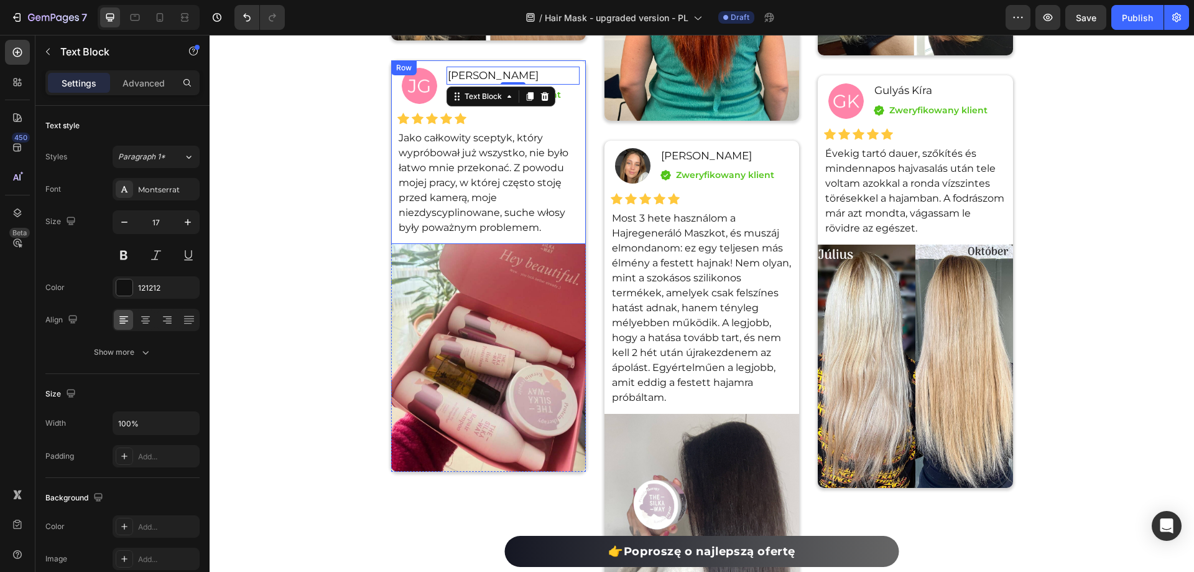
click at [391, 106] on div "Image [PERSON_NAME] Text Block 0 Icon Zweryfikowany klient Text block Icon List…" at bounding box center [488, 152] width 195 height 184
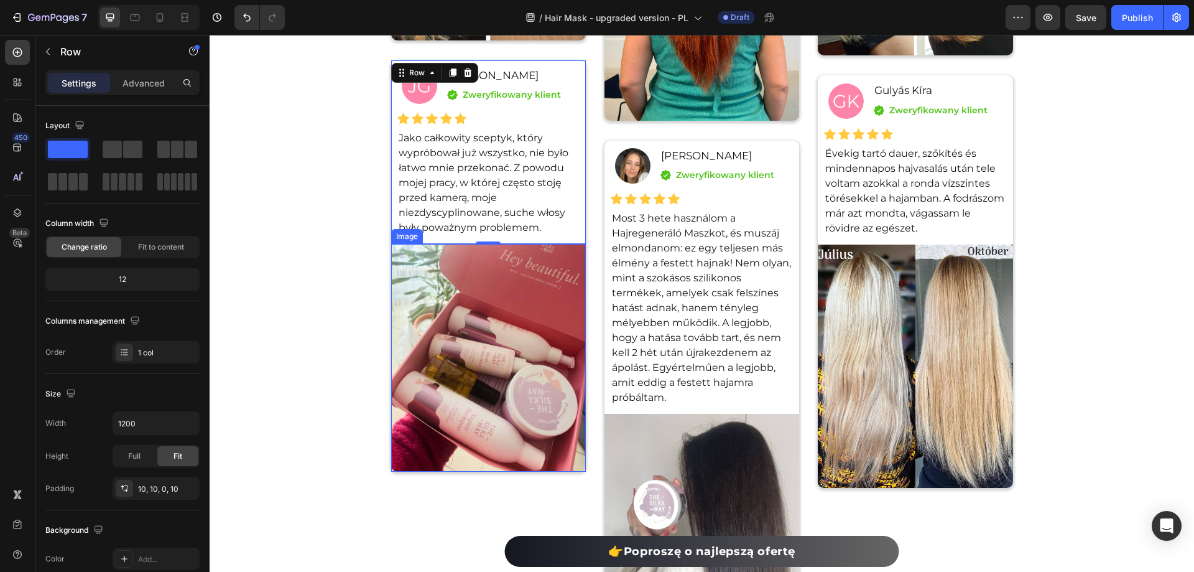
click at [556, 301] on img at bounding box center [488, 358] width 195 height 228
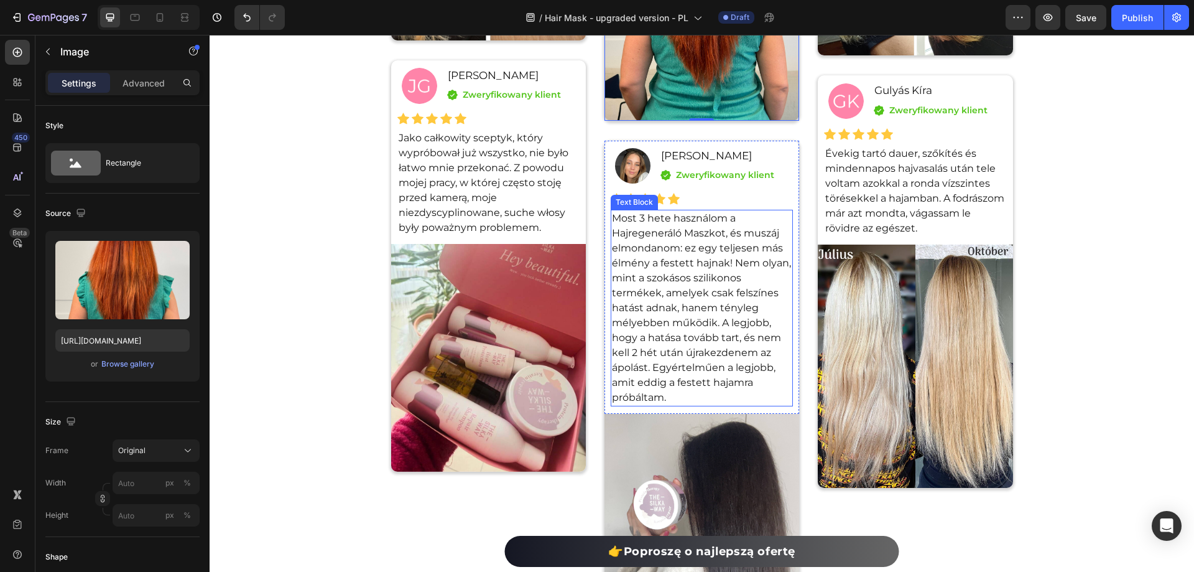
click at [679, 282] on p "Most 3 hete használom a Hajregeneráló Maszkot, és muszáj elmondanom: ez egy tel…" at bounding box center [702, 308] width 180 height 194
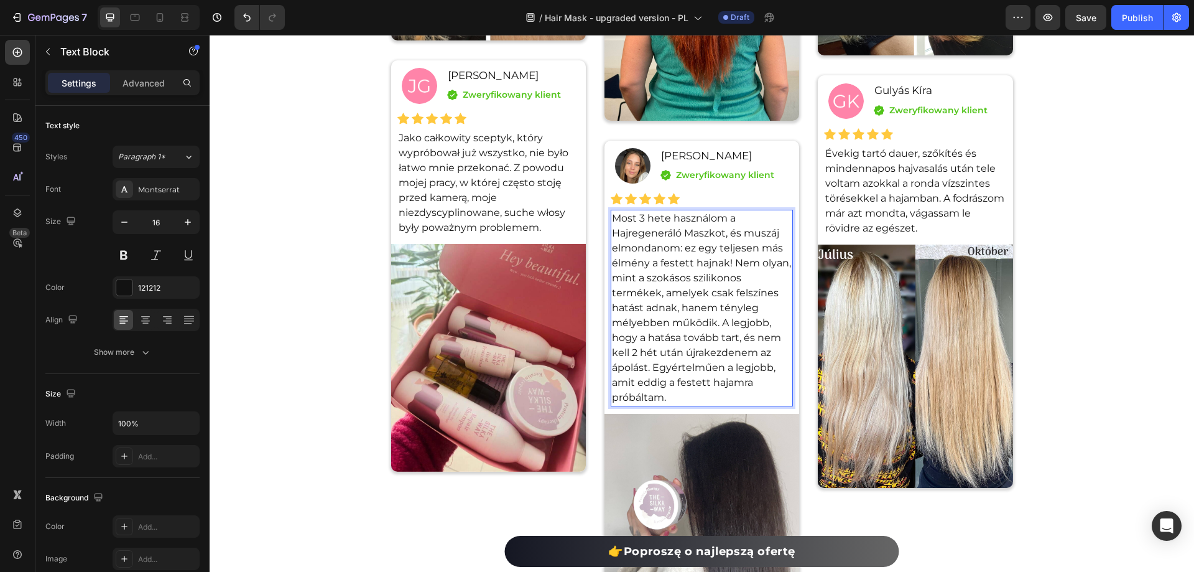
click at [679, 282] on p "Most 3 hete használom a Hajregeneráló Maszkot, és muszáj elmondanom: ez egy tel…" at bounding box center [702, 308] width 180 height 194
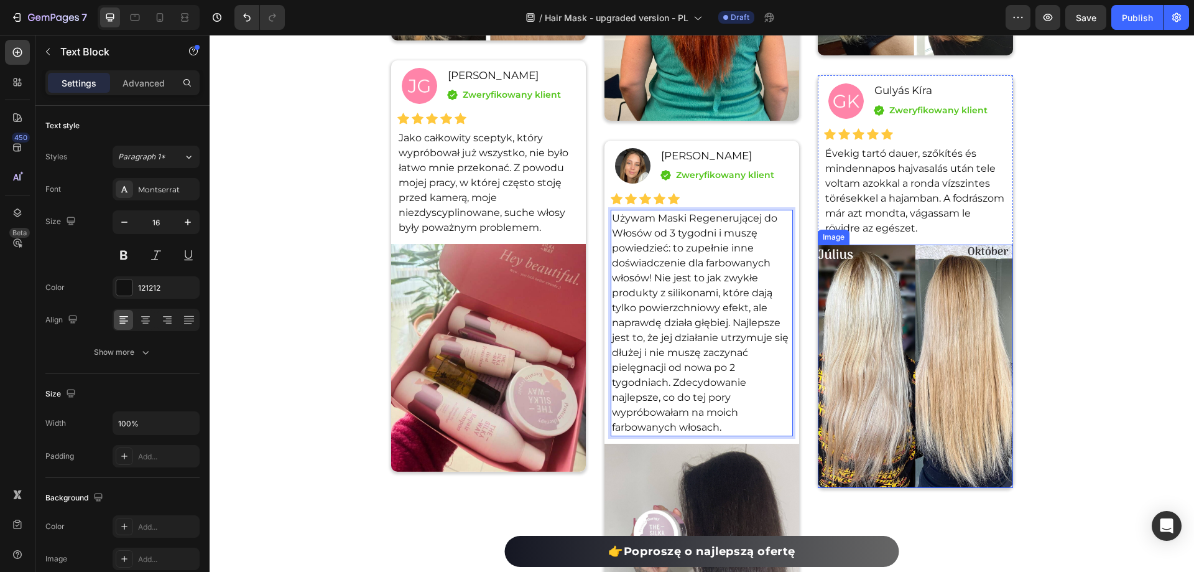
click at [857, 207] on p "Évekig tartó dauer, szőkítés és mindennapos hajvasalás után tele voltam azokkal…" at bounding box center [916, 191] width 180 height 90
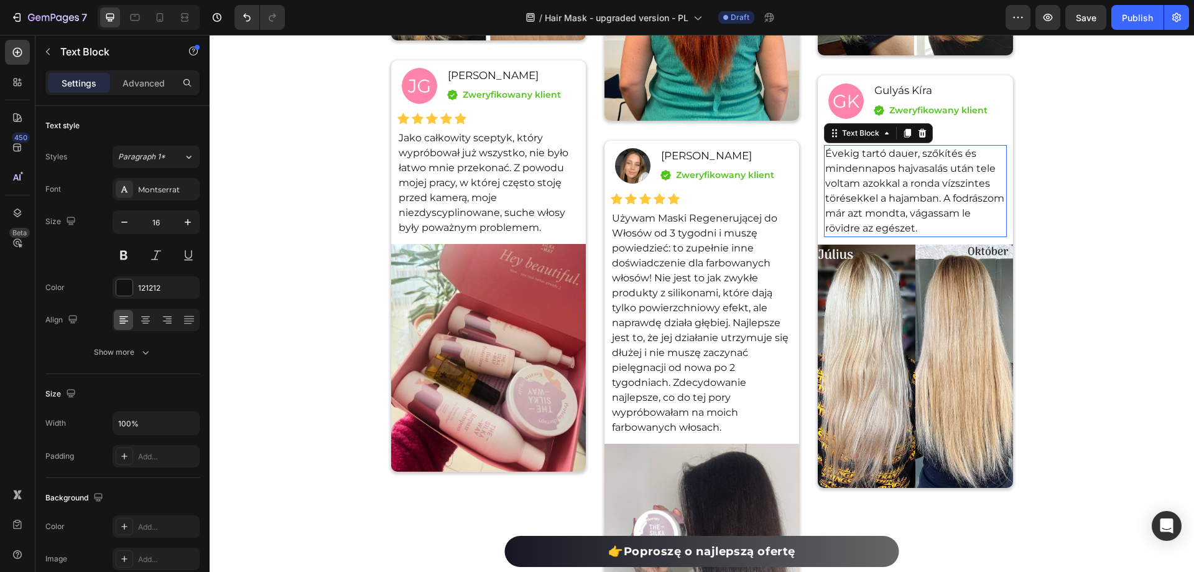
click at [857, 207] on p "Évekig tartó dauer, szőkítés és mindennapos hajvasalás után tele voltam azokkal…" at bounding box center [916, 191] width 180 height 90
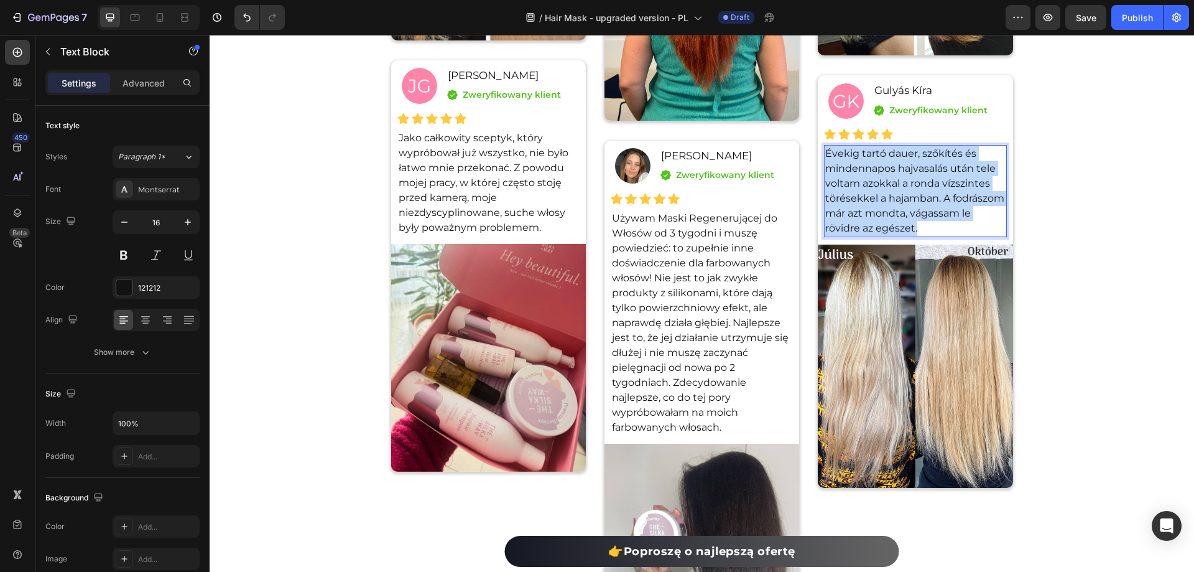
copy p "Évekig tartó dauer, szőkítés és mindennapos hajvasalás után tele voltam azokkal…"
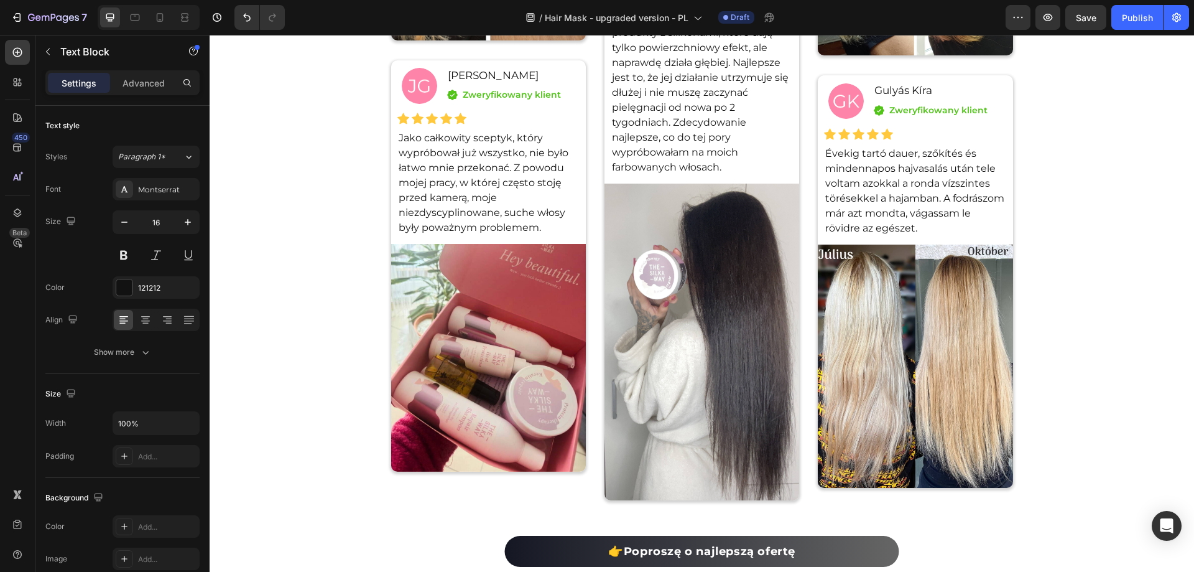
click at [888, 183] on p "Évekig tartó dauer, szőkítés és mindennapos hajvasalás után tele voltam azokkal…" at bounding box center [916, 191] width 180 height 90
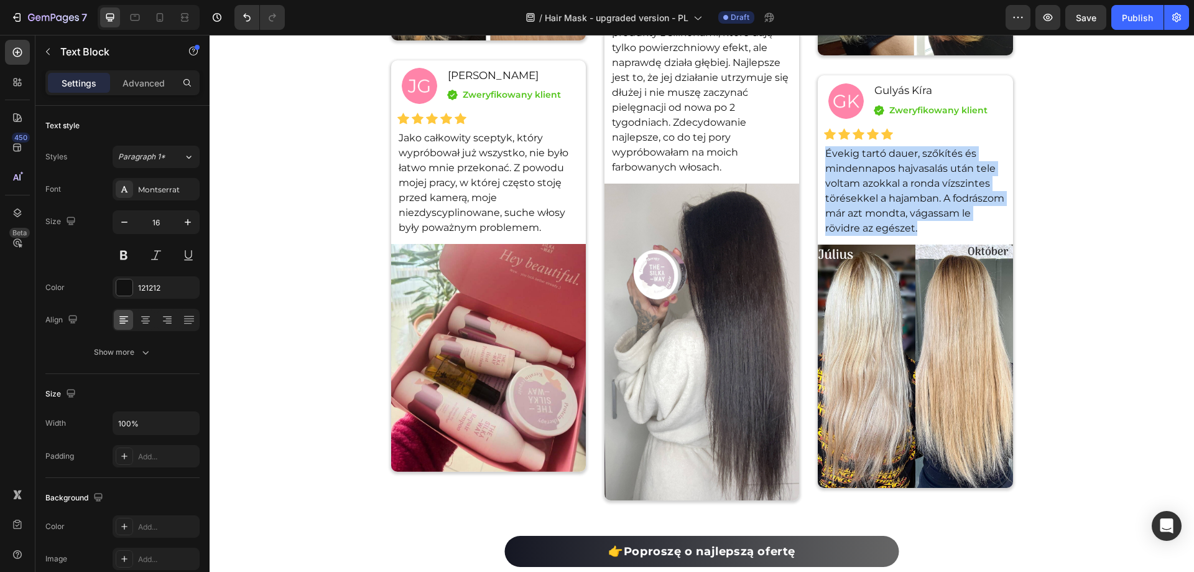
click at [888, 183] on p "Évekig tartó dauer, szőkítés és mindennapos hajvasalás után tele voltam azokkal…" at bounding box center [916, 191] width 180 height 90
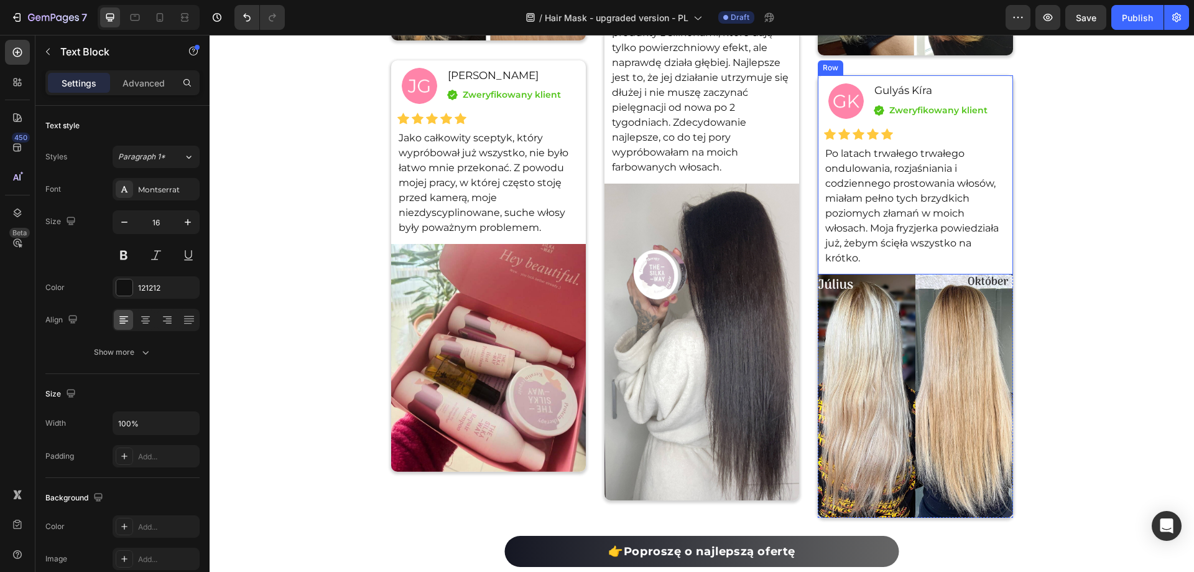
click at [1102, 237] on div "Przeczytaj, co nasi klienci mówią o Masce Regenerującej do Włosów. Heading Icon…" at bounding box center [702, 64] width 985 height 908
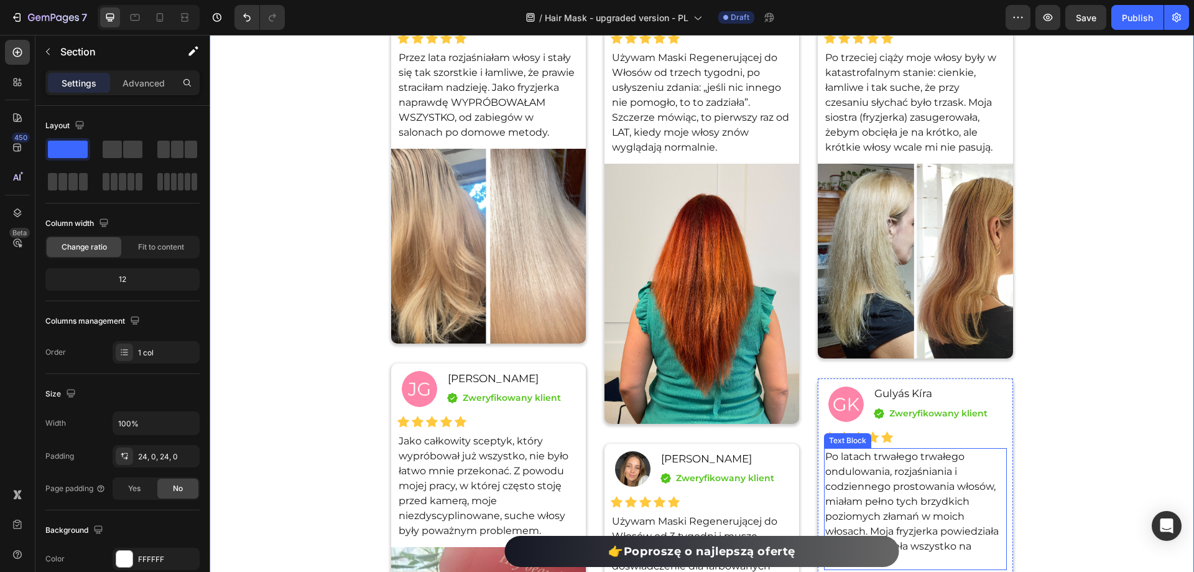
scroll to position [9058, 0]
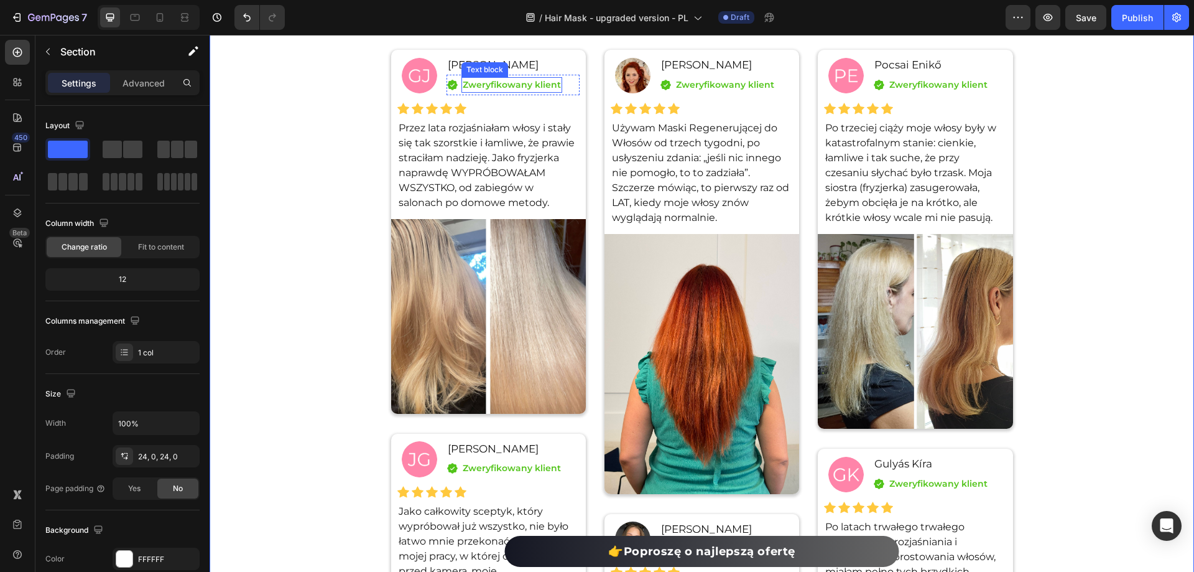
click at [465, 67] on div "Text block" at bounding box center [485, 69] width 42 height 11
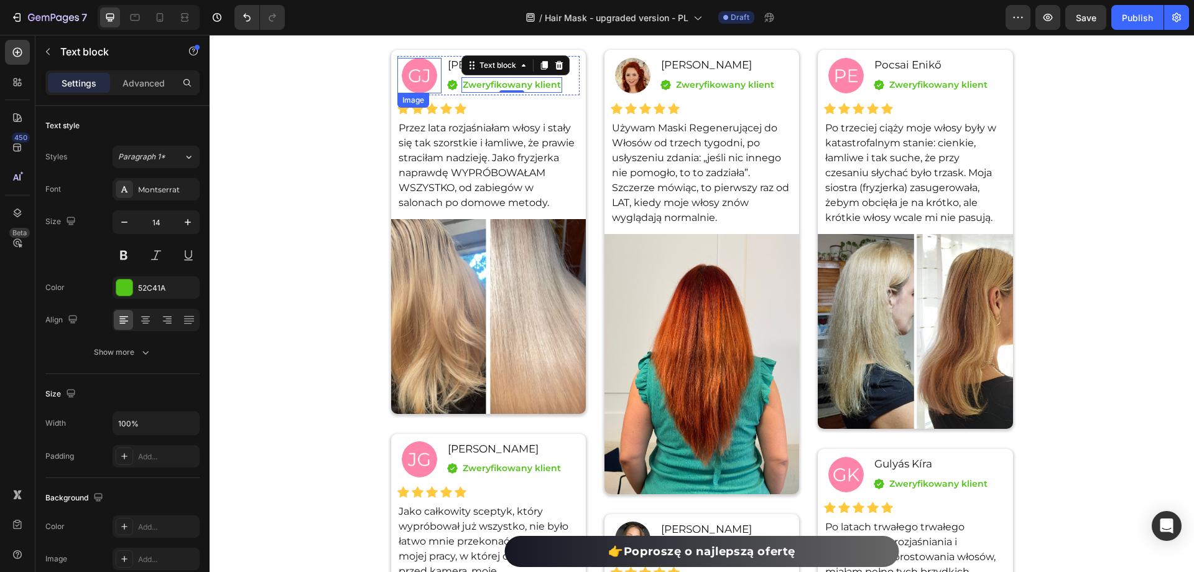
click at [433, 63] on div at bounding box center [420, 75] width 44 height 35
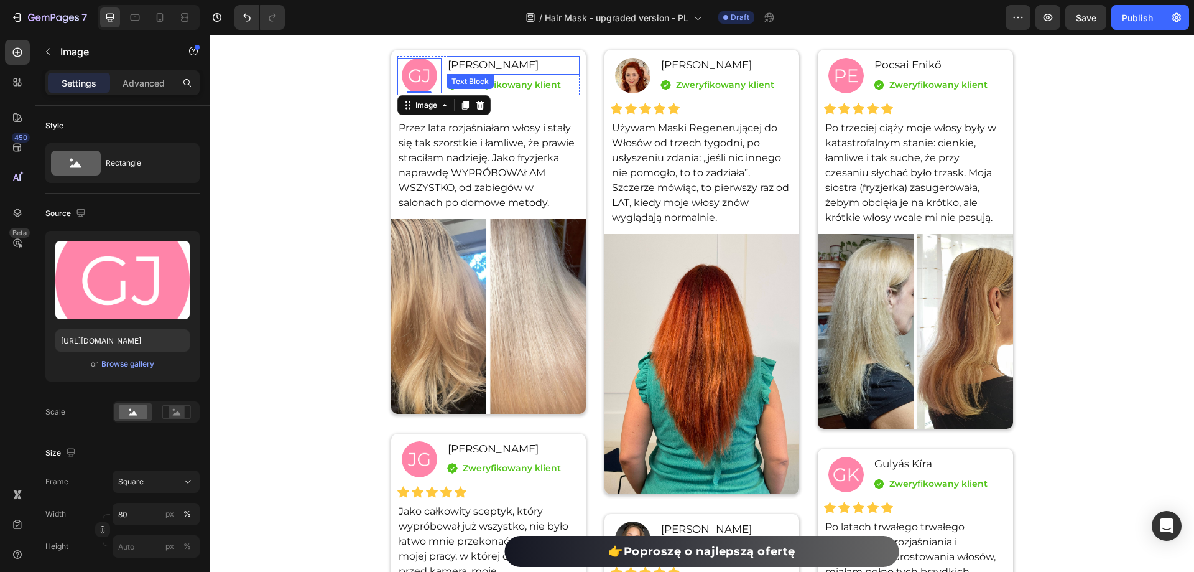
click at [461, 66] on p "[PERSON_NAME]" at bounding box center [513, 65] width 131 height 16
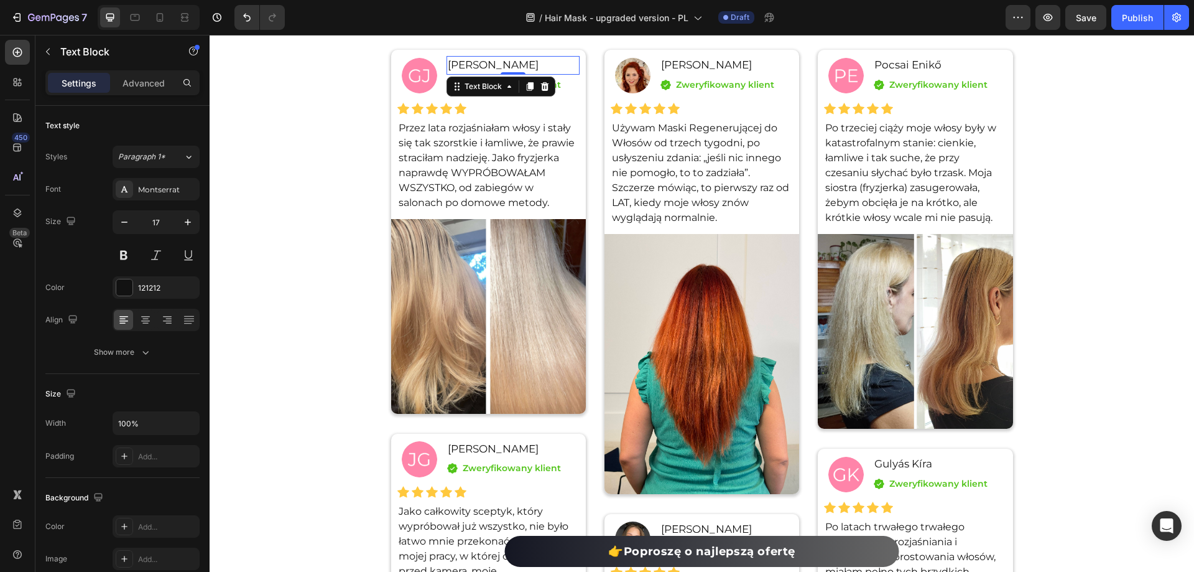
click at [461, 66] on p "[PERSON_NAME]" at bounding box center [513, 65] width 131 height 16
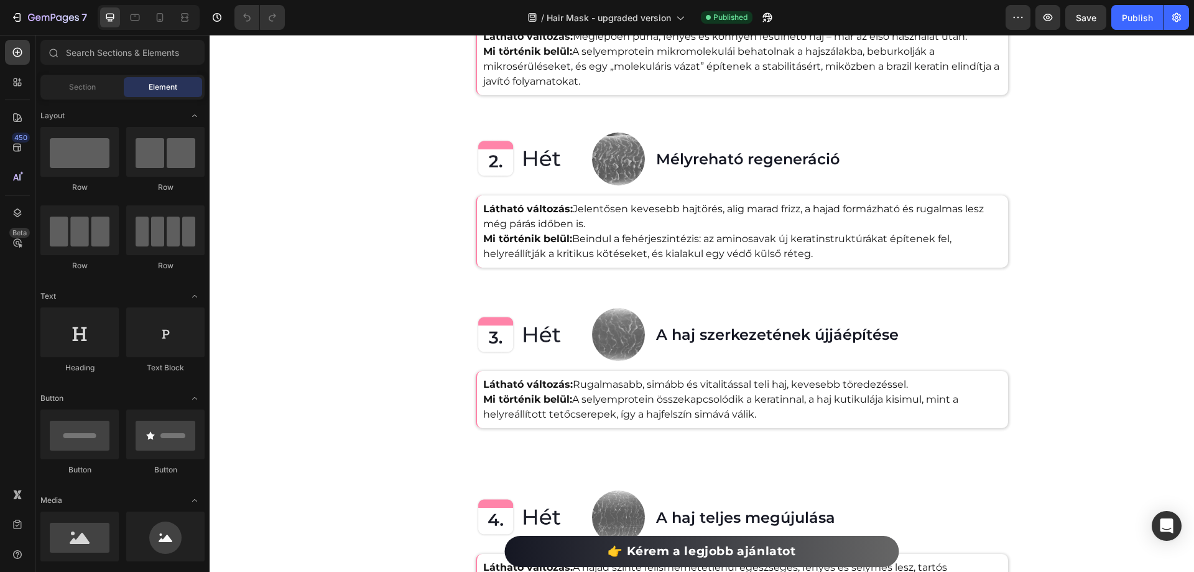
scroll to position [2364, 0]
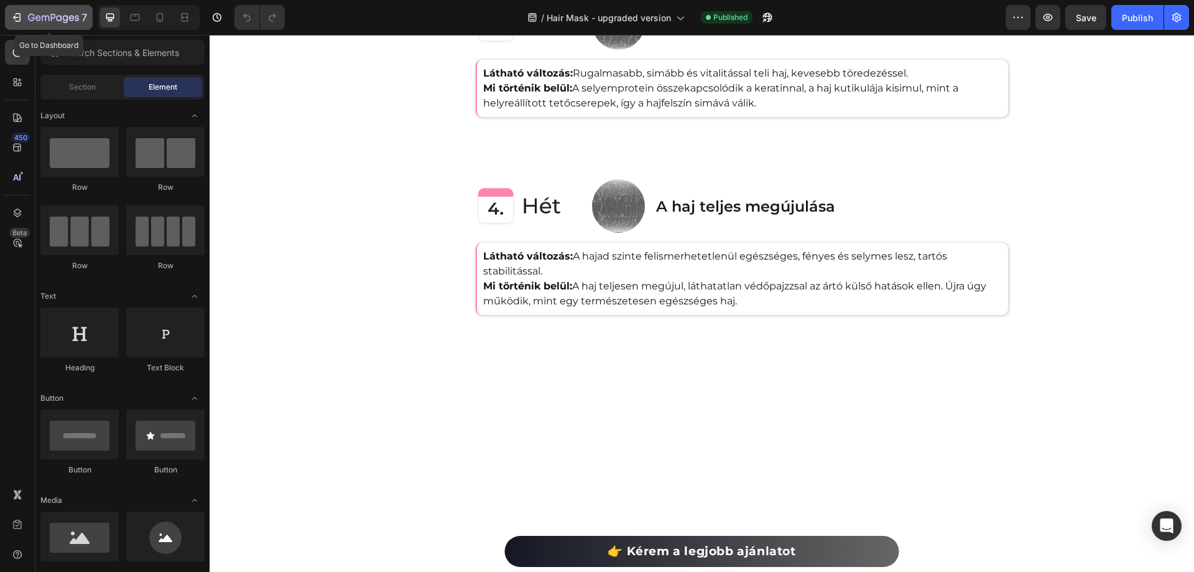
click at [17, 14] on icon "button" at bounding box center [17, 17] width 12 height 12
